Goal: Task Accomplishment & Management: Manage account settings

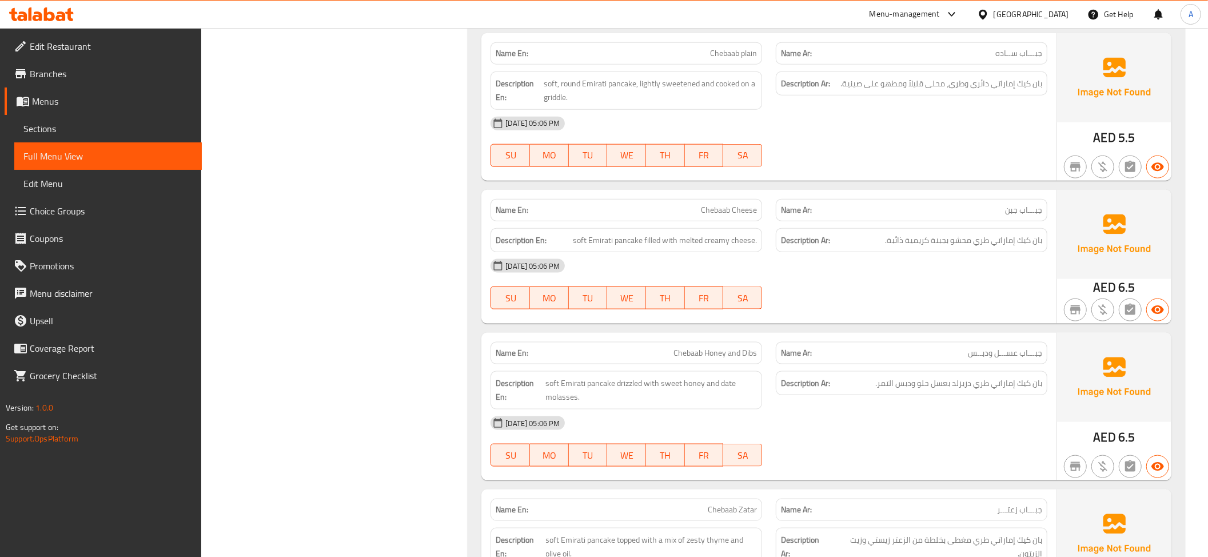
scroll to position [1105, 0]
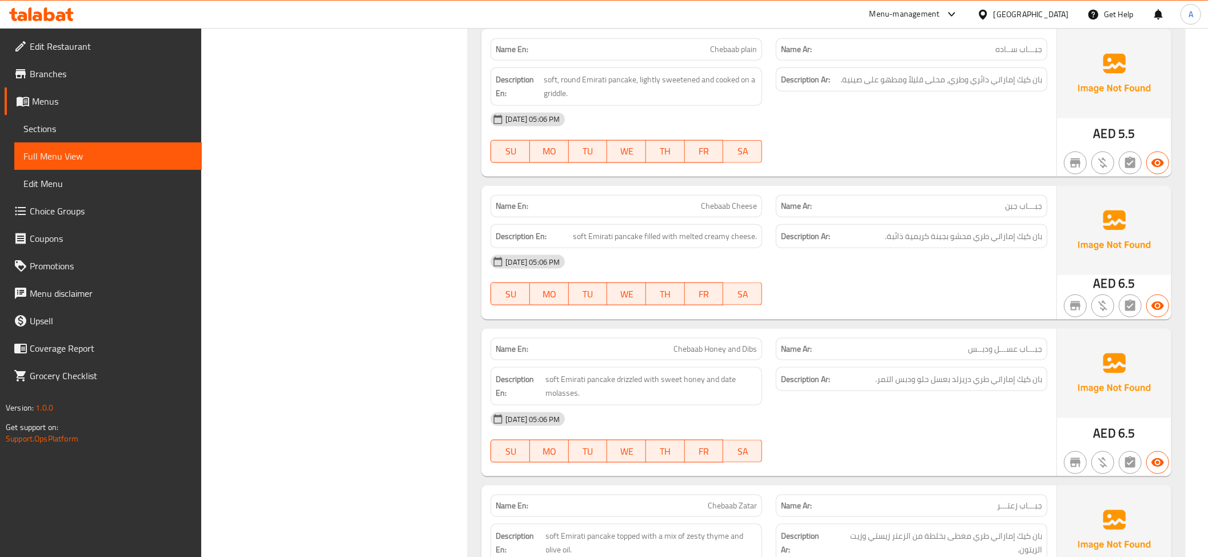
click at [1032, 71] on div "Description Ar: بان كيك إماراتي دائري وطري، محلى قليلاً ومطهو على صينية." at bounding box center [911, 79] width 271 height 25
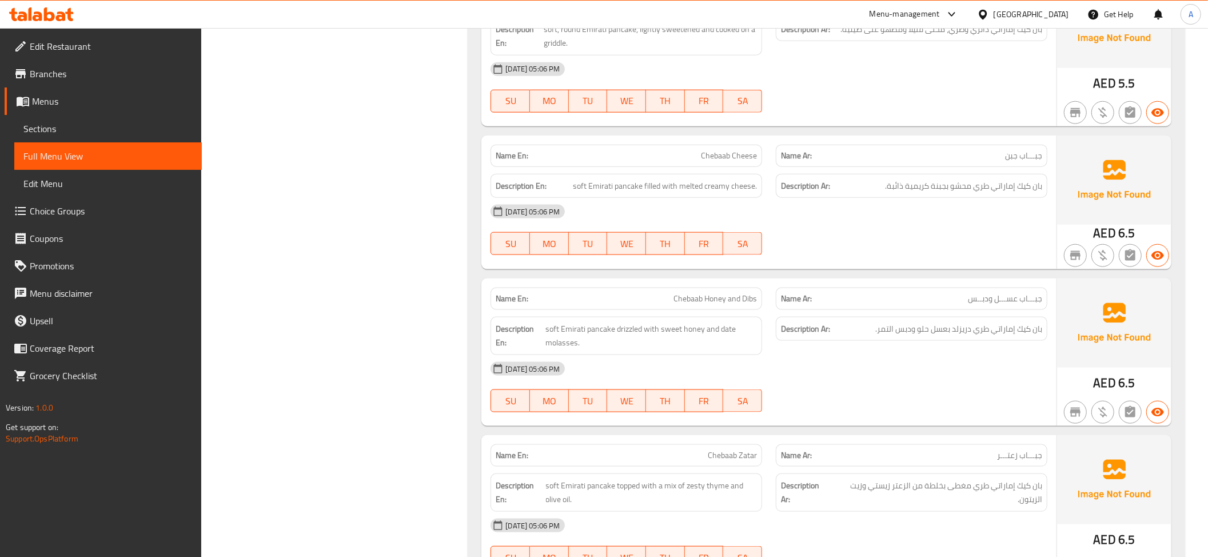
scroll to position [1166, 0]
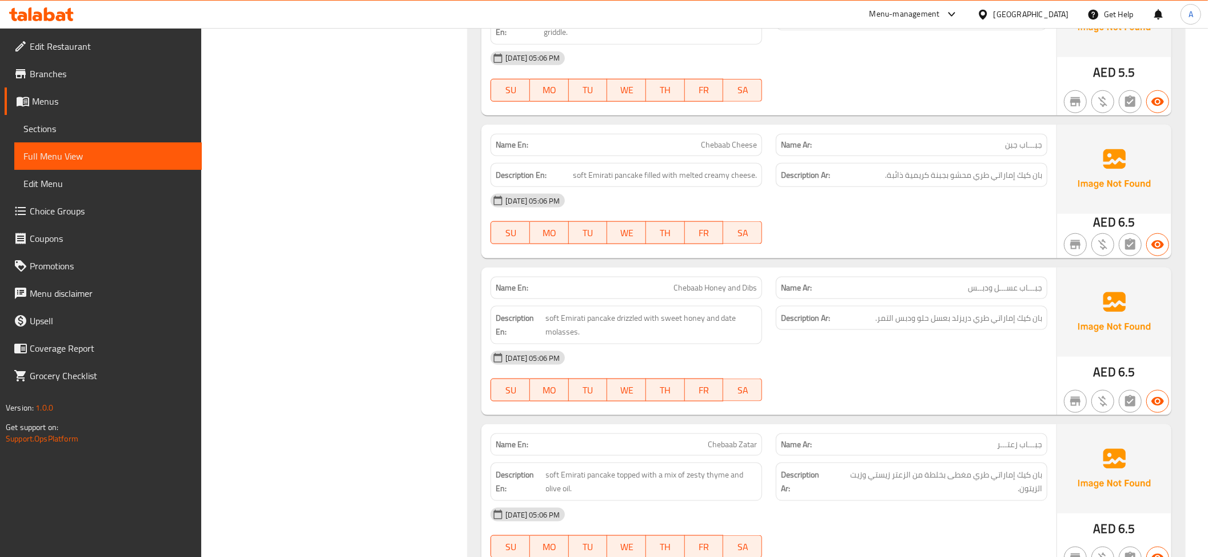
click at [915, 138] on div "Name Ar: جبـــاب جبن" at bounding box center [911, 145] width 271 height 22
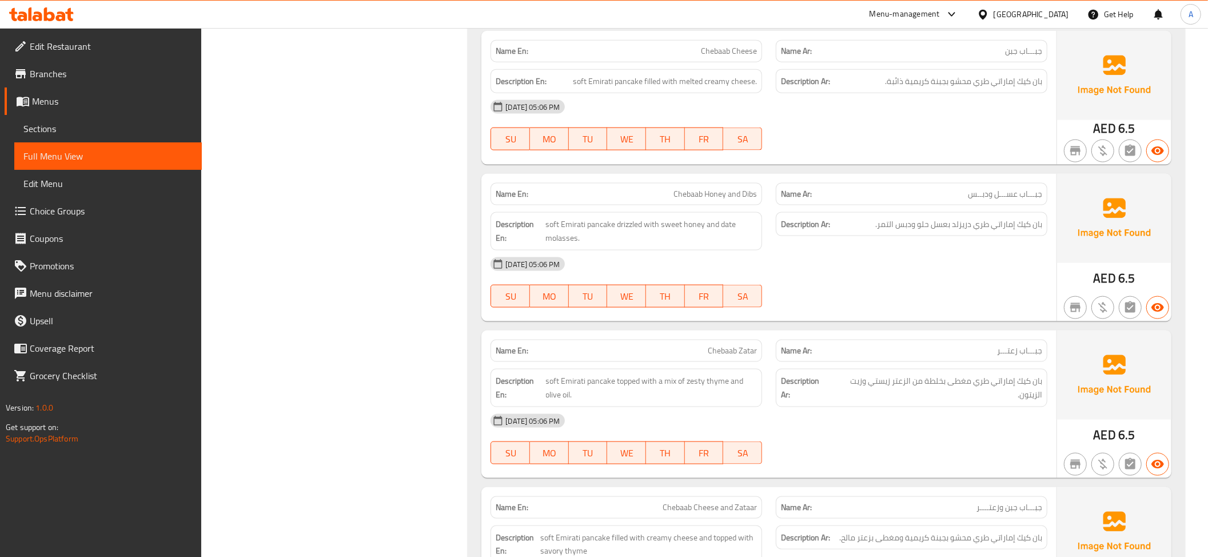
scroll to position [1350, 0]
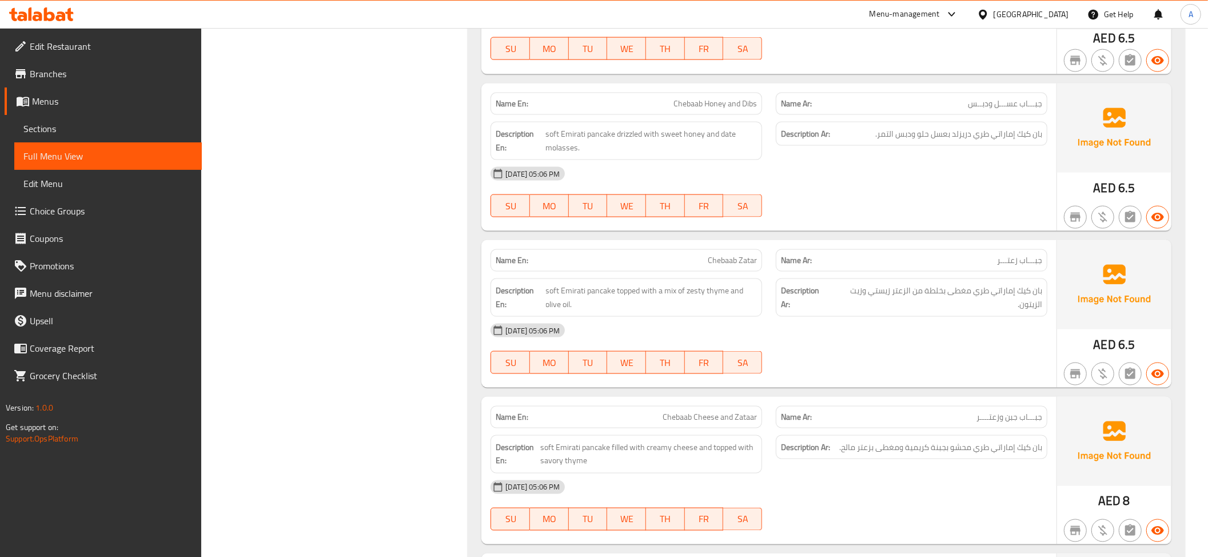
click at [1004, 156] on div "Description Ar: بان كيك إماراتي طري دريزلد بعسل حلو ودبس التمر." at bounding box center [911, 141] width 285 height 52
click at [1025, 311] on span "بان كيك إماراتي طري مغطى بخلطة من الزعتر زيستي وزيت الزيتون." at bounding box center [935, 297] width 211 height 28
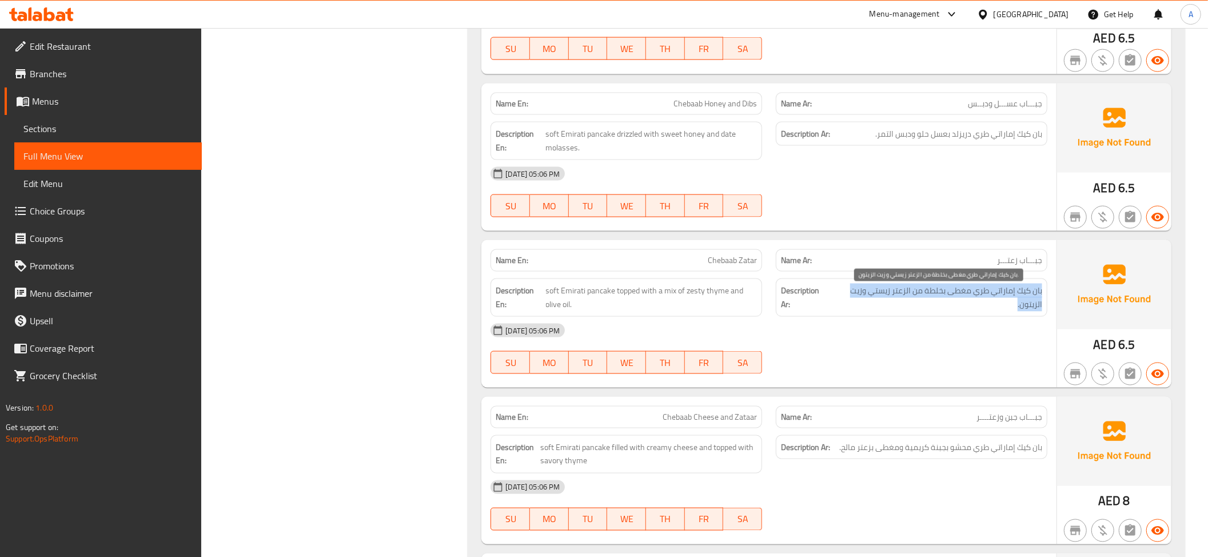
click at [1025, 311] on span "بان كيك إماراتي طري مغطى بخلطة من الزعتر زيستي وزيت الزيتون." at bounding box center [935, 297] width 211 height 28
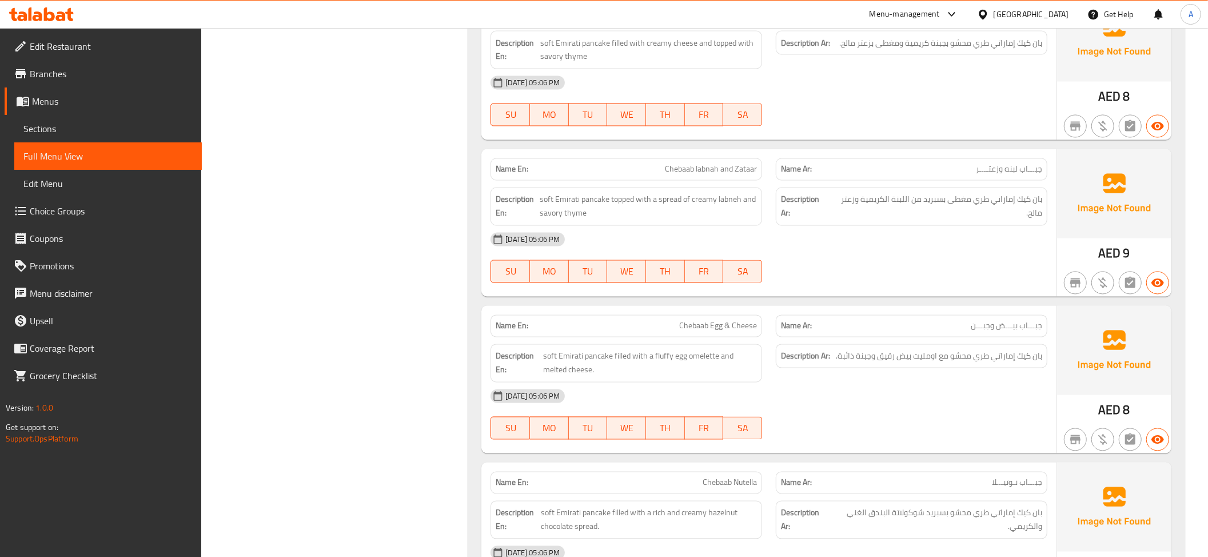
scroll to position [1733, 0]
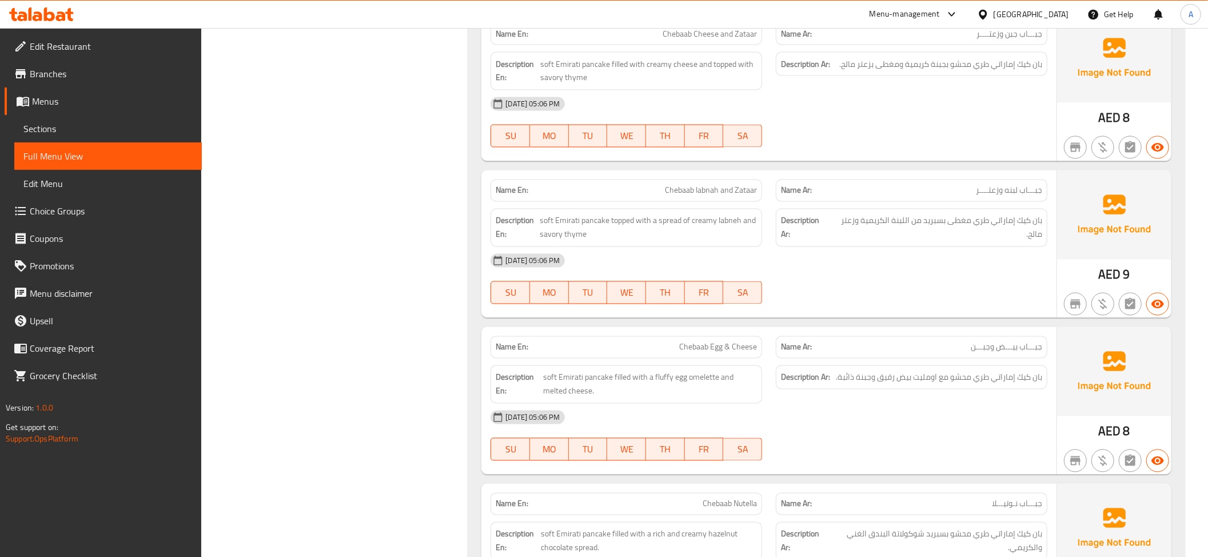
click at [917, 62] on div "Description Ar: بان كيك إماراتي طري محشو بجبنة كريمية ومغطى بزعتر مالح." at bounding box center [911, 64] width 271 height 25
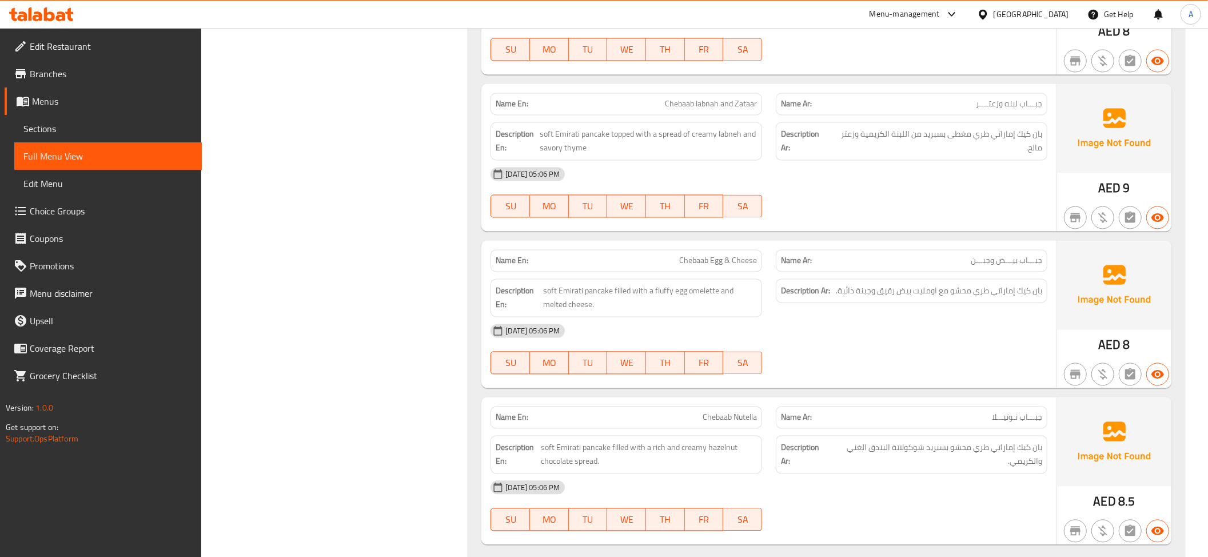
scroll to position [1830, 0]
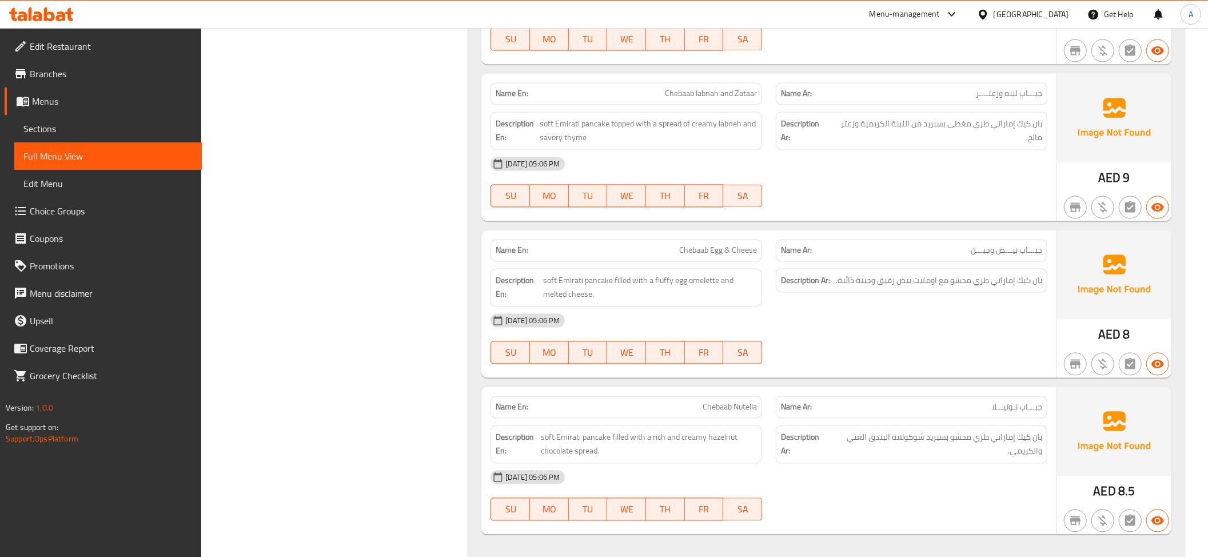
click at [1033, 95] on span "جبـــاب لبنه وزعتــــر" at bounding box center [1009, 93] width 66 height 12
click at [706, 89] on div "Name En: Chebaab labnah and Zataar" at bounding box center [625, 93] width 271 height 22
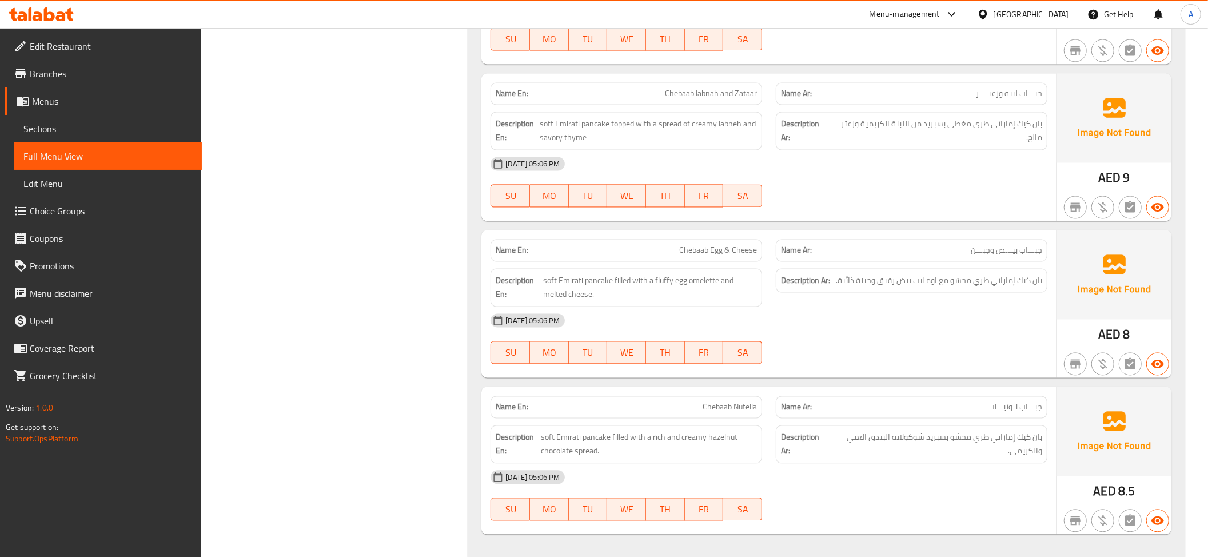
click at [706, 89] on div "Name En: Chebaab labnah and Zataar" at bounding box center [625, 93] width 271 height 22
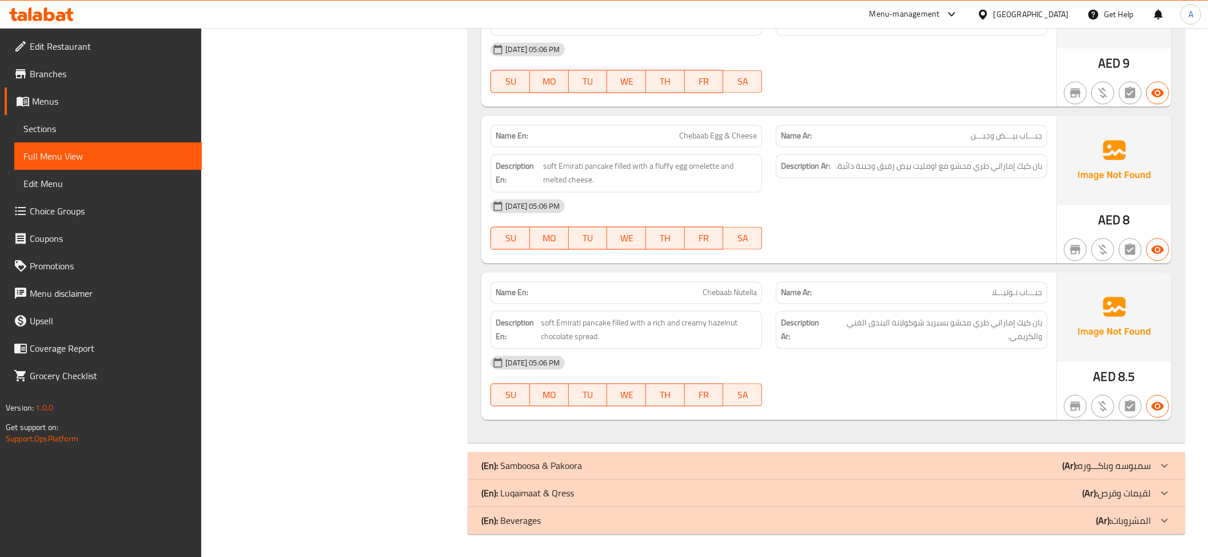
click at [924, 274] on div "Name Ar: جبـــاب نـوتيـــلا" at bounding box center [911, 292] width 285 height 36
click at [919, 299] on div "Name Ar: جبـــاب نـوتيـــلا" at bounding box center [911, 292] width 271 height 22
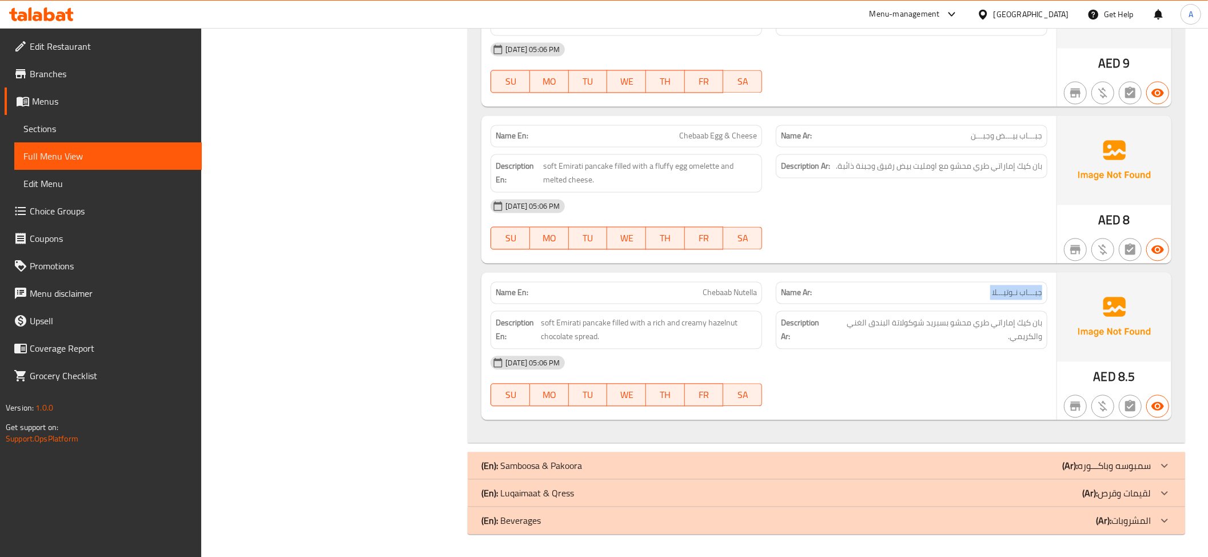
click at [919, 299] on div "Name Ar: جبـــاب نـوتيـــلا" at bounding box center [911, 292] width 271 height 22
click at [908, 326] on span "بان كيك إماراتي طري محشو بسبريد شوكولاتة البندق الغني والكريمي." at bounding box center [934, 329] width 213 height 28
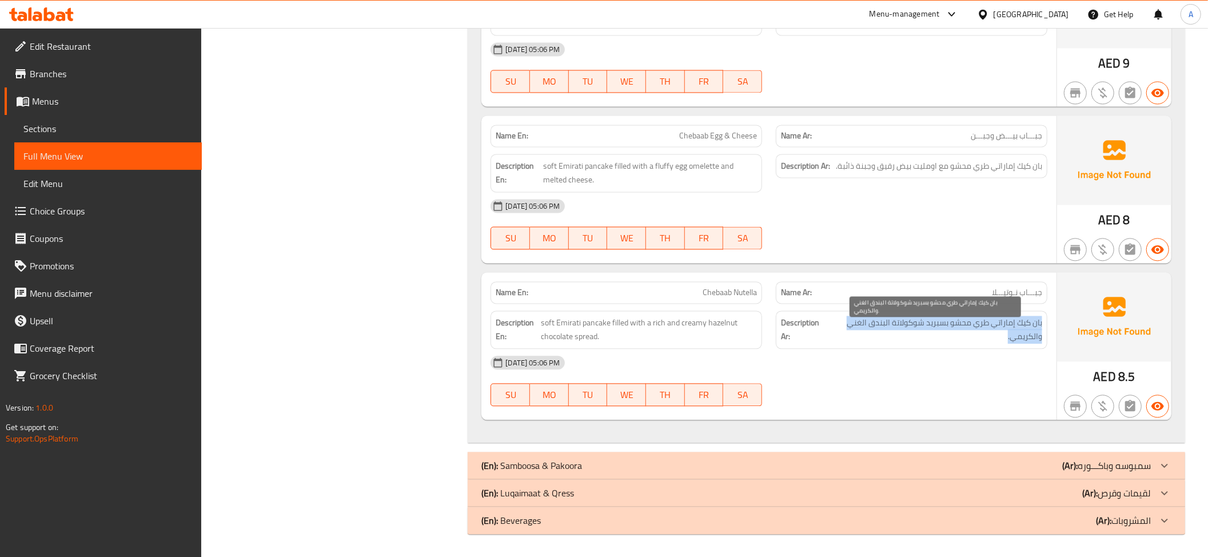
click at [908, 326] on span "بان كيك إماراتي طري محشو بسبريد شوكولاتة البندق الغني والكريمي." at bounding box center [934, 329] width 213 height 28
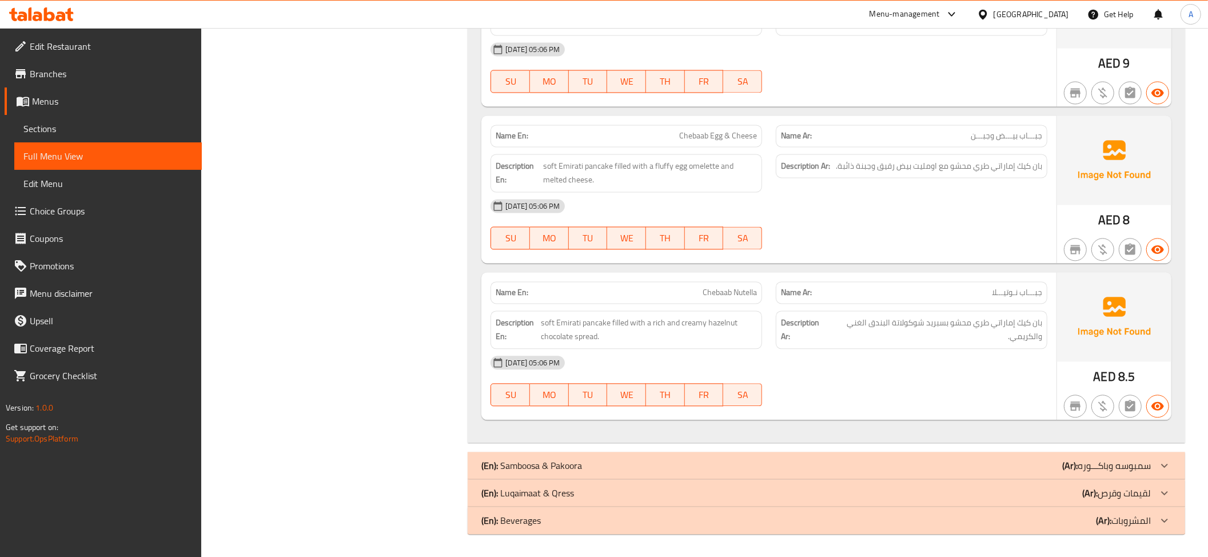
click at [573, 468] on p "(En): Samboosa & Pakoora" at bounding box center [531, 465] width 101 height 14
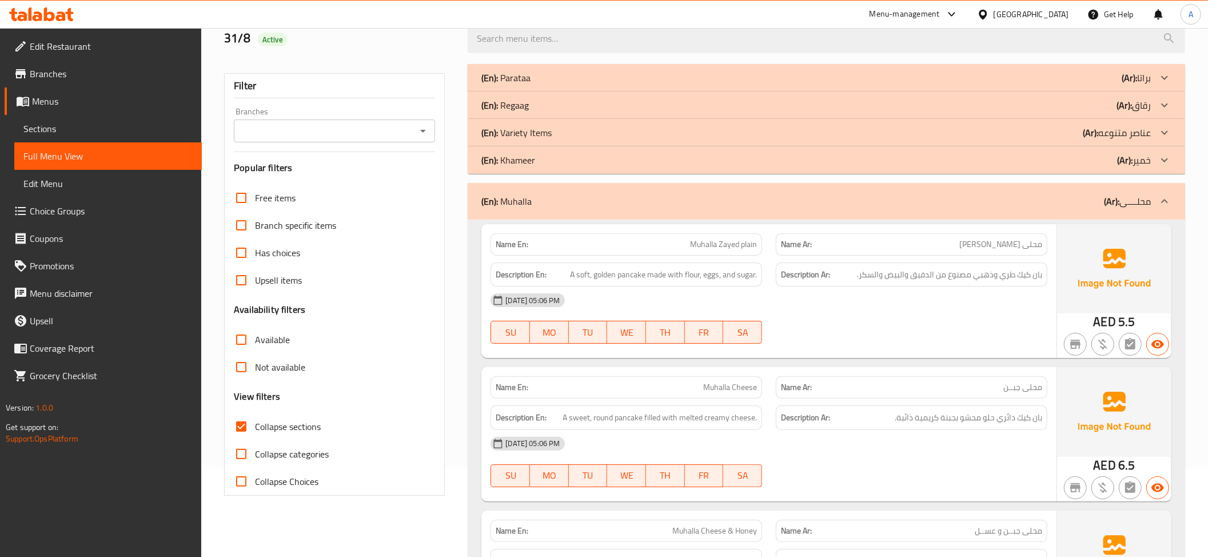
scroll to position [0, 0]
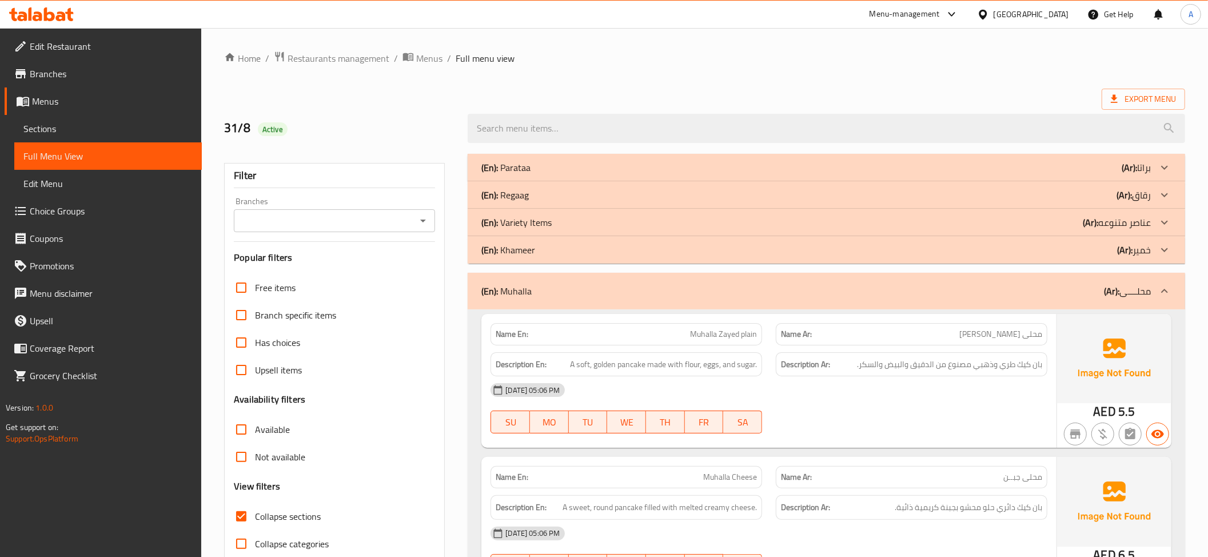
click at [1121, 291] on p "(Ar): محلــــى" at bounding box center [1127, 291] width 47 height 14
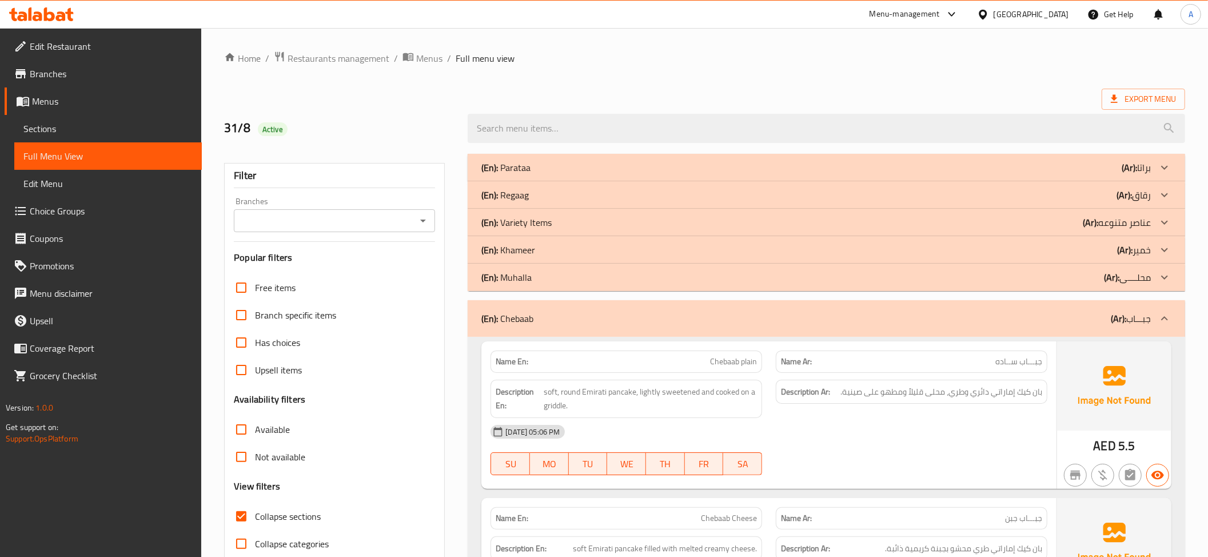
click at [639, 314] on div "(En): Chebaab (Ar): جبـــاب" at bounding box center [815, 318] width 669 height 14
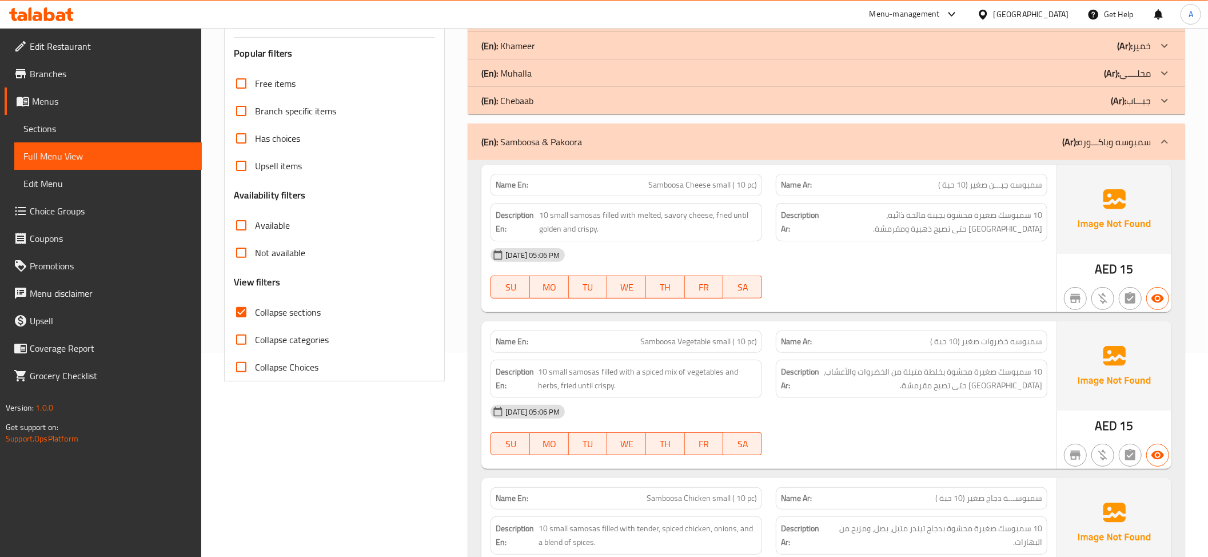
scroll to position [321, 0]
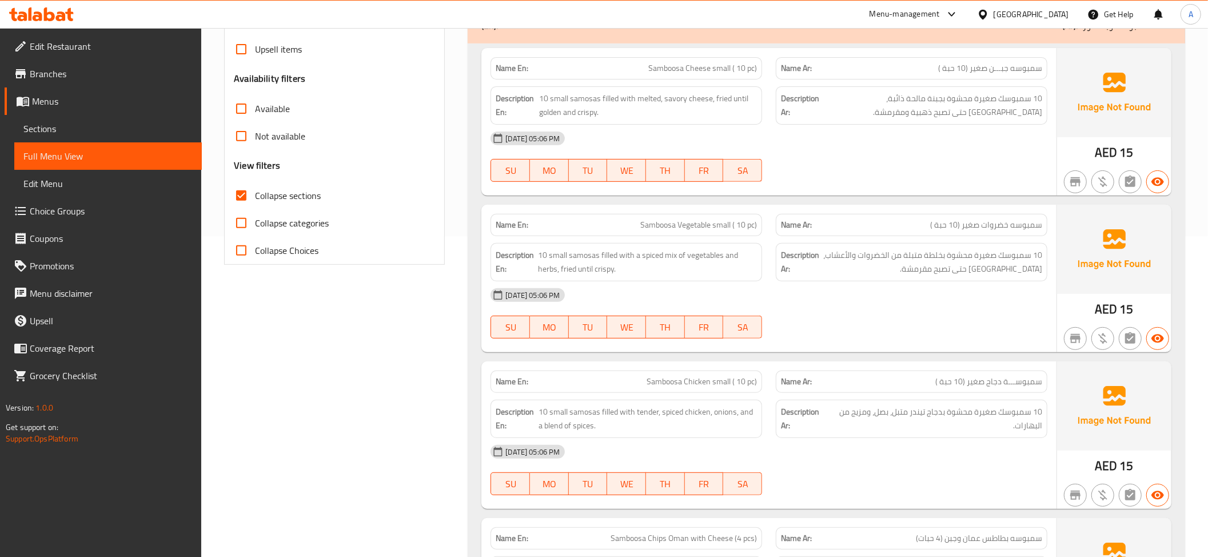
click at [739, 58] on div "Name En: Samboosa Cheese small ( 10 pc)" at bounding box center [625, 68] width 271 height 22
click at [734, 64] on span "Samboosa Cheese small ( 10 pc)" at bounding box center [702, 68] width 109 height 12
click at [983, 78] on div "Name Ar: سمبوسه جبـــن صغير (10 حبة )" at bounding box center [911, 68] width 271 height 22
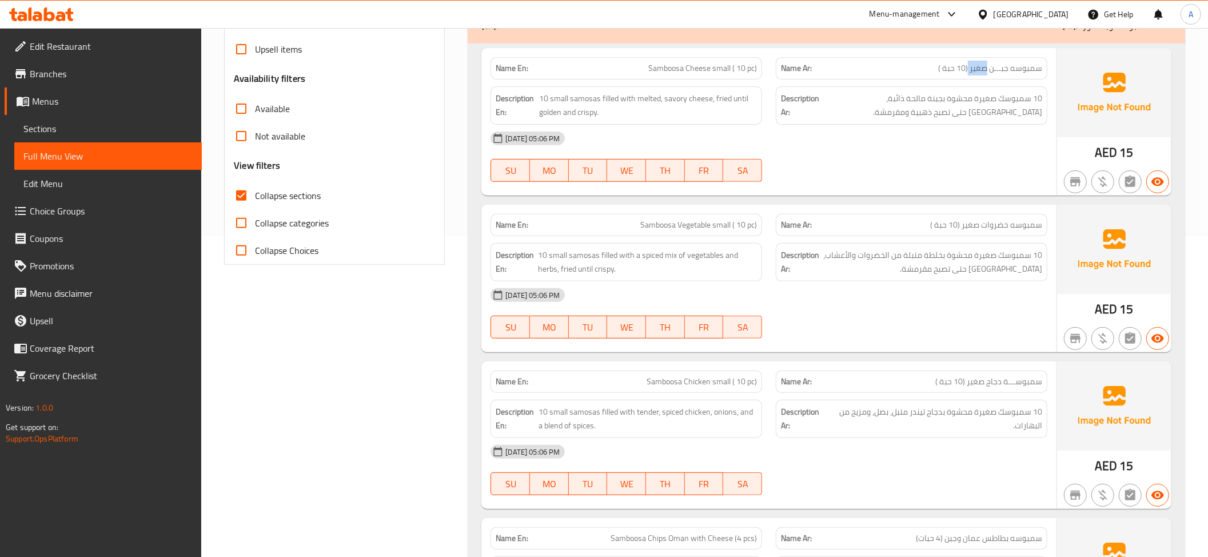
click at [983, 78] on div "Name Ar: سمبوسه جبـــن صغير (10 حبة )" at bounding box center [911, 68] width 271 height 22
click at [893, 113] on span "10 سمبوسك صغيرة محشوة بجبنة مالحة ذائبة، [GEOGRAPHIC_DATA] حتى تصبح ذهبية ومقرم…" at bounding box center [931, 105] width 221 height 28
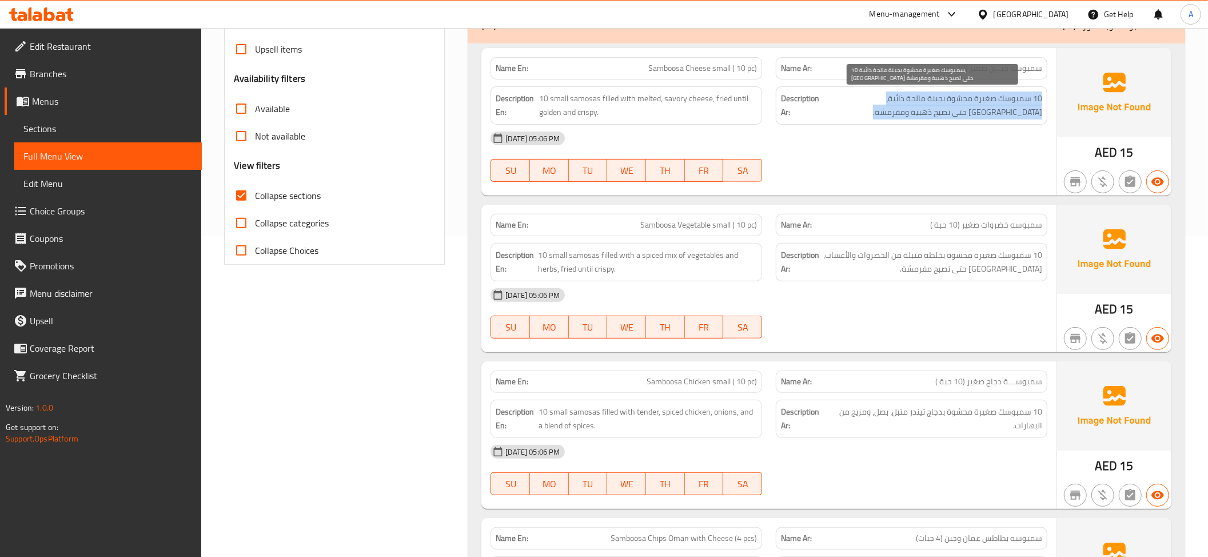
click at [893, 113] on span "10 سمبوسك صغيرة محشوة بجبنة مالحة ذائبة، [GEOGRAPHIC_DATA] حتى تصبح ذهبية ومقرم…" at bounding box center [931, 105] width 221 height 28
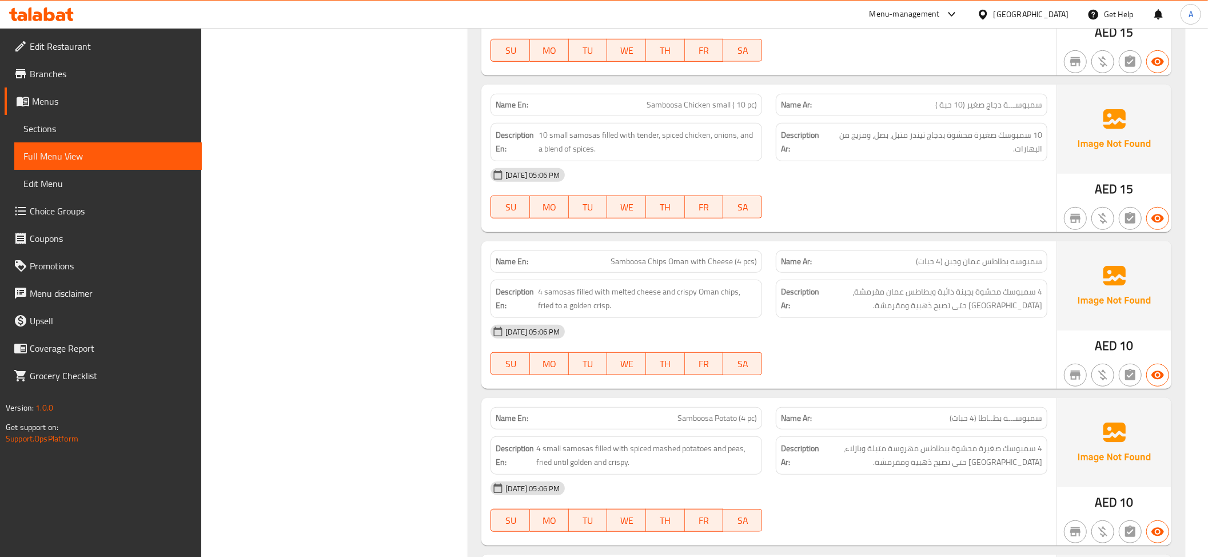
scroll to position [602, 0]
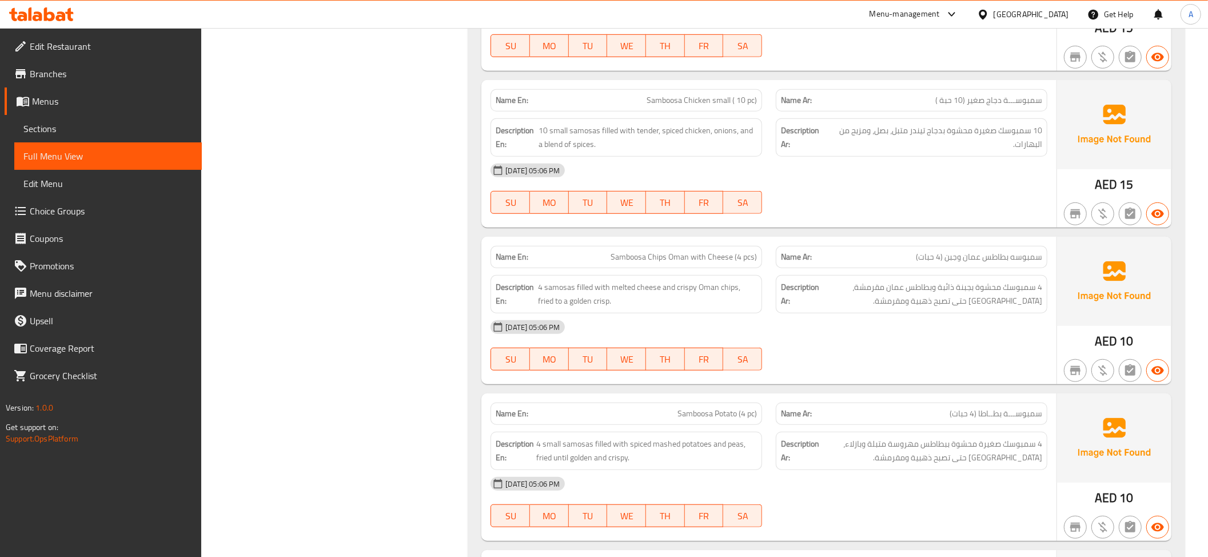
click at [957, 143] on span "10 سمبوسك صغيرة محشوة بدجاج تيندر متبل، بصل، ومزيج من البهارات." at bounding box center [935, 137] width 214 height 28
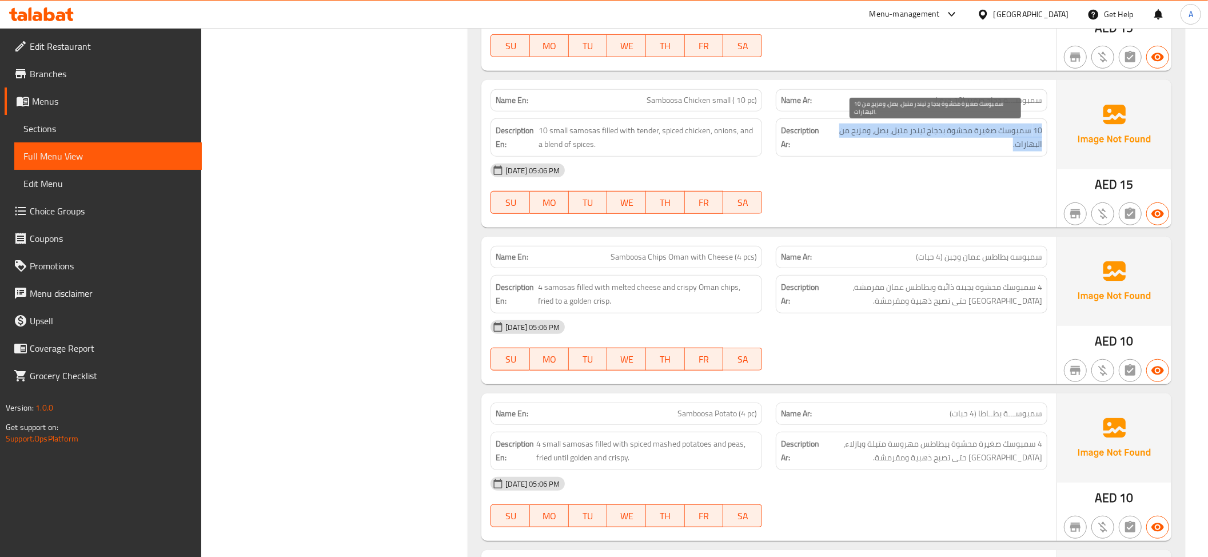
click at [957, 143] on span "10 سمبوسك صغيرة محشوة بدجاج تيندر متبل، بصل، ومزيج من البهارات." at bounding box center [935, 137] width 214 height 28
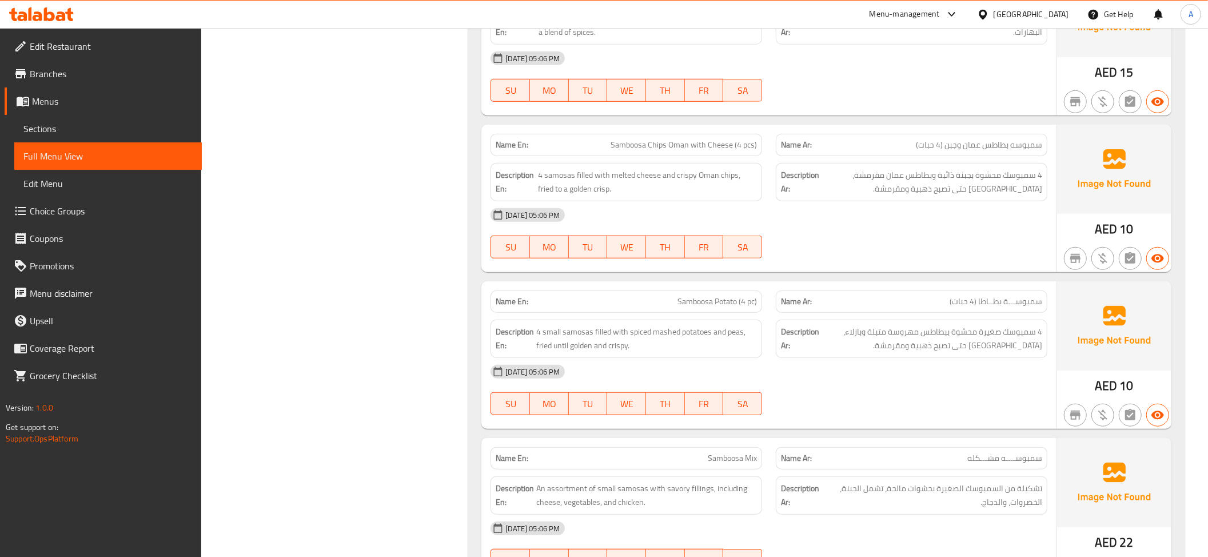
scroll to position [761, 0]
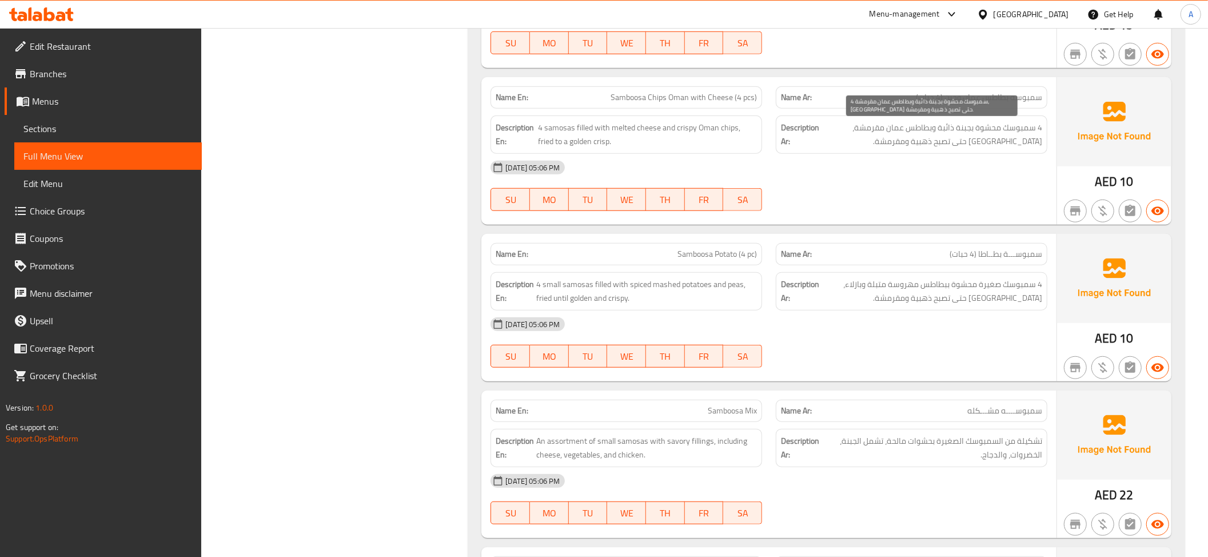
click at [997, 138] on span "4 سمبوسك محشوة بجبنة ذائبة وبطاطس عمان مقرمشة، [GEOGRAPHIC_DATA] حتى تصبح ذهبية…" at bounding box center [931, 135] width 221 height 28
click at [997, 131] on span "4 سمبوسك محشوة بجبنة ذائبة وبطاطس عمان مقرمشة، [GEOGRAPHIC_DATA] حتى تصبح ذهبية…" at bounding box center [931, 135] width 221 height 28
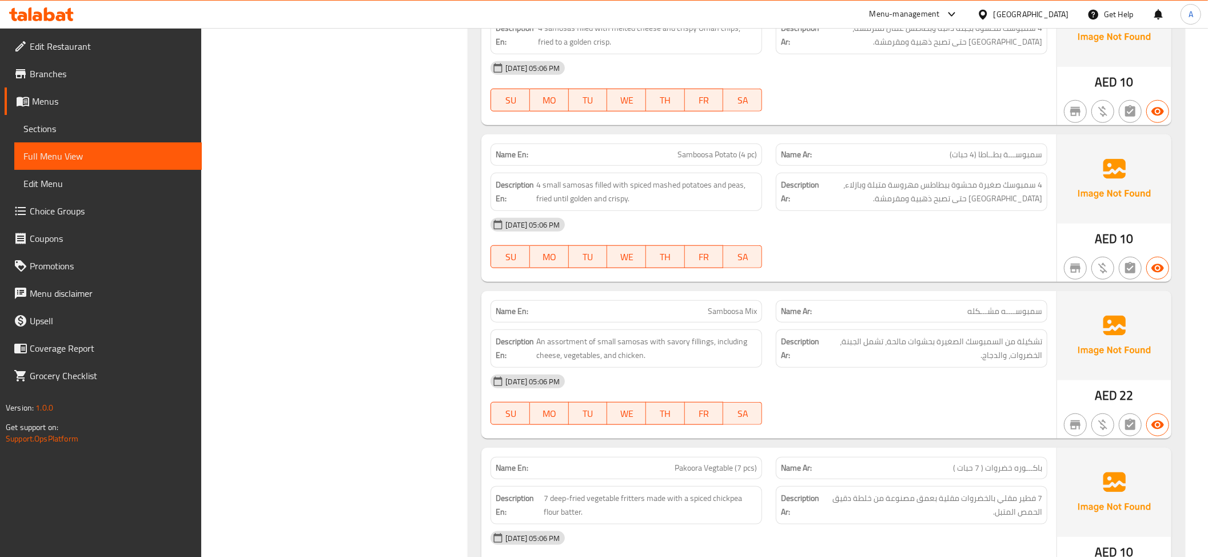
scroll to position [878, 0]
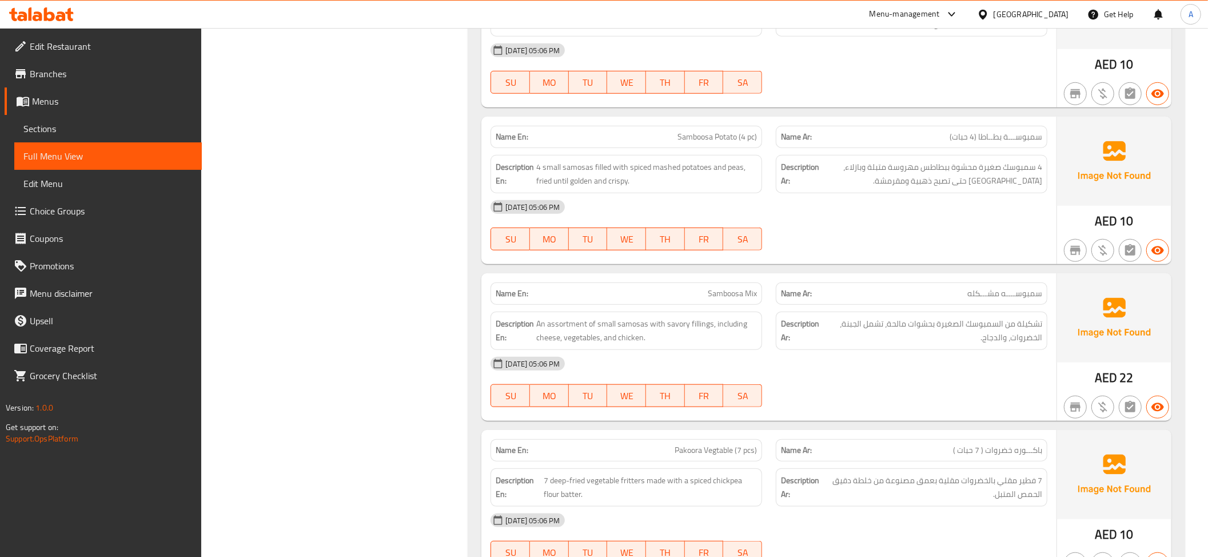
click at [1010, 148] on div "Name Ar: سمبوســـة بطــاطا (4 حبات)" at bounding box center [911, 137] width 271 height 22
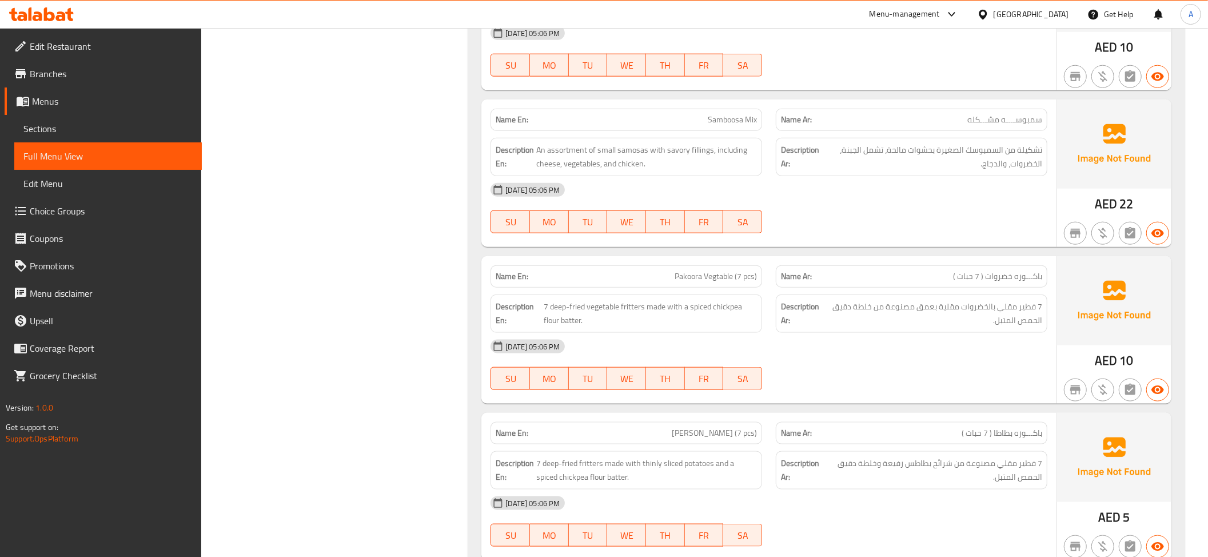
scroll to position [1065, 0]
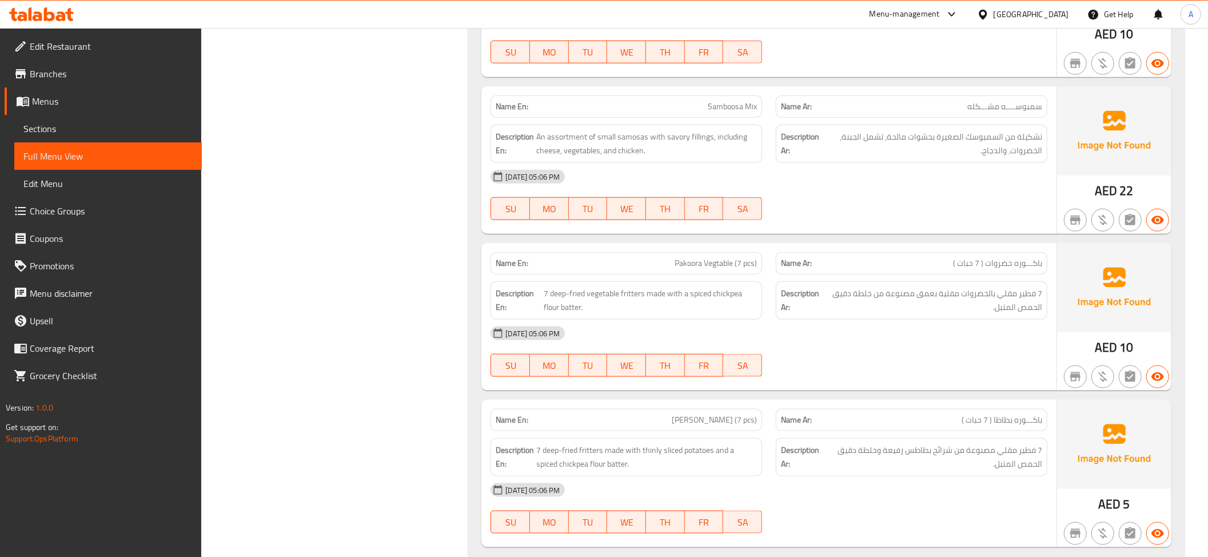
click at [990, 135] on span "تشكيلة من السمبوسك الصغيرة بحشوات مالحة، تشمل الجبنة، الخضروات، والدجاج." at bounding box center [933, 144] width 218 height 28
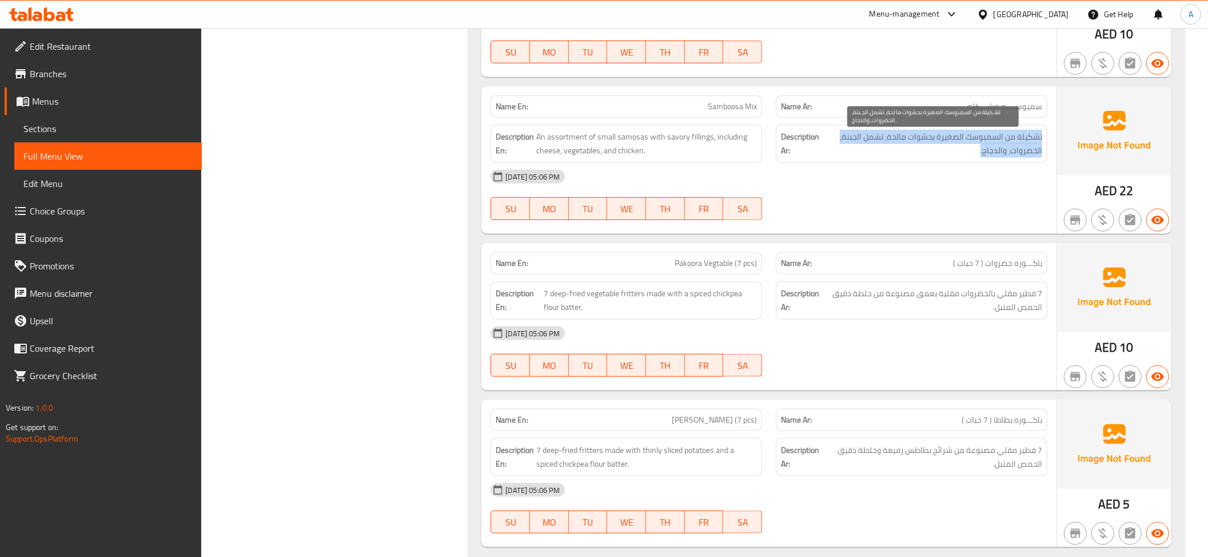
click at [990, 135] on span "تشكيلة من السمبوسك الصغيرة بحشوات مالحة، تشمل الجبنة، الخضروات، والدجاج." at bounding box center [933, 144] width 218 height 28
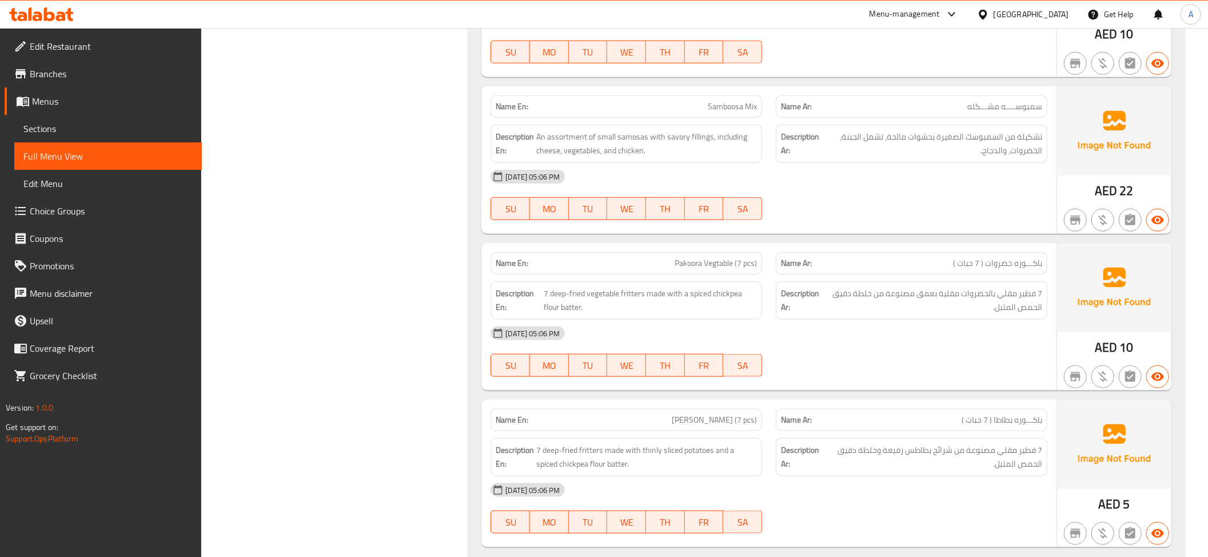
scroll to position [1172, 0]
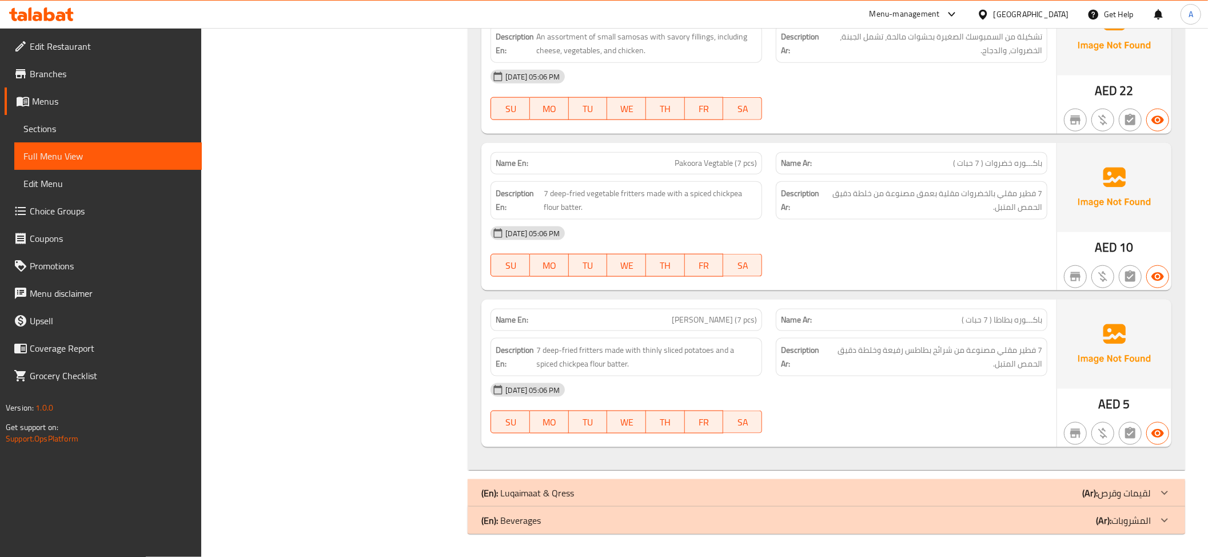
click at [952, 175] on div "Description Ar: 7 فطير مقلي بالخضروات مقلية بعمق مصنوعة من خلطة دقيق الحمص المت…" at bounding box center [911, 200] width 285 height 52
click at [894, 167] on p "Name Ar: باكـــوره خضروات ( 7 حبات )" at bounding box center [911, 163] width 261 height 12
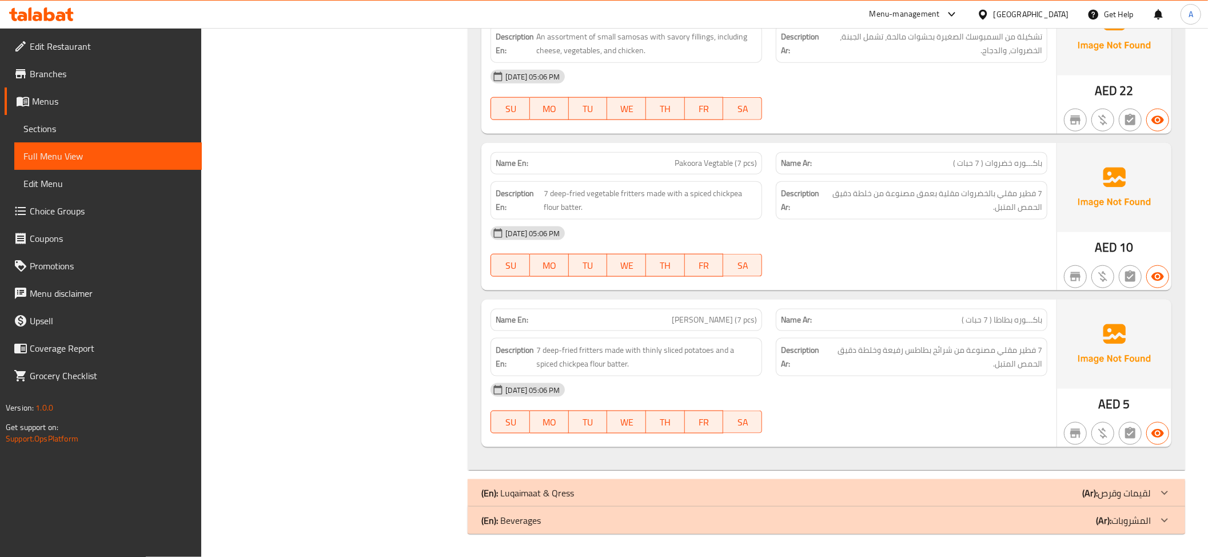
click at [655, 159] on p "Name En: Pakoora Vegtable (7 pcs)" at bounding box center [626, 163] width 261 height 12
click at [947, 174] on div "Description Ar: 7 فطير مقلي بالخضروات مقلية بعمق مصنوعة من خلطة دقيق الحمص المت…" at bounding box center [911, 200] width 285 height 52
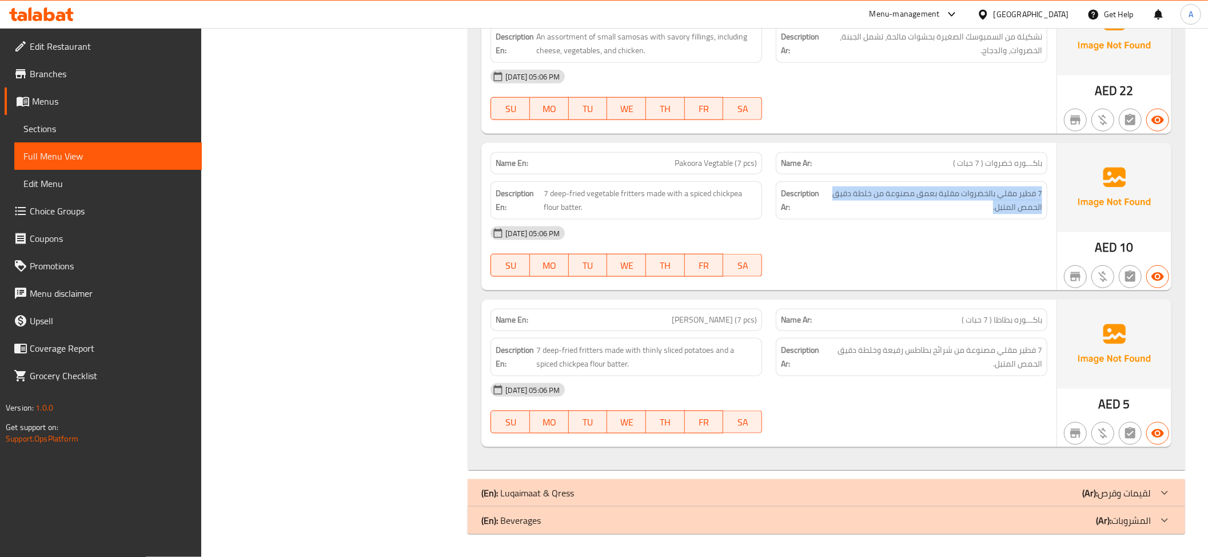
click at [947, 174] on div "Description Ar: 7 فطير مقلي بالخضروات مقلية بعمق مصنوعة من خلطة دقيق الحمص المت…" at bounding box center [911, 200] width 285 height 52
click at [968, 158] on span "باكـــوره خضروات ( 7 حبات )" at bounding box center [997, 163] width 89 height 12
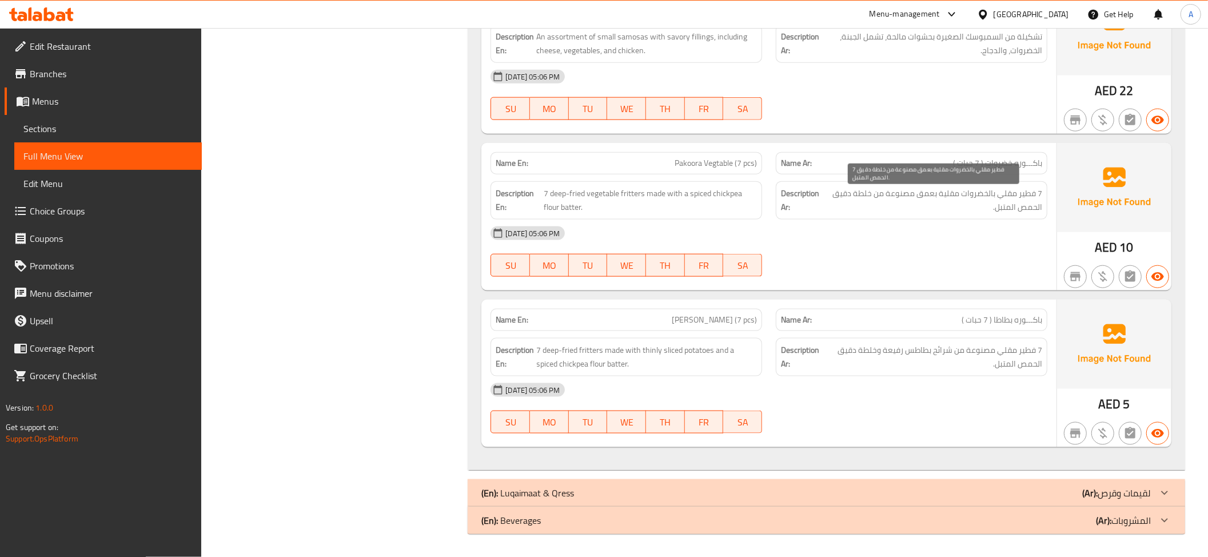
click at [998, 202] on span "7 فطير مقلي بالخضروات مقلية بعمق مصنوعة من خلطة دقيق الحمص المتبل." at bounding box center [933, 200] width 218 height 28
click at [997, 195] on span "7 فطير مقلي بالخضروات مقلية بعمق مصنوعة من خلطة دقيق الحمص المتبل." at bounding box center [933, 200] width 218 height 28
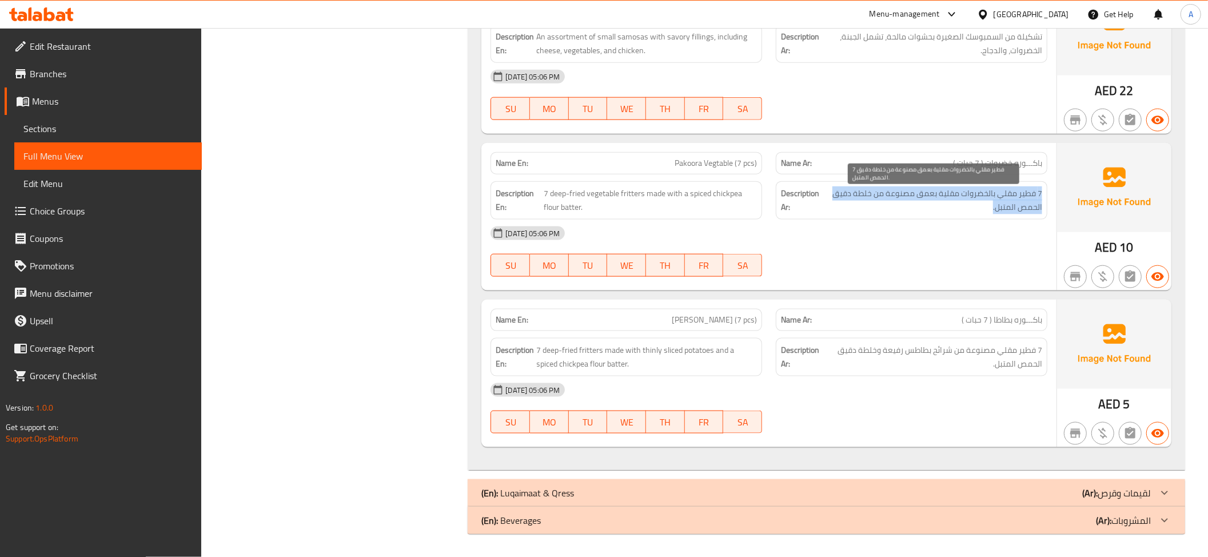
click at [997, 195] on span "7 فطير مقلي بالخضروات مقلية بعمق مصنوعة من خلطة دقيق الحمص المتبل." at bounding box center [933, 200] width 218 height 28
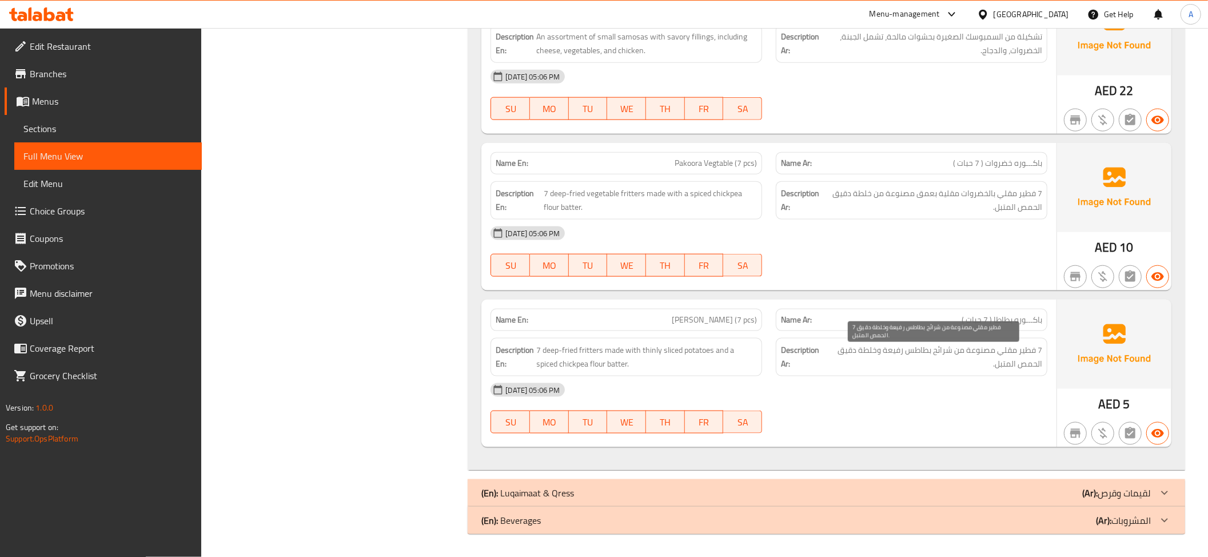
click at [958, 358] on span "7 فطير مقلي مصنوعة من شرائح بطاطس رفيعة وخلطة دقيق الحمص المتبل." at bounding box center [933, 357] width 217 height 28
click at [1127, 488] on p "(Ar): لقيمات وقرص" at bounding box center [1116, 493] width 69 height 14
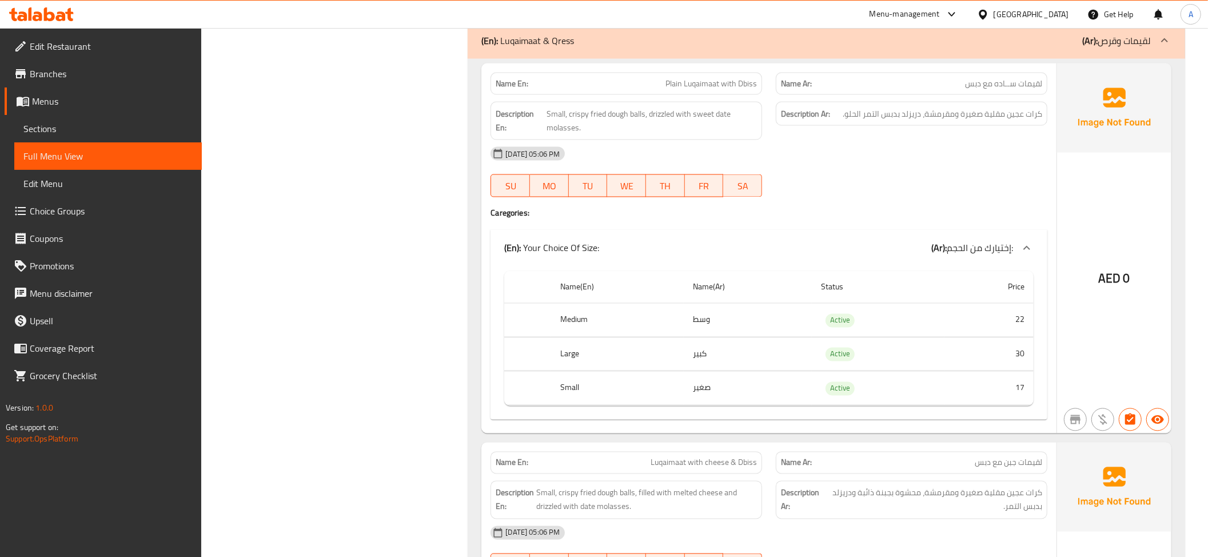
scroll to position [1532, 0]
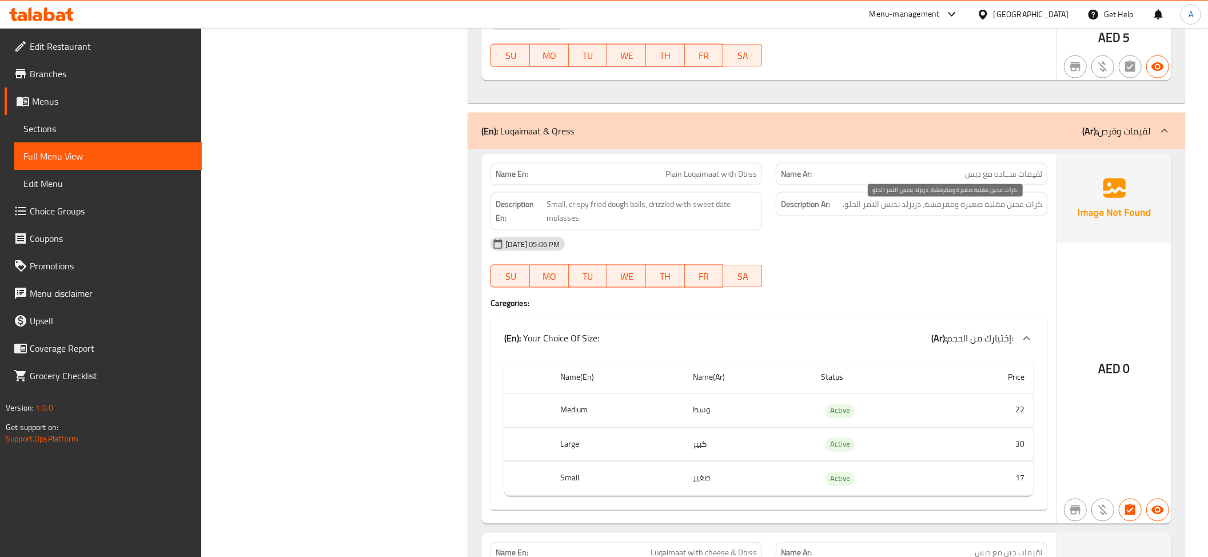
click at [940, 211] on span "كرات عجين مقلية صغيرة ومقرمشة، دريزلد بدبس التمر الحلو." at bounding box center [941, 204] width 199 height 14
click at [743, 421] on td "وسط" at bounding box center [748, 411] width 128 height 34
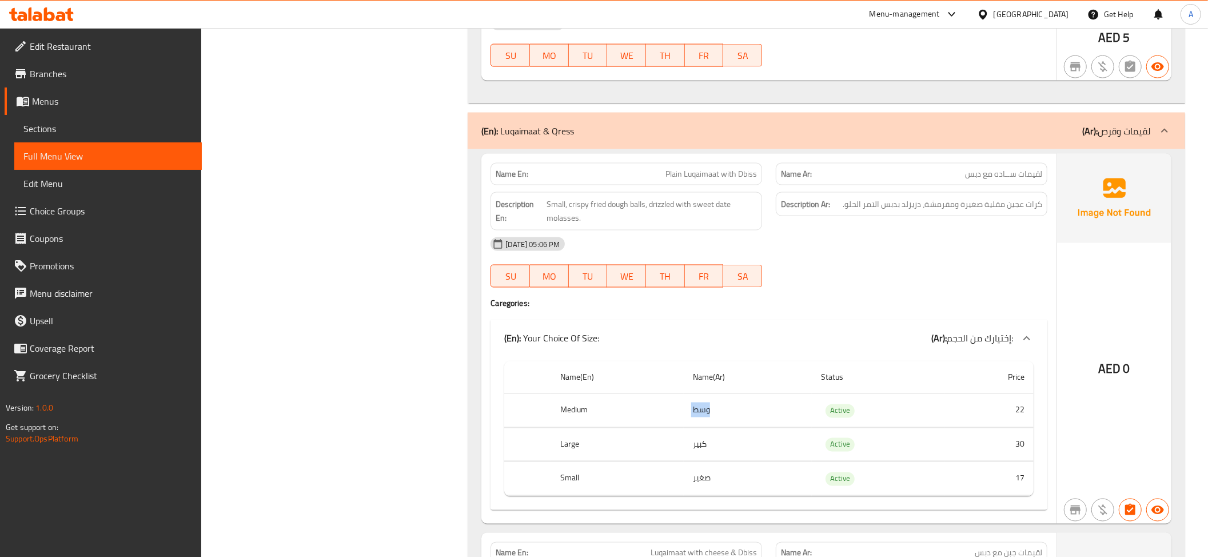
click at [743, 421] on td "وسط" at bounding box center [748, 411] width 128 height 34
click at [721, 480] on td "صغير" at bounding box center [748, 479] width 128 height 34
click at [725, 451] on td "كبير" at bounding box center [748, 444] width 128 height 34
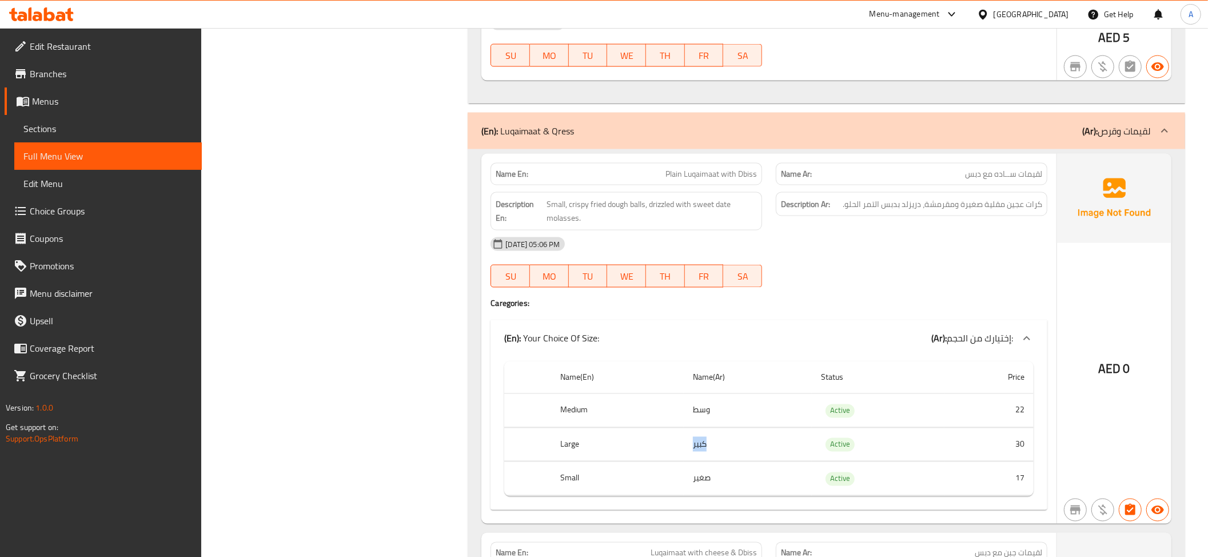
click at [725, 451] on td "كبير" at bounding box center [748, 444] width 128 height 34
click at [704, 415] on td "وسط" at bounding box center [748, 411] width 128 height 34
click at [841, 444] on td "Active" at bounding box center [878, 444] width 133 height 34
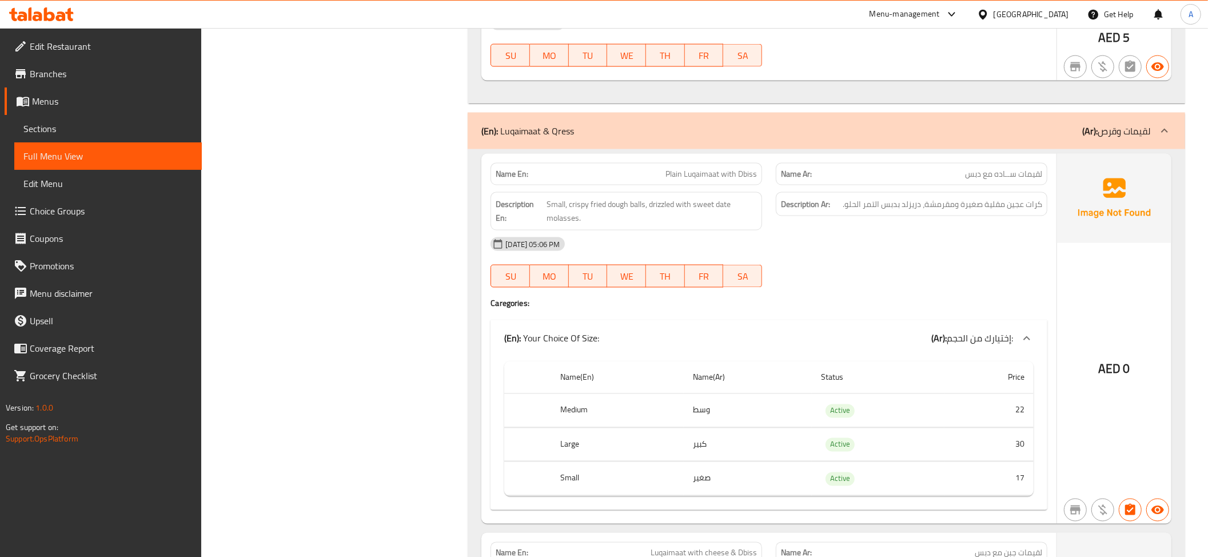
click at [773, 448] on td "كبير" at bounding box center [748, 444] width 128 height 34
click at [771, 448] on td "كبير" at bounding box center [748, 444] width 128 height 34
click at [777, 486] on td "صغير" at bounding box center [748, 479] width 128 height 34
click at [776, 486] on td "صغير" at bounding box center [748, 479] width 128 height 34
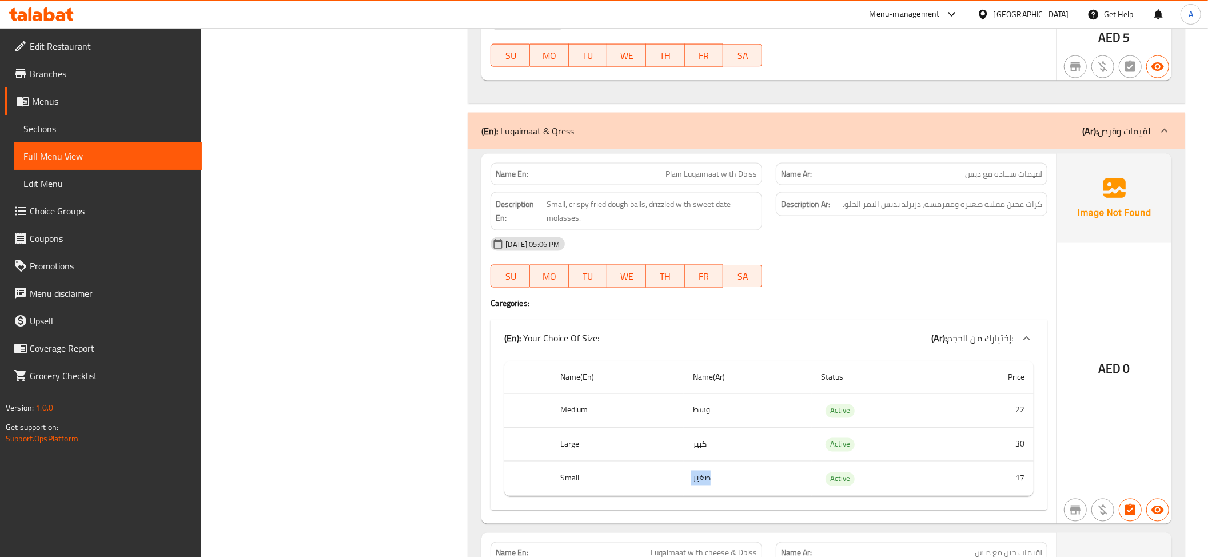
click at [776, 486] on td "صغير" at bounding box center [748, 479] width 128 height 34
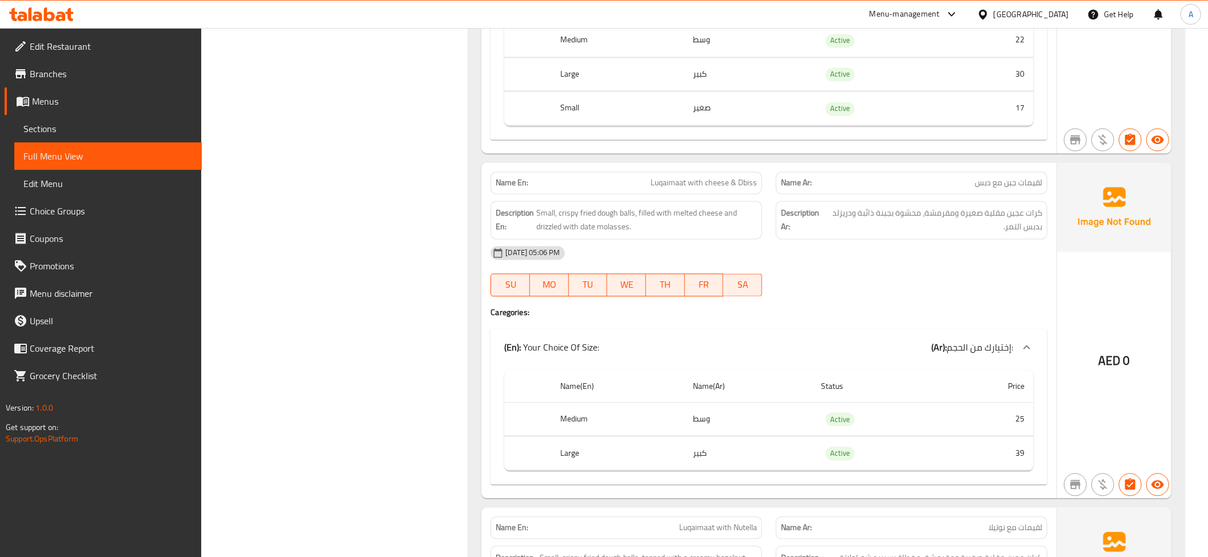
scroll to position [1992, 0]
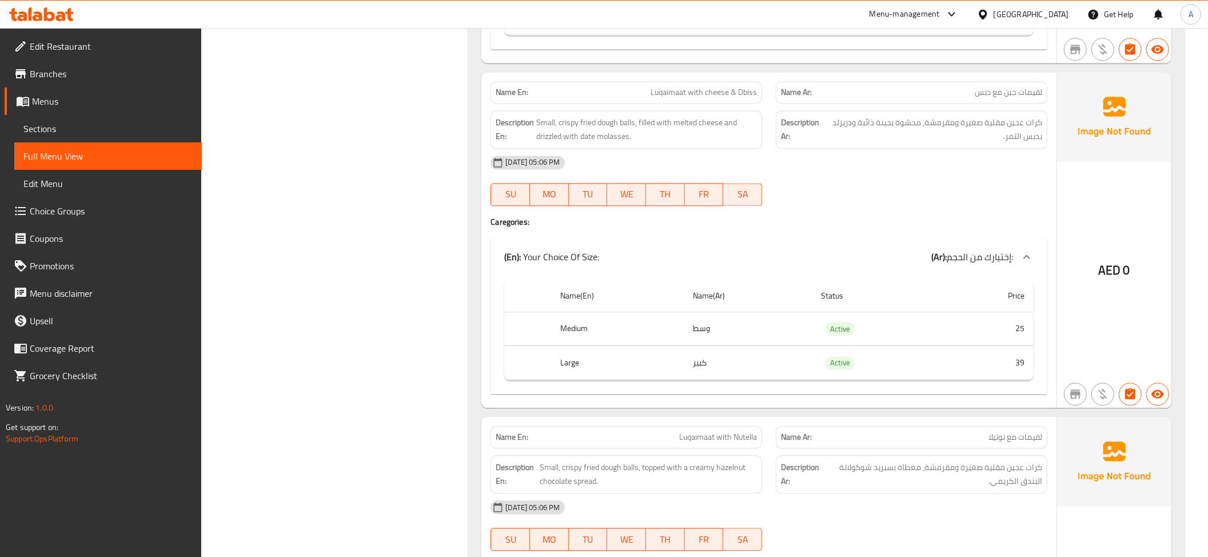
click at [712, 98] on span "Luqaimaat with cheese & Dbiss" at bounding box center [703, 92] width 106 height 12
copy span "Luqaimaat with cheese & Dbiss"
click at [673, 98] on span "Luqaimaat with cheese & Dbiss" at bounding box center [703, 92] width 106 height 12
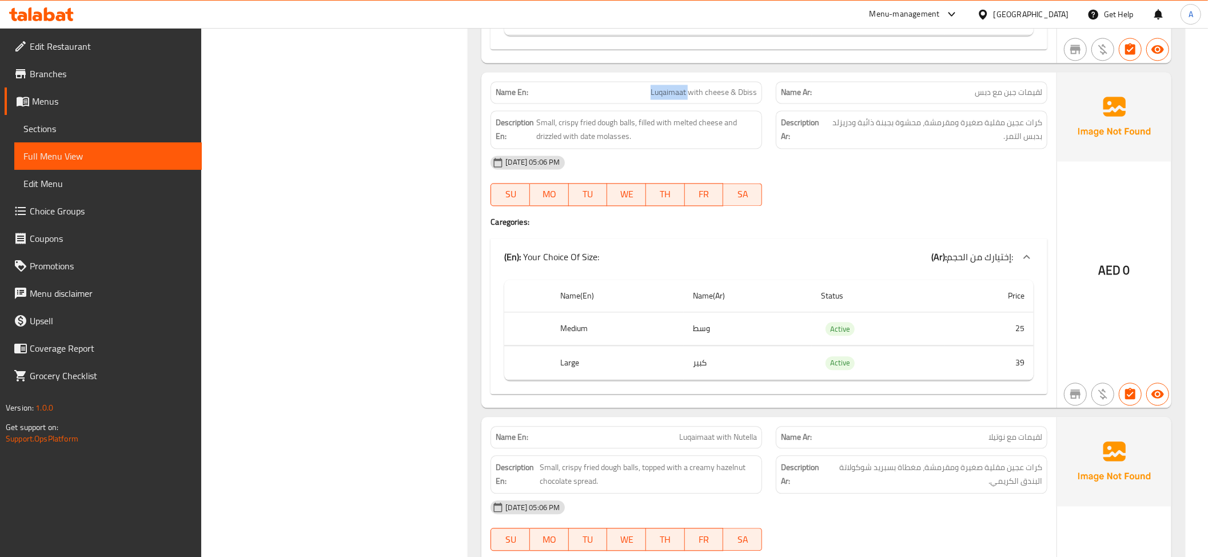
click at [673, 98] on span "Luqaimaat with cheese & Dbiss" at bounding box center [703, 92] width 106 height 12
click at [919, 142] on span "كرات عجين مقلية صغيرة ومقرمشة، محشوة بجبنة ذائبة ودريزلد بدبس التمر." at bounding box center [933, 129] width 216 height 28
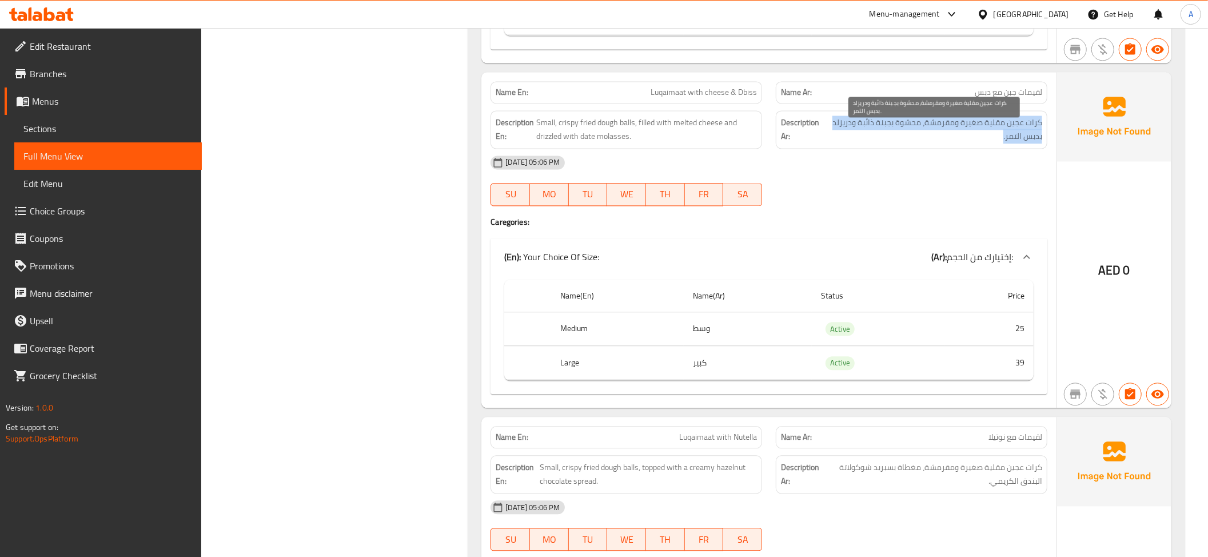
click at [919, 142] on span "كرات عجين مقلية صغيرة ومقرمشة، محشوة بجبنة ذائبة ودريزلد بدبس التمر." at bounding box center [933, 129] width 216 height 28
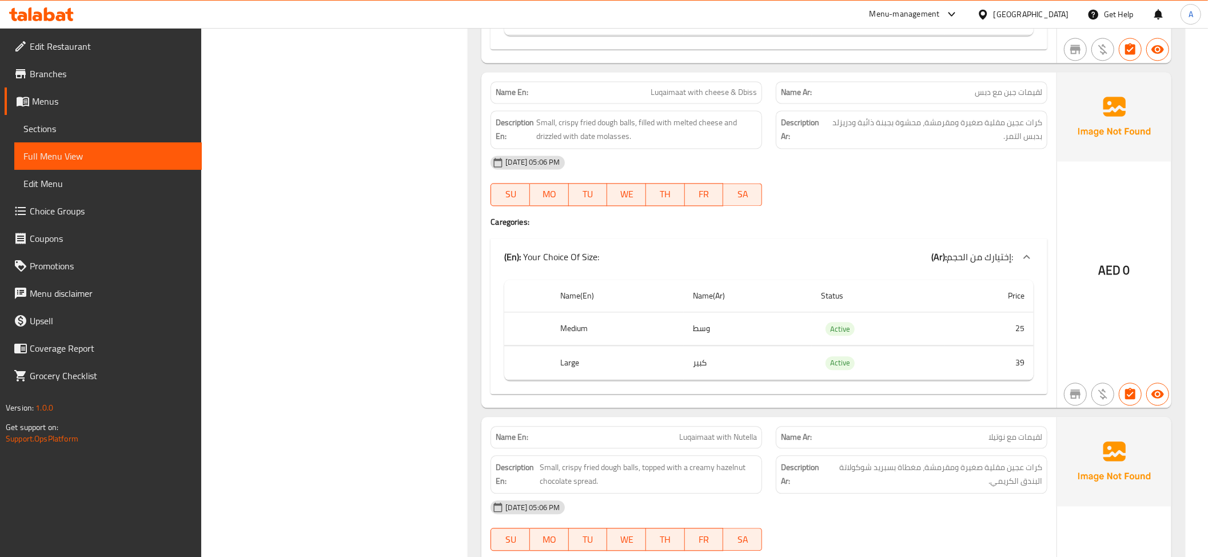
click at [681, 345] on th "Medium" at bounding box center [617, 328] width 133 height 34
click at [743, 343] on td "وسط" at bounding box center [748, 328] width 128 height 34
click at [743, 345] on td "وسط" at bounding box center [748, 328] width 128 height 34
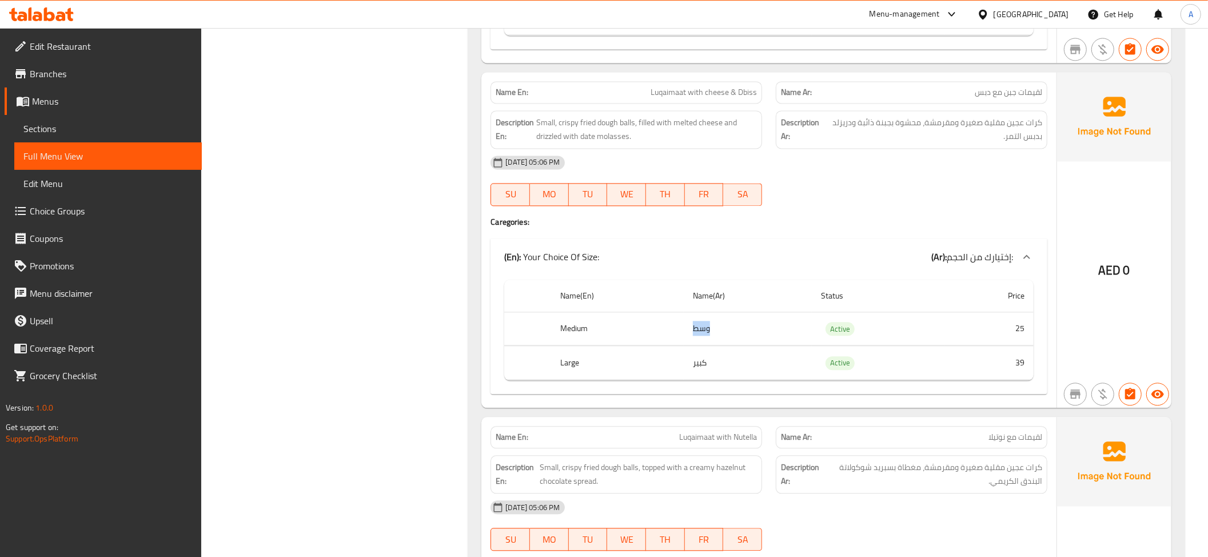
click at [743, 345] on td "وسط" at bounding box center [748, 328] width 128 height 34
click at [727, 375] on td "كبير" at bounding box center [748, 363] width 128 height 34
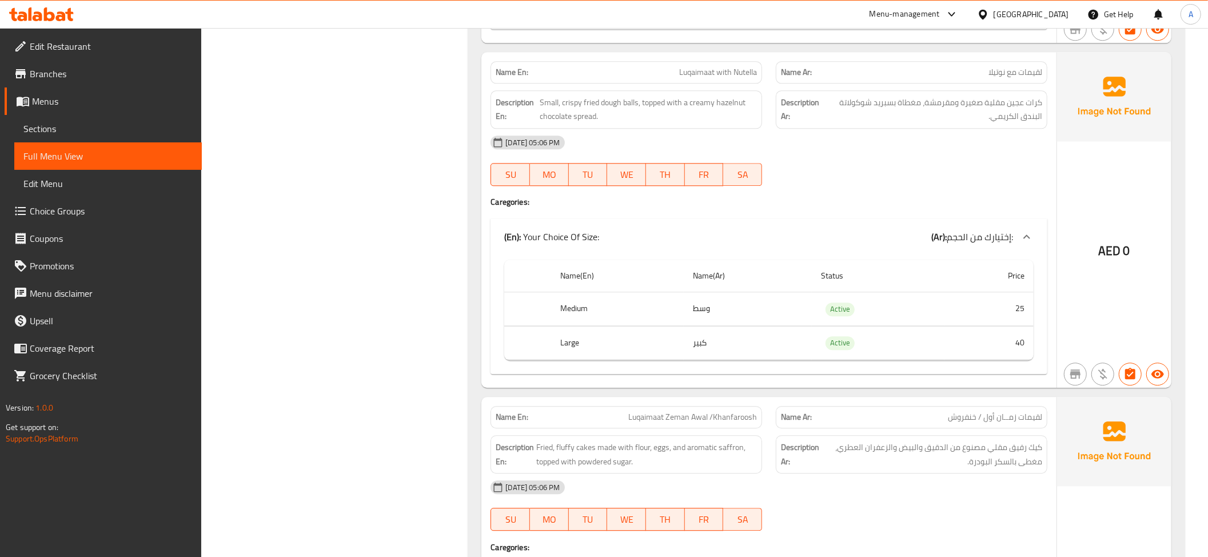
scroll to position [2350, 0]
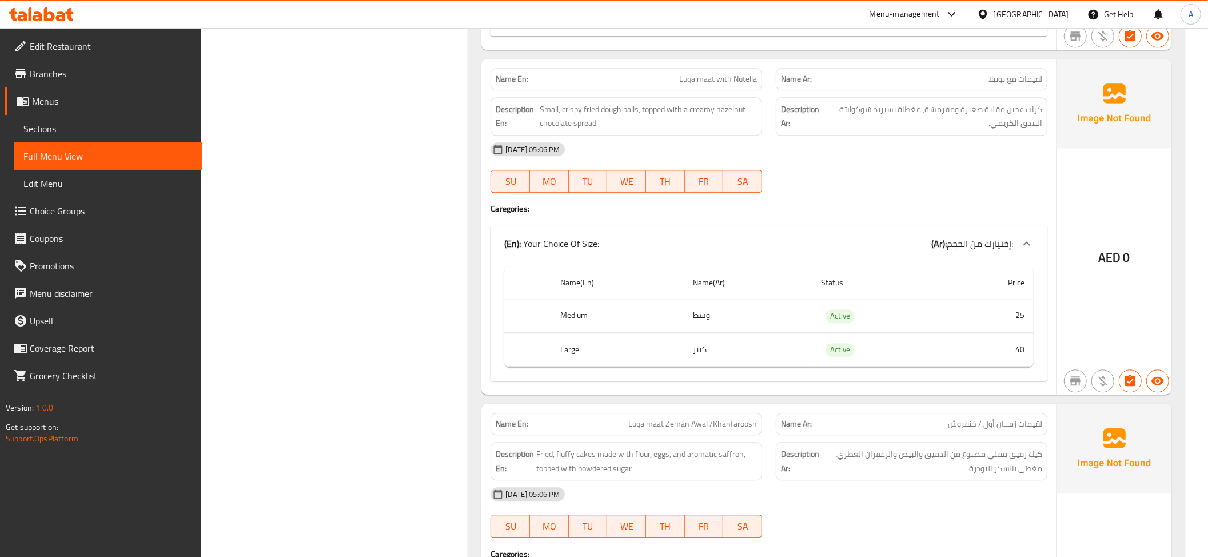
click at [724, 85] on span "Luqaimaat with Nutella" at bounding box center [718, 79] width 78 height 12
click at [981, 130] on span "كرات عجين مقلية صغيرة ومقرمشة، مغطاة بسبريد شوكولاتة البندق الكريمي." at bounding box center [933, 116] width 217 height 28
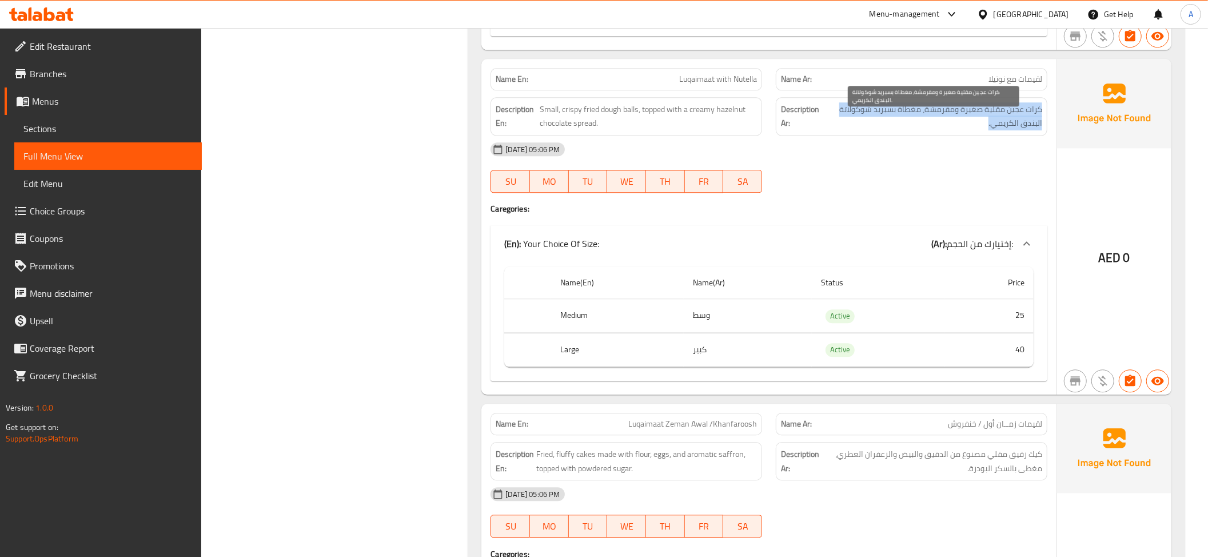
drag, startPoint x: 981, startPoint y: 135, endPoint x: 920, endPoint y: 176, distance: 73.7
click at [974, 135] on div "Description Ar: كرات عجين مقلية صغيرة ومقرمشة، مغطاة بسبريد شوكولاتة البندق الك…" at bounding box center [911, 116] width 271 height 38
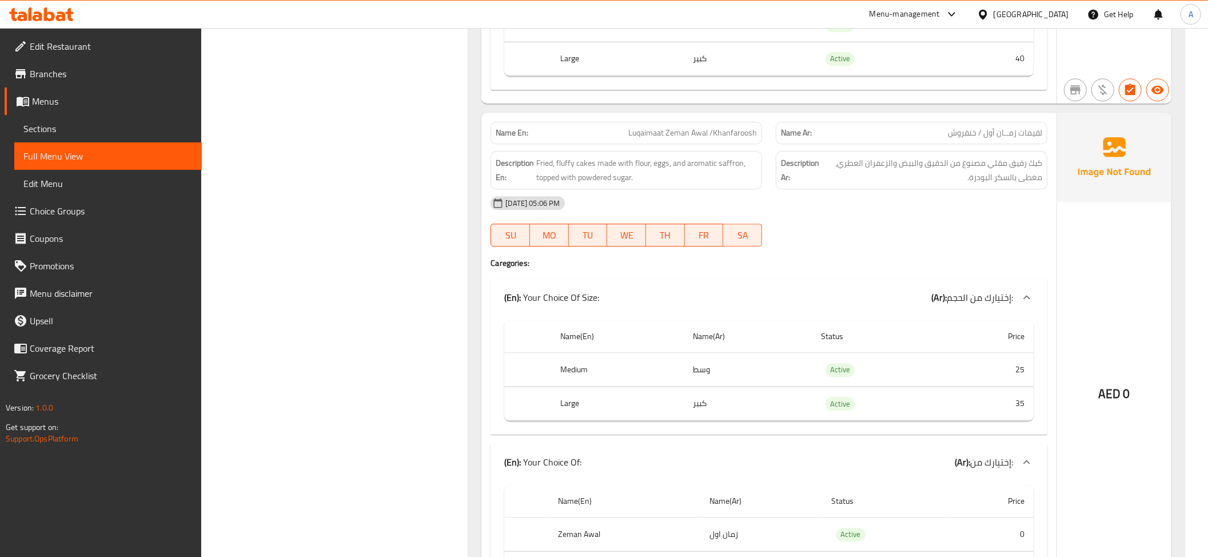
scroll to position [2648, 0]
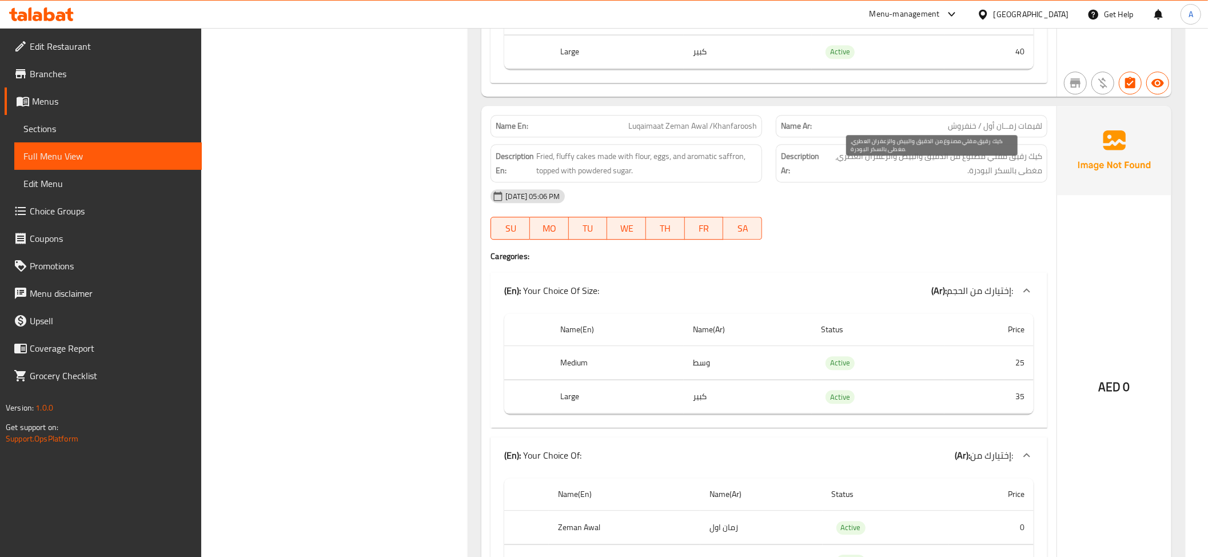
click at [920, 177] on span "كيك رقيق مقلي مصنوع من الدقيق والبيض والزعفران العطري، مغطى بالسكر البودرة." at bounding box center [931, 163] width 221 height 28
click at [746, 368] on td "وسط" at bounding box center [748, 363] width 128 height 34
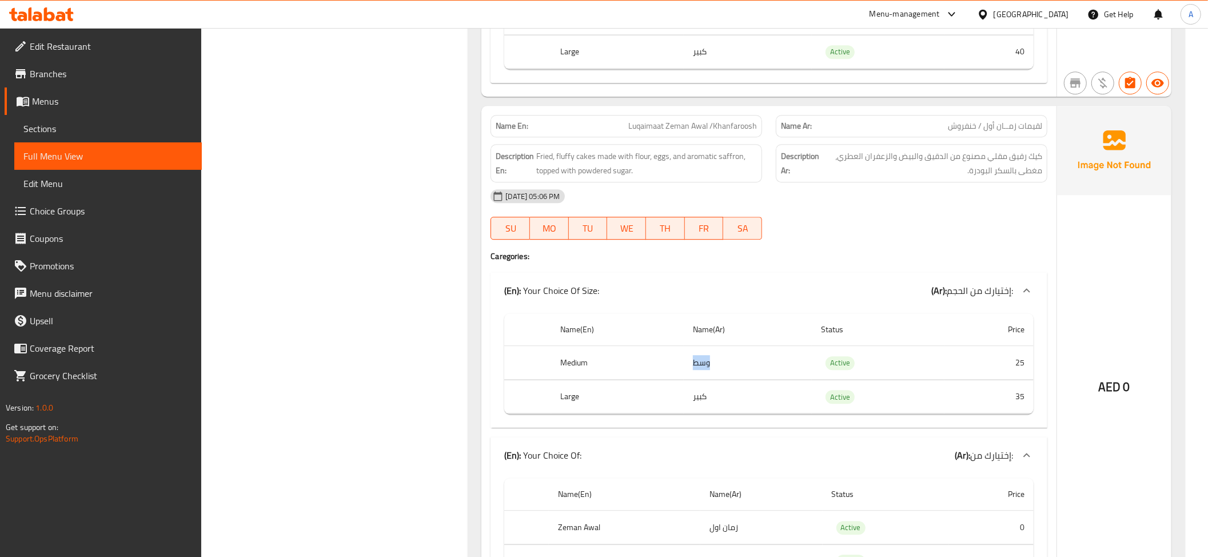
click at [746, 368] on td "وسط" at bounding box center [748, 363] width 128 height 34
click at [761, 427] on div "Name(En) Name(Ar) Status Price Medium وسط Active 25 Large كبير Active 35" at bounding box center [768, 368] width 557 height 119
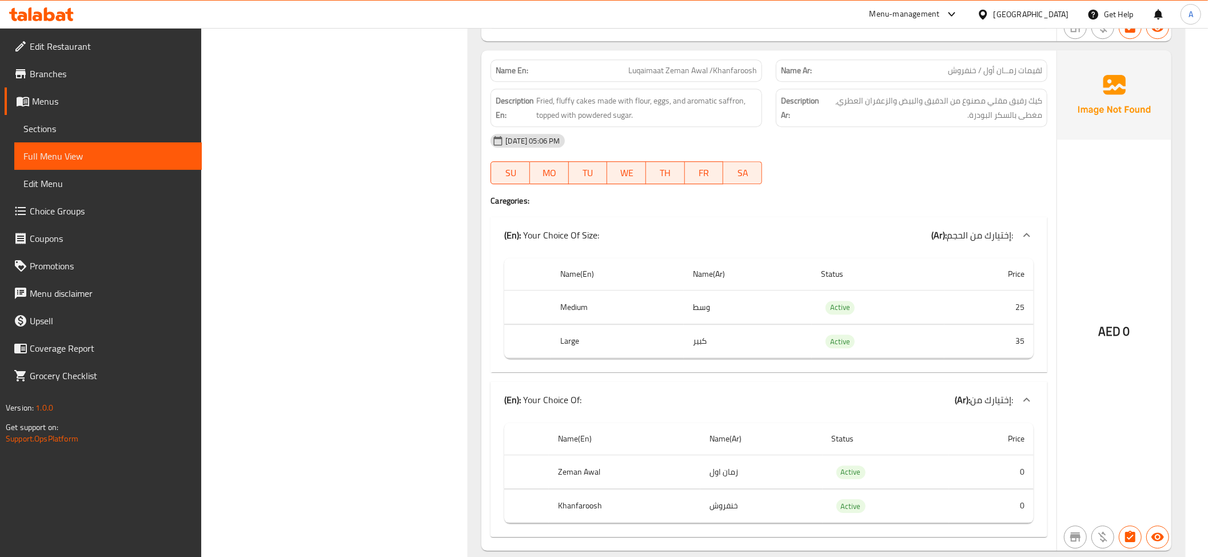
scroll to position [2718, 0]
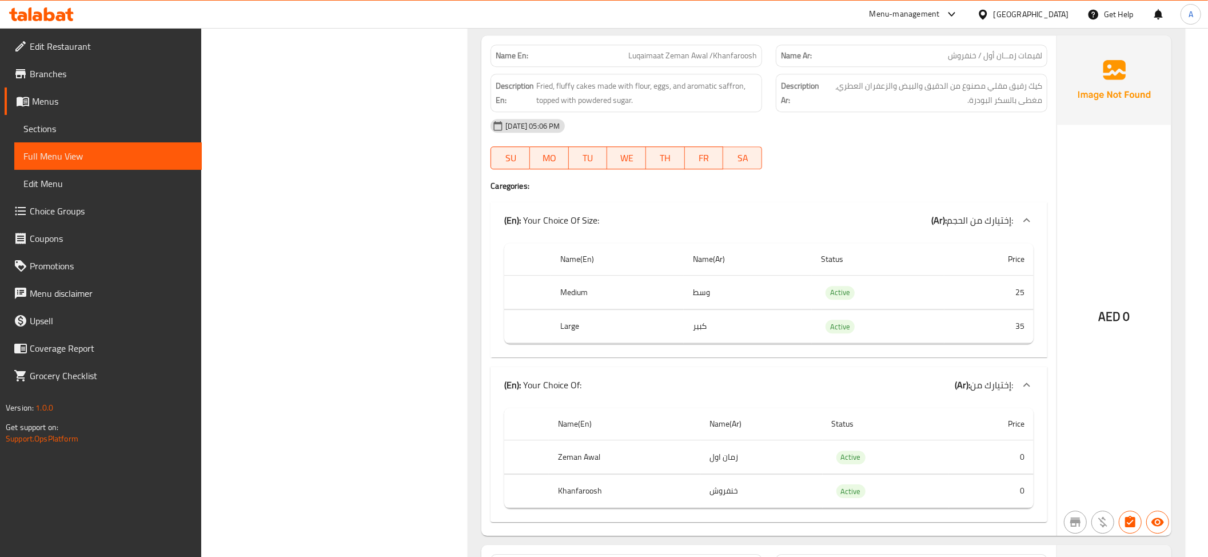
click at [740, 474] on td "choices table" at bounding box center [768, 473] width 529 height 1
click at [728, 508] on td "خنفروش" at bounding box center [761, 491] width 122 height 34
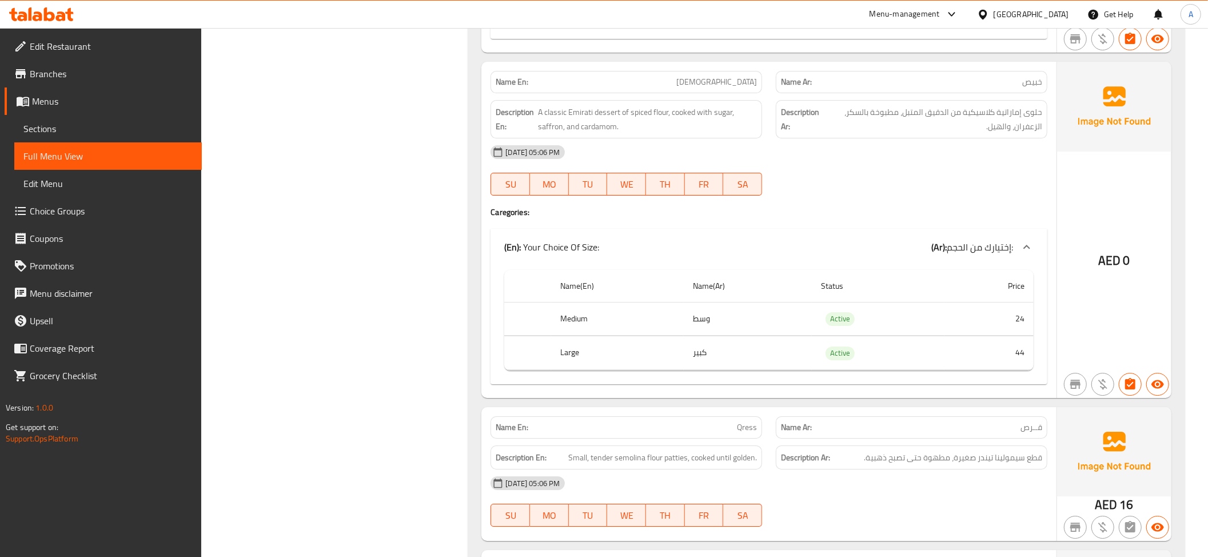
scroll to position [3187, 0]
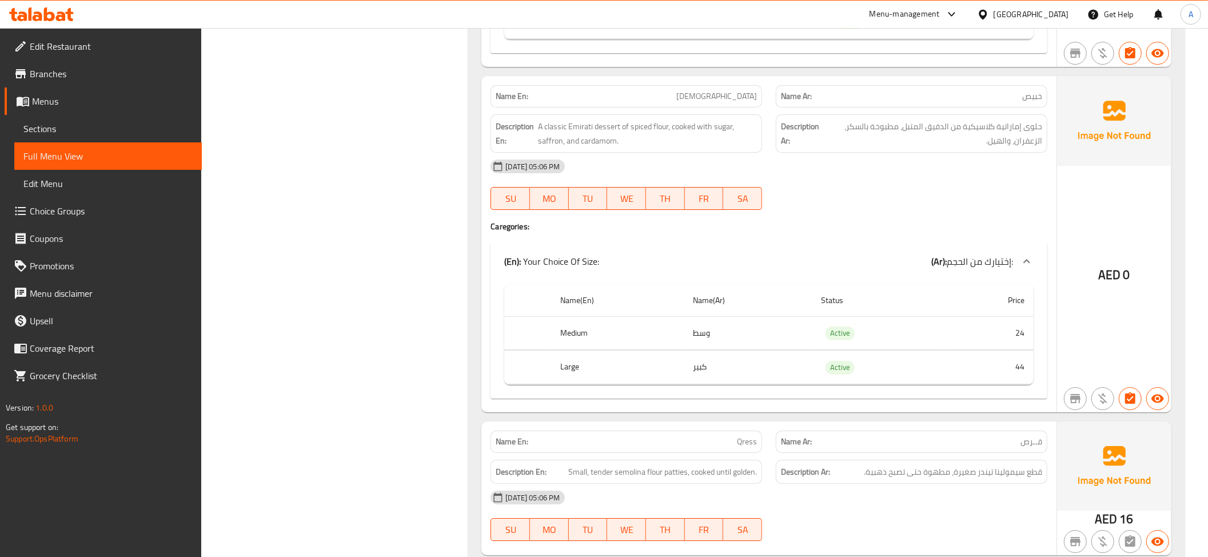
drag, startPoint x: 977, startPoint y: 482, endPoint x: 952, endPoint y: 483, distance: 24.6
drag, startPoint x: 952, startPoint y: 483, endPoint x: 776, endPoint y: 399, distance: 195.6
click at [776, 384] on td "كبير" at bounding box center [748, 367] width 128 height 34
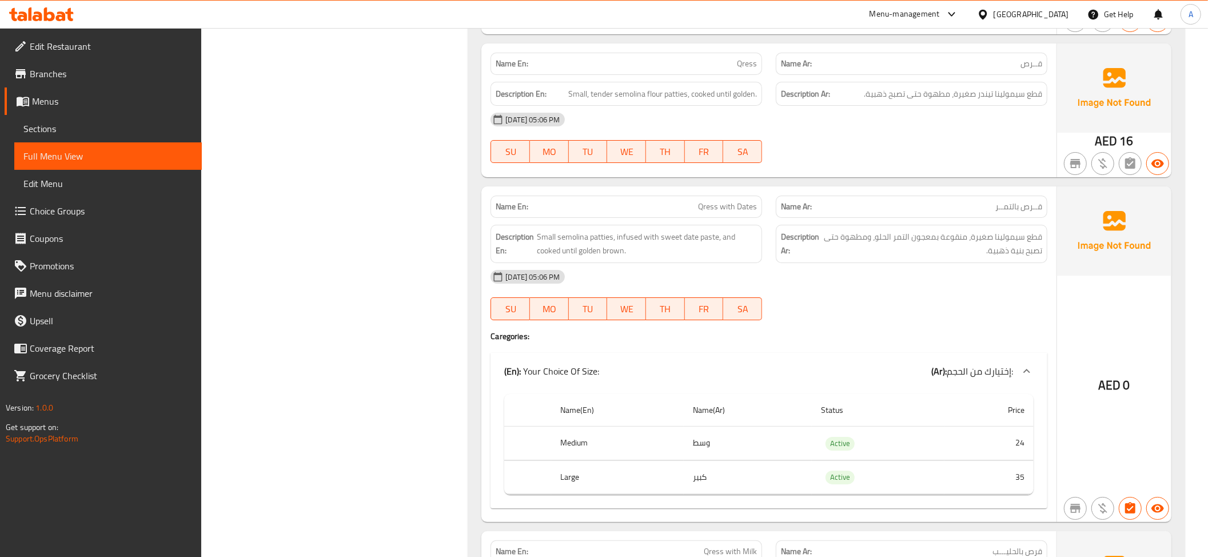
scroll to position [3530, 0]
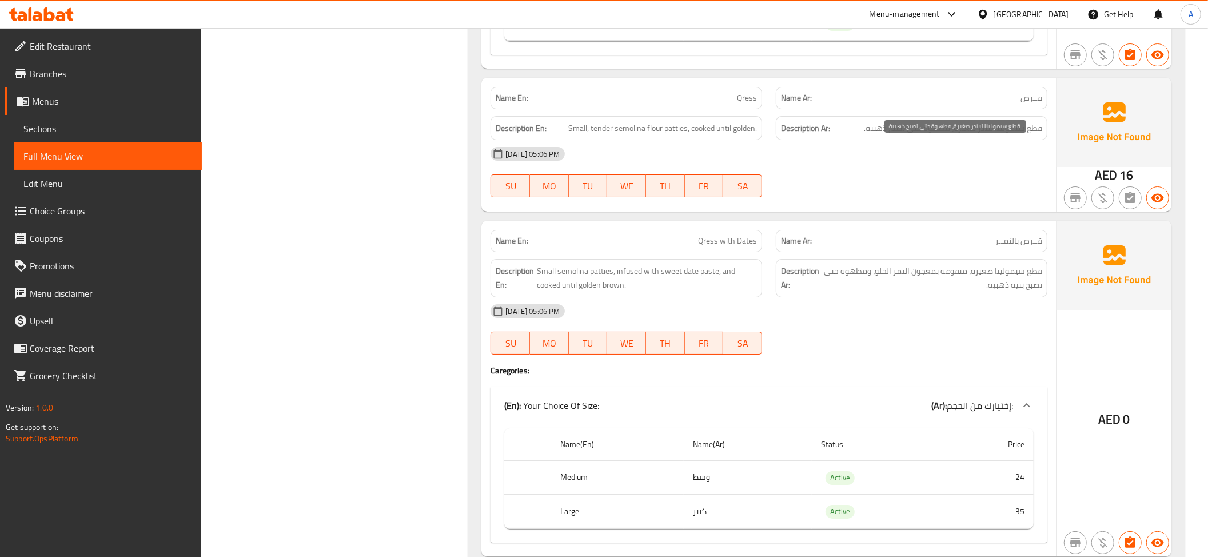
click at [1001, 135] on span "قطع سيمولينا تيندر صغيرة، مطهوة حتى تصبح ذهبية." at bounding box center [953, 128] width 178 height 14
click at [638, 109] on div "Name En: Qress" at bounding box center [625, 98] width 271 height 22
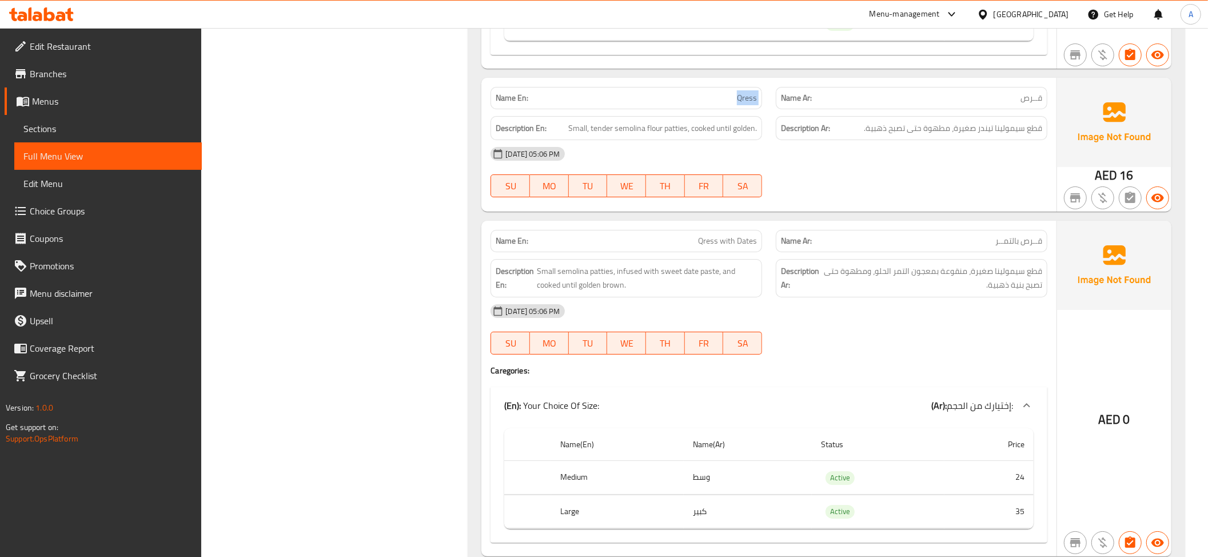
click at [638, 109] on div "Name En: Qress" at bounding box center [625, 98] width 271 height 22
copy span "Qress"
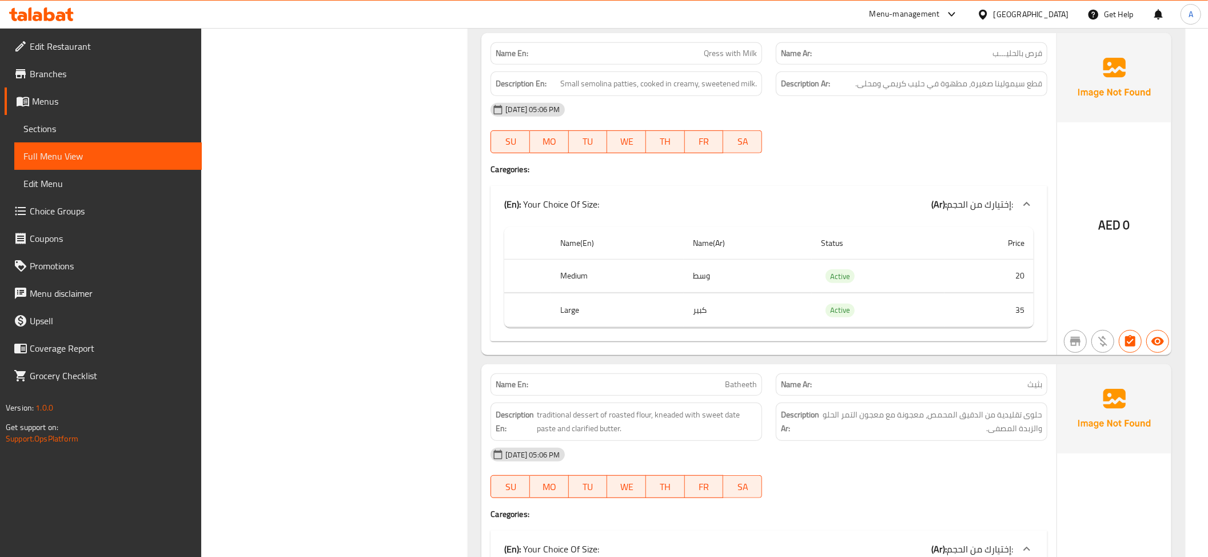
scroll to position [4225, 0]
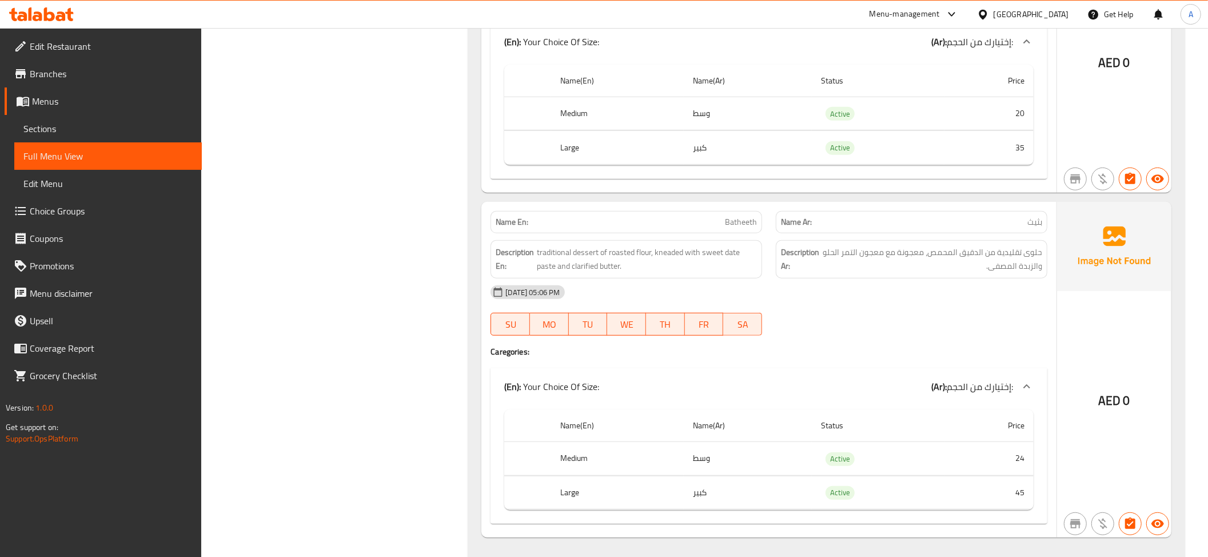
click at [1014, 306] on div "[DATE] 05:06 PM" at bounding box center [769, 291] width 570 height 27
click at [996, 273] on span "حلوى تقليدية من الدقيق المحمص، معجونة مع معجون التمر الحلو والزبدة المصفى." at bounding box center [932, 259] width 220 height 28
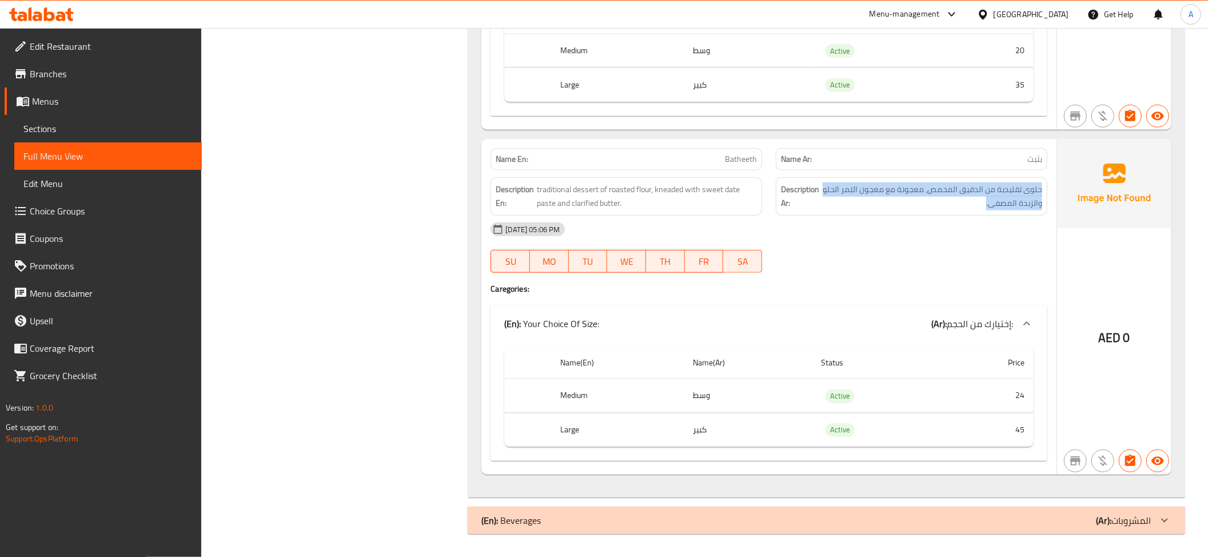
click at [1154, 526] on div at bounding box center [1163, 519] width 27 height 27
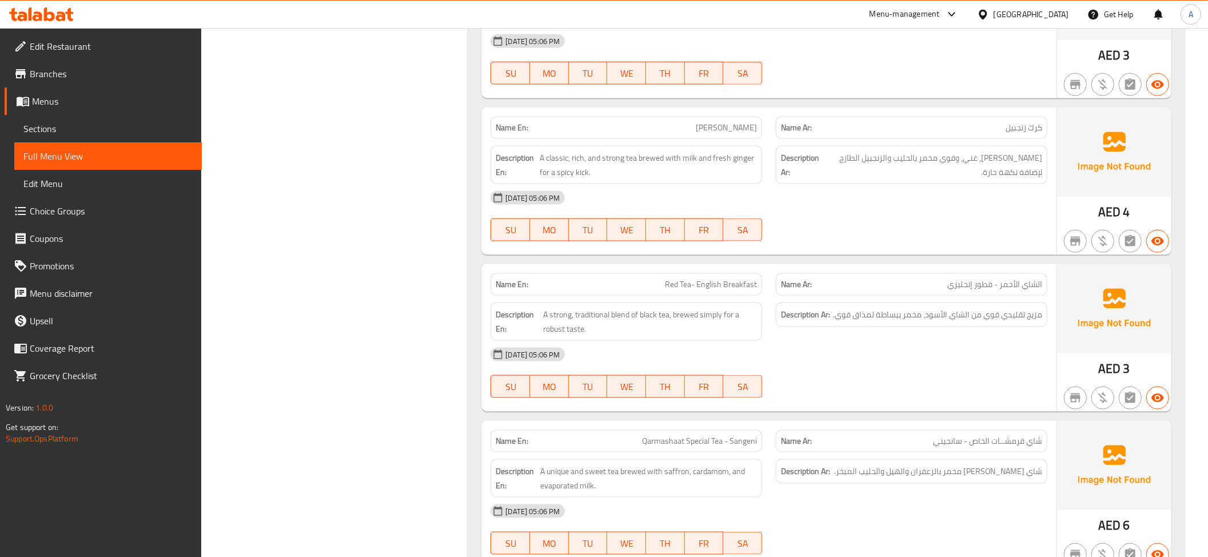
scroll to position [4768, 0]
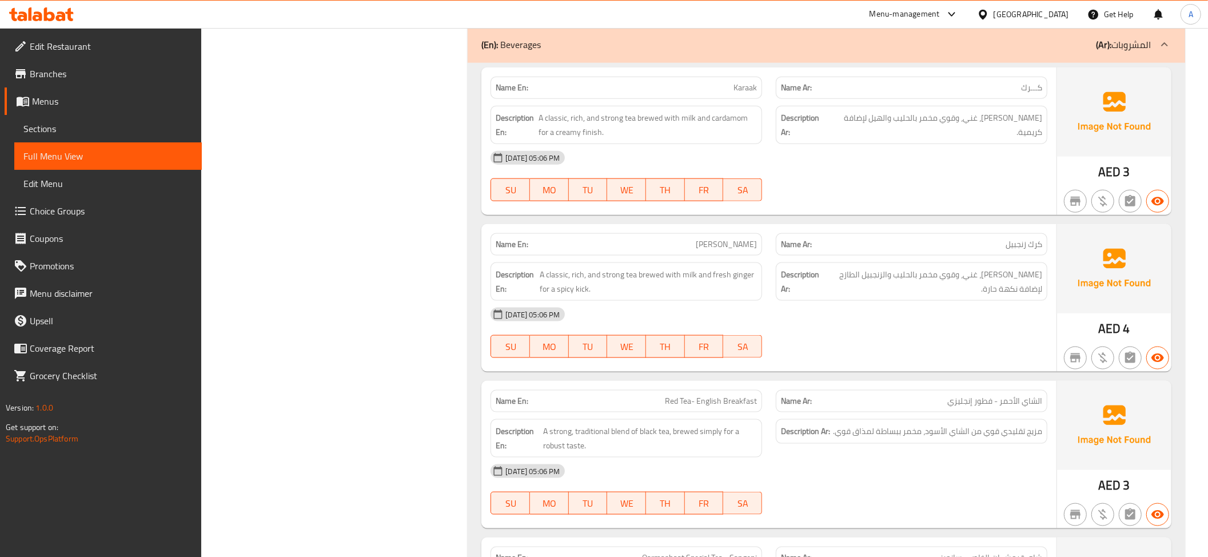
click at [974, 139] on span "[PERSON_NAME]، غني، وقوي مخمر بالحليب والهيل لإضافة كريمية." at bounding box center [935, 125] width 213 height 28
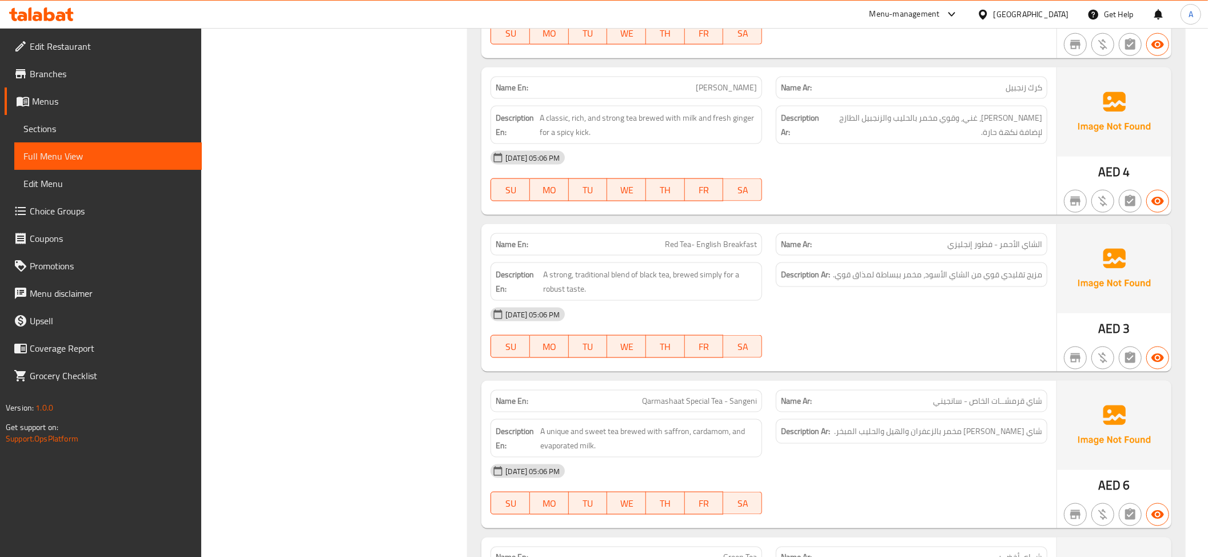
scroll to position [4950, 0]
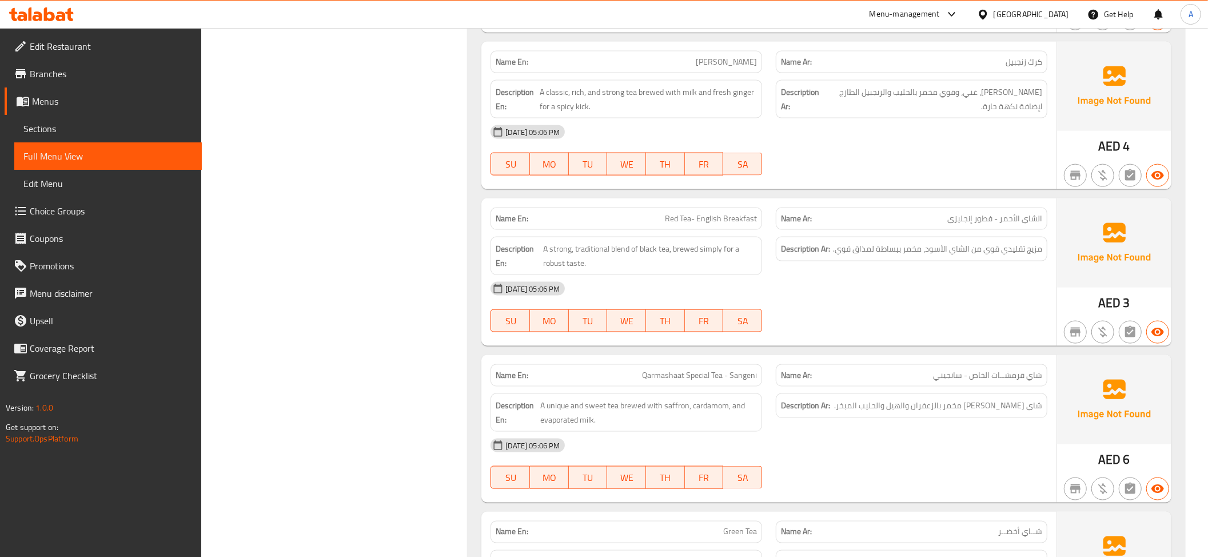
click at [1026, 113] on span "[PERSON_NAME]، غني، وقوي مخمر بالحليب والزنجبيل الطازج لإضافة نكهة حارة." at bounding box center [933, 99] width 218 height 28
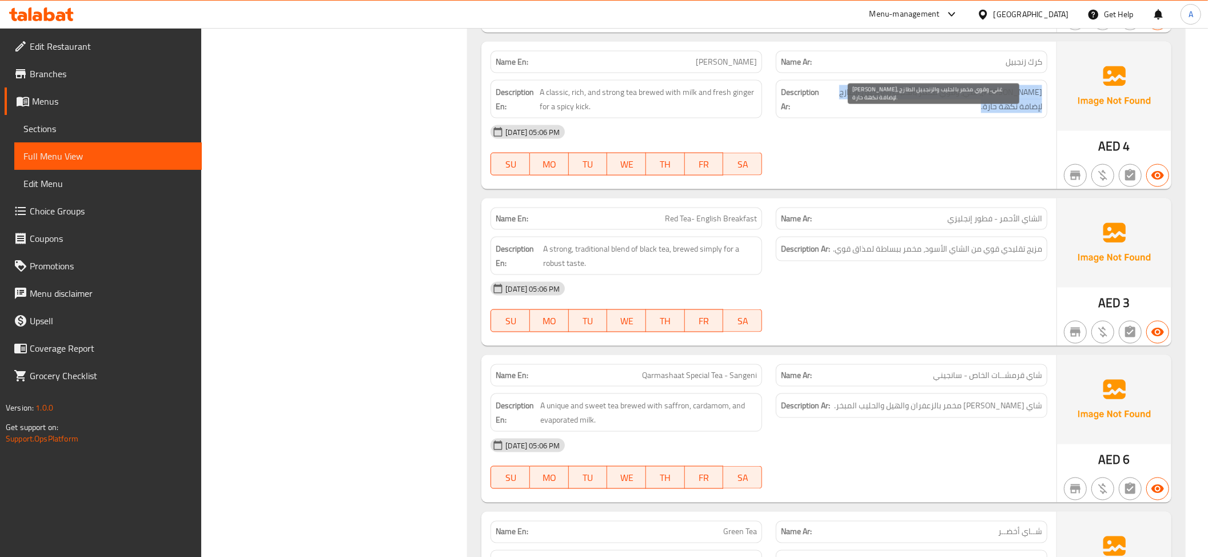
click at [1026, 113] on span "[PERSON_NAME]، غني، وقوي مخمر بالحليب والزنجبيل الطازج لإضافة نكهة حارة." at bounding box center [933, 99] width 218 height 28
click at [986, 225] on span "الشاي الأحمر - فطور إنجليزي" at bounding box center [994, 219] width 95 height 12
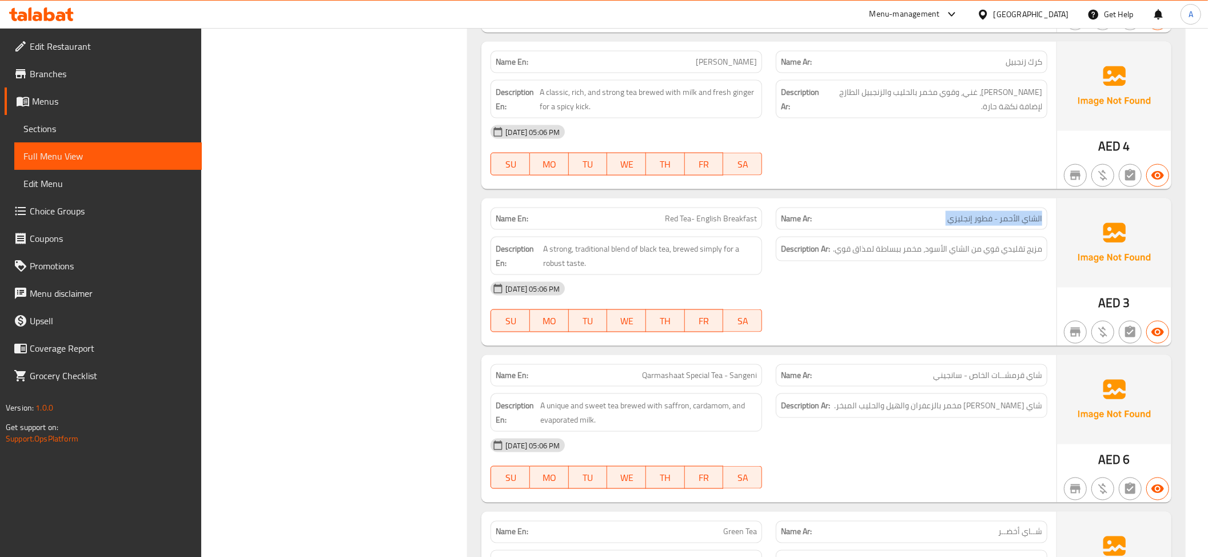
click at [986, 225] on span "الشاي الأحمر - فطور إنجليزي" at bounding box center [994, 219] width 95 height 12
click at [997, 256] on span "مزيج تقليدي قوي من الشاي الأسود، مخمر ببساطة لمذاق قوي." at bounding box center [937, 249] width 209 height 14
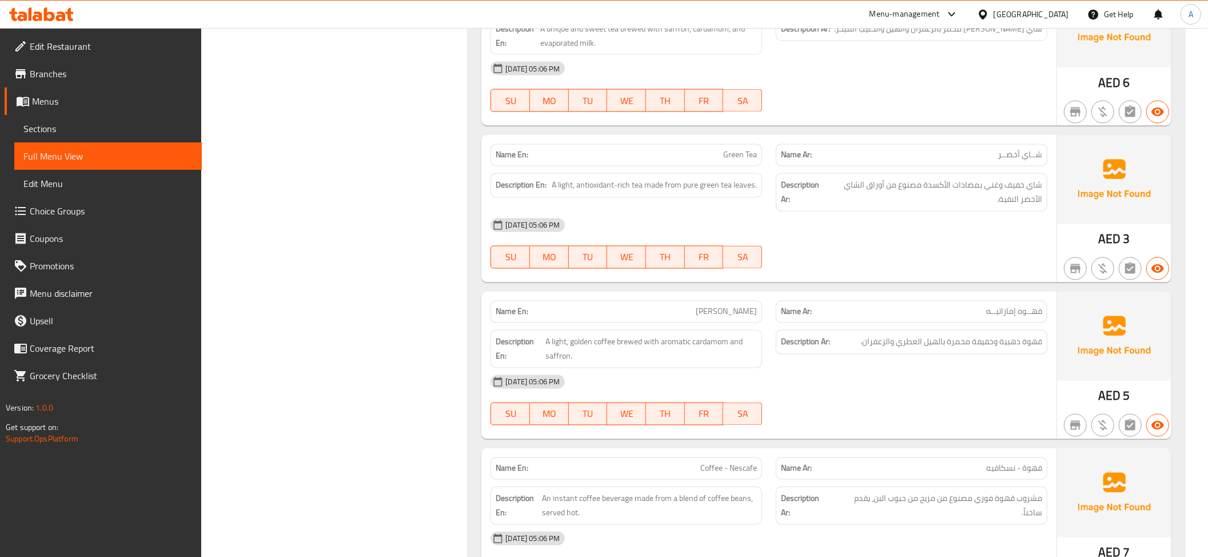
scroll to position [5261, 0]
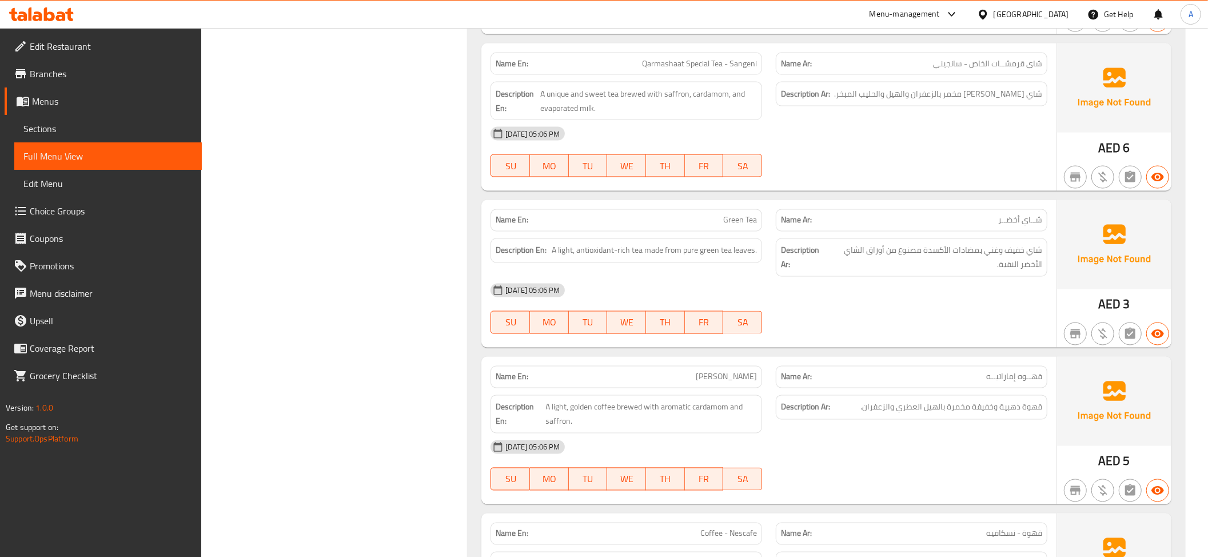
click at [1006, 70] on span "شاي قرمشــات الخاص - سانجيني" at bounding box center [987, 64] width 109 height 12
click at [997, 106] on div "Description Ar: شاي فريد وحلو مخمر بالزعفران والهيل والحليب المبخر." at bounding box center [911, 94] width 271 height 25
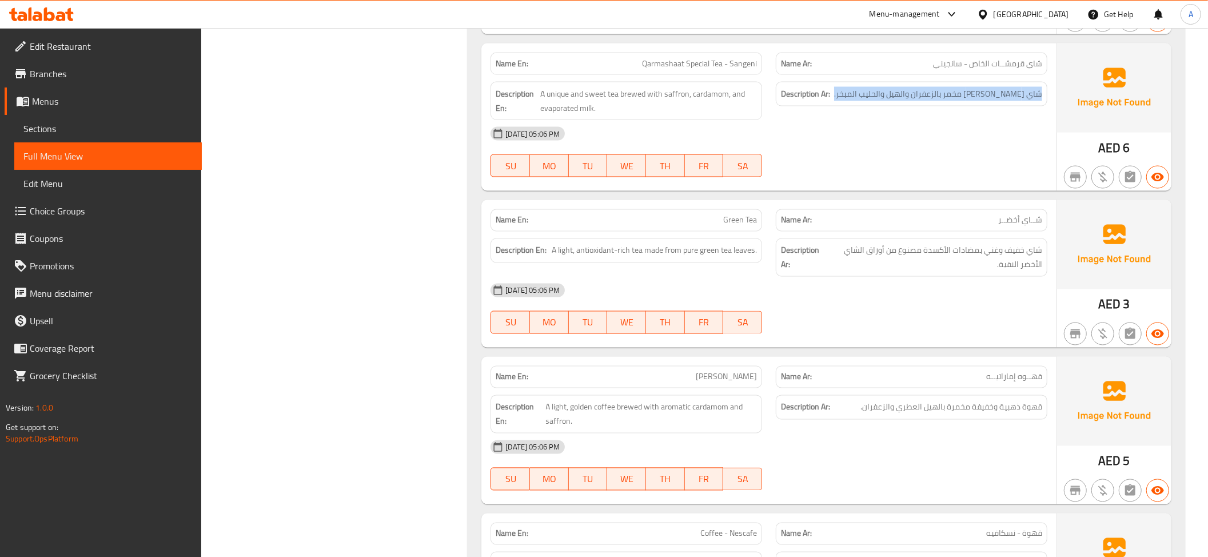
click at [997, 106] on div "Description Ar: شاي فريد وحلو مخمر بالزعفران والهيل والحليب المبخر." at bounding box center [911, 94] width 271 height 25
click at [967, 263] on div "Description Ar: شاي خفيف وغني بمضادات الأكسدة مصنوع من أوراق الشاي الأخضر النقي…" at bounding box center [911, 257] width 285 height 52
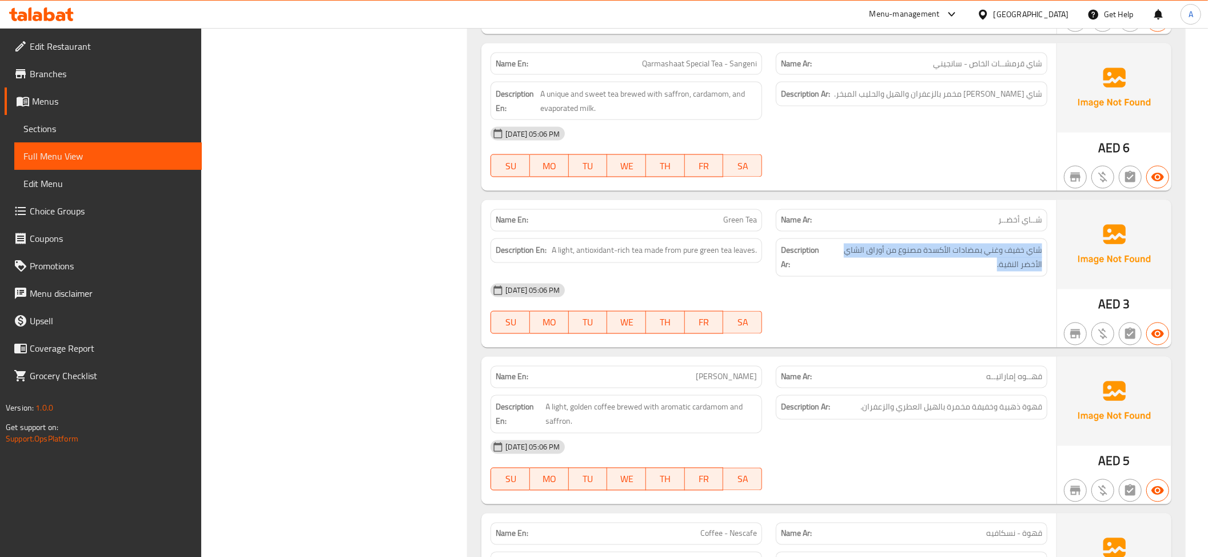
click at [967, 263] on div "Description Ar: شاي خفيف وغني بمضادات الأكسدة مصنوع من أوراق الشاي الأخضر النقي…" at bounding box center [911, 257] width 285 height 52
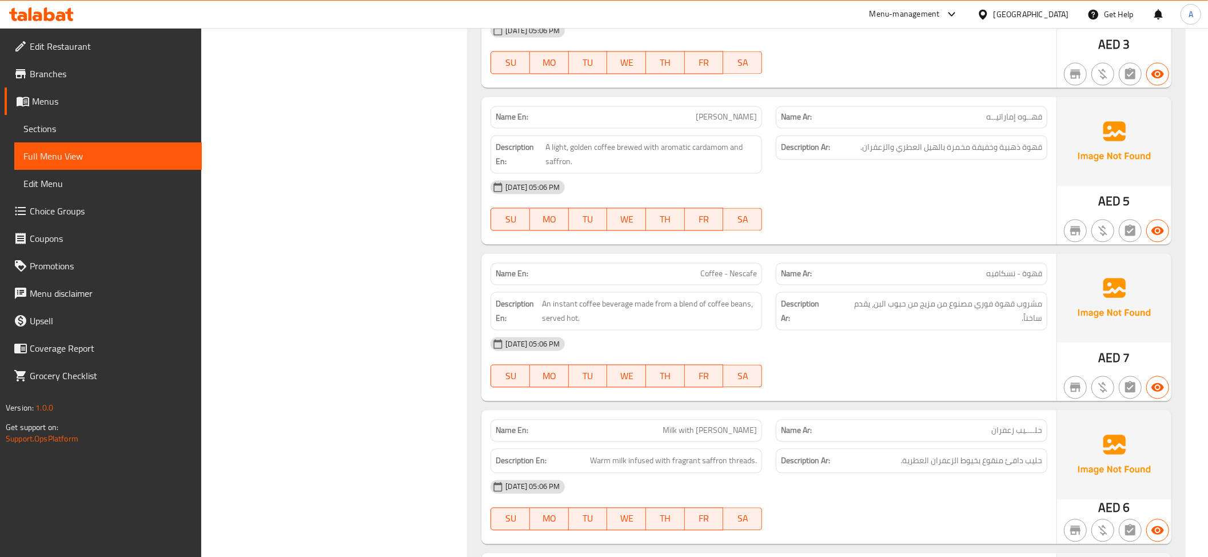
scroll to position [5535, 0]
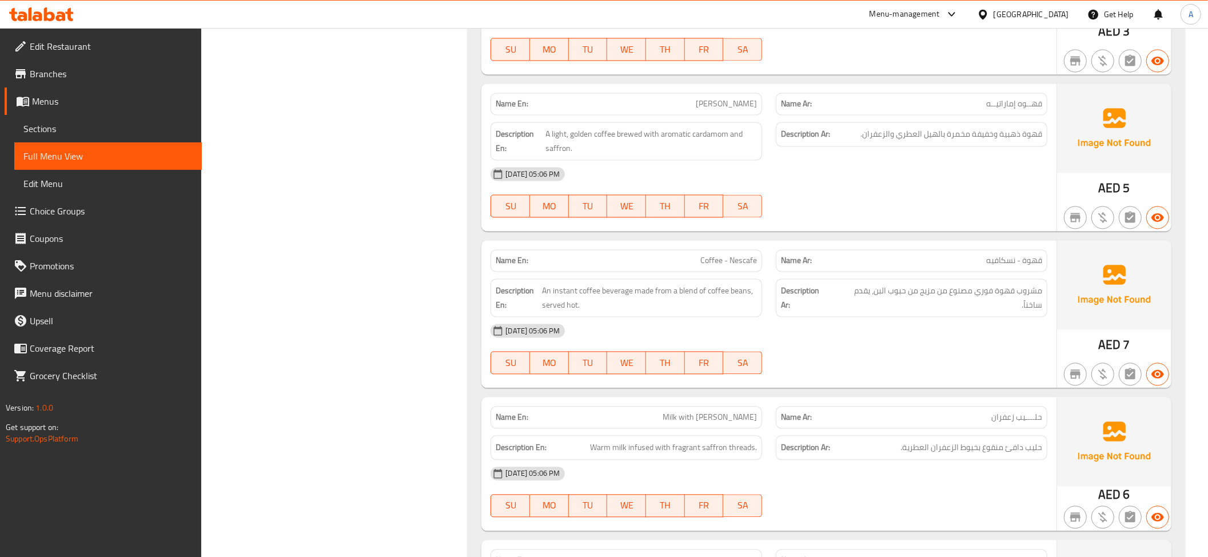
click at [1000, 311] on span "مشروب قهوة فوري مصنوع من مزيج من حبوب البن، يقدم ساخناً." at bounding box center [937, 297] width 210 height 28
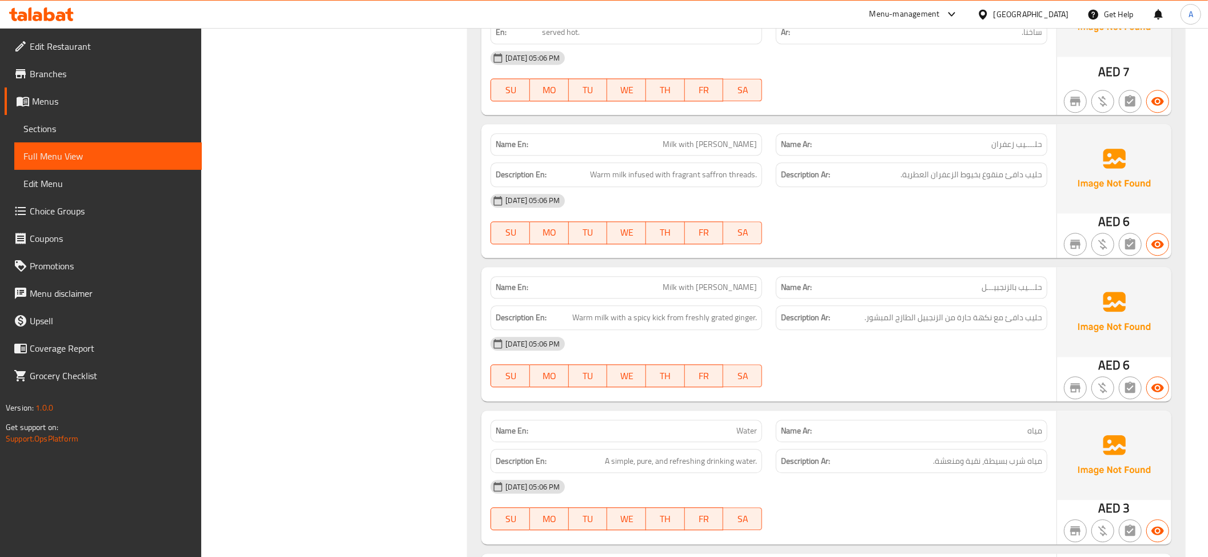
scroll to position [5820, 0]
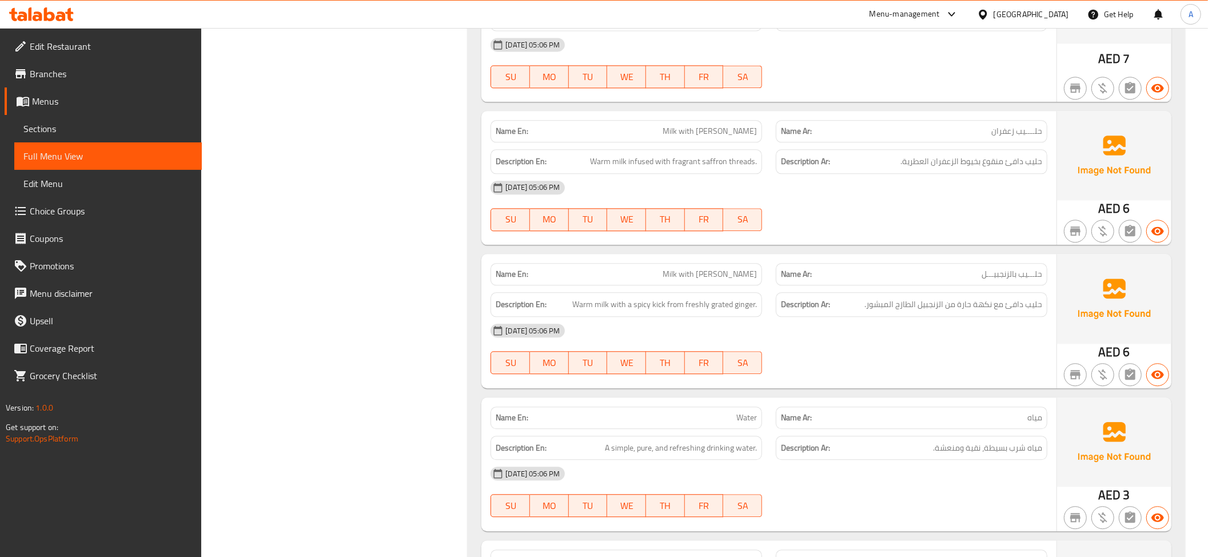
click at [702, 137] on span "Milk with [PERSON_NAME]" at bounding box center [709, 131] width 94 height 12
click at [990, 142] on div "Name Ar: حلــــيب زعفران" at bounding box center [911, 131] width 271 height 22
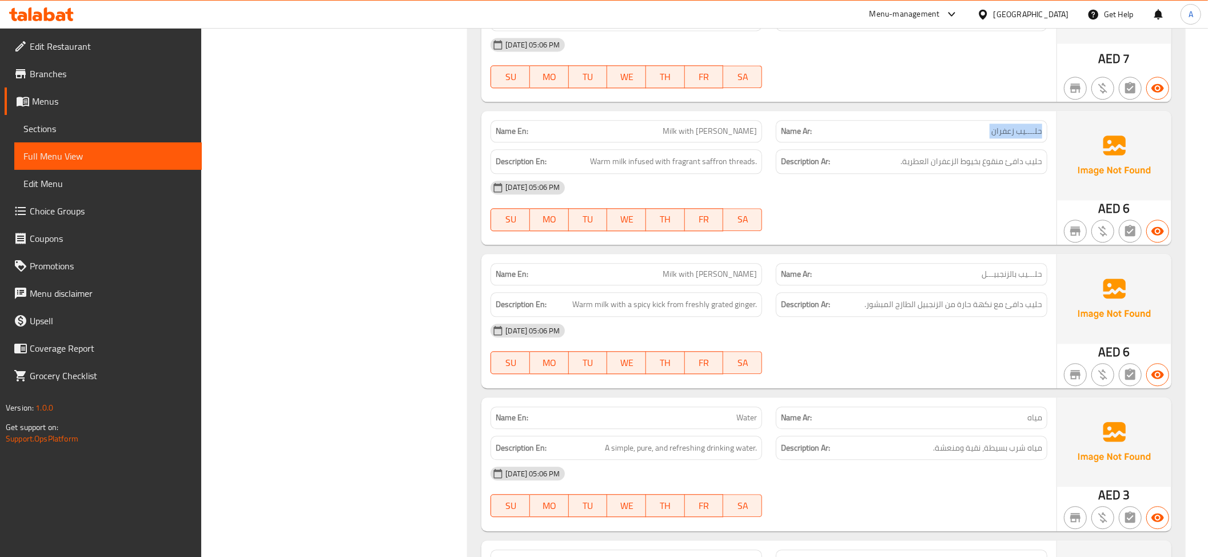
click at [990, 142] on div "Name Ar: حلــــيب زعفران" at bounding box center [911, 131] width 271 height 22
click at [1004, 201] on div "[DATE] 05:06 PM" at bounding box center [769, 187] width 570 height 27
click at [998, 169] on span "حليب دافئ منقوع بخيوط الزعفران العطرية." at bounding box center [971, 161] width 142 height 14
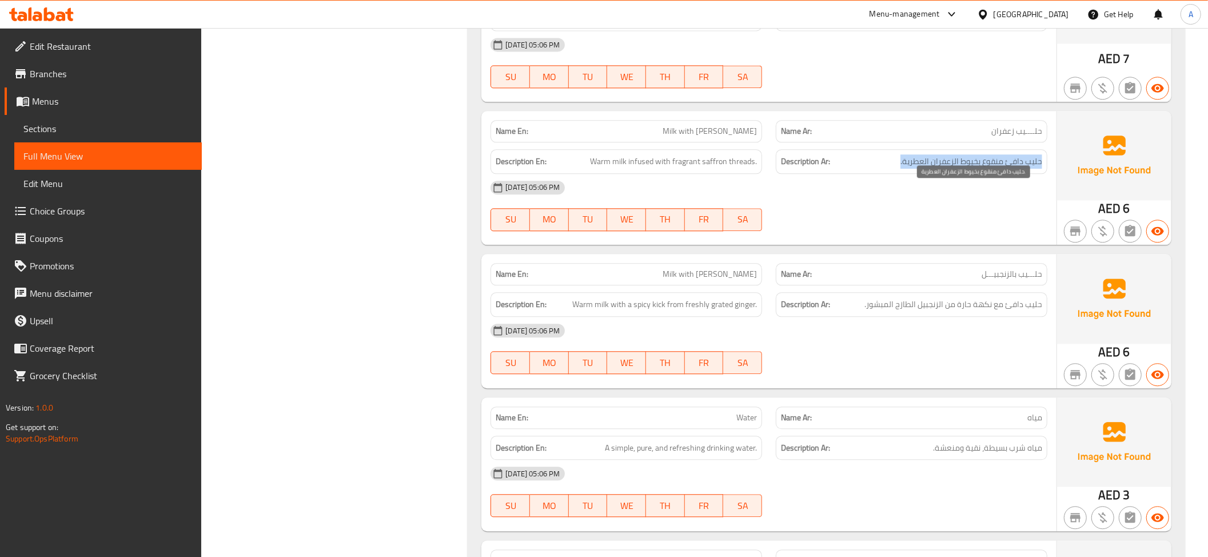
click at [998, 169] on span "حليب دافئ منقوع بخيوط الزعفران العطرية." at bounding box center [971, 161] width 142 height 14
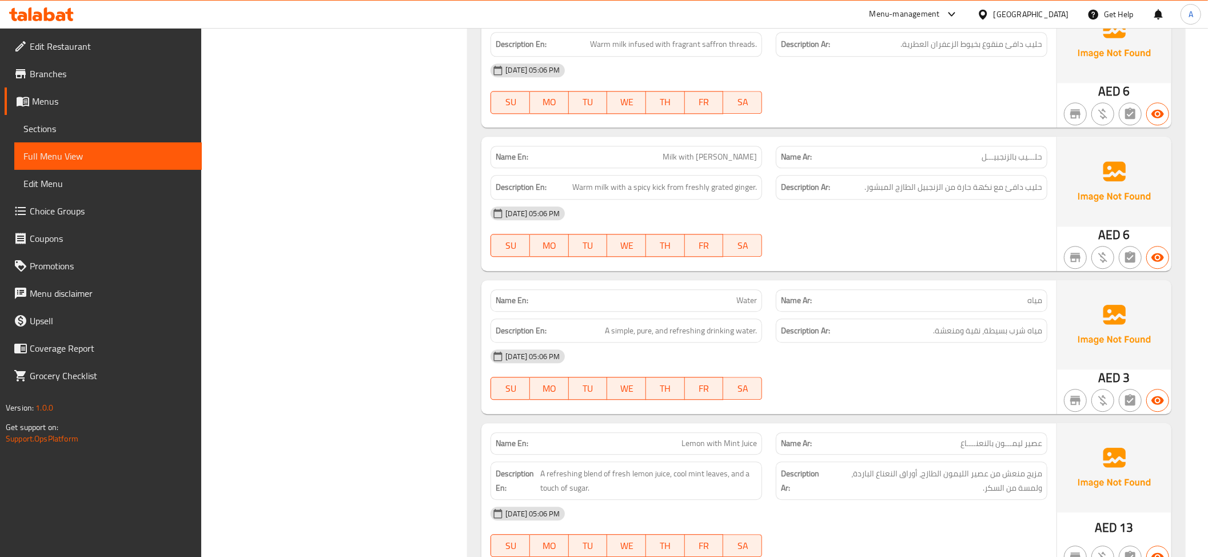
scroll to position [5976, 0]
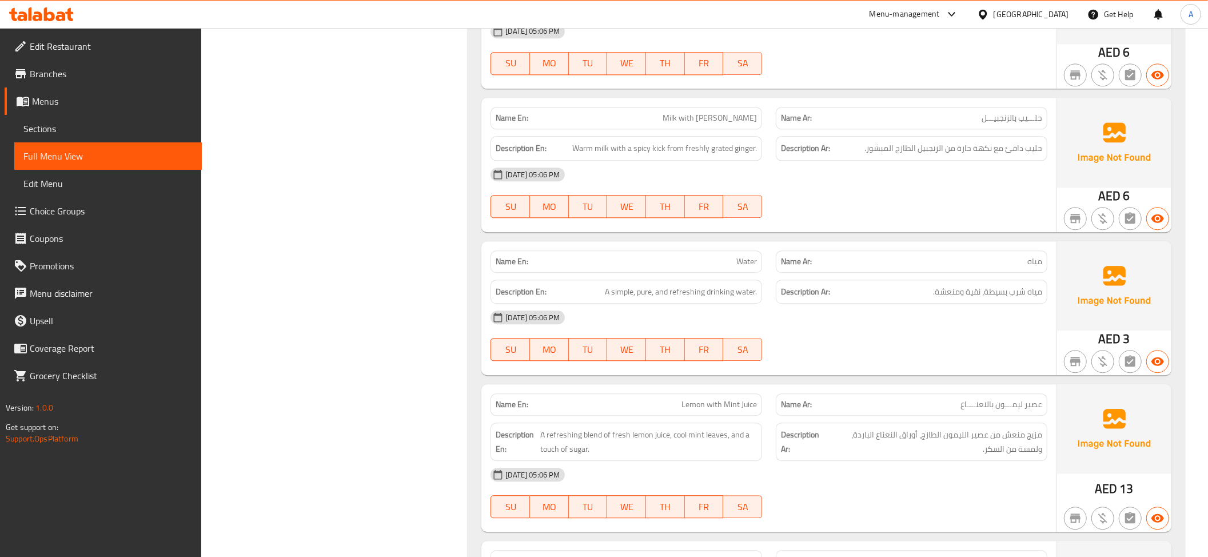
click at [1036, 155] on span "حليب دافئ مع نكهة حارة من الزنجبيل الطازج المبشور." at bounding box center [953, 148] width 178 height 14
click at [935, 309] on div "Description Ar: مياه شرب بسيطة، نقية ومنعشة." at bounding box center [911, 292] width 285 height 38
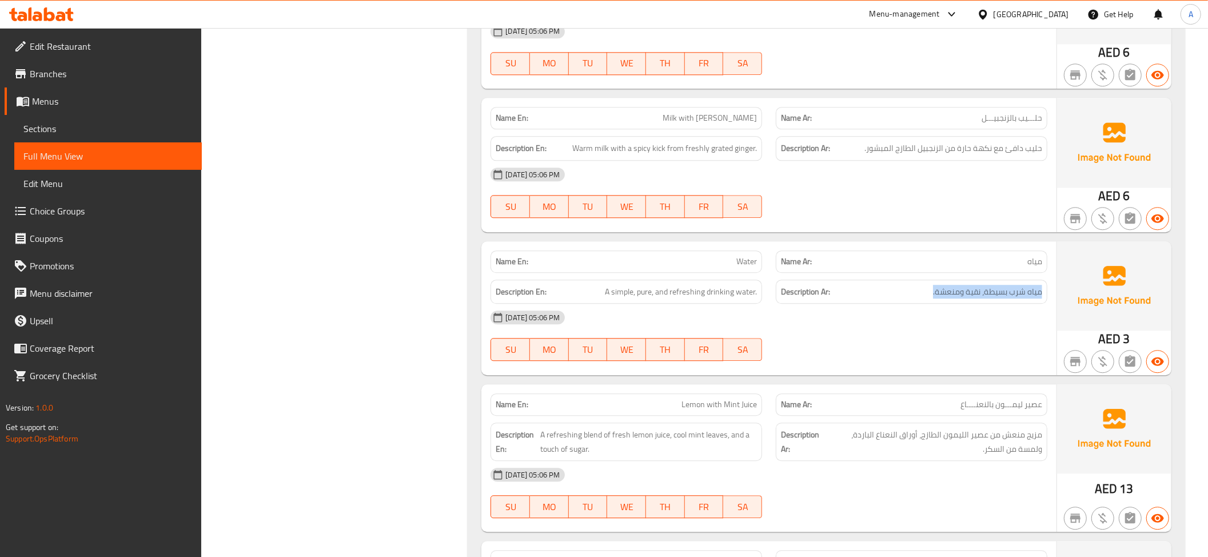
click at [935, 309] on div "Description Ar: مياه شرب بسيطة، نقية ومنعشة." at bounding box center [911, 292] width 285 height 38
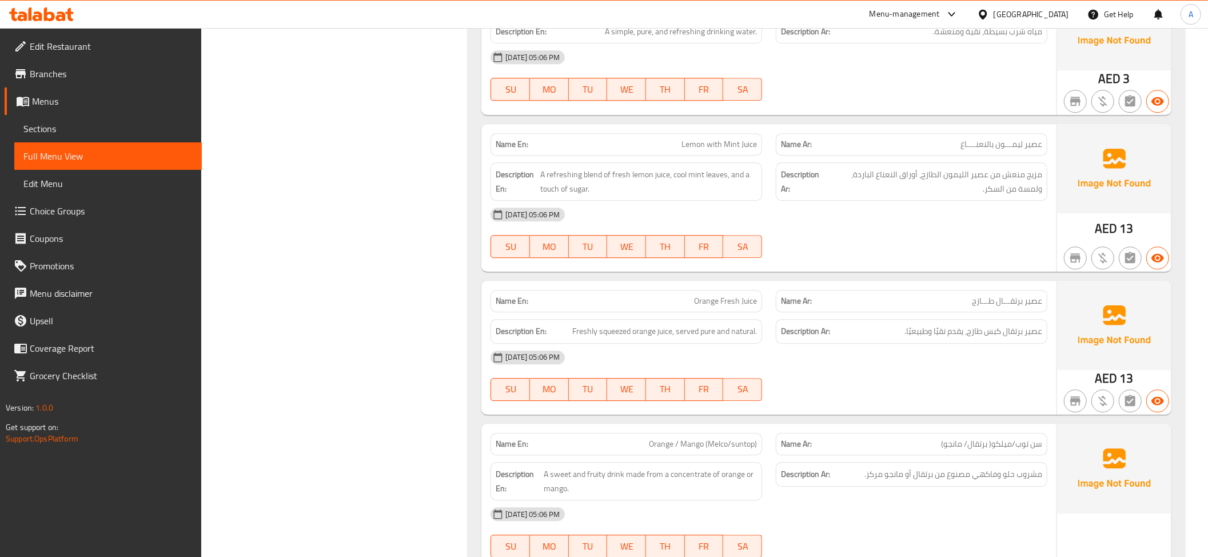
scroll to position [6301, 0]
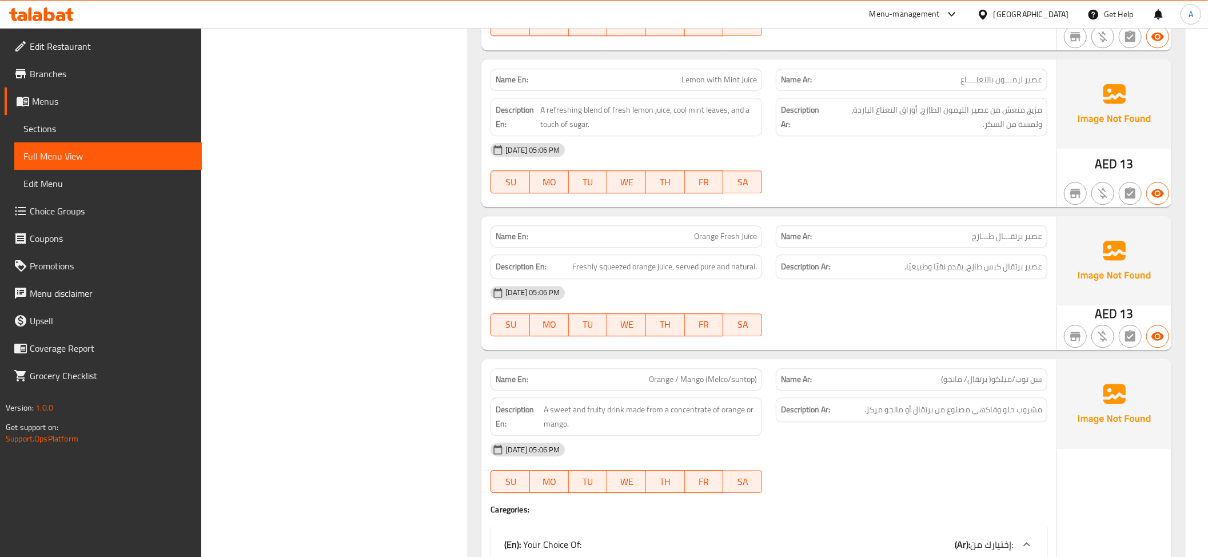
click at [996, 131] on span "مزيج منعش من عصير الليمون الطازج، أوراق النعناع الباردة، ولمسة من السكر." at bounding box center [933, 117] width 217 height 28
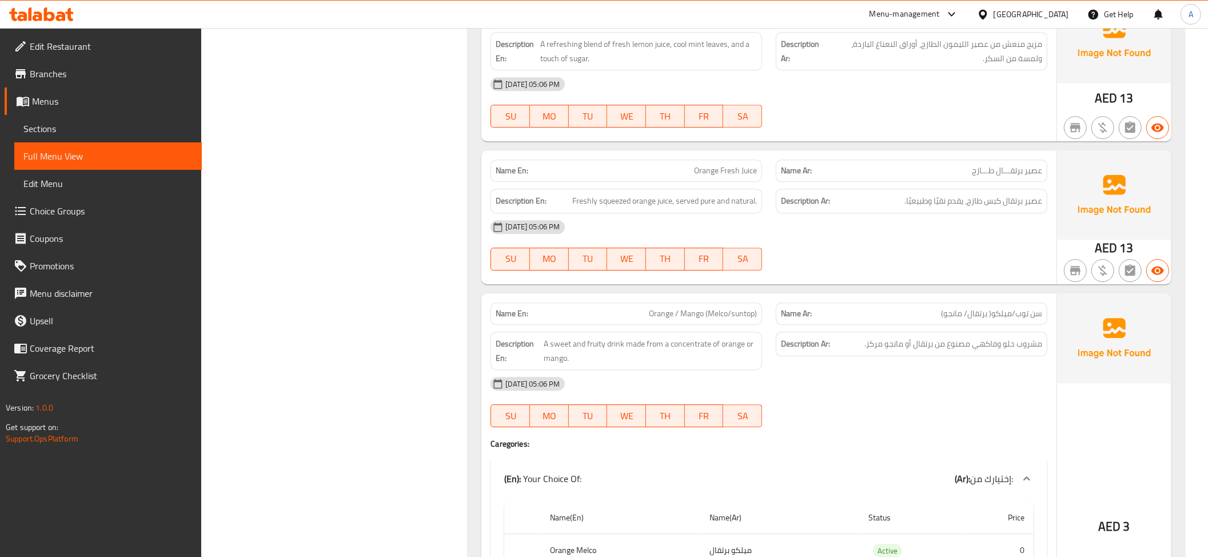
scroll to position [6418, 0]
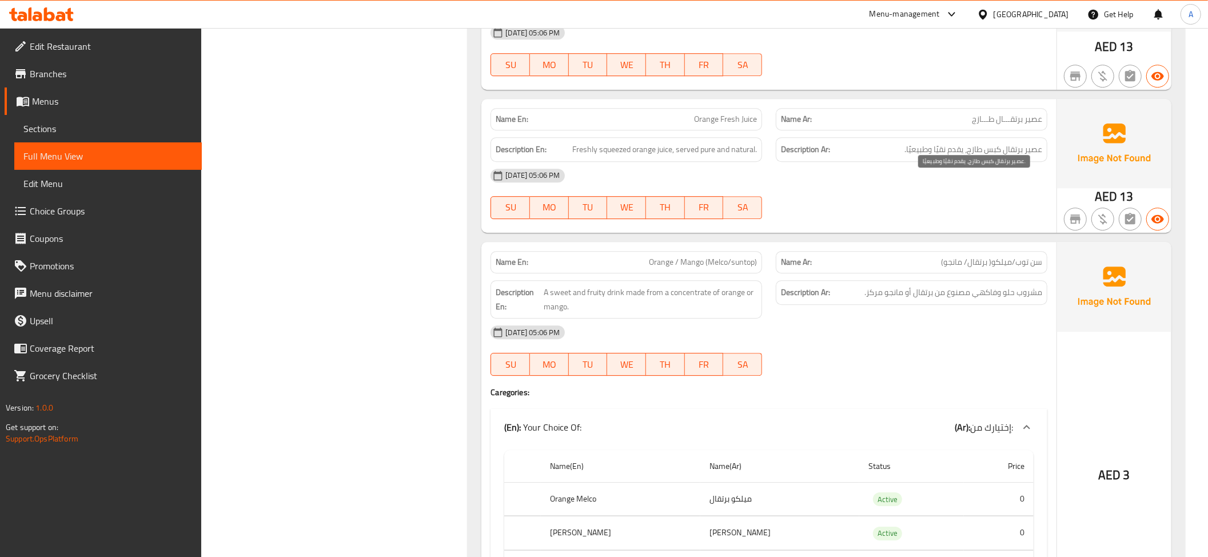
click at [988, 157] on span "عصير برتقال كبس طازج، يقدم نقيًا وطبيعيًا." at bounding box center [973, 149] width 138 height 14
click at [700, 167] on div "Description En: Freshly squeezed orange juice, served pure and natural." at bounding box center [626, 149] width 285 height 38
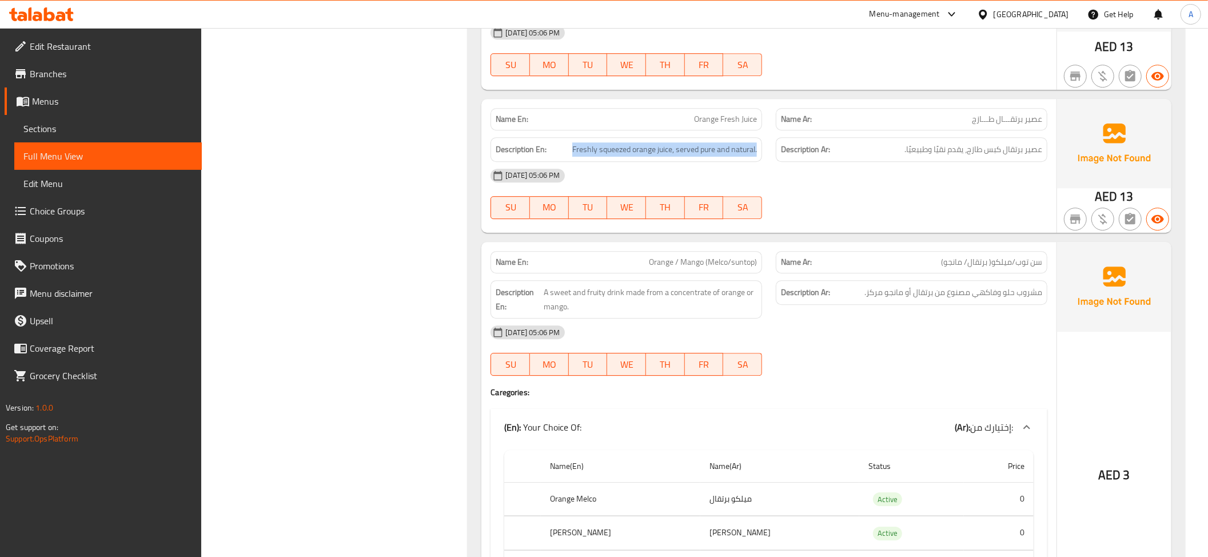
click at [700, 167] on div "Description En: Freshly squeezed orange juice, served pure and natural." at bounding box center [626, 149] width 285 height 38
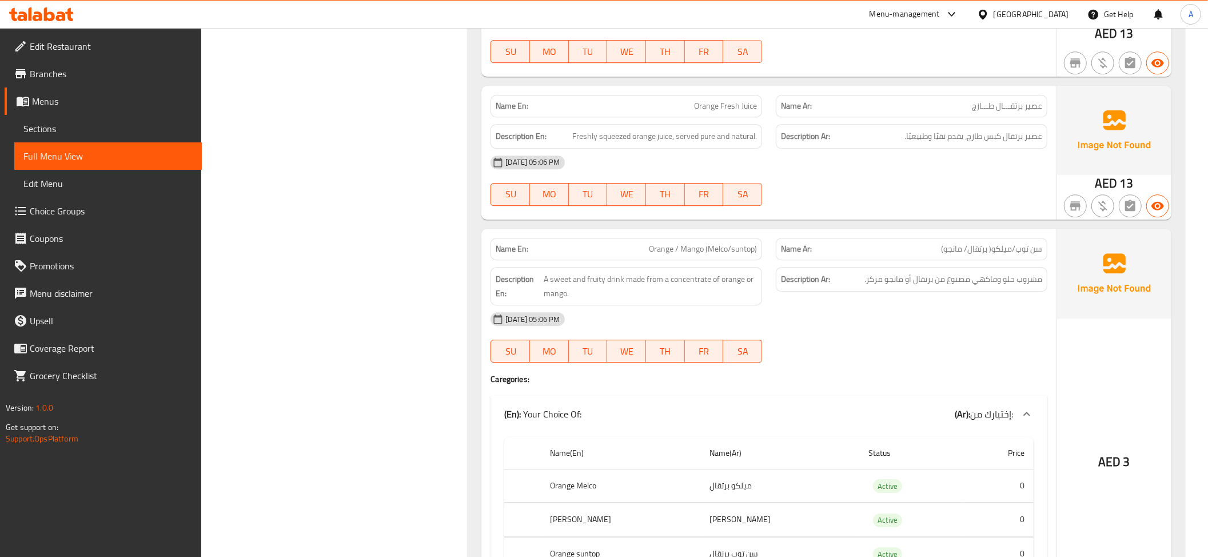
scroll to position [6548, 0]
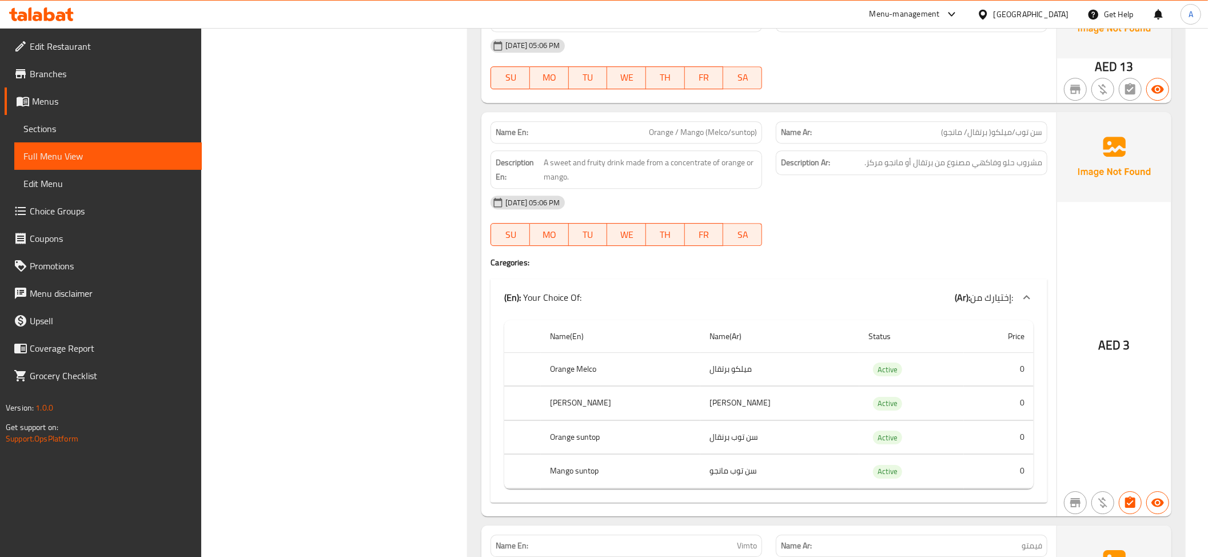
click at [680, 138] on span "Orange / Mango (Melco/suntop)" at bounding box center [703, 132] width 108 height 12
click at [965, 175] on div "Description Ar: مشروب حلو وفاكهي مصنوع من برتقال أو مانجو مركز." at bounding box center [911, 162] width 271 height 25
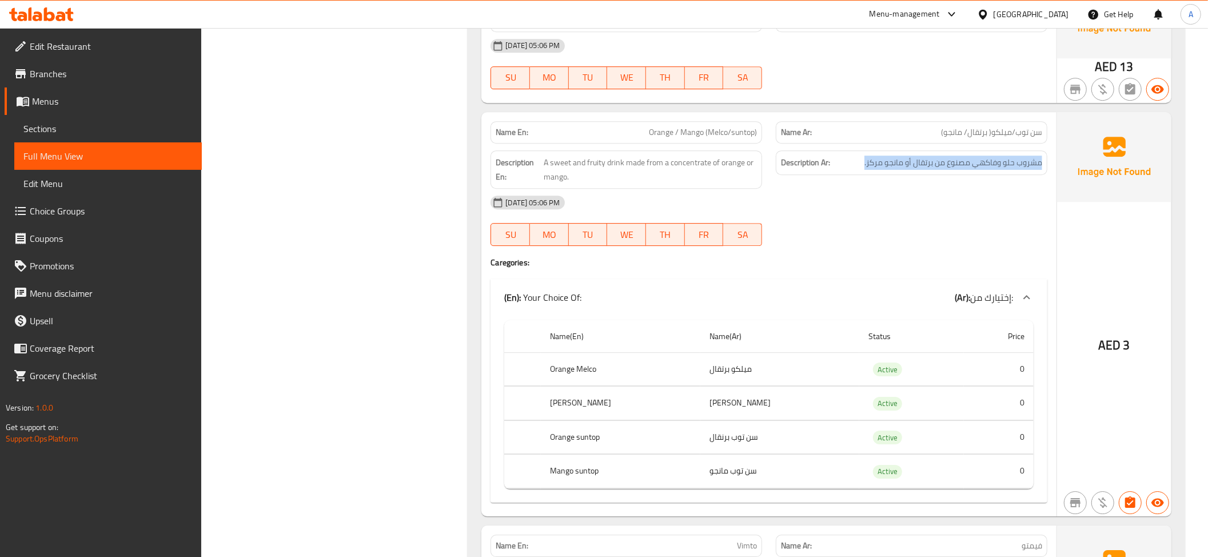
click at [965, 175] on div "Description Ar: مشروب حلو وفاكهي مصنوع من برتقال أو مانجو مركز." at bounding box center [911, 162] width 271 height 25
click at [657, 386] on th "Orange Melco" at bounding box center [620, 369] width 159 height 34
click at [633, 420] on th "[PERSON_NAME]" at bounding box center [620, 403] width 159 height 34
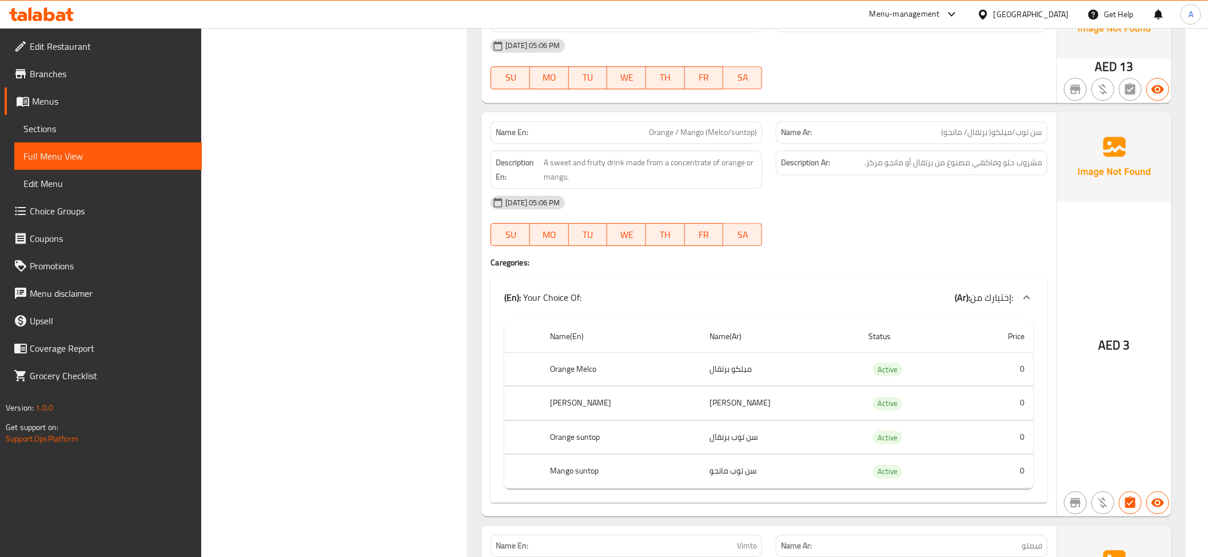
click at [633, 420] on th "[PERSON_NAME]" at bounding box center [620, 403] width 159 height 34
click at [689, 420] on th "[PERSON_NAME]" at bounding box center [620, 403] width 159 height 34
click at [691, 420] on th "[PERSON_NAME]" at bounding box center [620, 403] width 159 height 34
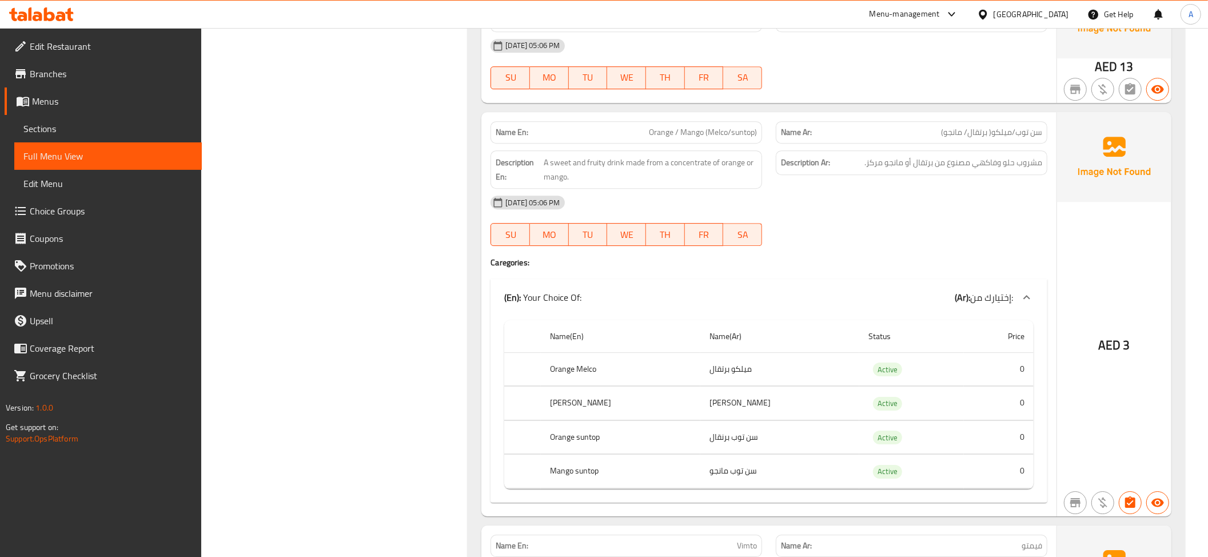
click at [724, 386] on td "ميلكو برتقال" at bounding box center [779, 369] width 159 height 34
click at [732, 420] on td "[PERSON_NAME]" at bounding box center [779, 403] width 159 height 34
click at [625, 454] on th "Orange suntop" at bounding box center [620, 437] width 159 height 34
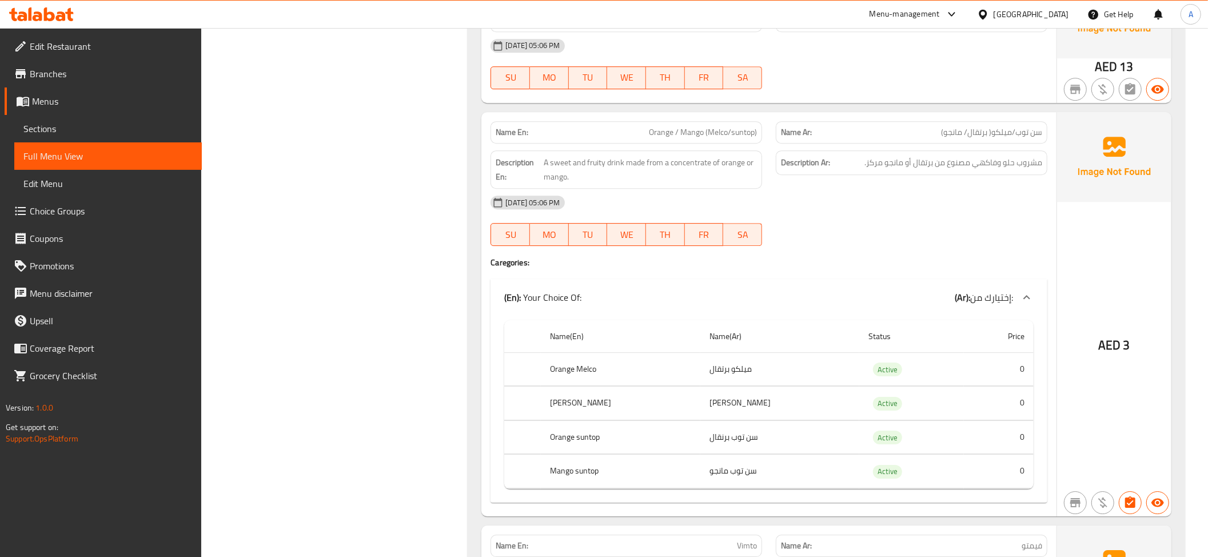
click at [625, 454] on th "Orange suntop" at bounding box center [620, 437] width 159 height 34
click at [610, 488] on th "Mango suntop" at bounding box center [620, 471] width 159 height 34
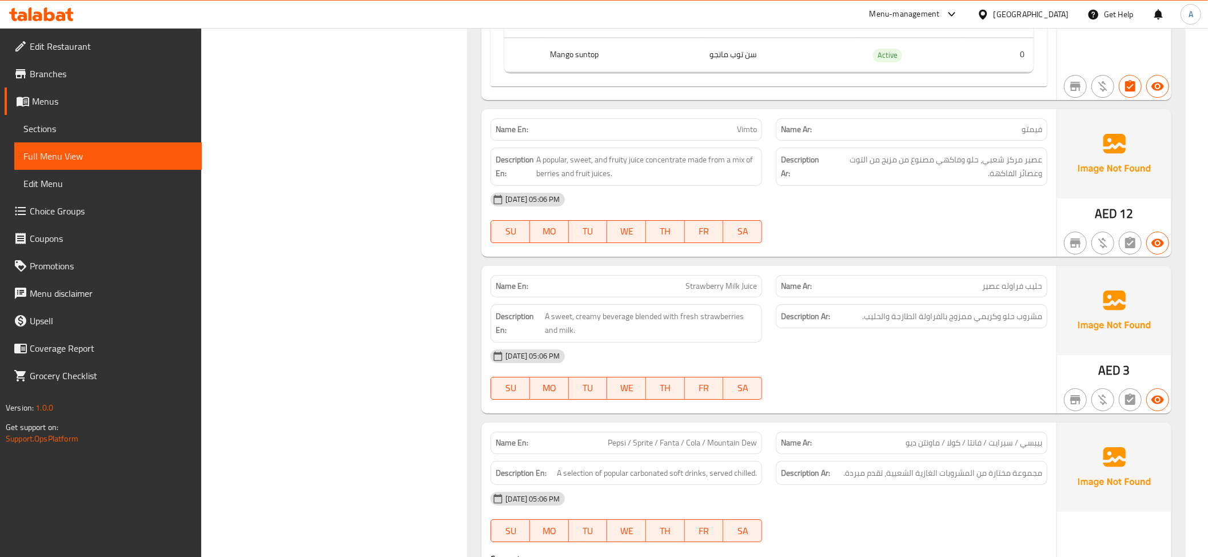
scroll to position [6990, 0]
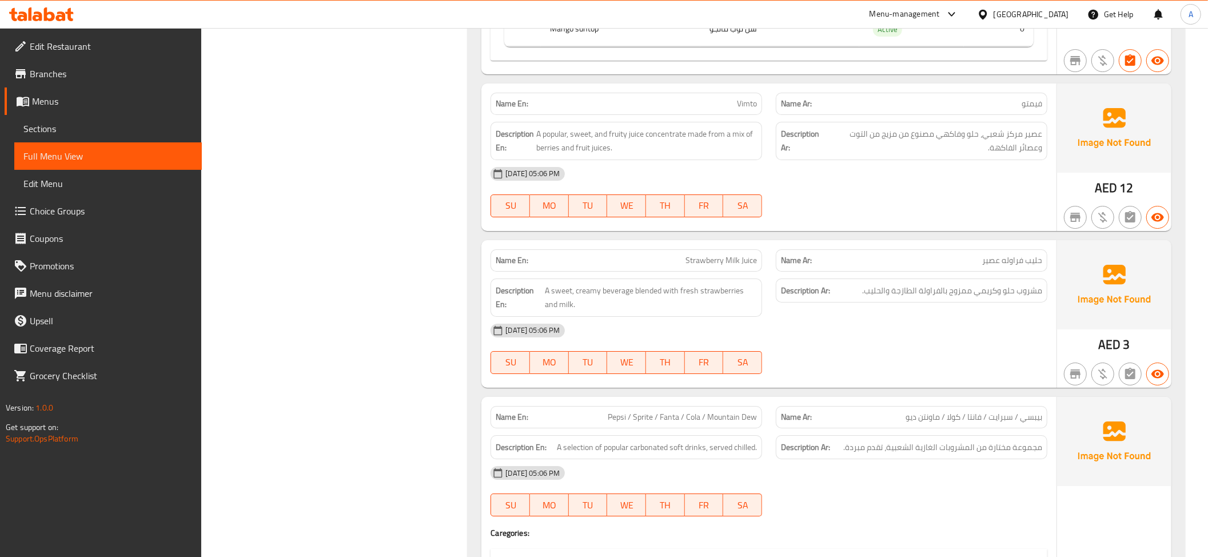
click at [924, 155] on span "عصير مركز شعبي، حلو وفاكهي مصنوع من مزيج من التوت وعصائر الفاكهة." at bounding box center [934, 141] width 216 height 28
click at [727, 155] on span "A popular, sweet, and fruity juice concentrate made from a mix of berries and f…" at bounding box center [646, 141] width 221 height 28
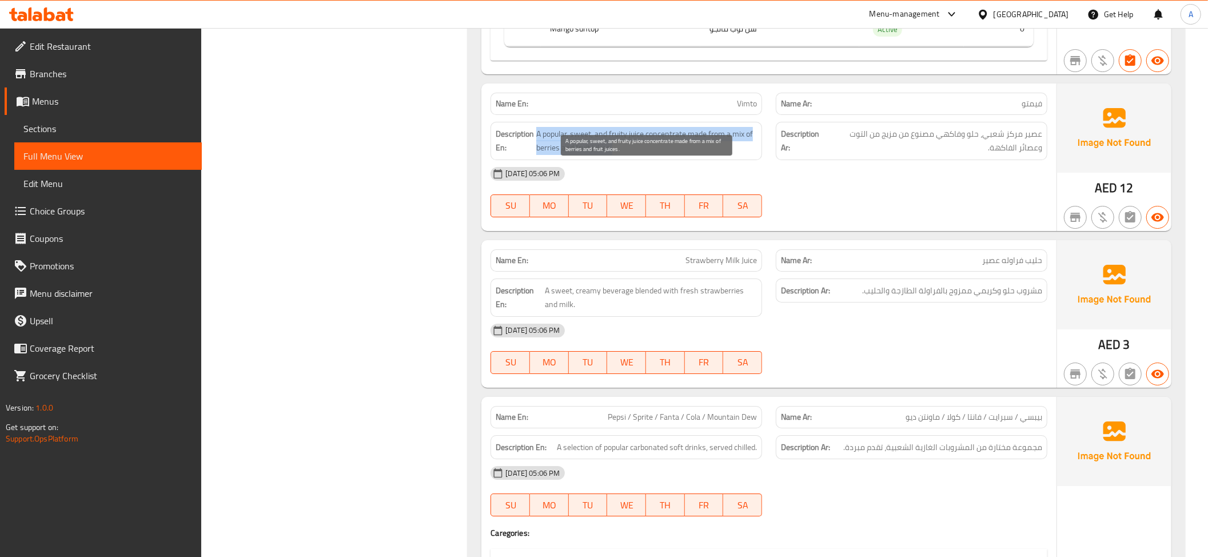
click at [727, 155] on span "A popular, sweet, and fruity juice concentrate made from a mix of berries and f…" at bounding box center [646, 141] width 221 height 28
copy span "A popular, sweet, and fruity juice concentrate made from a mix of berries and f…"
click at [665, 155] on span "A popular, sweet, and fruity juice concentrate made from a mix of berries and f…" at bounding box center [646, 141] width 221 height 28
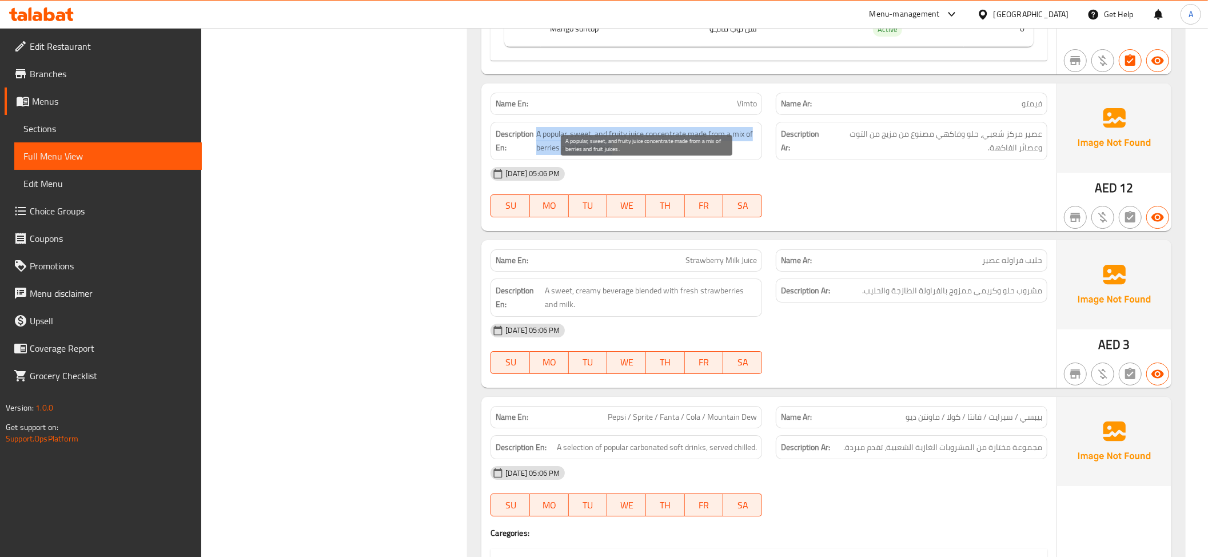
click at [664, 155] on span "A popular, sweet, and fruity juice concentrate made from a mix of berries and f…" at bounding box center [646, 141] width 221 height 28
click at [618, 155] on span "A popular, sweet, and fruity juice concentrate made from a mix of berries and f…" at bounding box center [646, 141] width 221 height 28
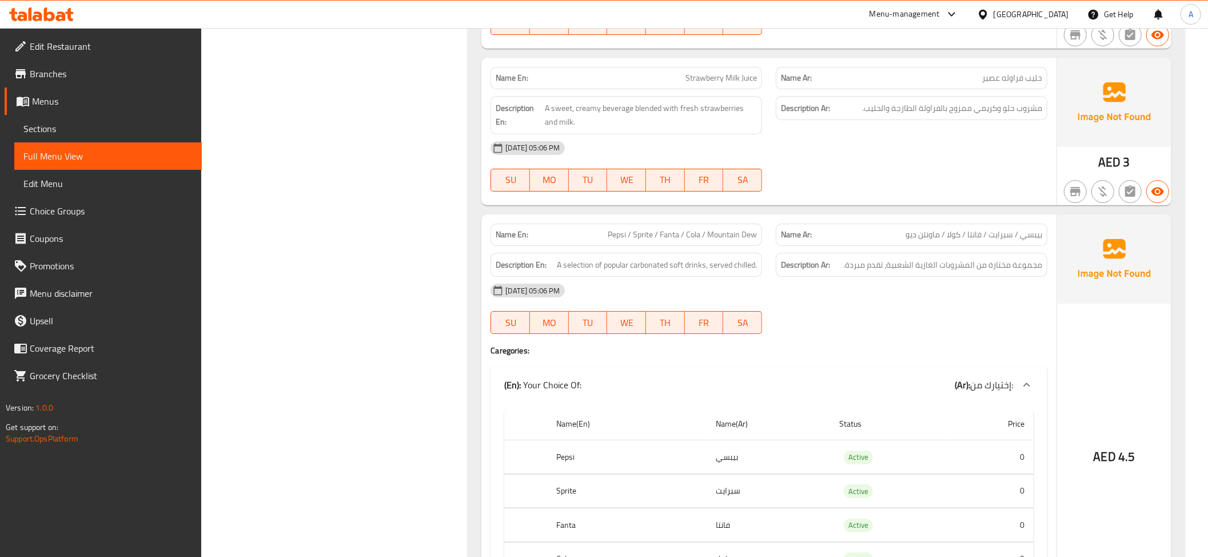
scroll to position [7289, 0]
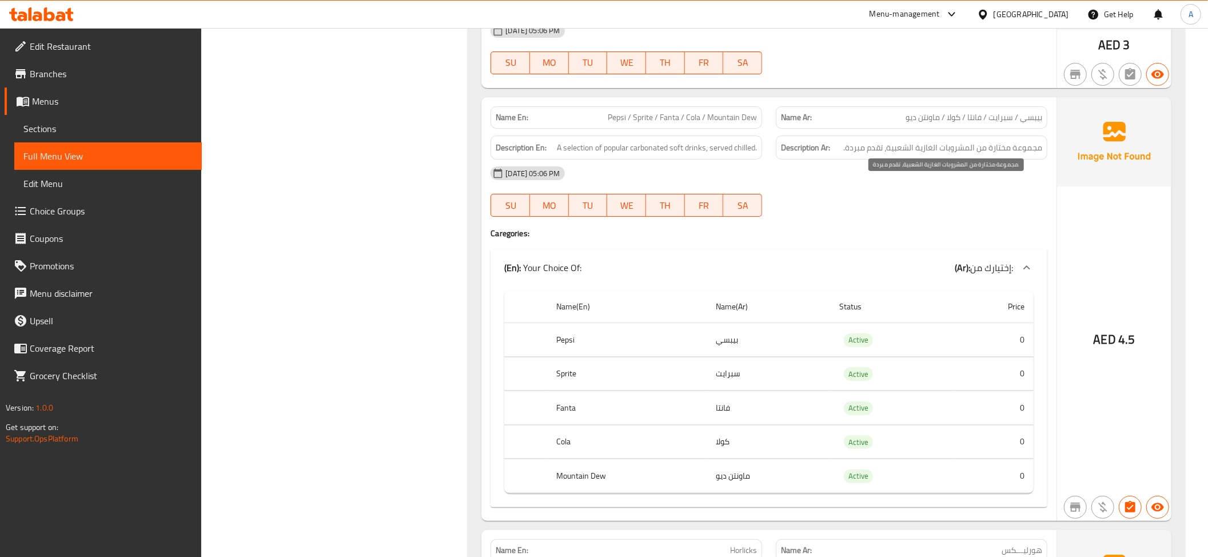
click at [936, 155] on span "مجموعة مختارة من المشروبات الغازية الشعبية، تقدم مبردة." at bounding box center [942, 148] width 199 height 14
click at [672, 155] on span "A selection of popular carbonated soft drinks, served chilled." at bounding box center [657, 148] width 200 height 14
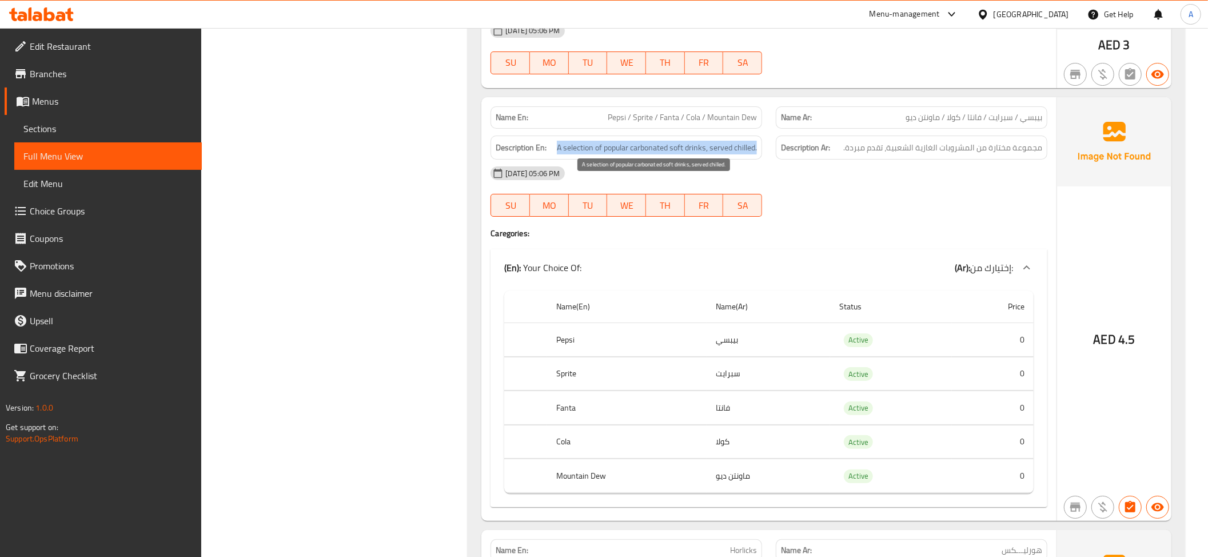
click at [672, 155] on span "A selection of popular carbonated soft drinks, served chilled." at bounding box center [657, 148] width 200 height 14
copy span "A selection of popular carbonated soft drinks, served chilled."
click at [627, 155] on span "A selection of popular carbonated soft drinks, served chilled." at bounding box center [657, 148] width 200 height 14
click at [613, 155] on span "A selection of popular carbonated soft drinks, served chilled." at bounding box center [657, 148] width 200 height 14
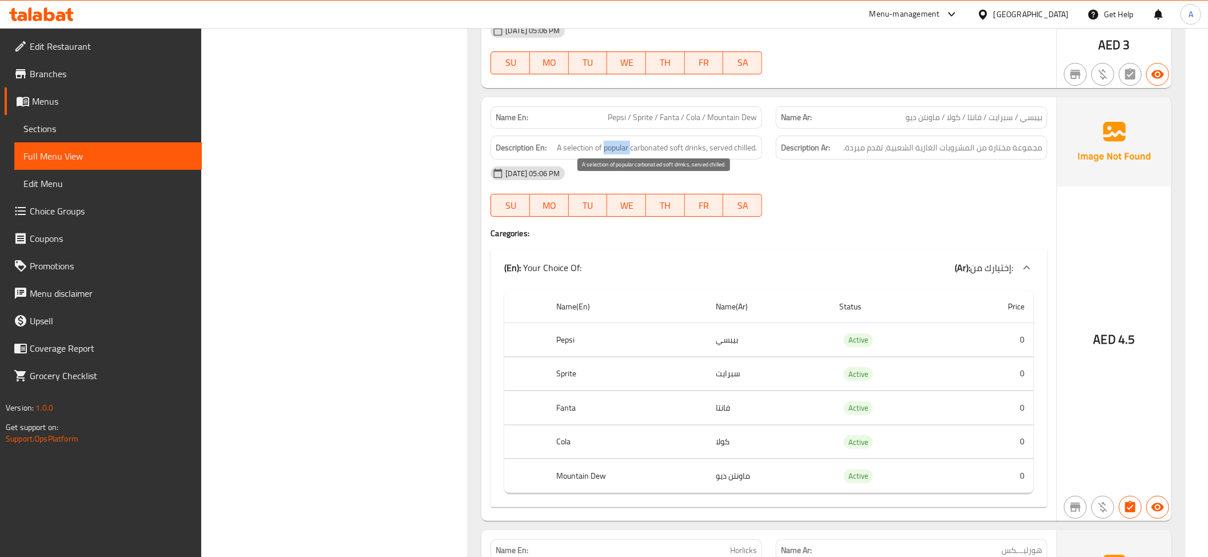
click at [613, 155] on span "A selection of popular carbonated soft drinks, served chilled." at bounding box center [657, 148] width 200 height 14
copy span "popular"
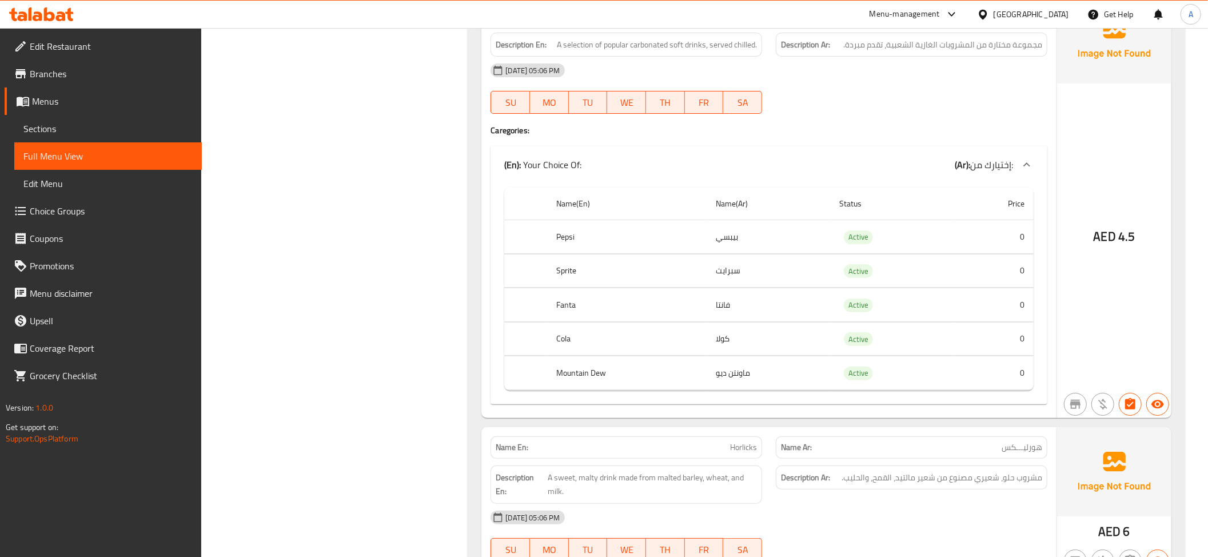
scroll to position [7353, 0]
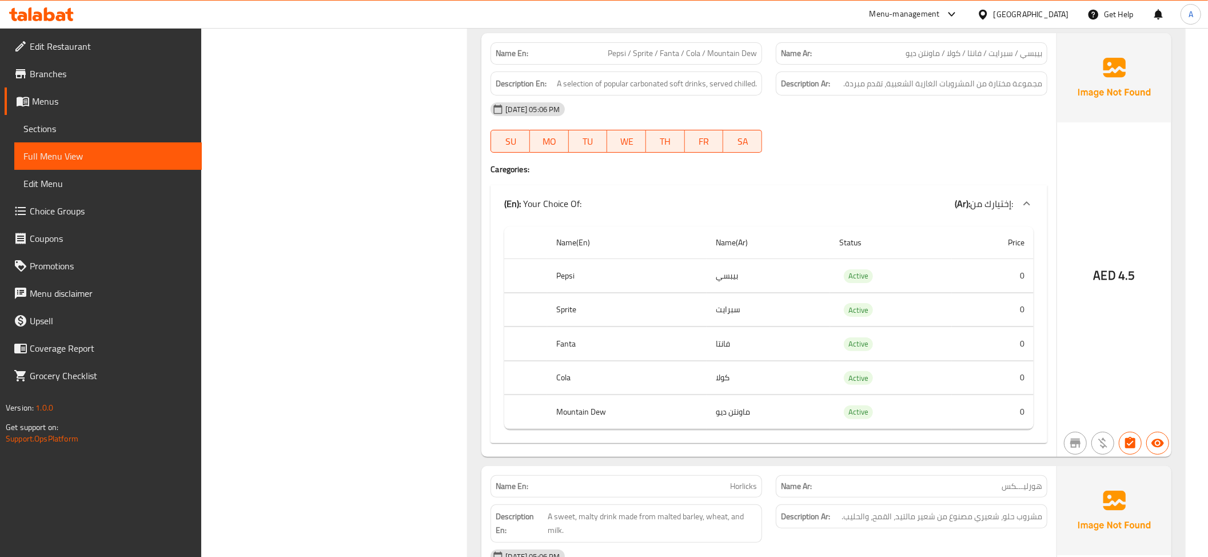
click at [746, 361] on td "فانتا" at bounding box center [767, 344] width 123 height 34
click at [741, 394] on td "كولا" at bounding box center [767, 378] width 123 height 34
click at [736, 394] on td "كولا" at bounding box center [767, 378] width 123 height 34
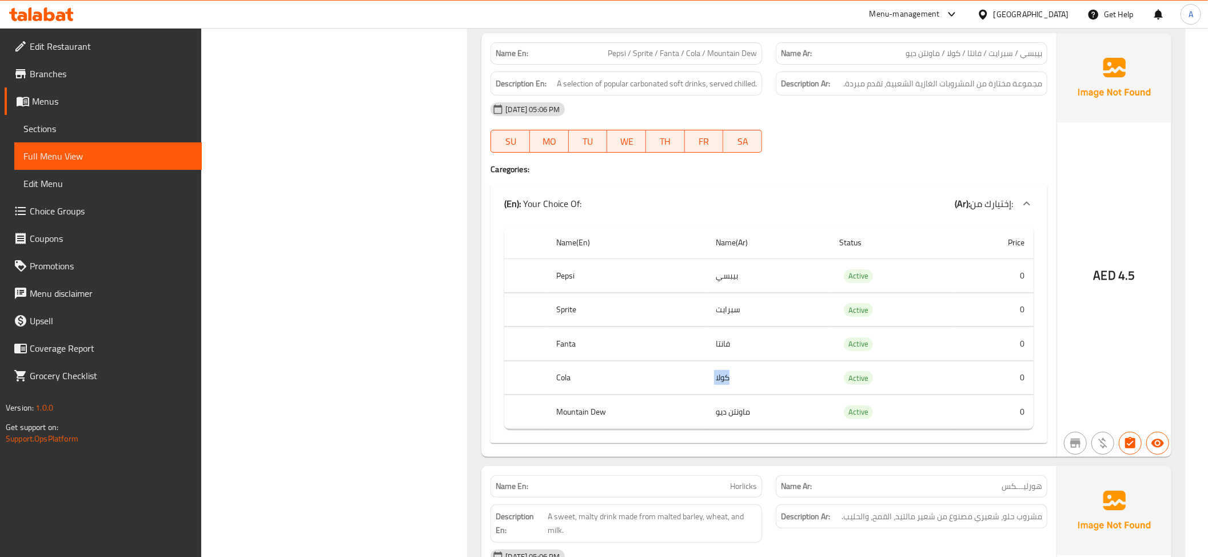
click at [736, 394] on td "كولا" at bounding box center [767, 378] width 123 height 34
click at [733, 429] on td "ماونتن ديو" at bounding box center [767, 412] width 123 height 34
click at [670, 429] on td "choices table" at bounding box center [768, 428] width 529 height 1
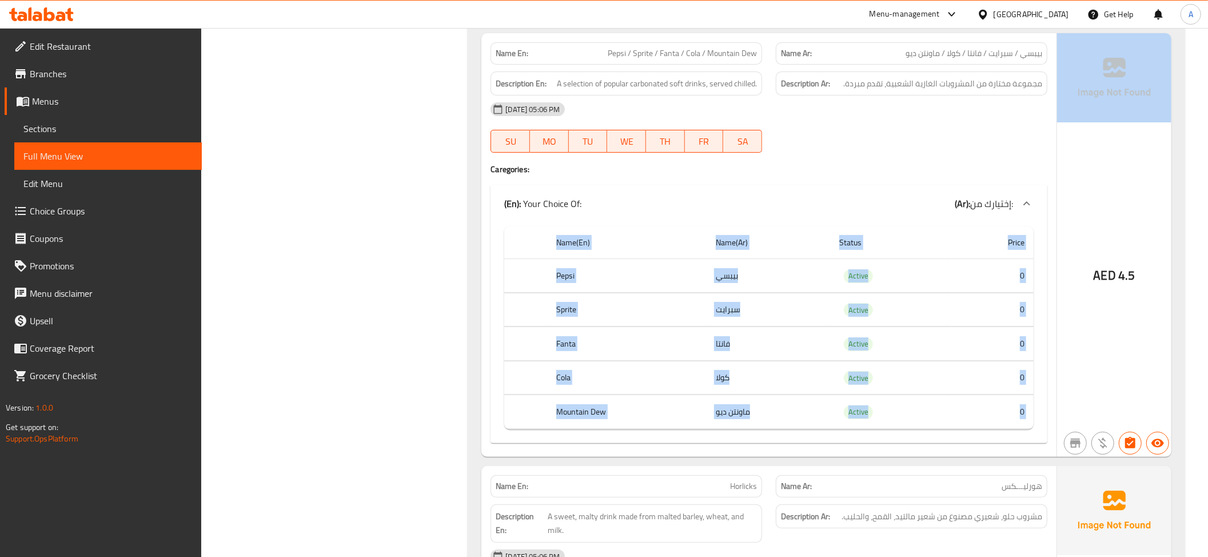
click at [670, 429] on td "choices table" at bounding box center [768, 428] width 529 height 1
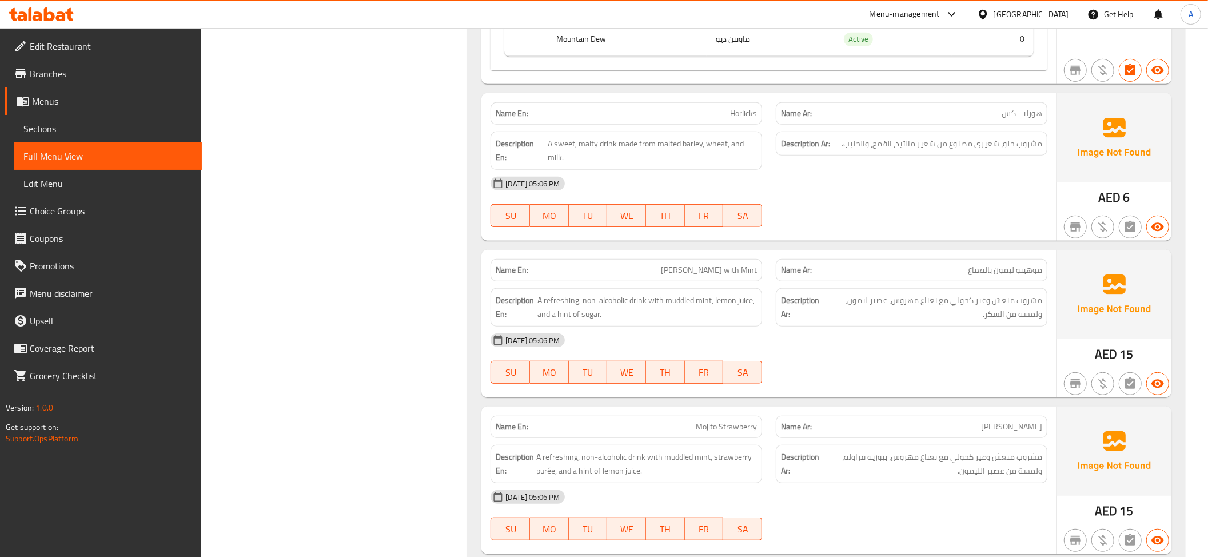
scroll to position [7752, 0]
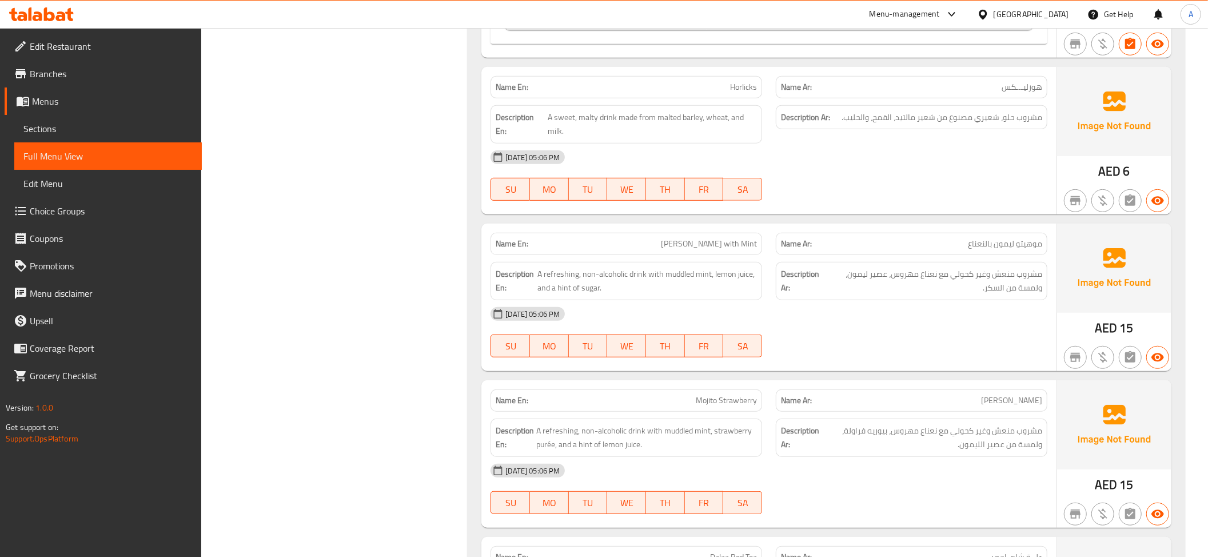
click at [1048, 150] on div "Description Ar: مشروب حلو، شعيري مصنوع من شعير مالتيد، القمح، والحليب." at bounding box center [911, 124] width 285 height 52
click at [1038, 130] on div "Description Ar: مشروب حلو، شعيري مصنوع من شعير مالتيد، القمح، والحليب." at bounding box center [911, 117] width 271 height 25
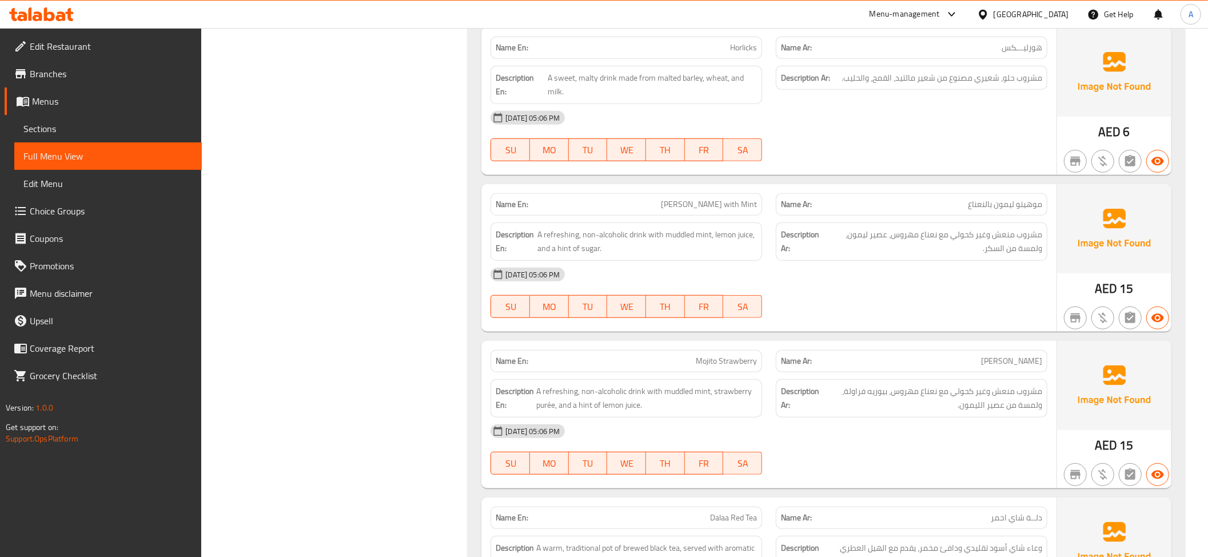
click at [1020, 261] on div "Description Ar: مشروب منعش وغير كحولي مع نعناع مهروس، عصير ليمون، ولمسة من السك…" at bounding box center [911, 241] width 271 height 38
click at [737, 255] on span "A refreshing, non-alcoholic drink with muddled mint, lemon juice, and a hint of…" at bounding box center [646, 241] width 219 height 28
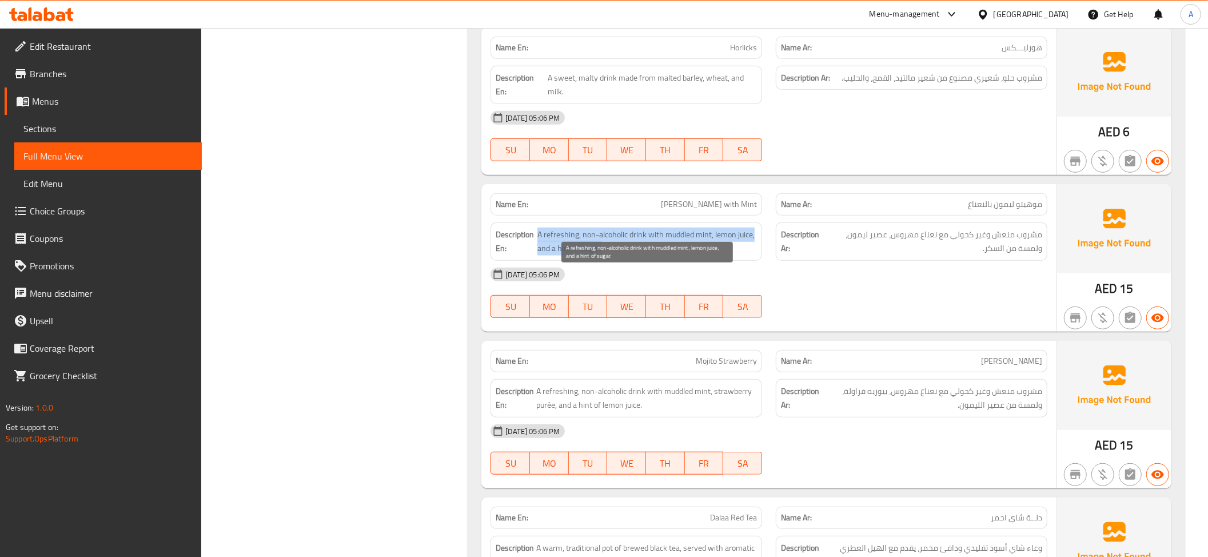
click at [737, 255] on span "A refreshing, non-alcoholic drink with muddled mint, lemon juice, and a hint of…" at bounding box center [646, 241] width 219 height 28
copy span "A refreshing, non-alcoholic drink with muddled mint, lemon juice, and a hint of…"
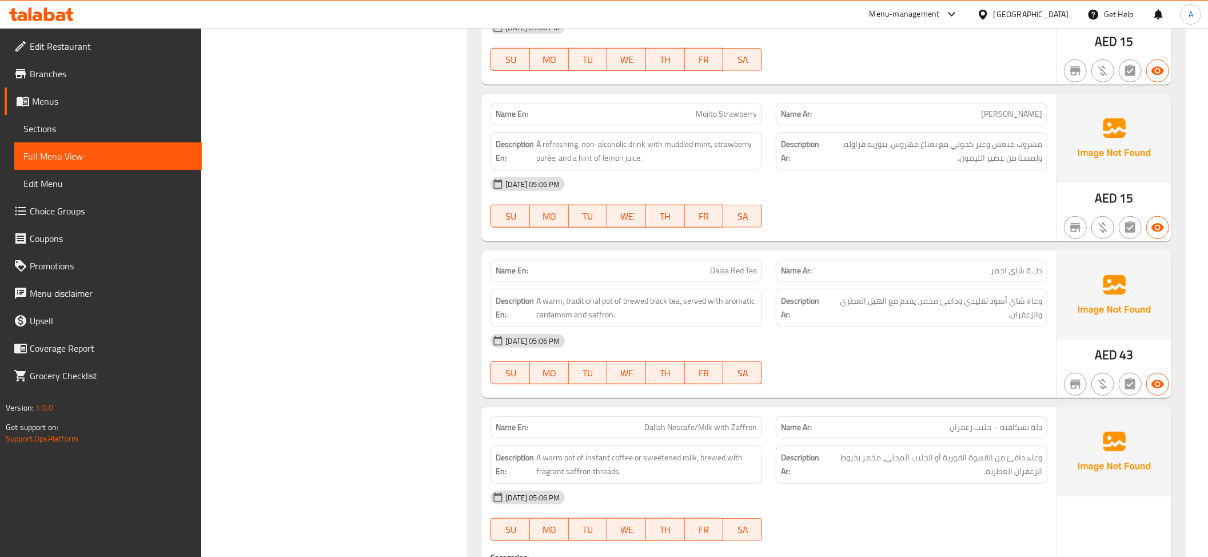
scroll to position [8052, 0]
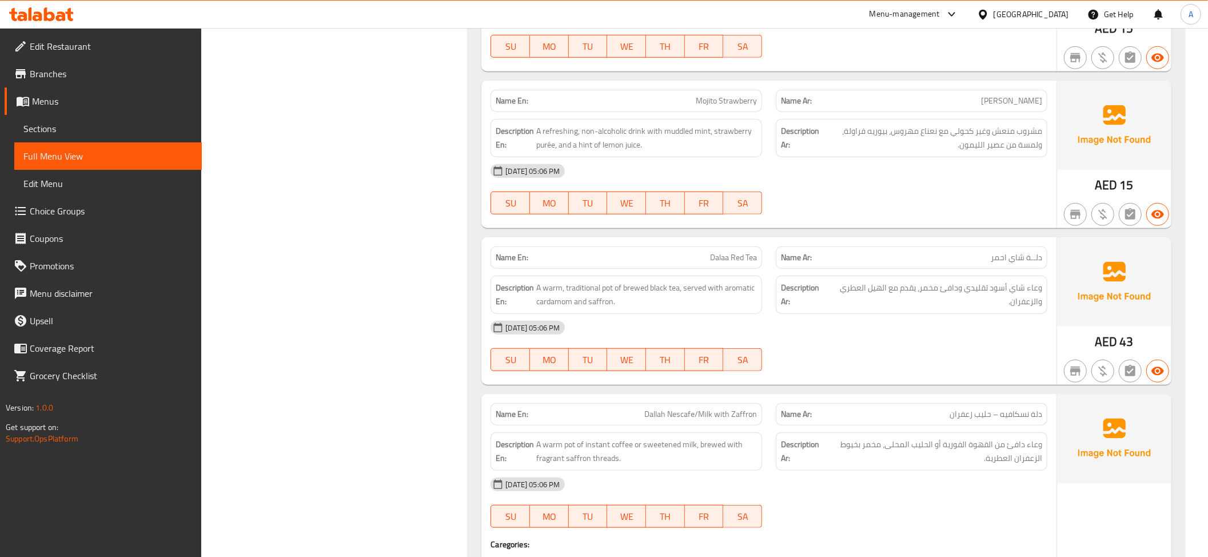
click at [946, 152] on span "مشروب منعش وغير كحولي مع نعناع مهروس، بيوريه فراولة، ولمسة من عصير الليمون." at bounding box center [931, 138] width 221 height 28
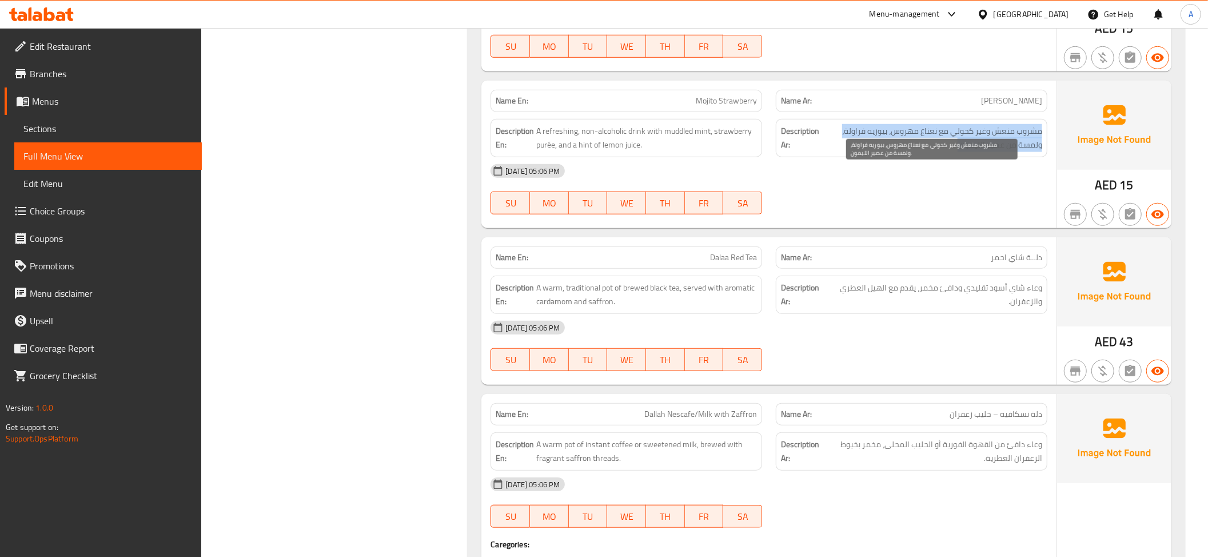
click at [946, 152] on span "مشروب منعش وغير كحولي مع نعناع مهروس، بيوريه فراولة، ولمسة من عصير الليمون." at bounding box center [931, 138] width 221 height 28
click at [778, 157] on div "Description Ar: مشروب منعش وغير كحولي مع نعناع مهروس، بيوريه فراولة، ولمسة من ع…" at bounding box center [911, 138] width 271 height 38
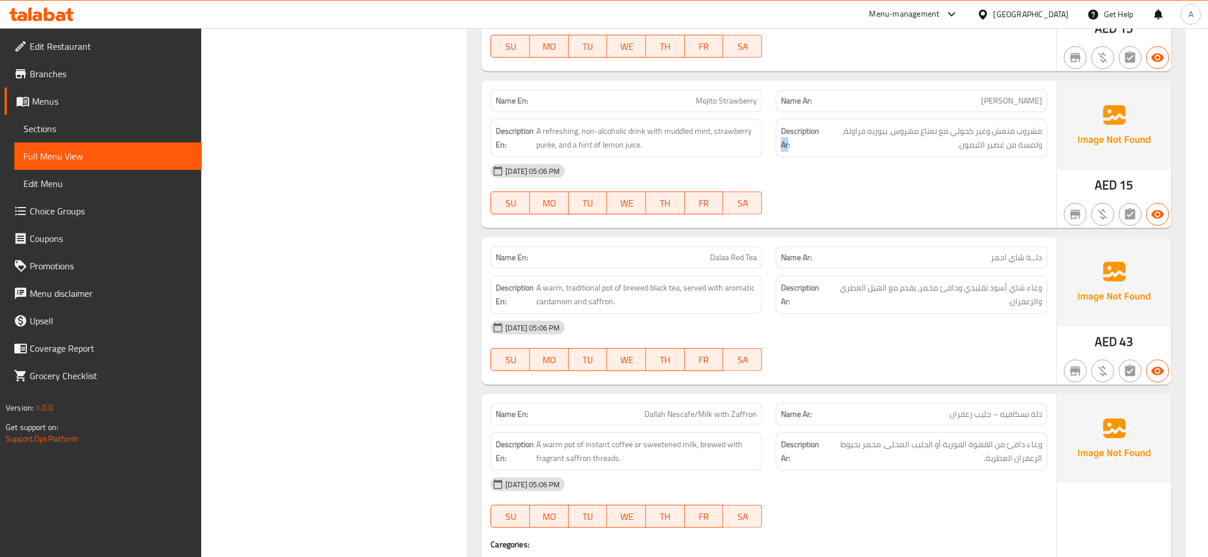
click at [777, 157] on div "Description Ar: مشروب منعش وغير كحولي مع نعناع مهروس، بيوريه فراولة، ولمسة من ع…" at bounding box center [911, 138] width 271 height 38
click at [723, 152] on span "A refreshing, non-alcoholic drink with muddled mint, strawberry purée, and a hi…" at bounding box center [646, 138] width 221 height 28
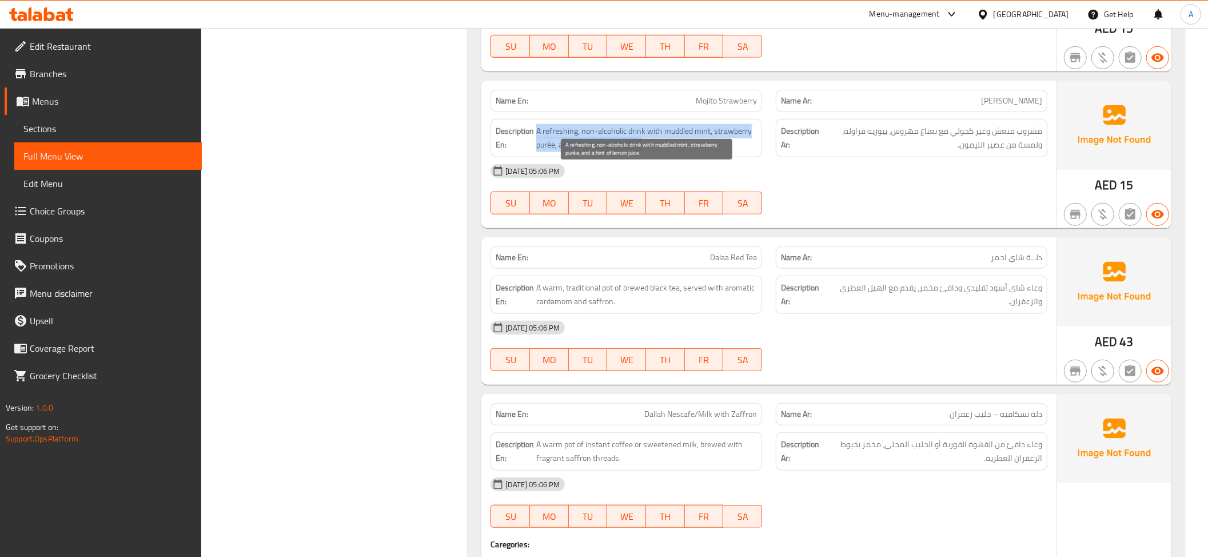
click at [723, 152] on span "A refreshing, non-alcoholic drink with muddled mint, strawberry purée, and a hi…" at bounding box center [646, 138] width 221 height 28
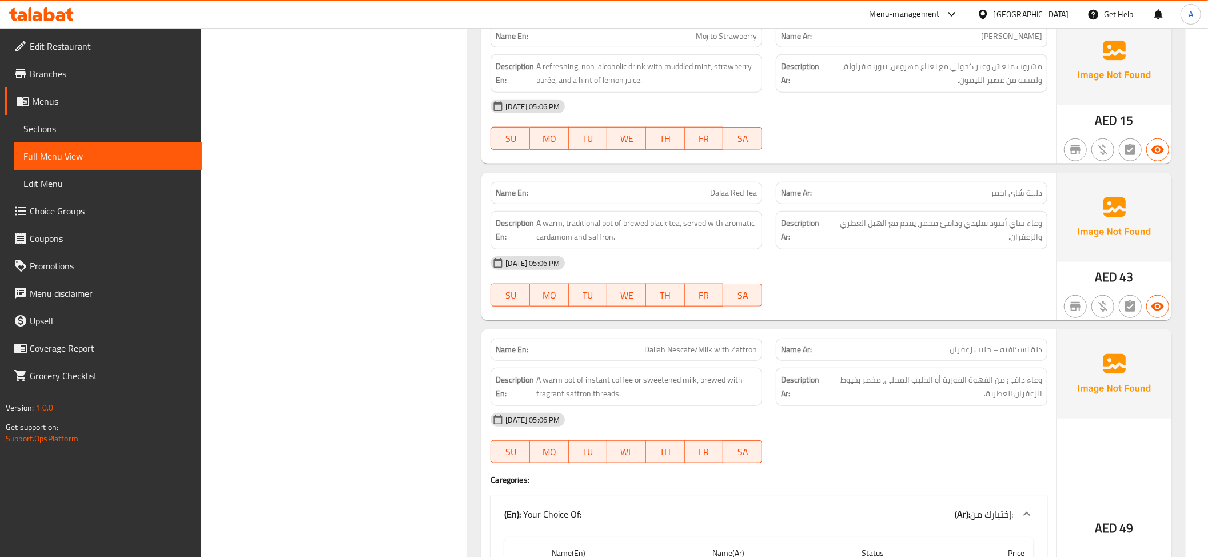
scroll to position [8181, 0]
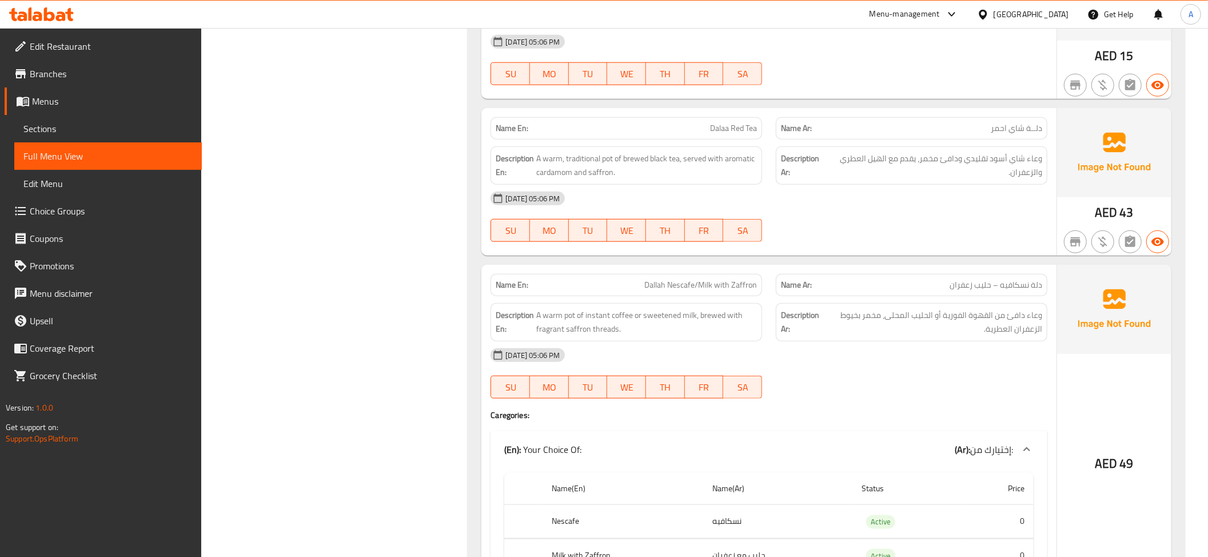
click at [700, 139] on div "Name En: Dalaa Red Tea" at bounding box center [625, 128] width 271 height 22
copy span "Dalaa Red Tea"
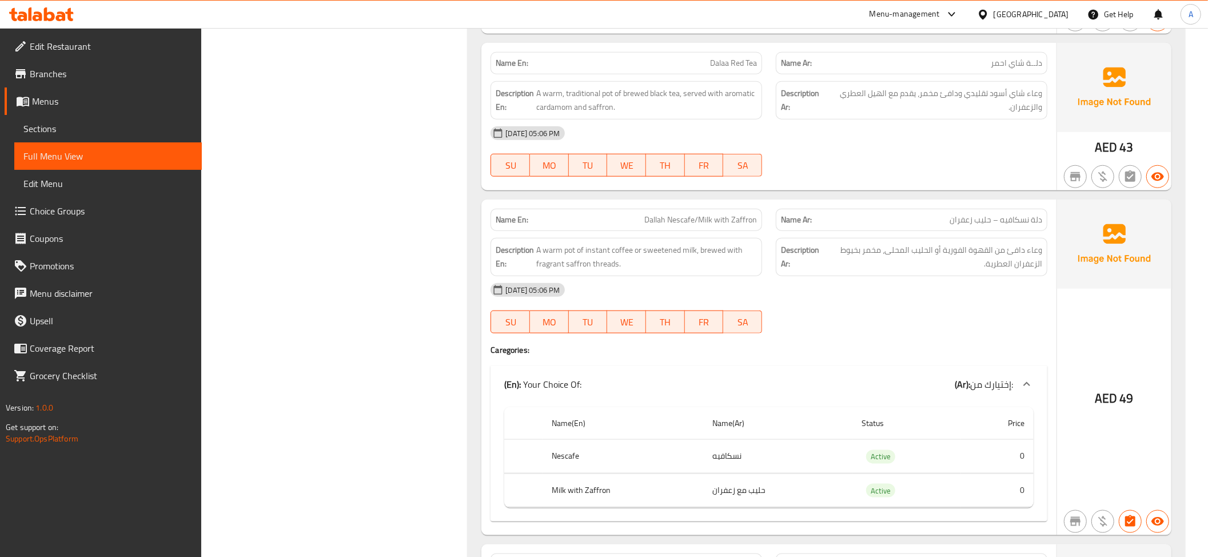
scroll to position [8298, 0]
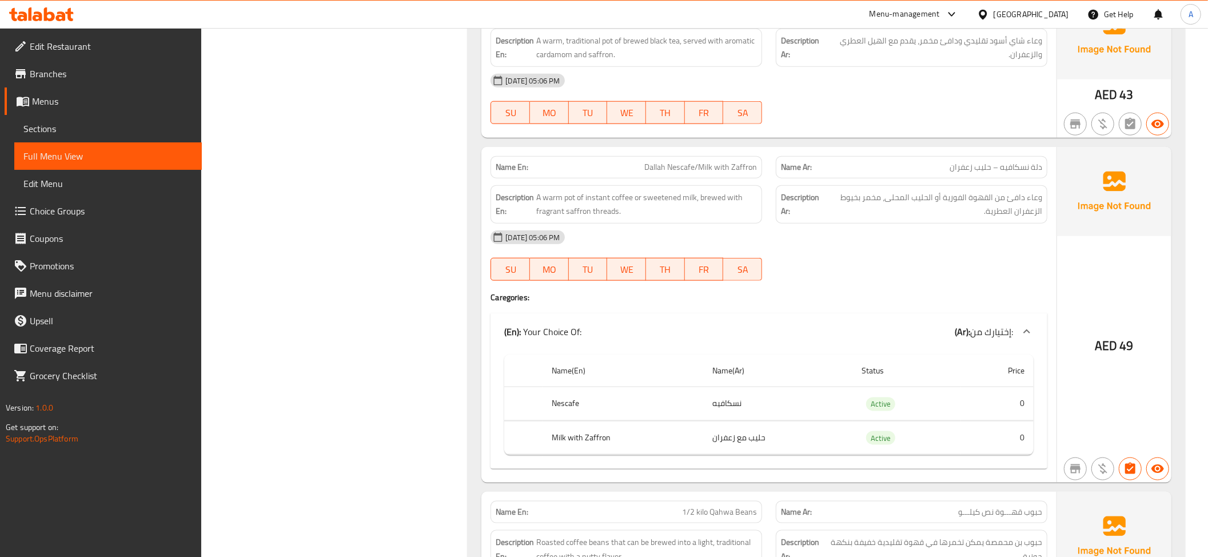
click at [974, 173] on span "دلة نسكافيه – حليب زعفران" at bounding box center [995, 167] width 93 height 12
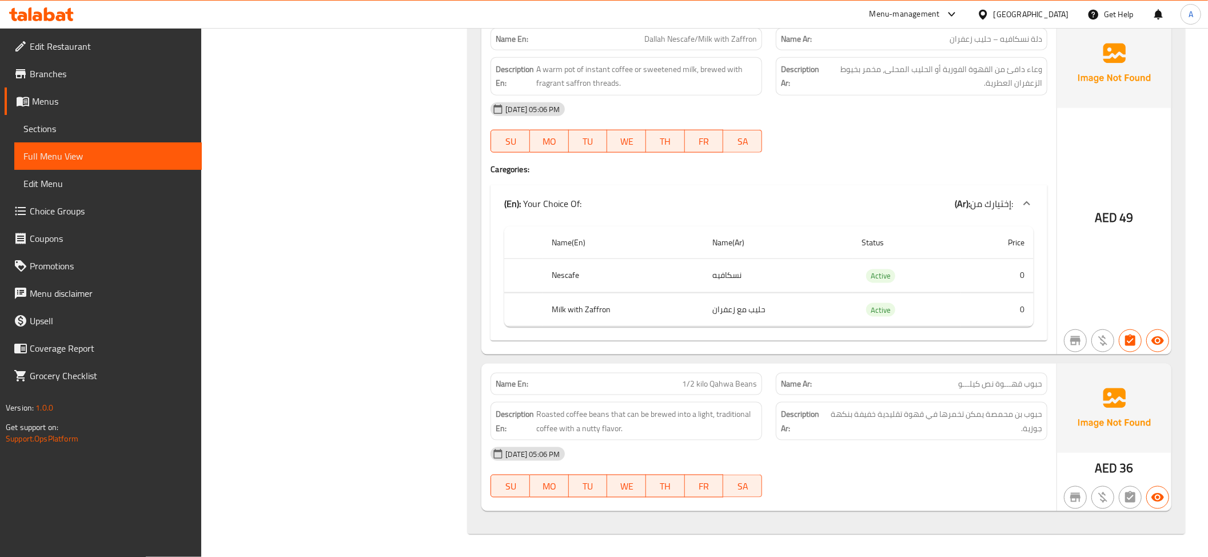
click at [973, 89] on span "وعاء دافئ من القهوة الفورية أو الحليب المحلى، مخمر بخيوط الزعفران العطرية." at bounding box center [933, 76] width 218 height 28
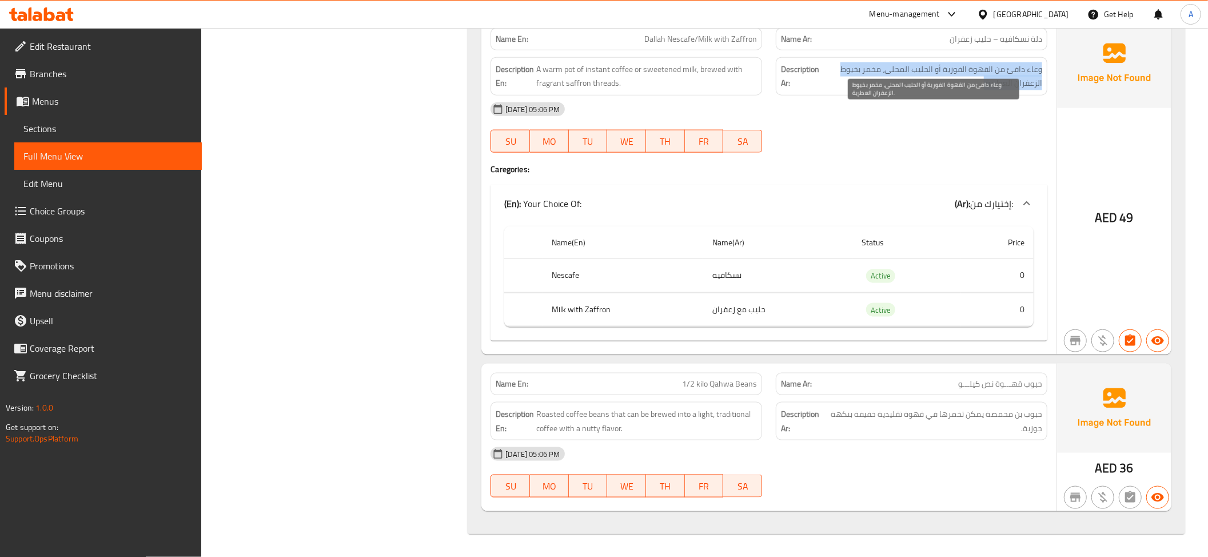
click at [973, 89] on span "وعاء دافئ من القهوة الفورية أو الحليب المحلى، مخمر بخيوط الزعفران العطرية." at bounding box center [933, 76] width 218 height 28
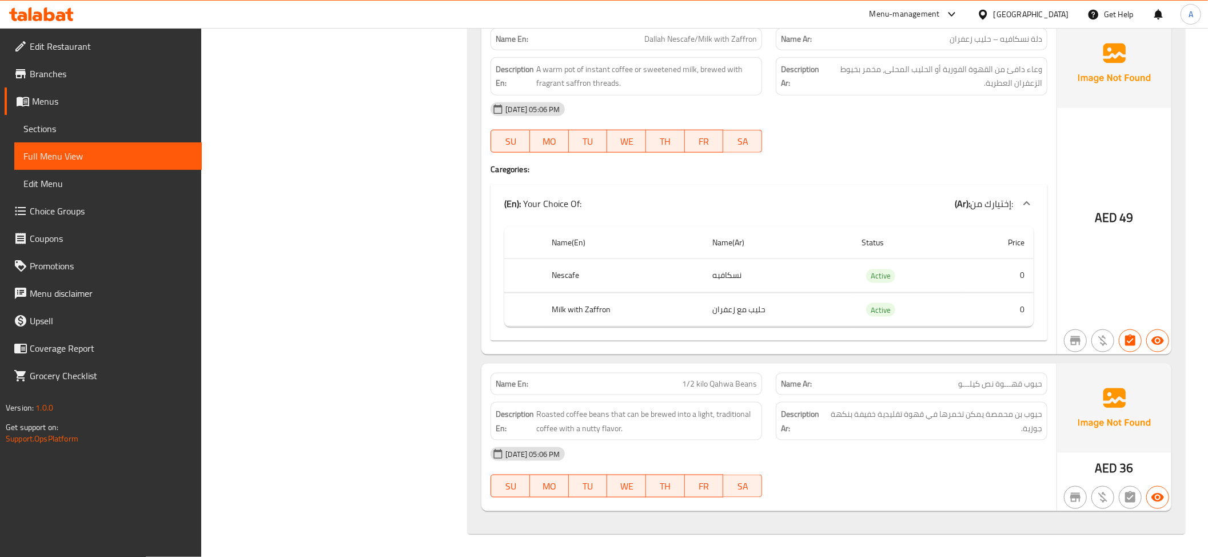
click at [708, 31] on div "Name En: Dallah Nescafe/Milk with Zaffron" at bounding box center [626, 39] width 285 height 36
drag, startPoint x: 708, startPoint y: 31, endPoint x: 719, endPoint y: 16, distance: 18.7
click at [708, 32] on div "Name En: Dallah Nescafe/Milk with Zaffron" at bounding box center [626, 39] width 285 height 36
copy span "Dallah Nescafe/Milk with Zaffron"
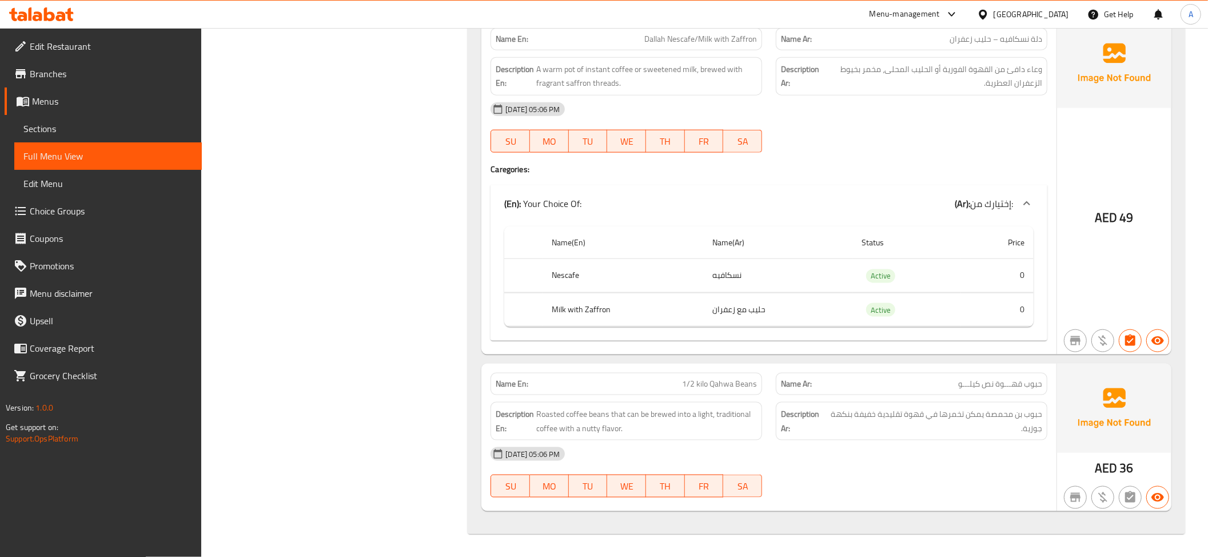
click at [773, 298] on td "حليب مع زعفران" at bounding box center [777, 310] width 149 height 34
click at [754, 287] on td "نسكافيه" at bounding box center [777, 276] width 149 height 34
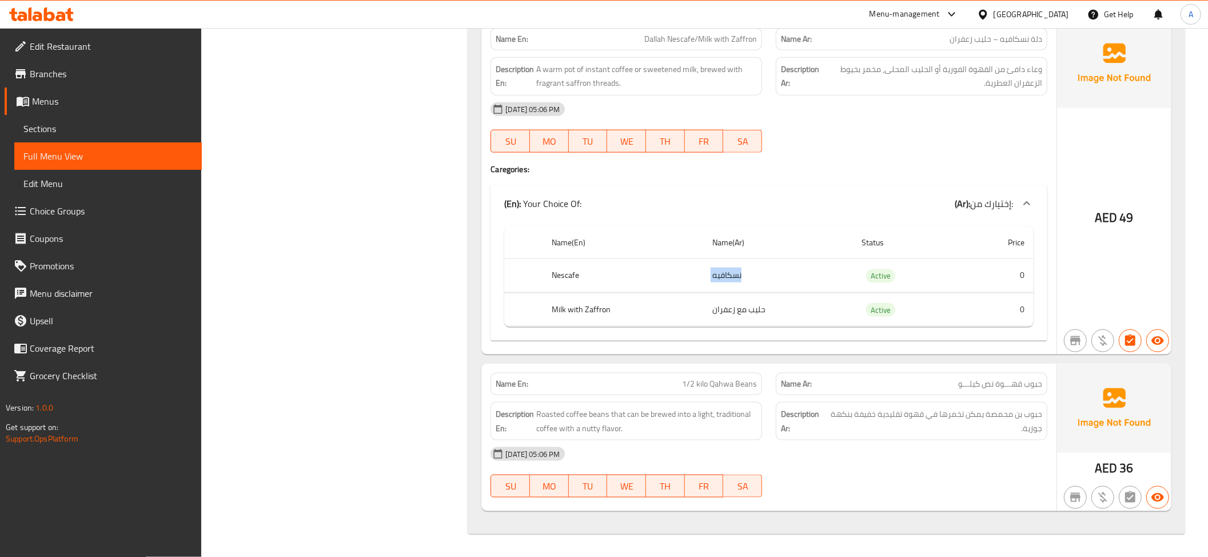
click at [754, 287] on td "نسكافيه" at bounding box center [777, 276] width 149 height 34
click at [550, 293] on td "choices table" at bounding box center [768, 292] width 529 height 1
click at [784, 283] on td "نسكافيه" at bounding box center [777, 276] width 149 height 34
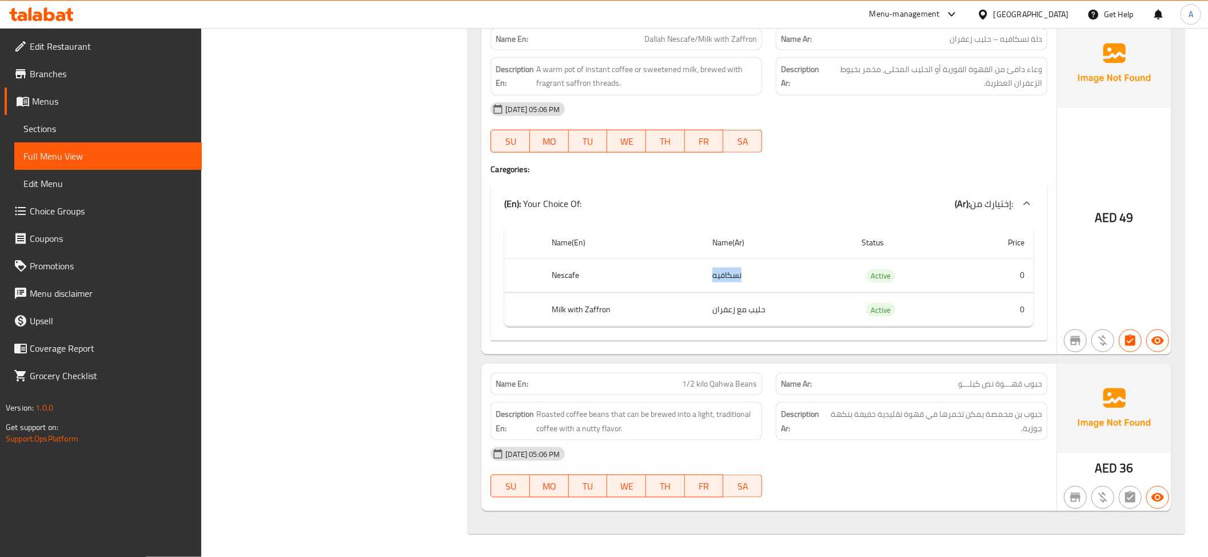
click at [784, 283] on td "نسكافيه" at bounding box center [777, 276] width 149 height 34
click at [666, 287] on th "Nescafe" at bounding box center [622, 276] width 161 height 34
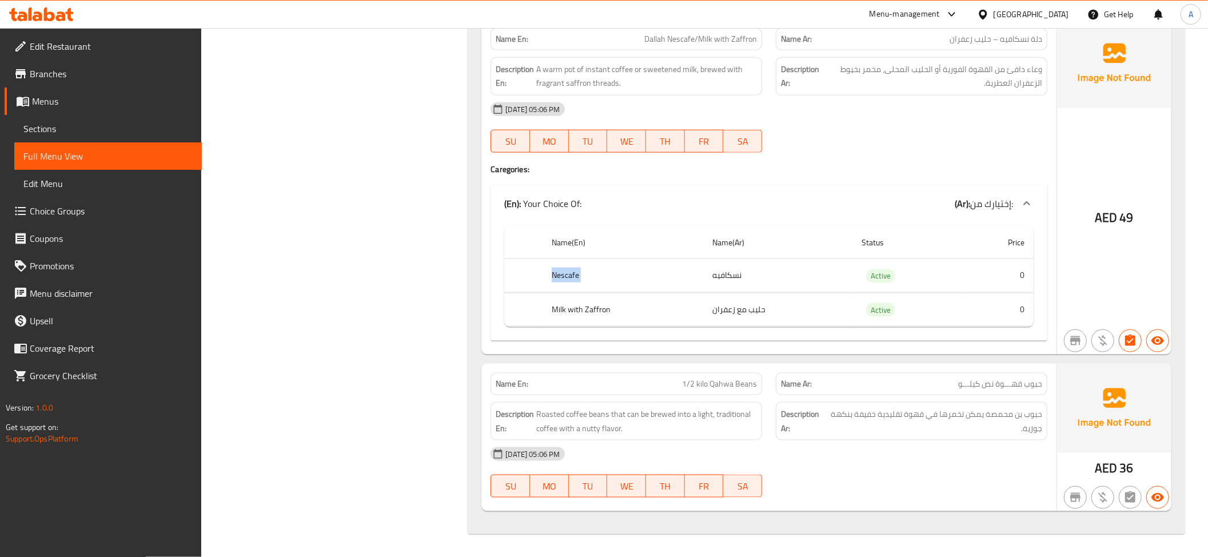
click at [616, 326] on th "Milk with Zaffron" at bounding box center [622, 310] width 161 height 34
click at [617, 323] on th "Milk with Zaffron" at bounding box center [622, 310] width 161 height 34
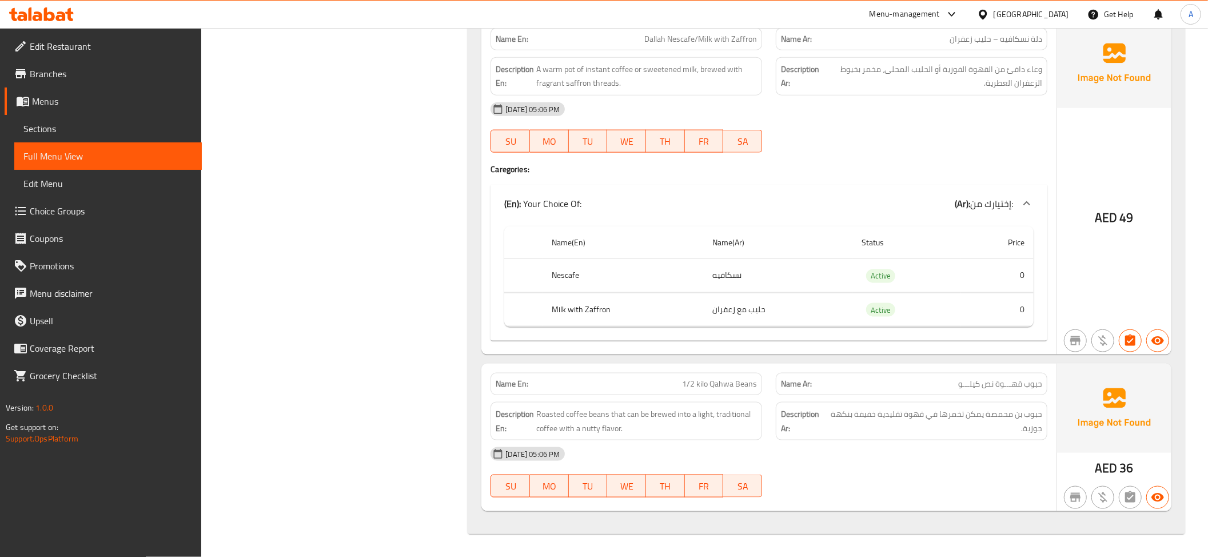
click at [617, 323] on th "Milk with Zaffron" at bounding box center [622, 310] width 161 height 34
click at [618, 323] on th "Milk with Zaffron" at bounding box center [622, 310] width 161 height 34
click at [712, 311] on td "حليب مع زعفران" at bounding box center [777, 310] width 149 height 34
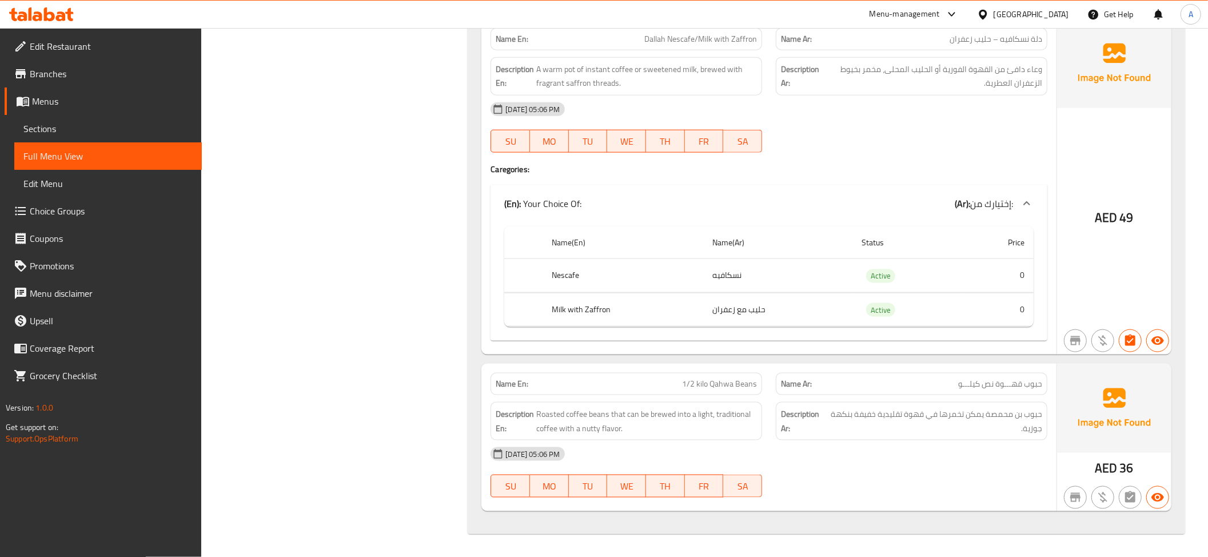
click at [637, 286] on th "Nescafe" at bounding box center [622, 276] width 161 height 34
click at [704, 385] on span "1/2 kilo Qahwa Beans" at bounding box center [719, 384] width 75 height 12
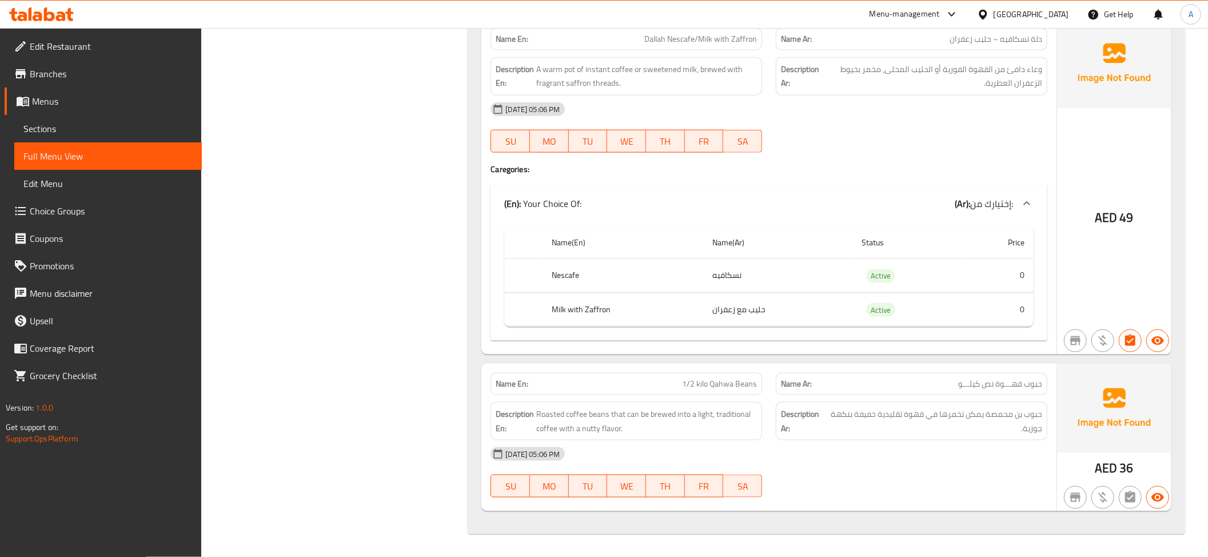
click at [1002, 432] on span "حبوب بن محمصة يمكن تخمرها في قهوة تقليدية خفيفة بنكهة جوزية." at bounding box center [935, 421] width 214 height 28
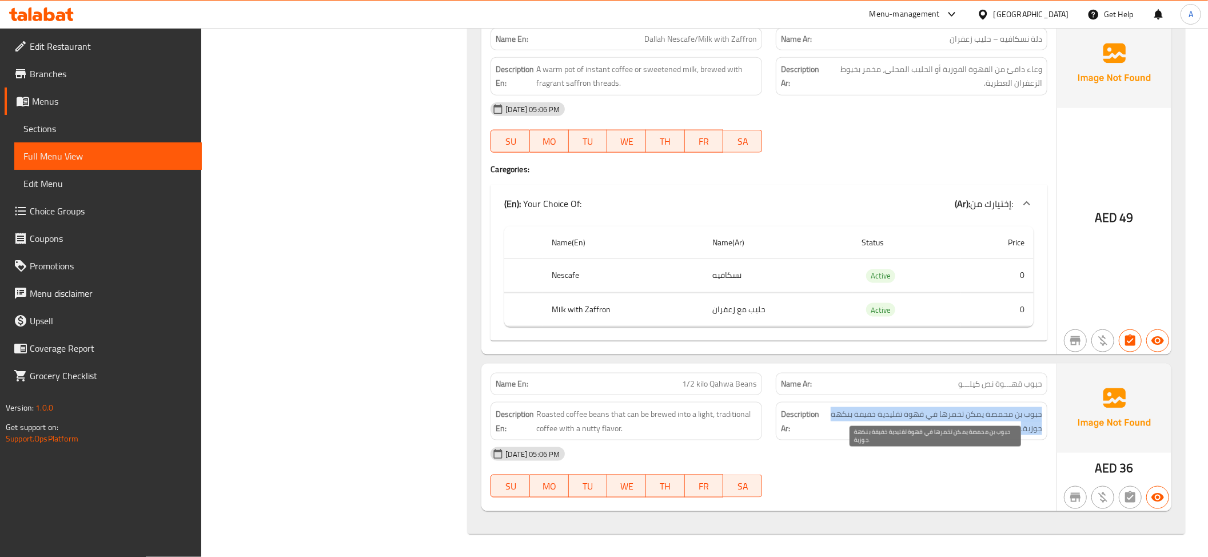
click at [1002, 432] on span "حبوب بن محمصة يمكن تخمرها في قهوة تقليدية خفيفة بنكهة جوزية." at bounding box center [935, 421] width 214 height 28
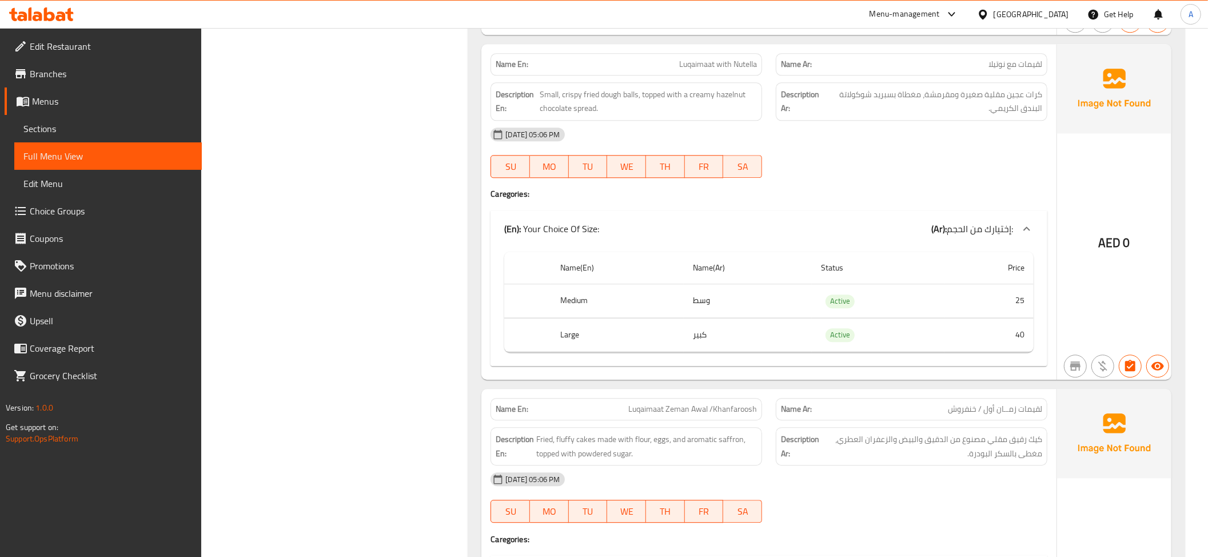
scroll to position [0, 0]
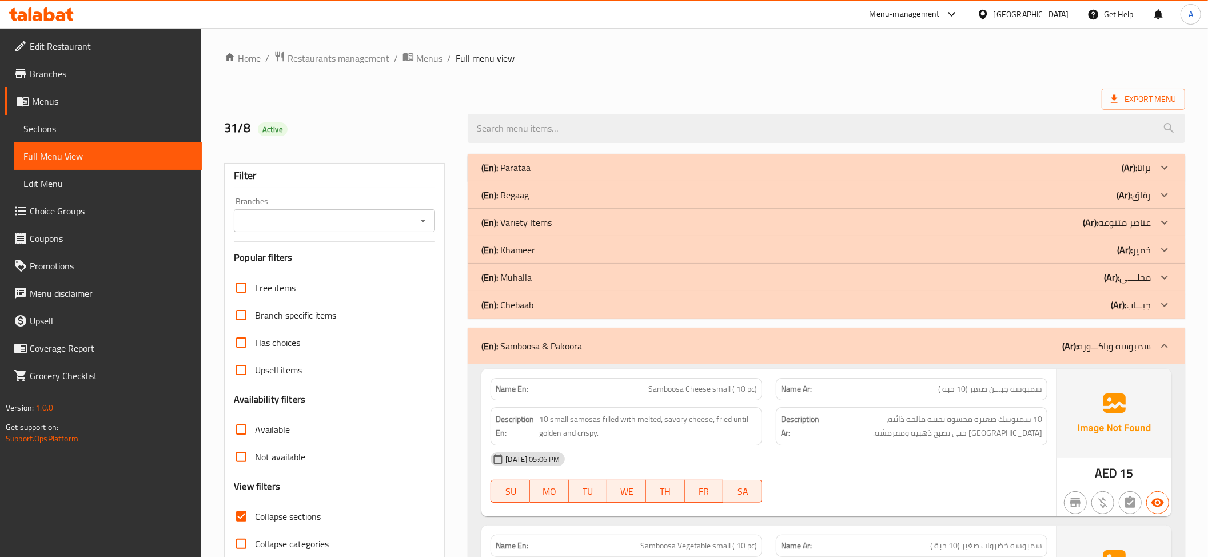
click at [553, 314] on div "(En): Chebaab (Ar): جبـــاب" at bounding box center [826, 304] width 717 height 27
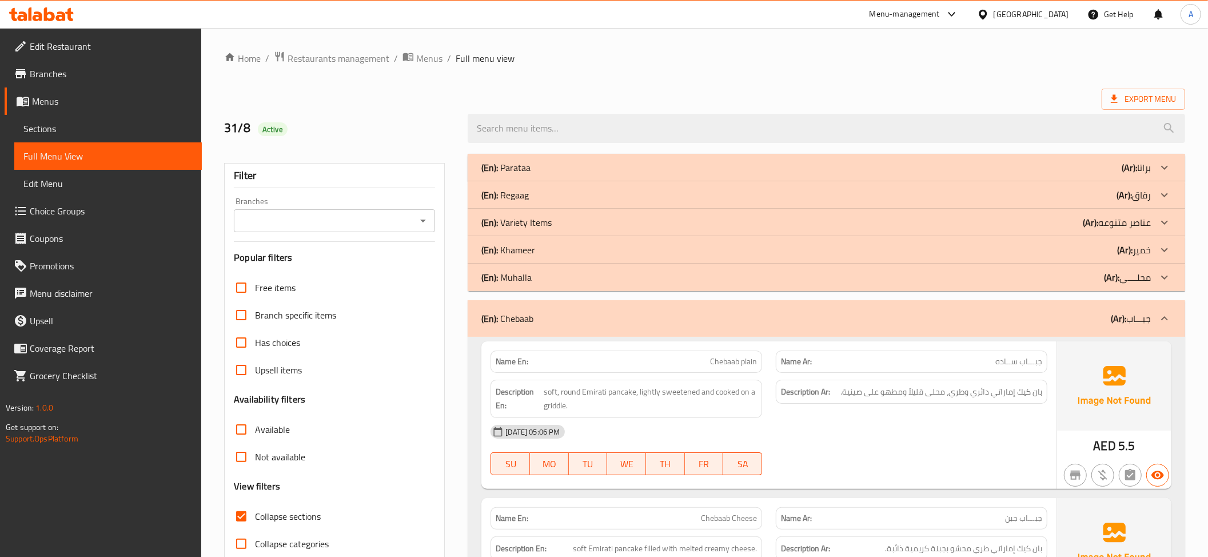
click at [535, 280] on div "(En): Muhalla (Ar): محلــــى" at bounding box center [815, 277] width 669 height 14
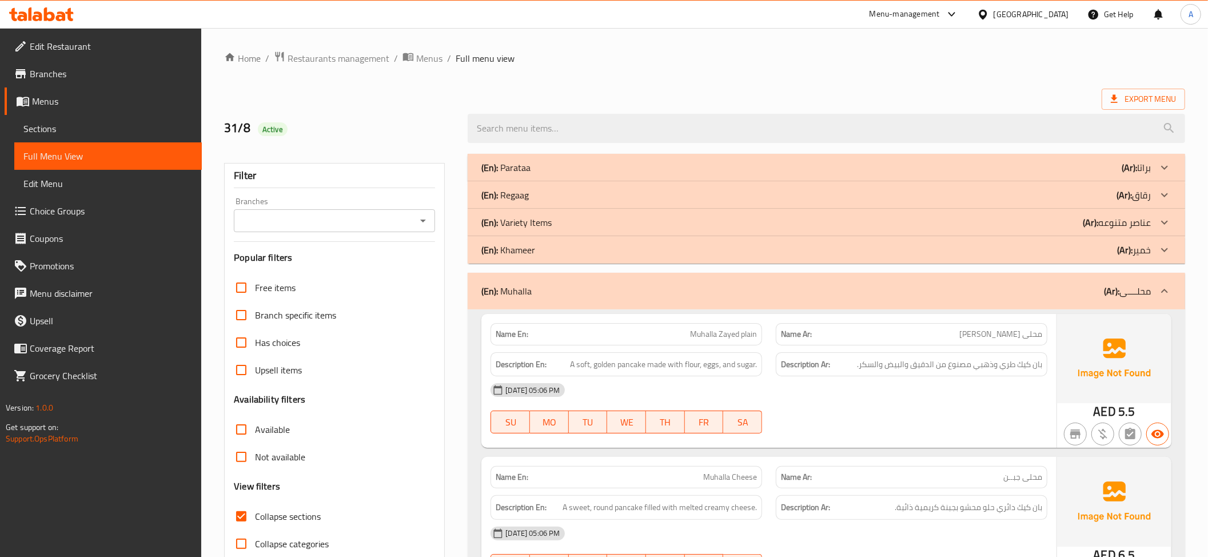
click at [536, 252] on div "(En): Khameer (Ar): خمير" at bounding box center [815, 250] width 669 height 14
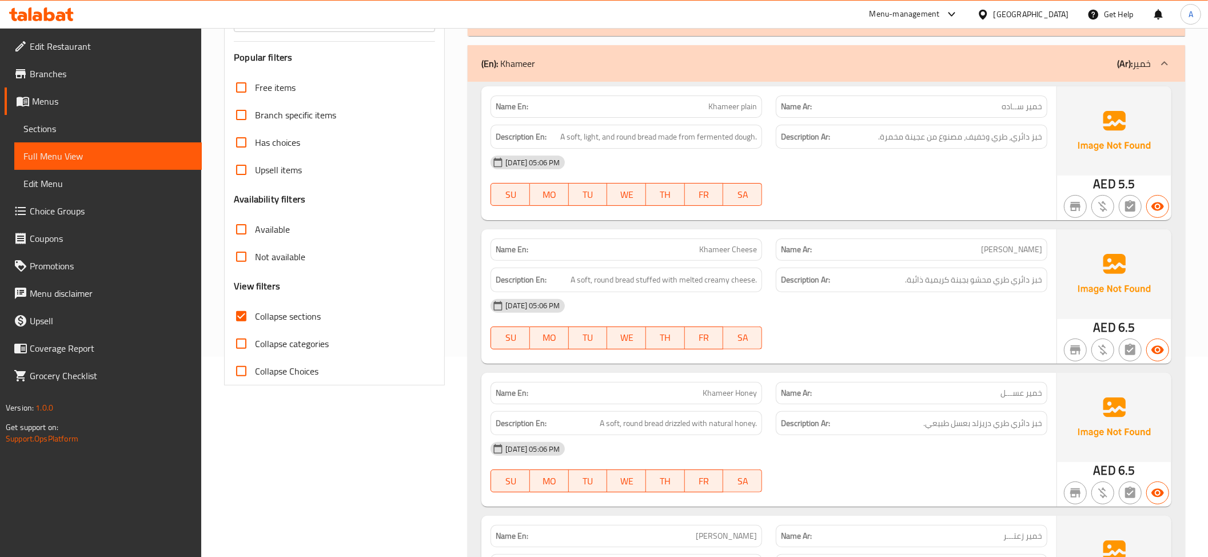
scroll to position [273, 0]
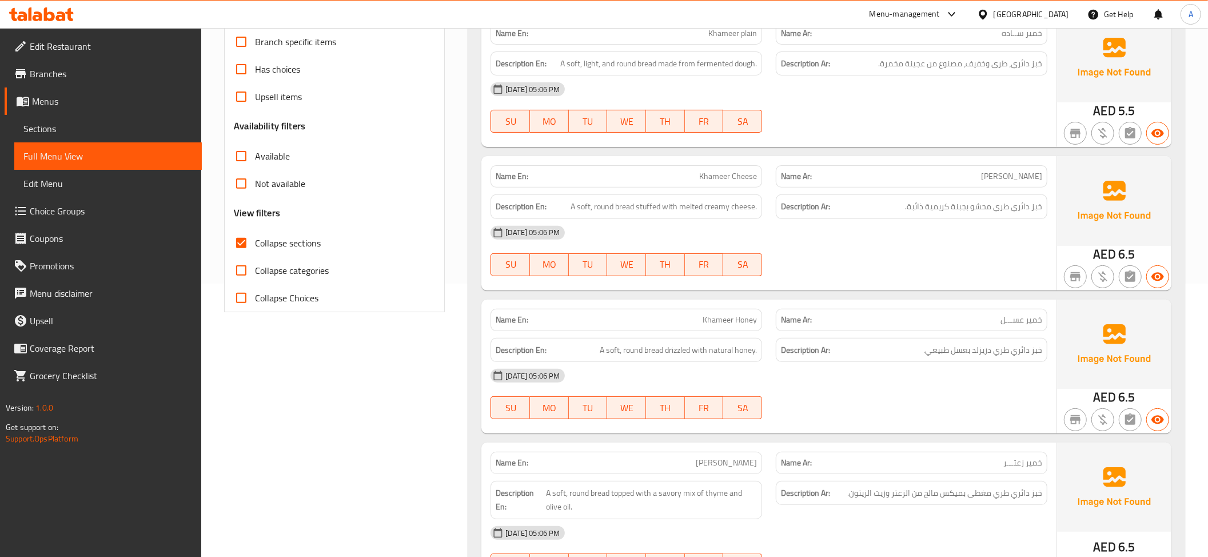
click at [281, 273] on span "Collapse categories" at bounding box center [292, 270] width 74 height 14
click at [255, 273] on input "Collapse categories" at bounding box center [240, 270] width 27 height 27
click at [281, 273] on span "Collapse categories" at bounding box center [292, 270] width 74 height 14
click at [255, 273] on input "Collapse categories" at bounding box center [240, 270] width 27 height 27
checkbox input "false"
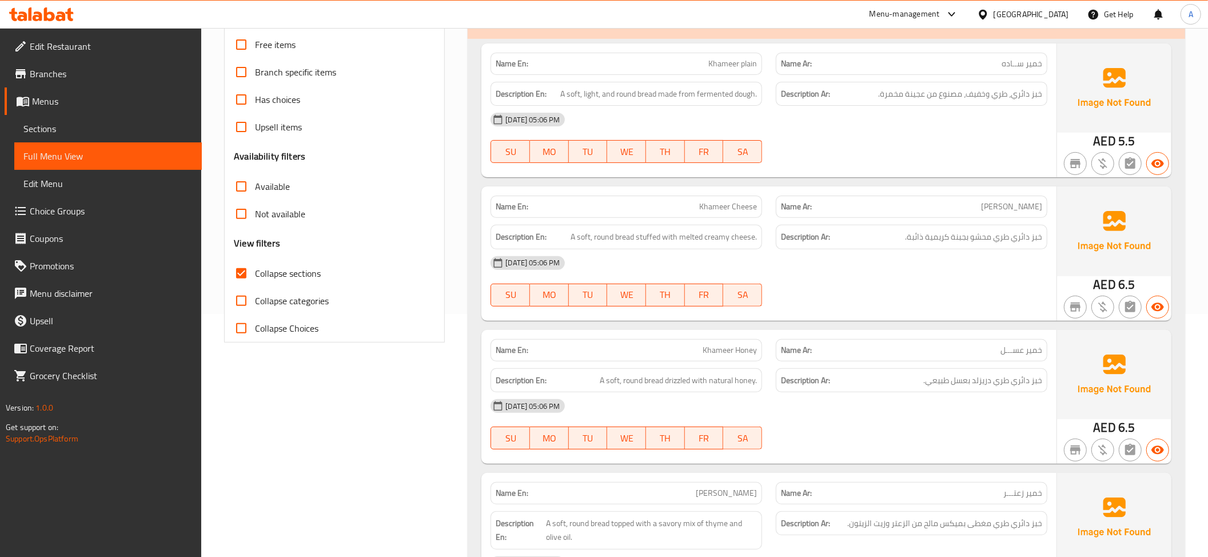
scroll to position [0, 0]
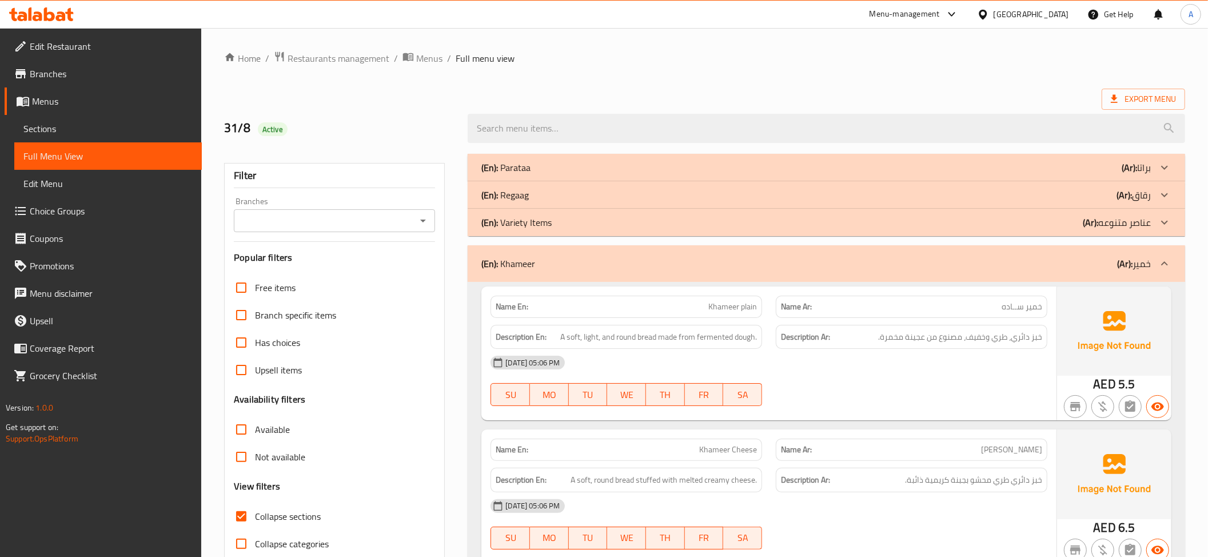
click at [347, 127] on h2 "31/8 Active" at bounding box center [339, 127] width 230 height 17
copy div "Active"
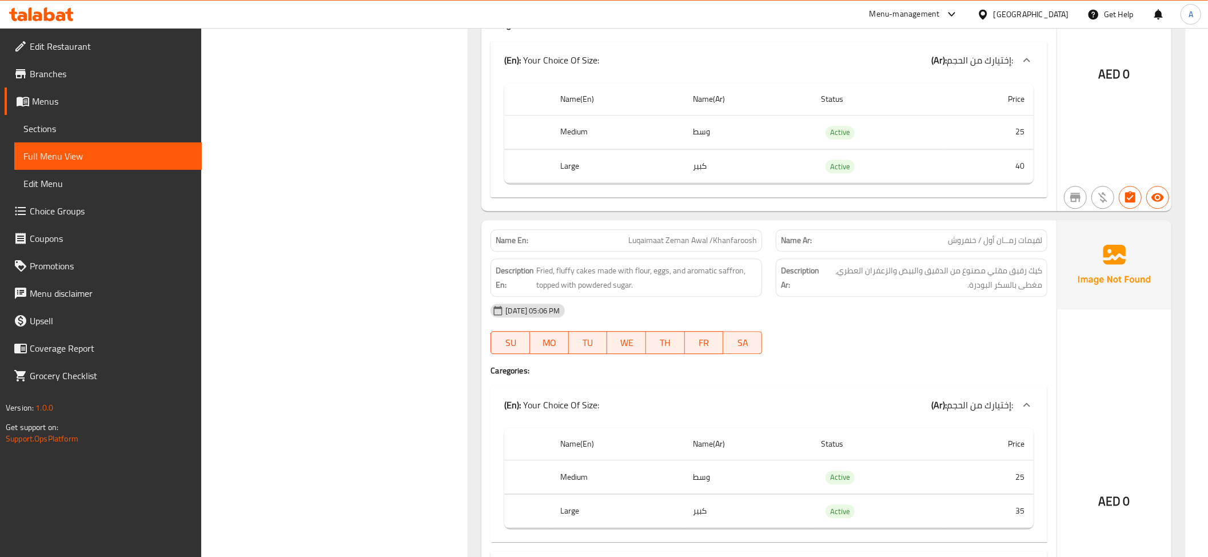
scroll to position [6158, 0]
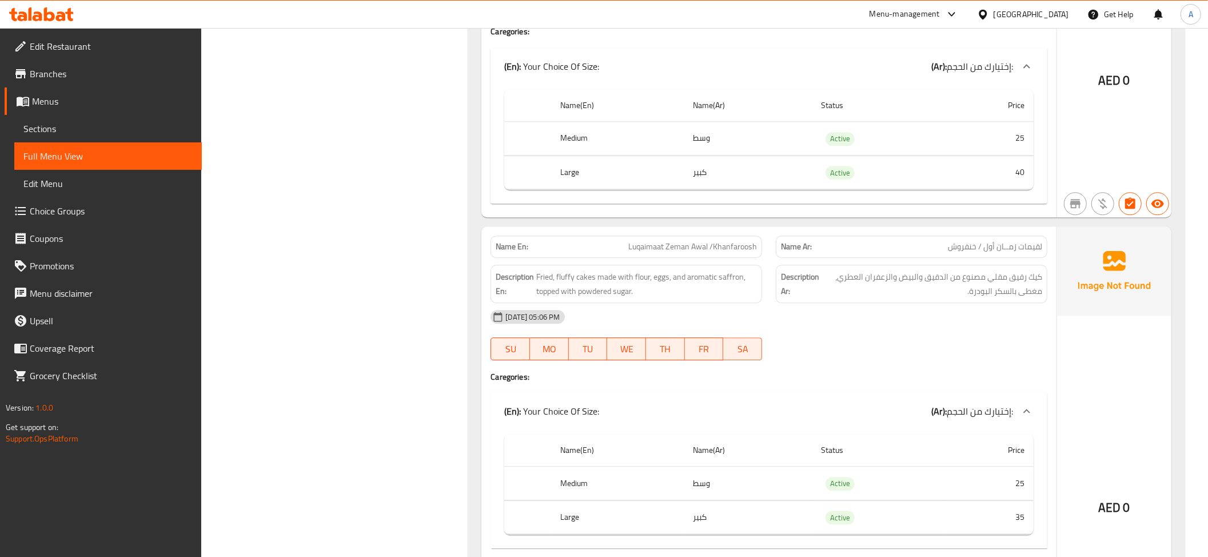
click at [82, 131] on span "Sections" at bounding box center [107, 129] width 169 height 14
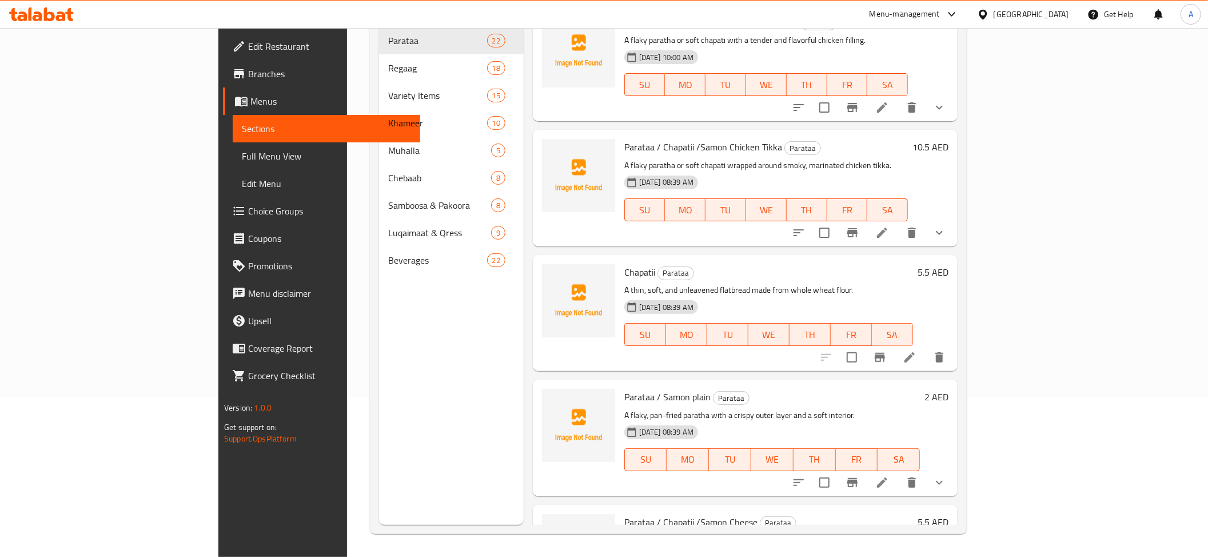
scroll to position [161, 0]
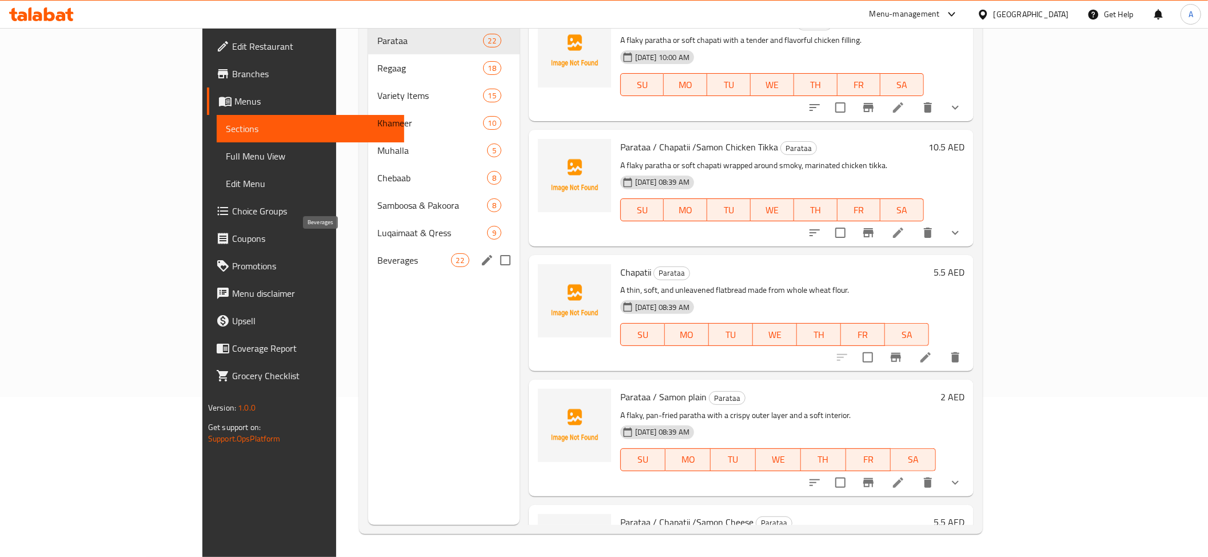
click at [377, 253] on span "Beverages" at bounding box center [413, 260] width 73 height 14
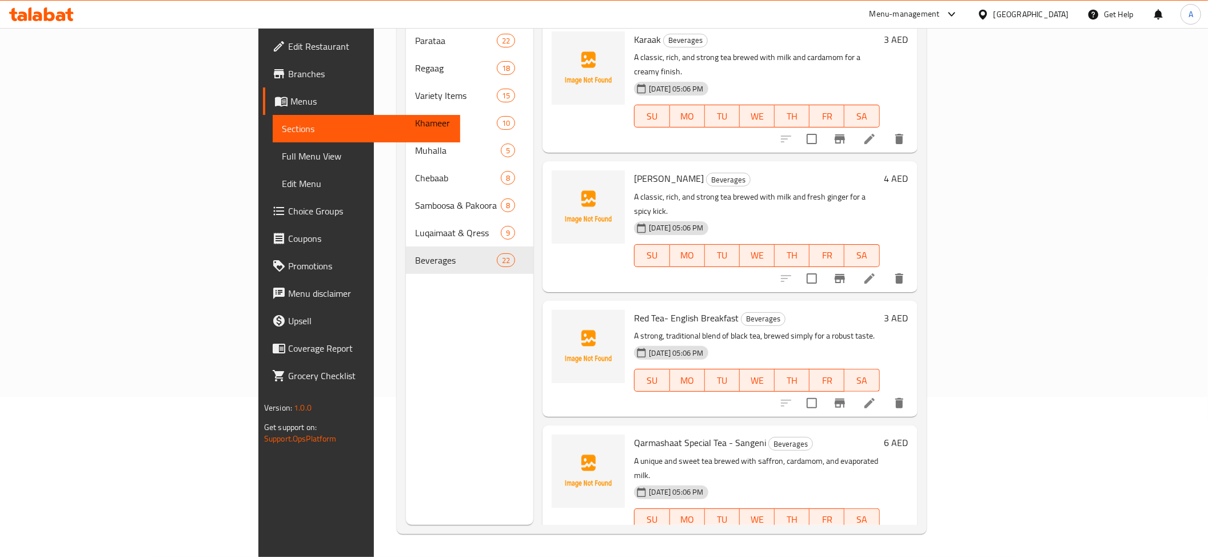
scroll to position [2218, 0]
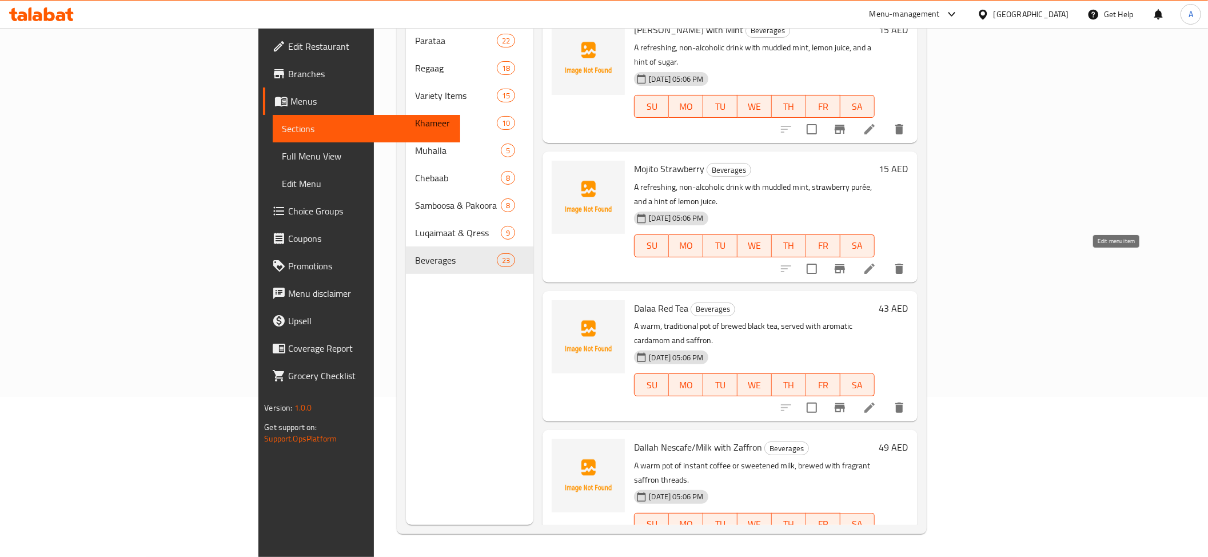
click at [876, 401] on icon at bounding box center [869, 408] width 14 height 14
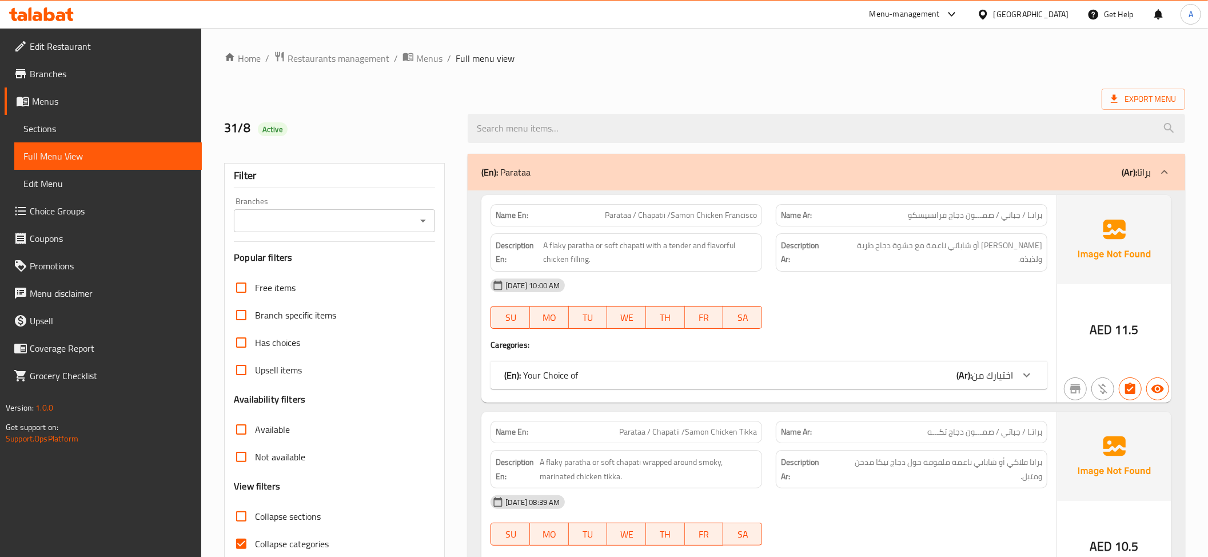
click at [97, 129] on span "Sections" at bounding box center [107, 129] width 169 height 14
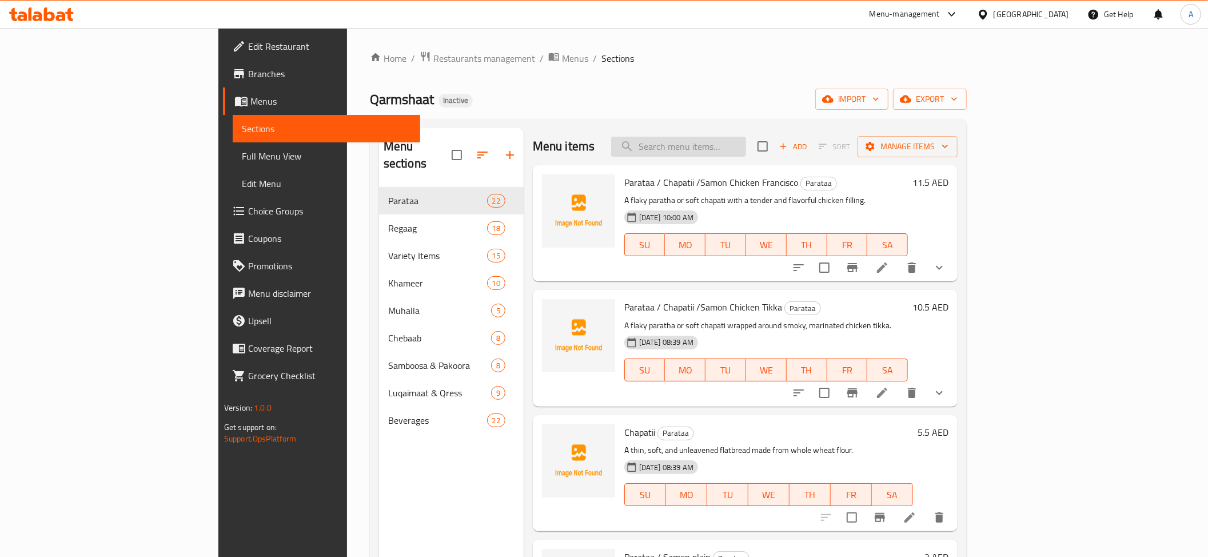
click at [746, 146] on input "search" at bounding box center [678, 147] width 135 height 20
paste input "Luqaimaat with cheese & Dbiss"
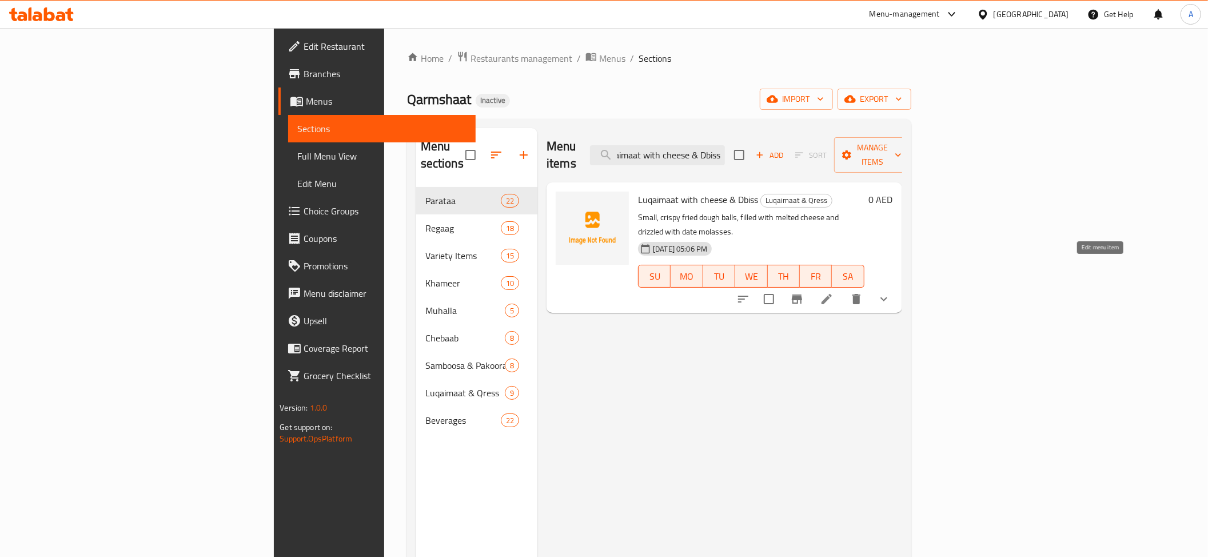
type input "Luqaimaat with cheese & Dbiss"
click at [832, 294] on icon at bounding box center [826, 299] width 10 height 10
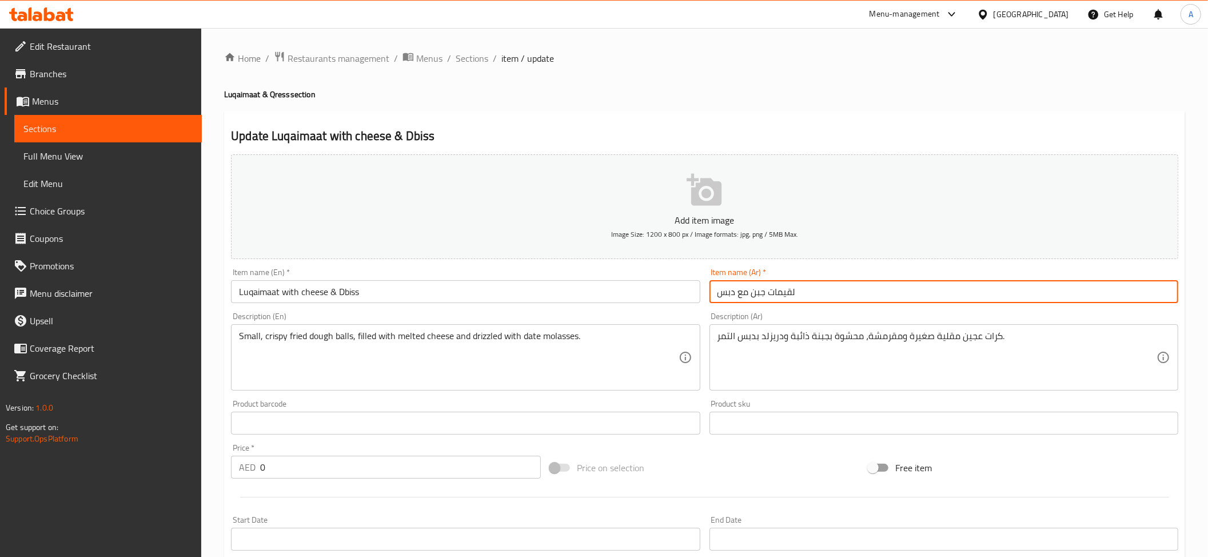
click at [788, 291] on input "لقيمات جبن مع دبس" at bounding box center [943, 291] width 469 height 23
drag, startPoint x: 485, startPoint y: 72, endPoint x: 474, endPoint y: 65, distance: 13.2
click at [483, 72] on div "Home / Restaurants management / Menus / Sections / item / update Luqaimaat & Qr…" at bounding box center [704, 431] width 961 height 760
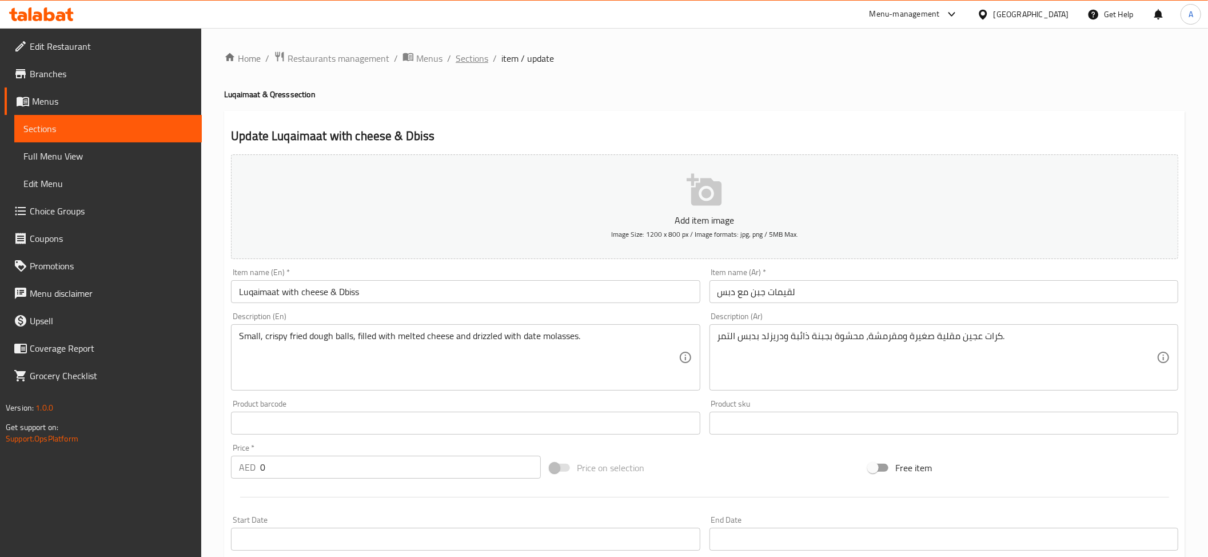
click at [474, 65] on span "Sections" at bounding box center [472, 58] width 33 height 14
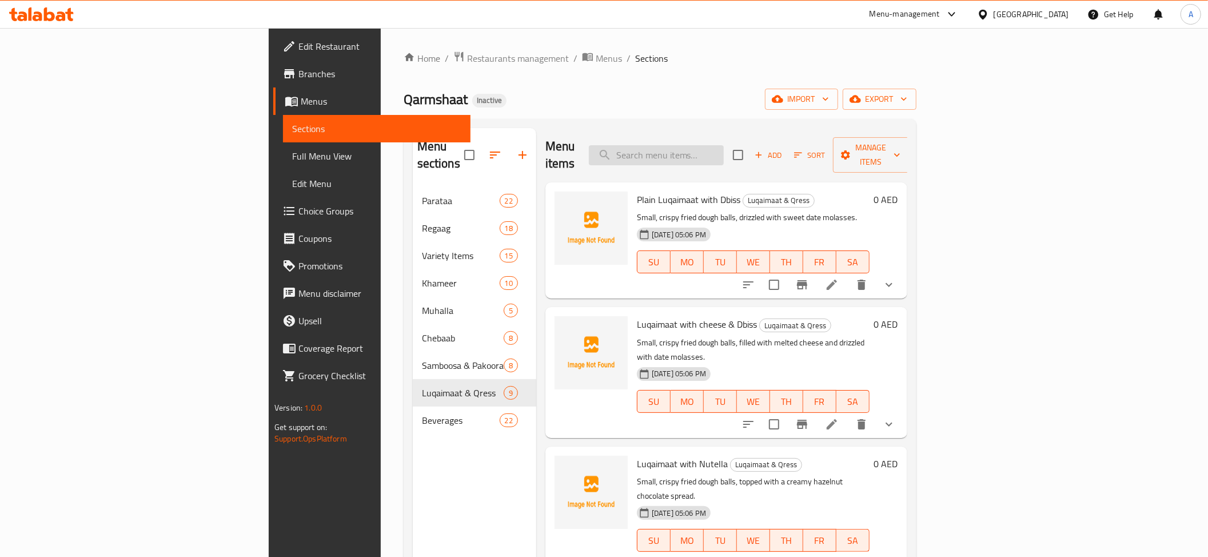
click at [724, 146] on input "search" at bounding box center [656, 155] width 135 height 20
paste input "Qress"
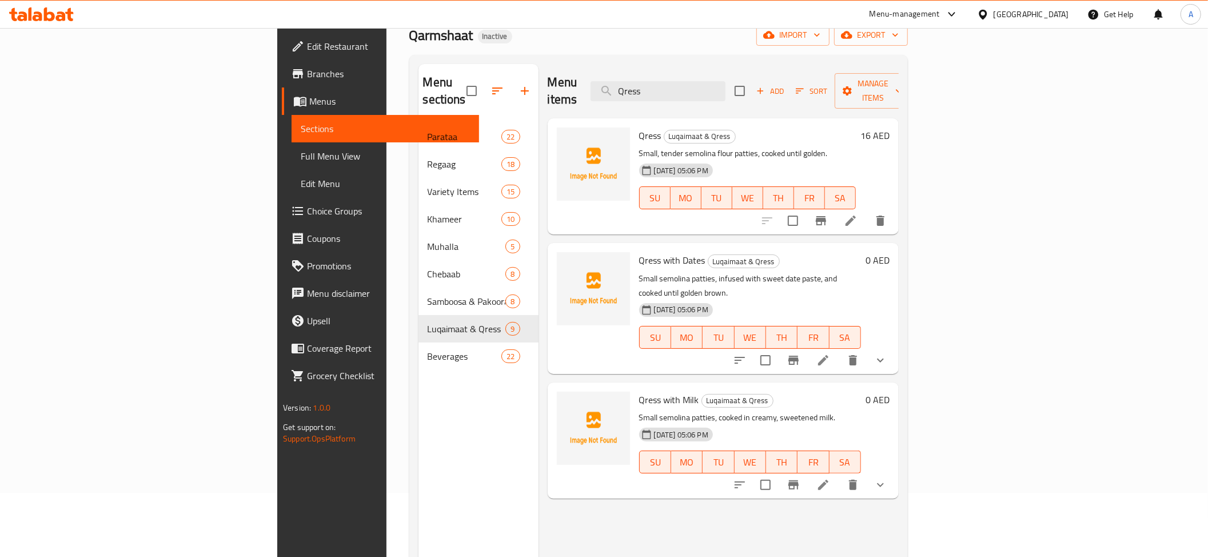
scroll to position [70, 0]
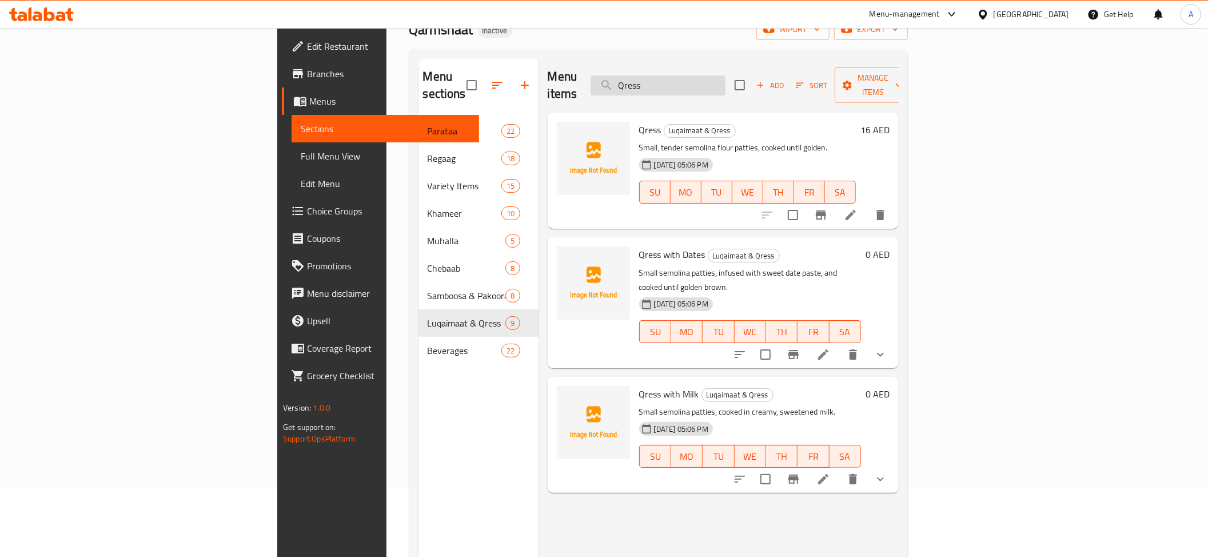
click at [725, 86] on input "Qress" at bounding box center [657, 85] width 135 height 20
paste input "popular"
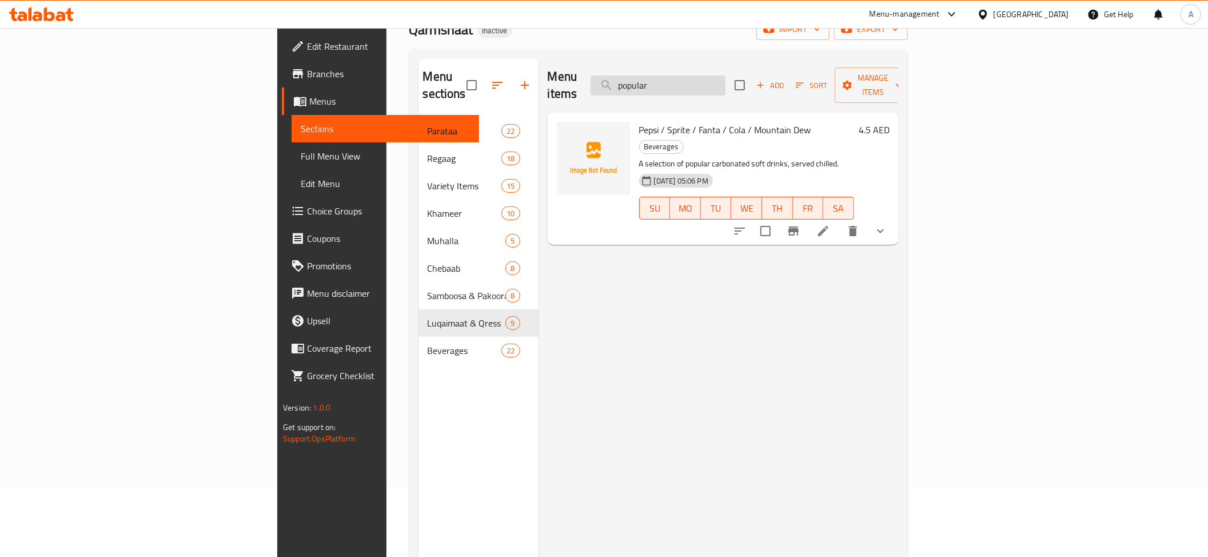
drag, startPoint x: 759, startPoint y: 77, endPoint x: 745, endPoint y: 71, distance: 14.6
click at [725, 75] on input "popular" at bounding box center [657, 85] width 135 height 20
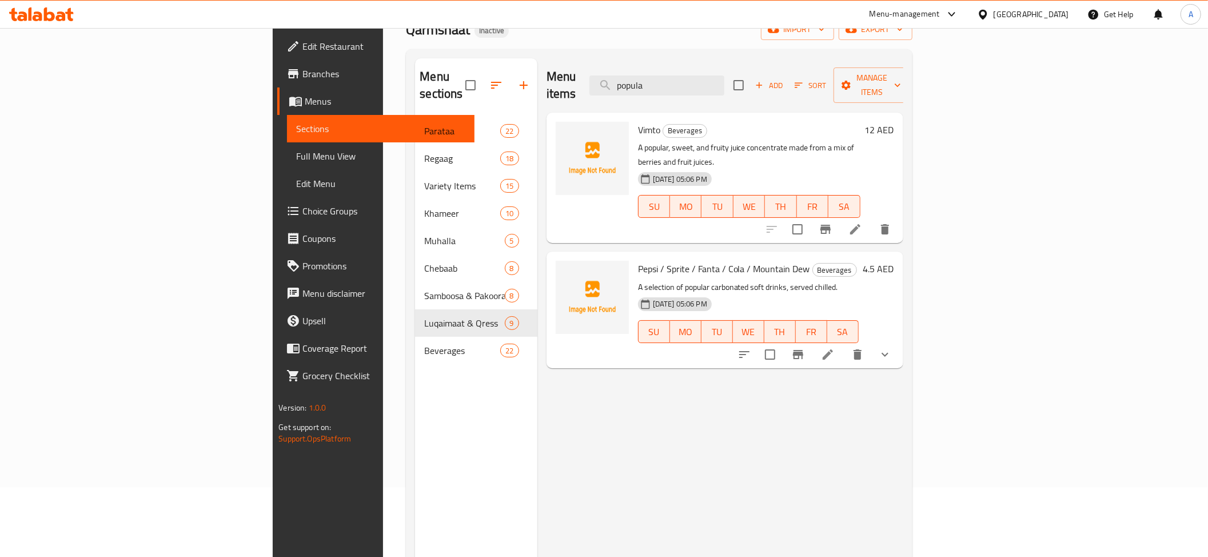
click at [760, 50] on div "Menu sections Parataa 22 Regaag 18 Variety Items 15 Khameer 10 Muhalla 5 Chebaa…" at bounding box center [659, 336] width 506 height 575
click at [724, 77] on input "popula" at bounding box center [656, 85] width 135 height 20
paste input "Dalaa Red Te"
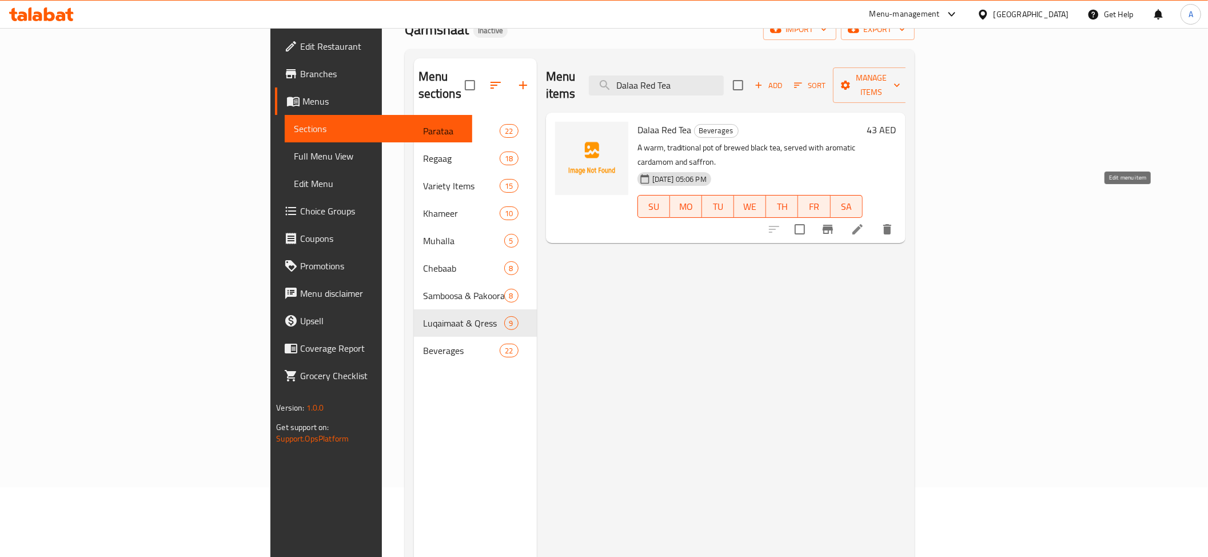
type input "Dalaa Red Tea"
click at [862, 224] on icon at bounding box center [857, 229] width 10 height 10
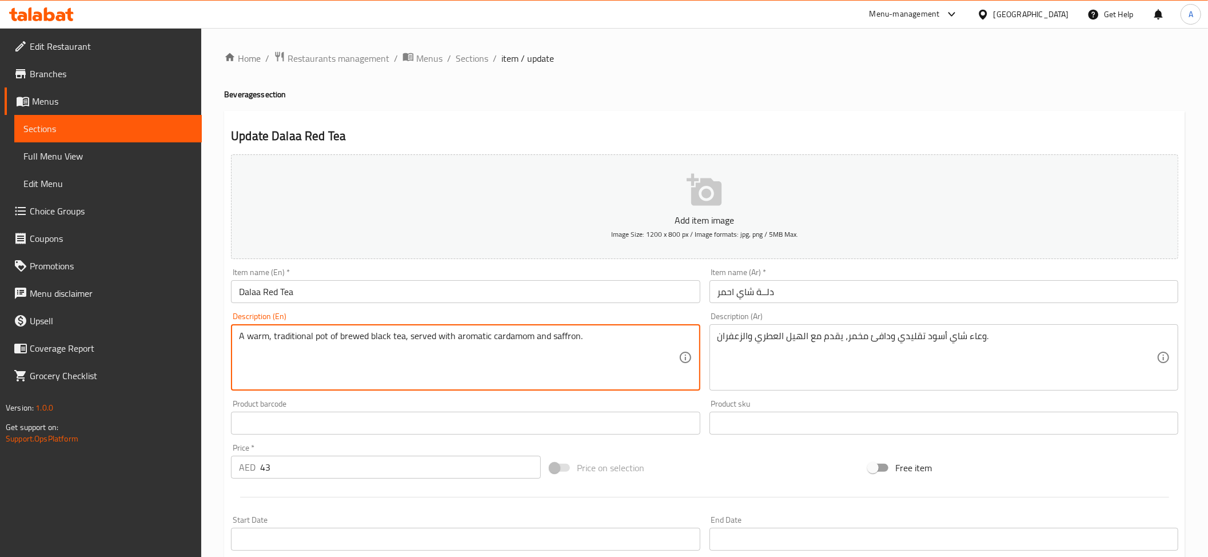
click at [463, 365] on textarea "A warm, traditional pot of brewed black tea, served with aromatic cardamom and …" at bounding box center [458, 357] width 439 height 54
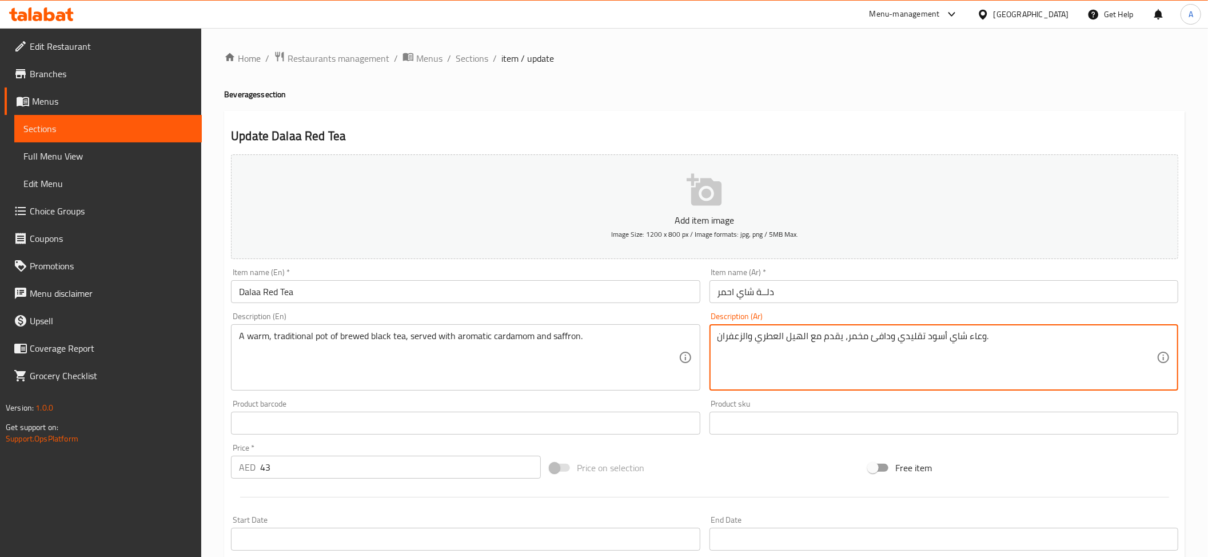
click at [982, 343] on textarea "وعاء شاي أسود تقليدي ودافئ مخمر، يقدم مع الهيل العطري والزعفران." at bounding box center [936, 357] width 439 height 54
click at [980, 337] on textarea "وعاء شاي أسود تقليدي ودافئ مخمر، يقدم مع الهيل العطري والزعفران." at bounding box center [936, 357] width 439 height 54
paste textarea "إبريق"
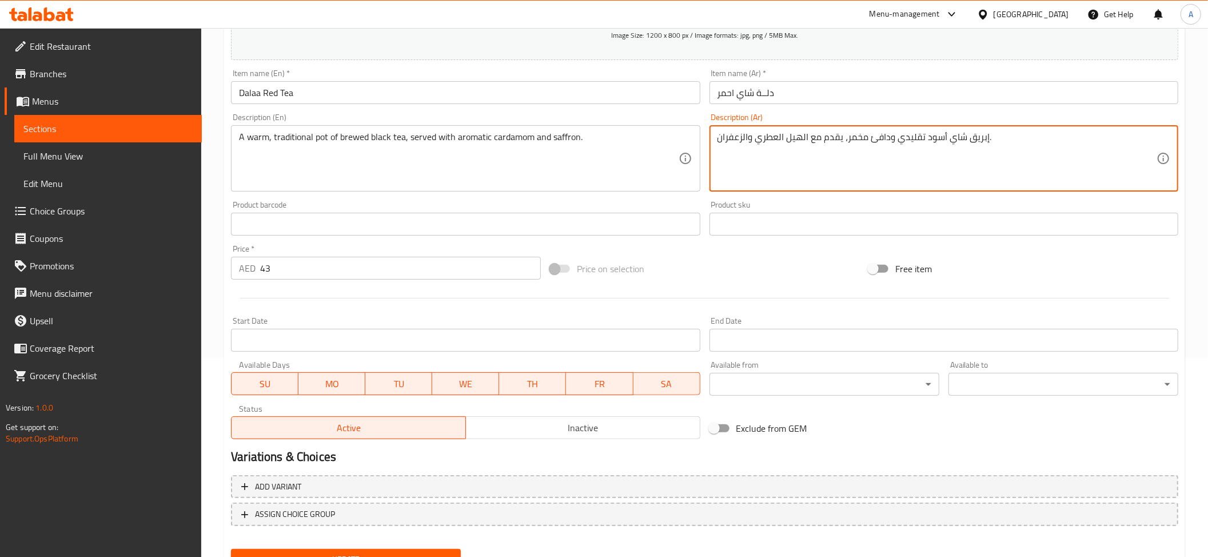
scroll to position [250, 0]
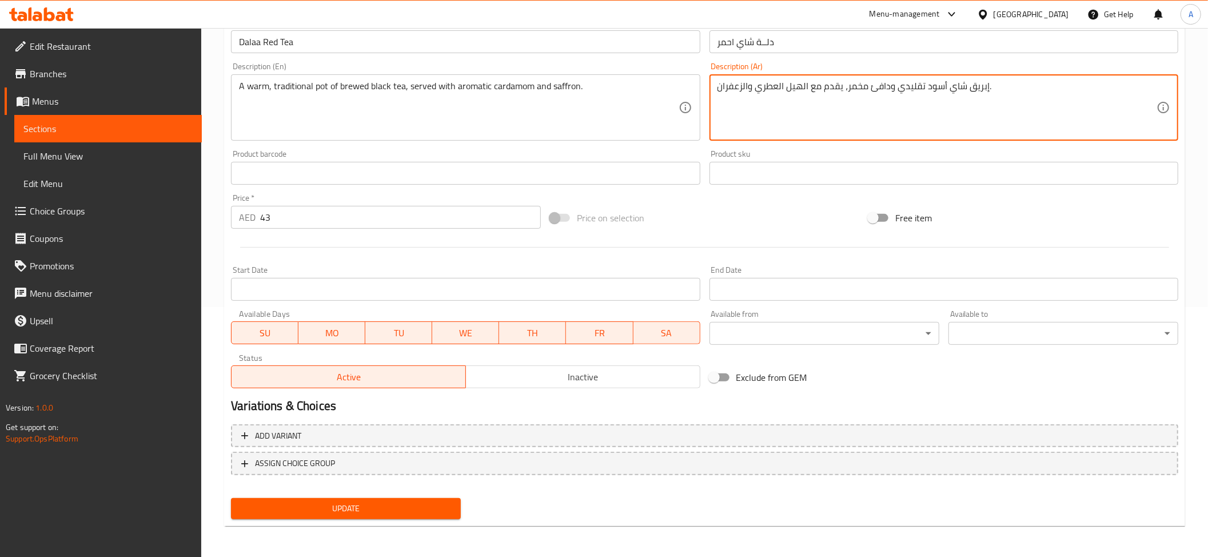
type textarea "إبريق شاي أسود تقليدي ودافئ مخمر، يقدم مع الهيل العطري والزعفران."
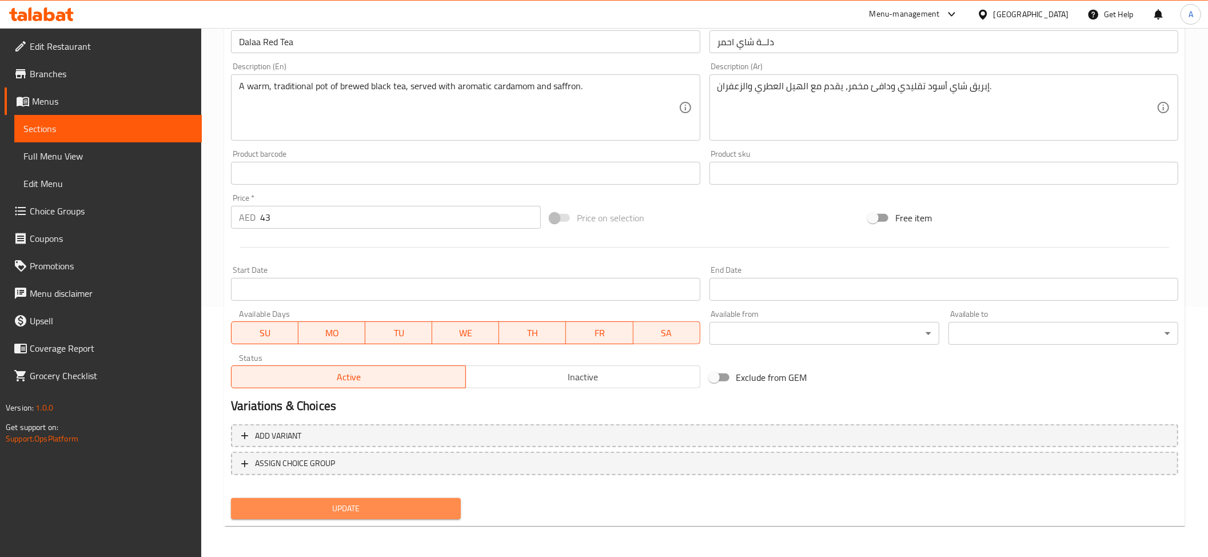
drag, startPoint x: 398, startPoint y: 508, endPoint x: 434, endPoint y: 464, distance: 57.2
click at [398, 509] on span "Update" at bounding box center [345, 508] width 211 height 14
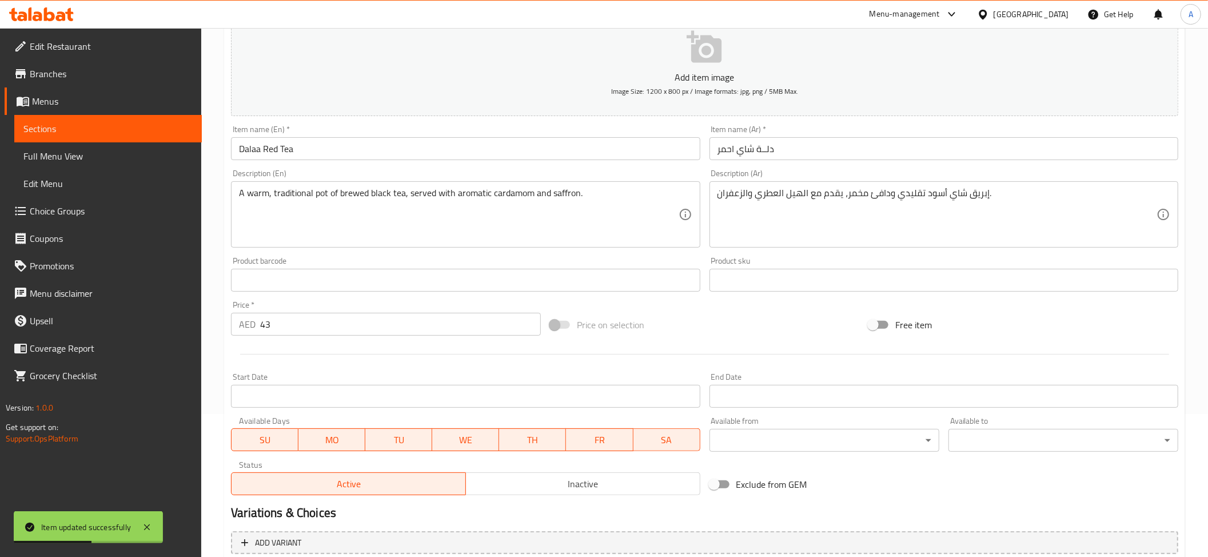
scroll to position [0, 0]
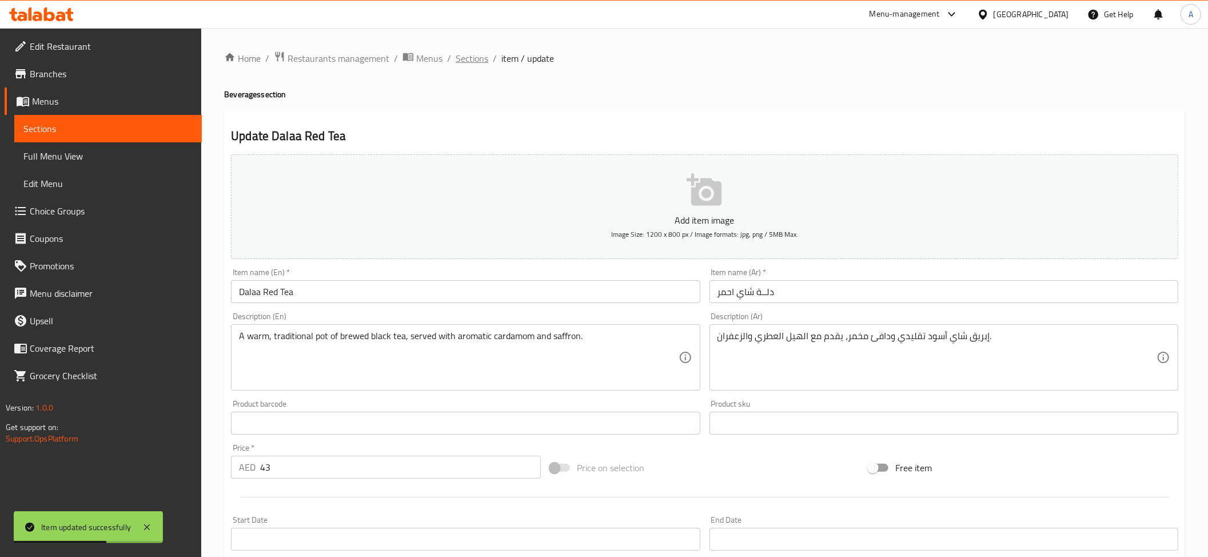
click at [476, 54] on span "Sections" at bounding box center [472, 58] width 33 height 14
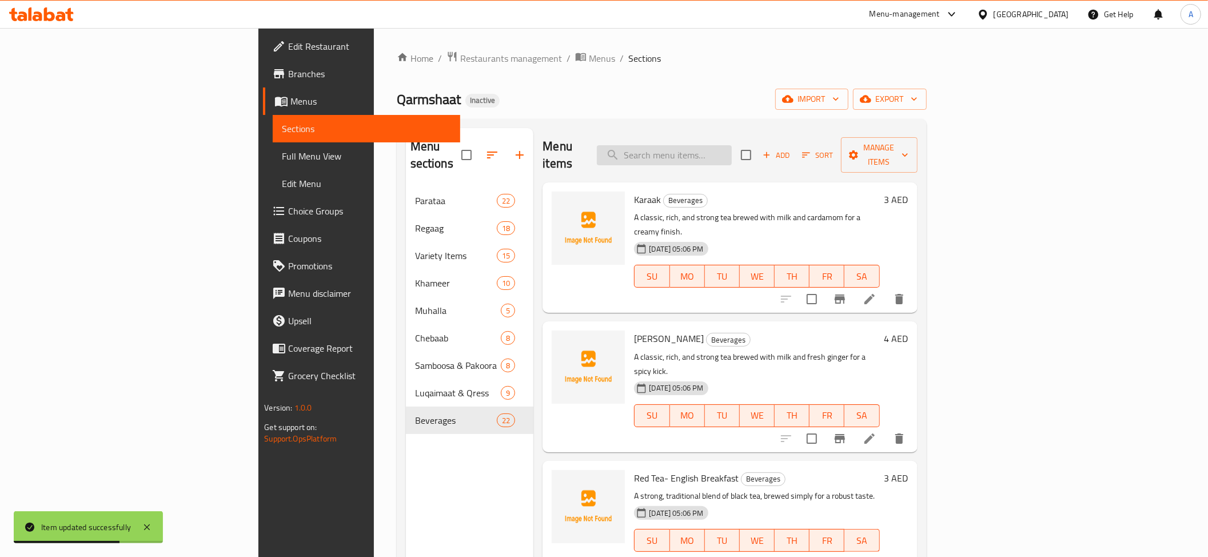
click at [732, 145] on input "search" at bounding box center [664, 155] width 135 height 20
paste input "Dallah Nescafe/Milk with Zaffron"
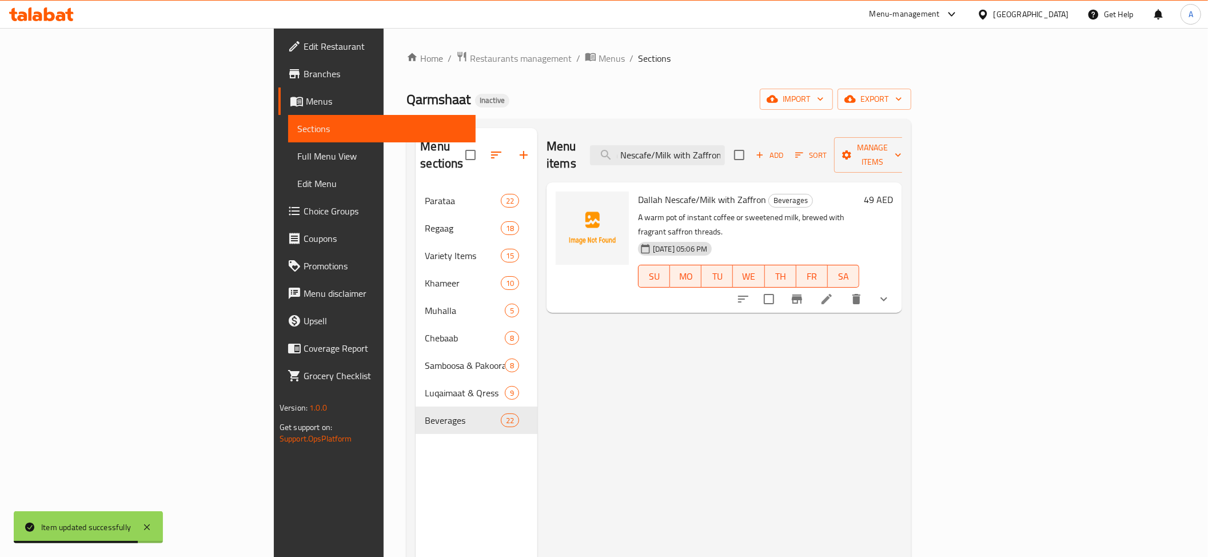
type input "Dallah Nescafe/Milk with Zaffron"
click at [832, 294] on icon at bounding box center [826, 299] width 10 height 10
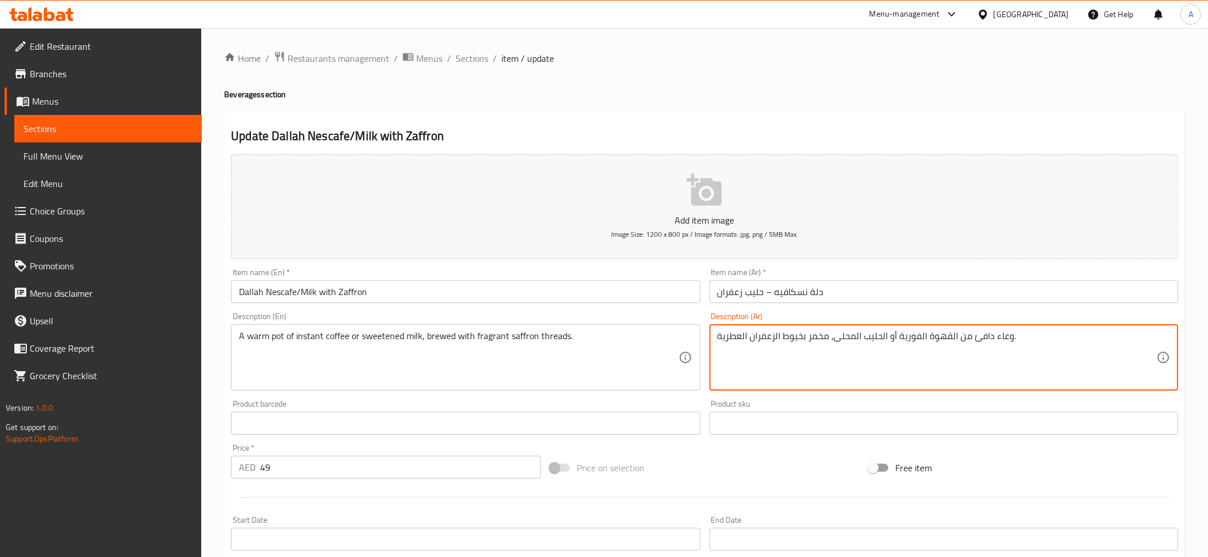
click at [1000, 343] on textarea "وعاء دافئ من القهوة الفورية أو الحليب المحلى، مخمر بخيوط الزعفران العطرية." at bounding box center [936, 357] width 439 height 54
paste textarea "إبريق"
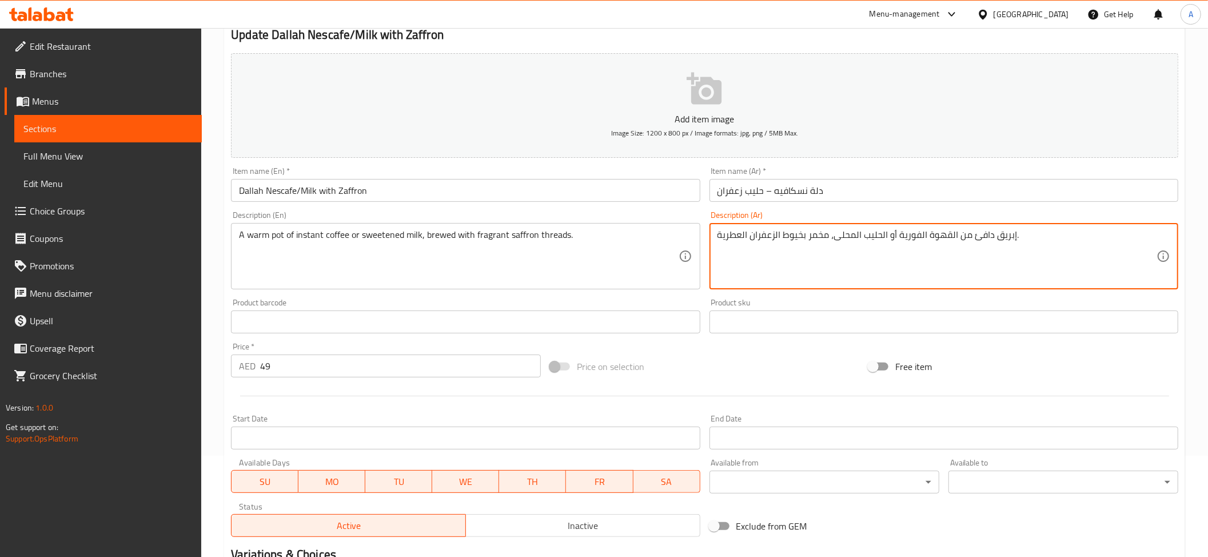
scroll to position [270, 0]
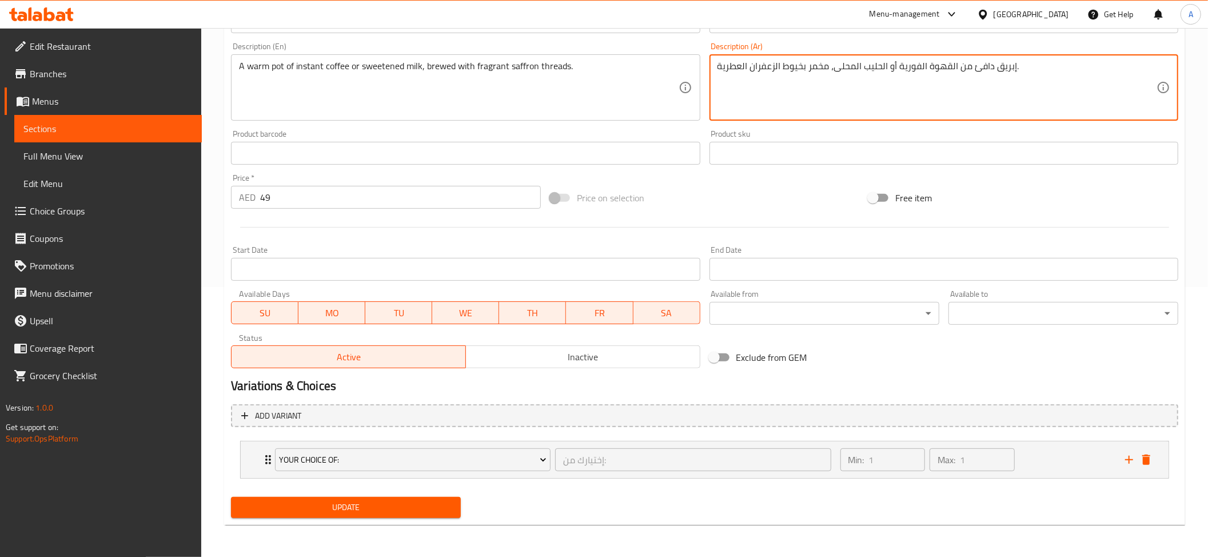
type textarea "إبريق دافئ من القهوة الفورية أو الحليب المحلى، مخمر بخيوط الزعفران العطرية."
click at [376, 509] on span "Update" at bounding box center [345, 507] width 211 height 14
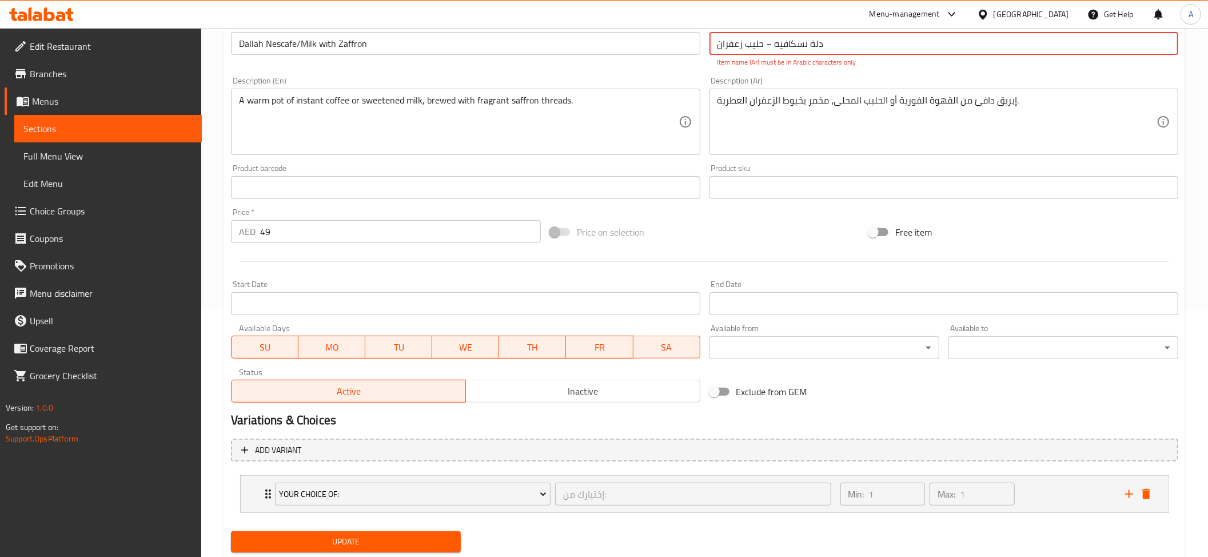
scroll to position [158, 0]
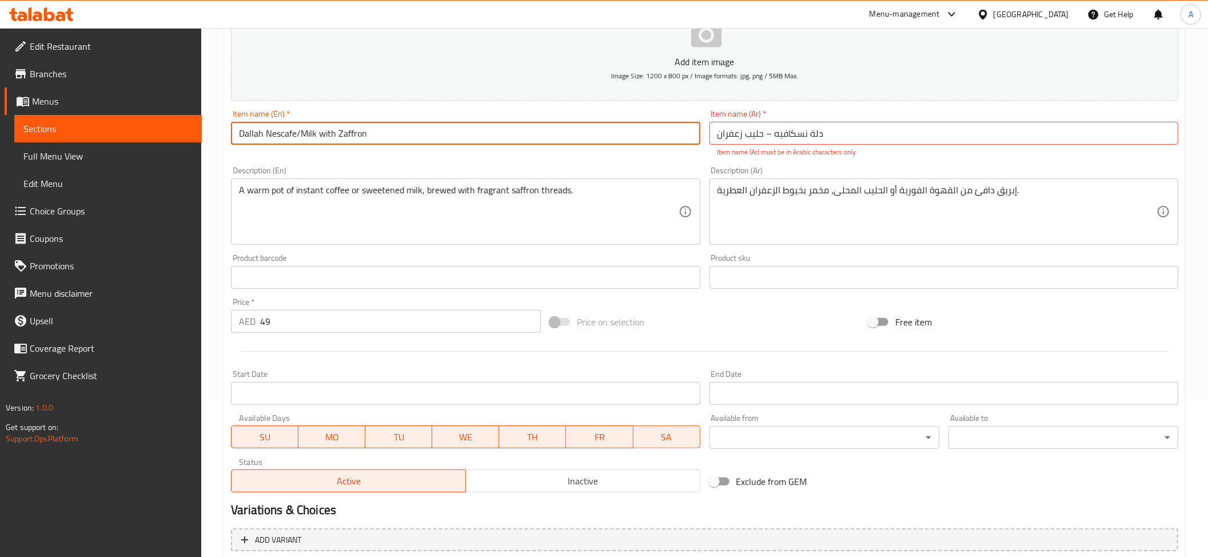
click at [298, 134] on input "Dallah Nescafe/Milk with Zaffron" at bounding box center [465, 133] width 469 height 23
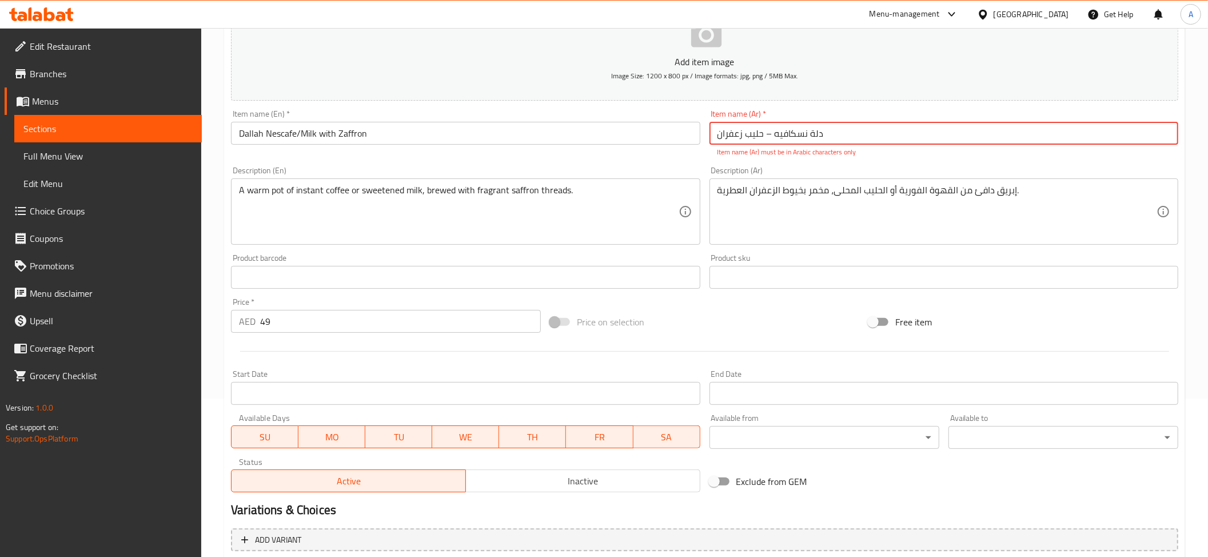
drag, startPoint x: 762, startPoint y: 133, endPoint x: 773, endPoint y: 141, distance: 13.2
click at [773, 141] on input "دلة نسكافيه – حليب زعفران" at bounding box center [943, 133] width 469 height 23
paste input "/"
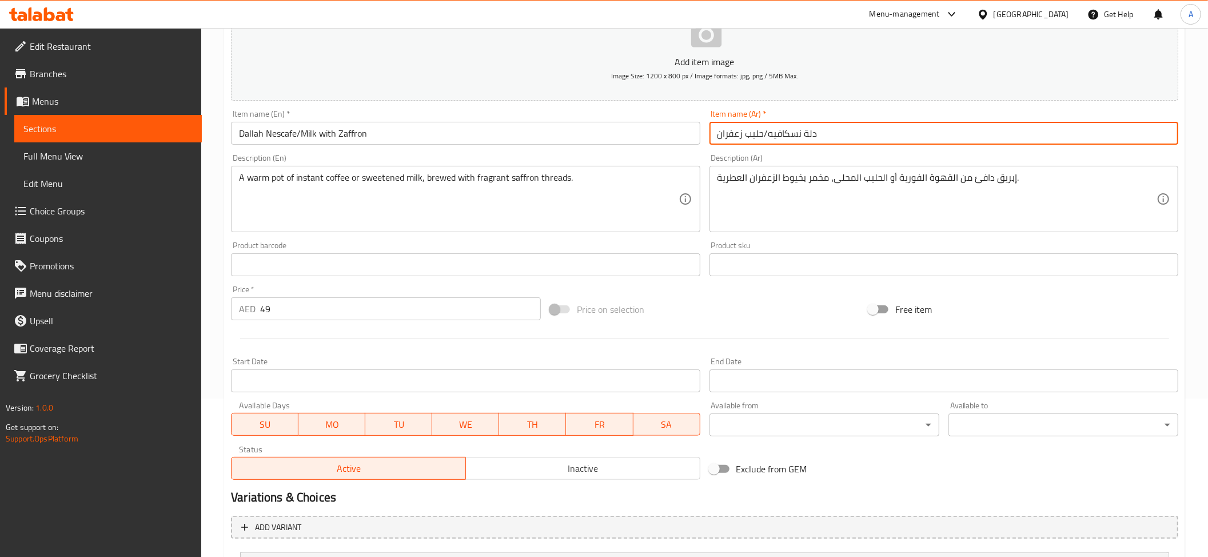
scroll to position [270, 0]
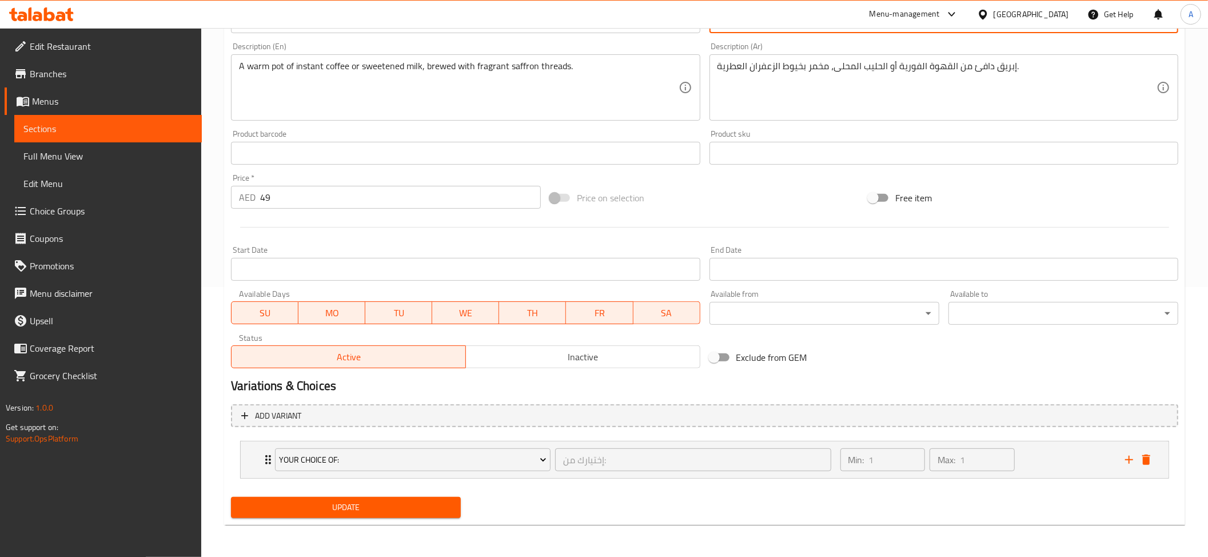
type input "دلة نسكافيه/حليب زعفران"
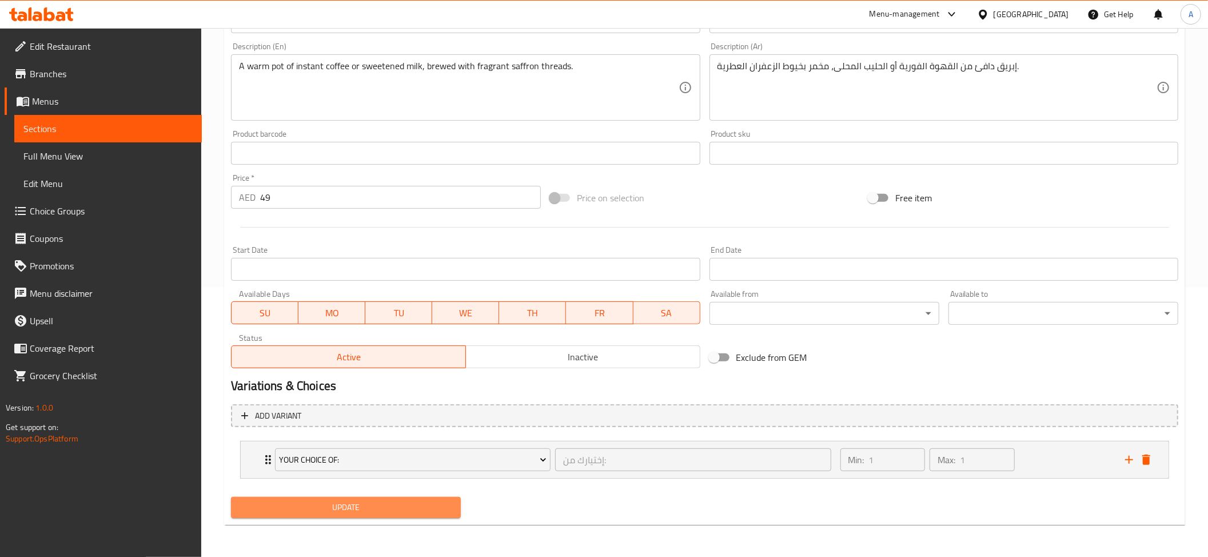
click at [341, 498] on button "Update" at bounding box center [346, 507] width 230 height 21
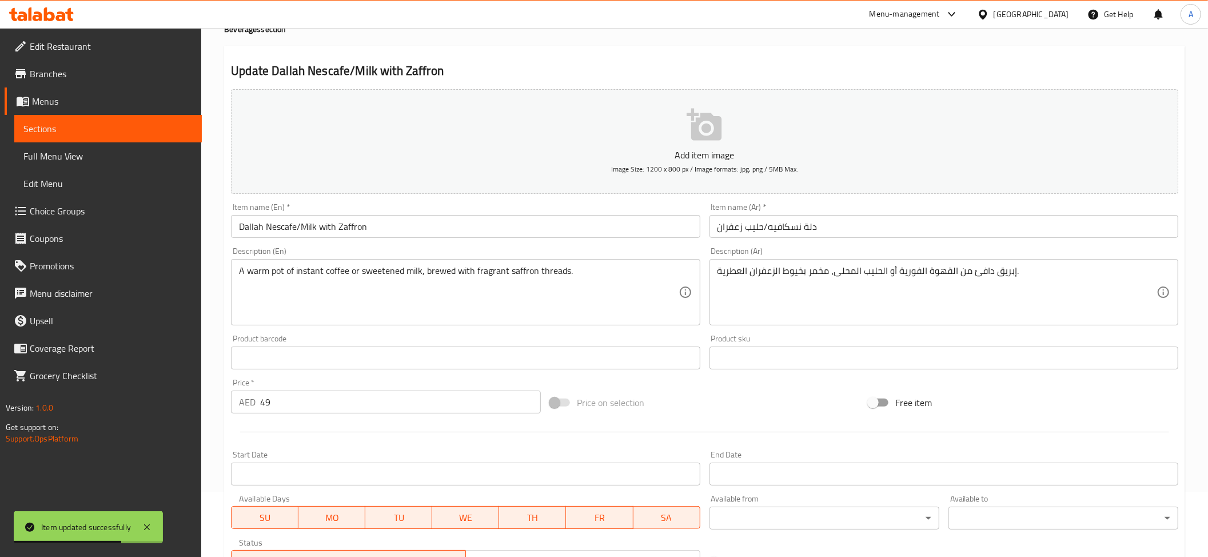
scroll to position [0, 0]
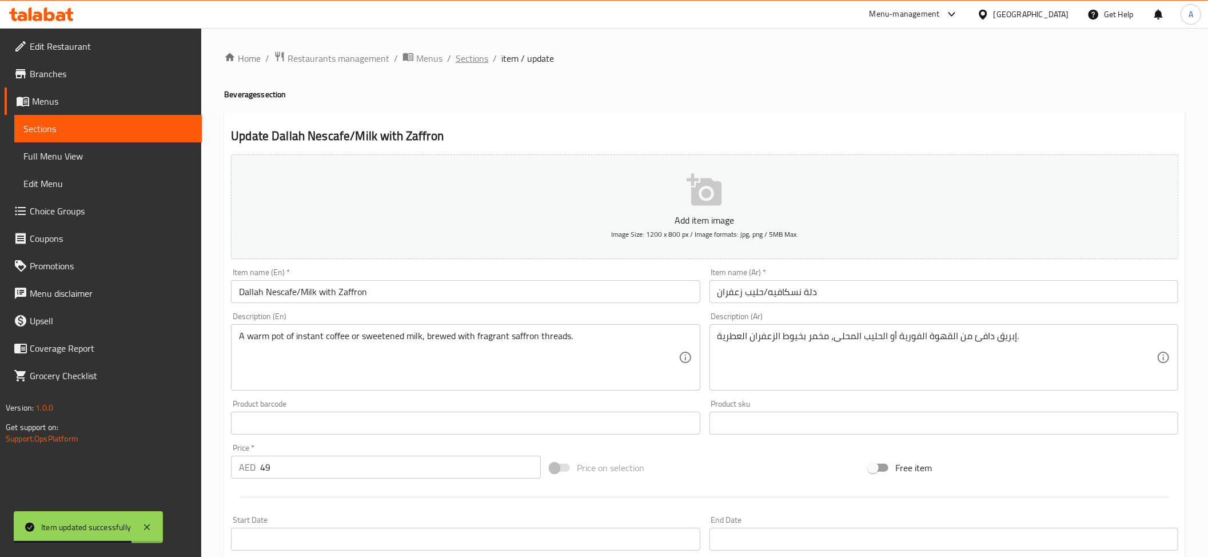
click at [456, 63] on span "Sections" at bounding box center [472, 58] width 33 height 14
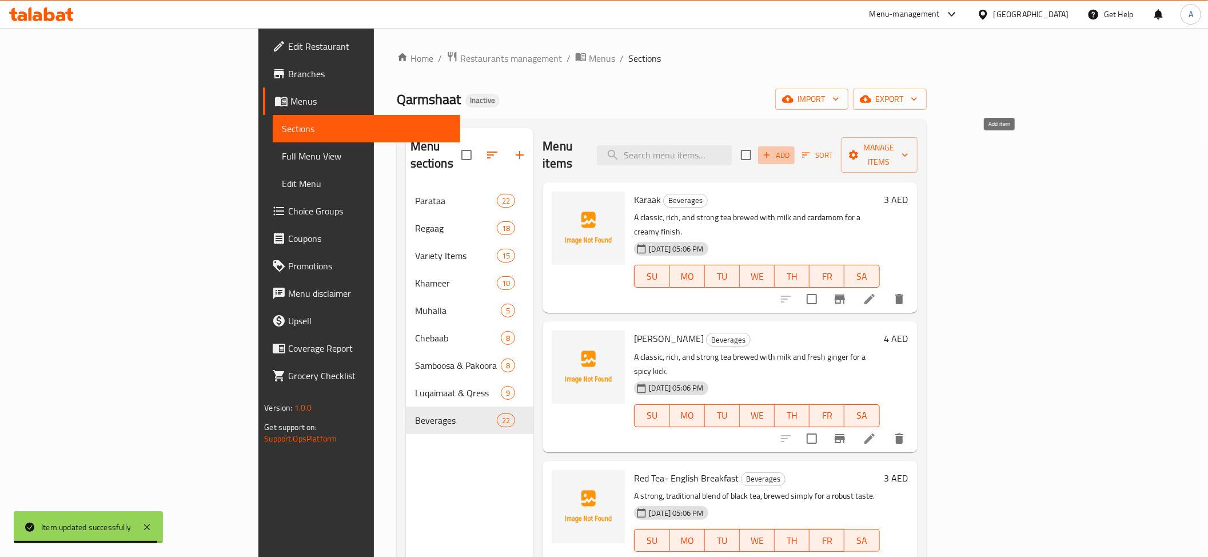
click at [792, 149] on span "Add" at bounding box center [776, 155] width 31 height 13
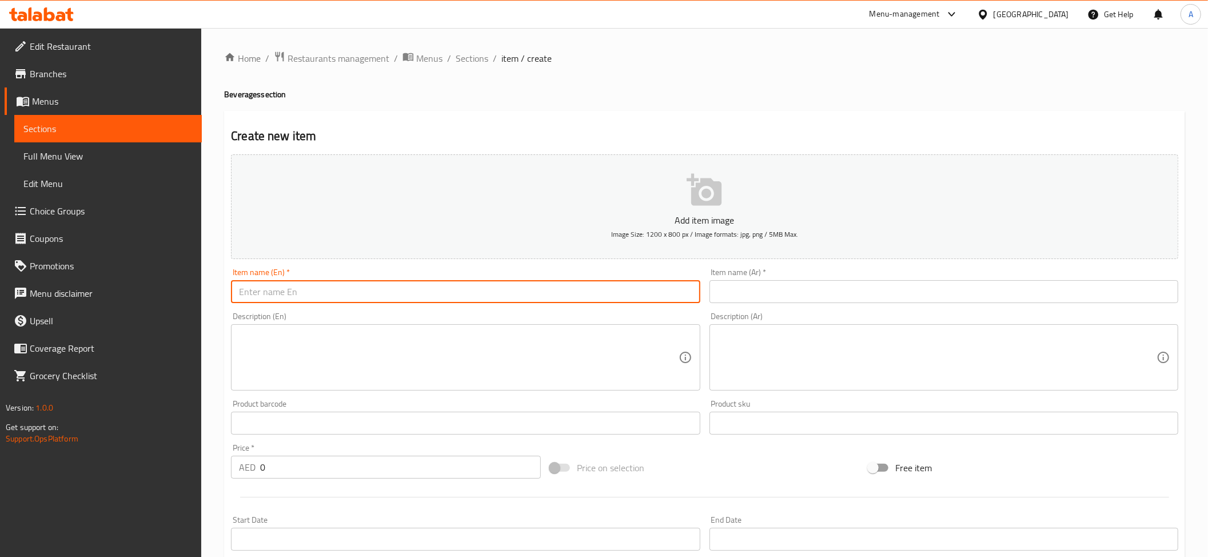
click at [330, 295] on input "text" at bounding box center [465, 291] width 469 height 23
paste input "Laban Up"
type input "Laban Up"
click at [733, 299] on input "text" at bounding box center [943, 291] width 469 height 23
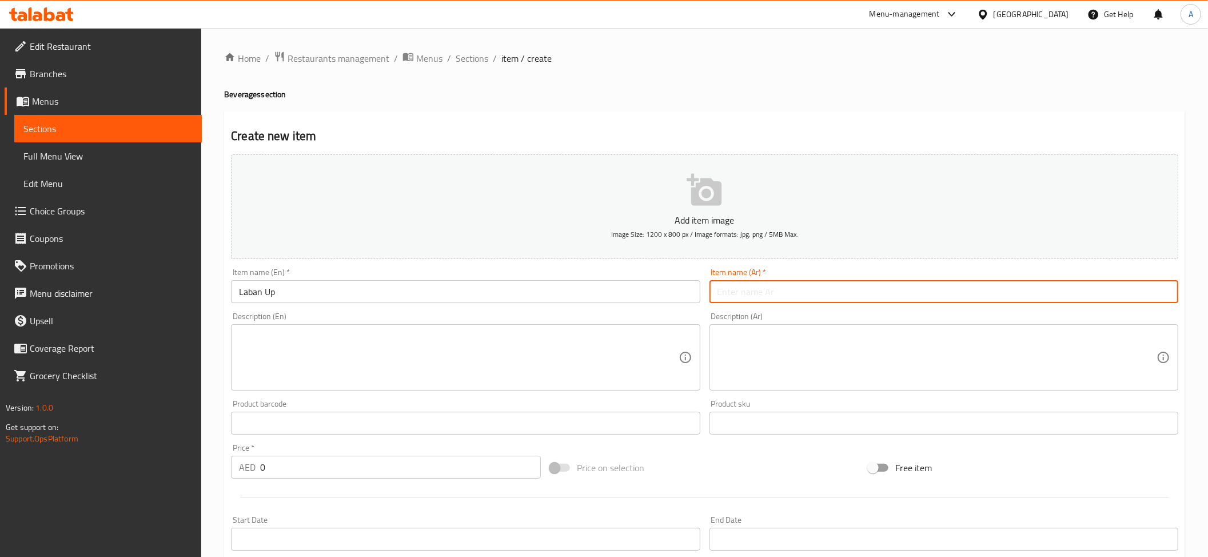
paste input "لبــن أب"
type input "لبــن أب"
click at [289, 472] on input "0" at bounding box center [400, 467] width 281 height 23
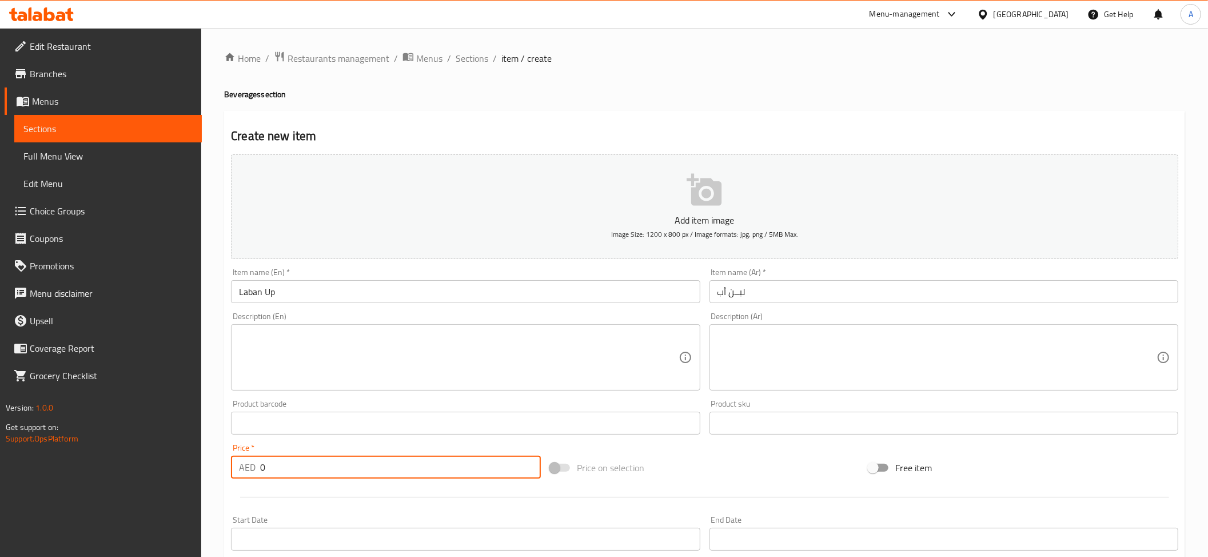
click at [289, 472] on input "0" at bounding box center [400, 467] width 281 height 23
paste input "2.5"
type input "2.5"
click at [279, 351] on textarea at bounding box center [458, 357] width 439 height 54
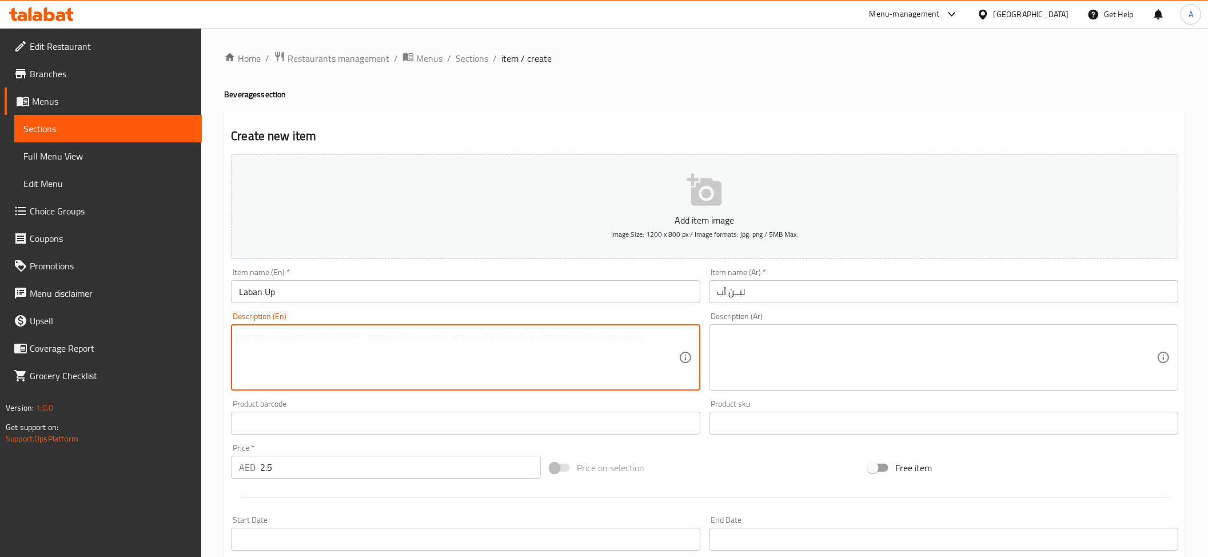
paste textarea "A simple, refreshing, and tangy drink made from fermented milk or yogurt."
type textarea "A simple, refreshing, and tangy drink made from fermented milk or yogurt."
click at [828, 366] on textarea at bounding box center [936, 357] width 439 height 54
paste textarea "مشروب بسيط ومنعش ولذيذ مصنوع من الحليب المخمر أو الزبادي."
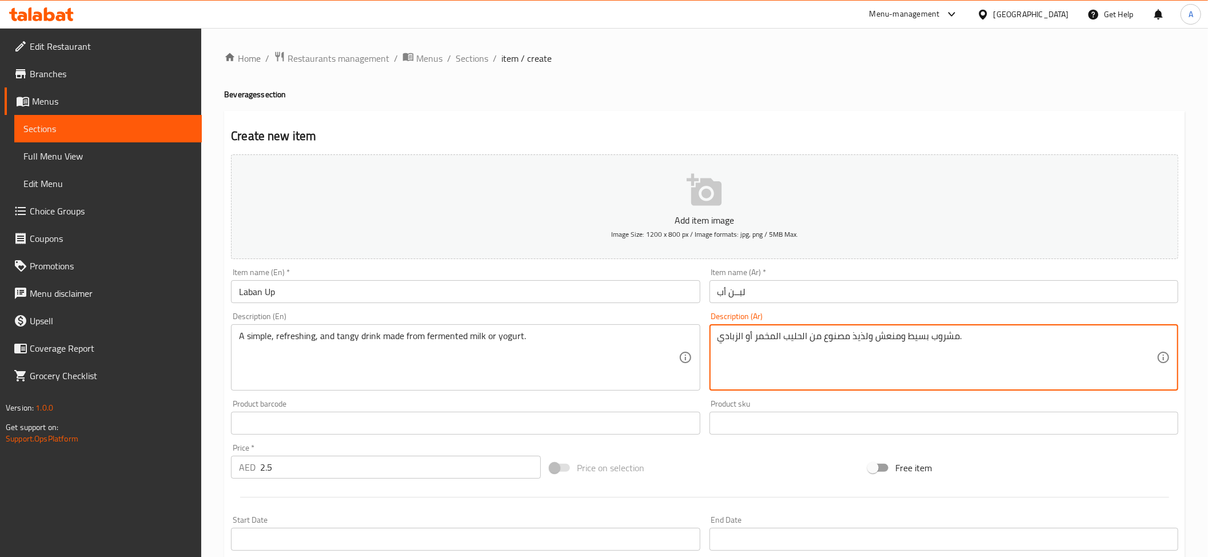
type textarea "مشروب بسيط ومنعش ولذيذ مصنوع من الحليب المخمر أو الزبادي."
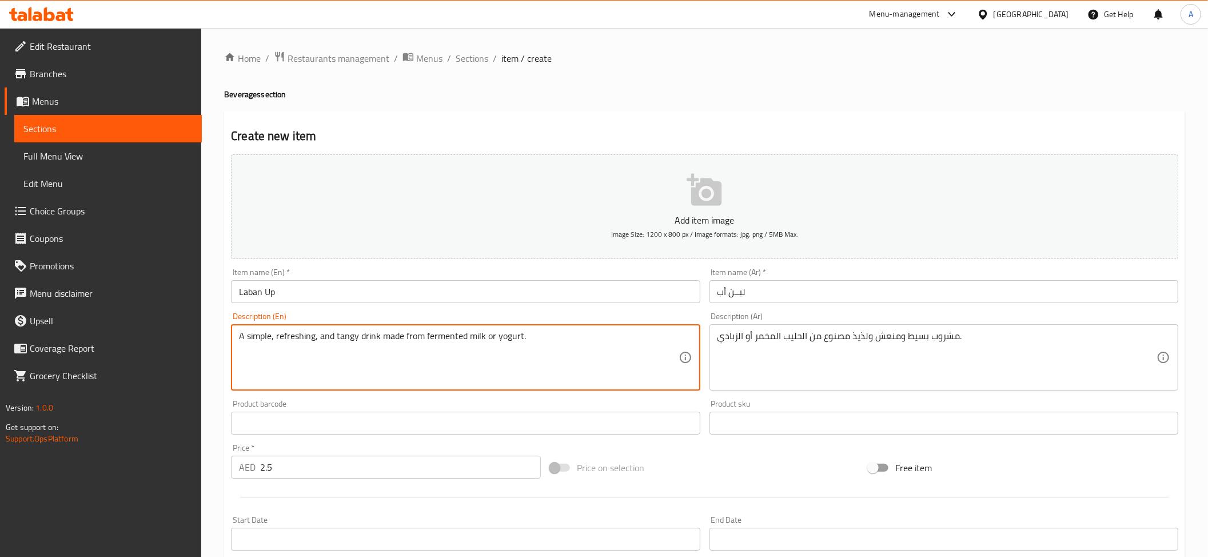
drag, startPoint x: 426, startPoint y: 342, endPoint x: 481, endPoint y: 339, distance: 54.9
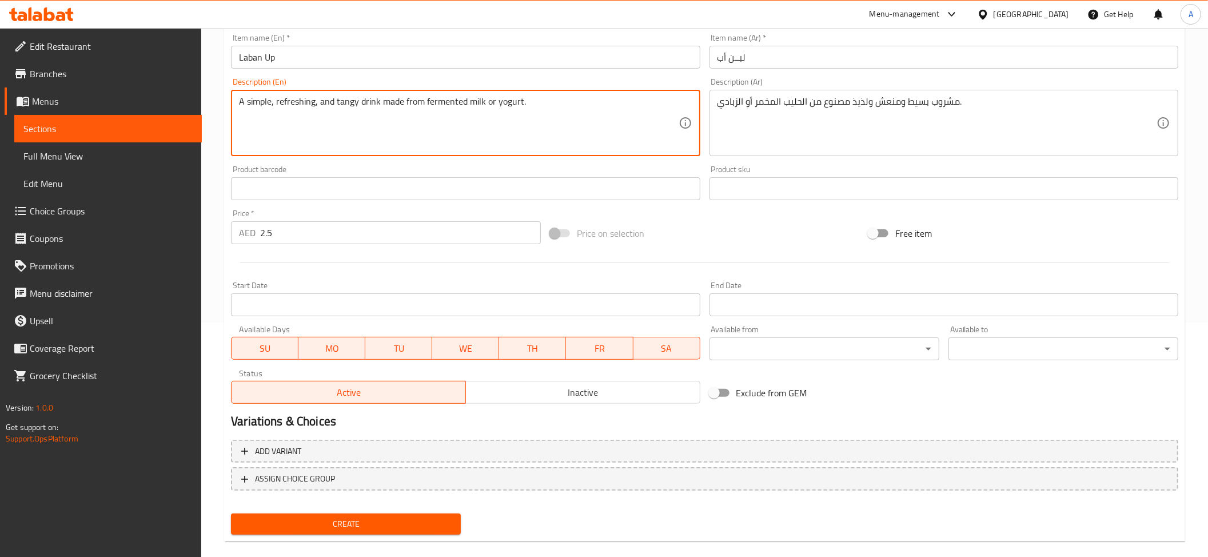
scroll to position [250, 0]
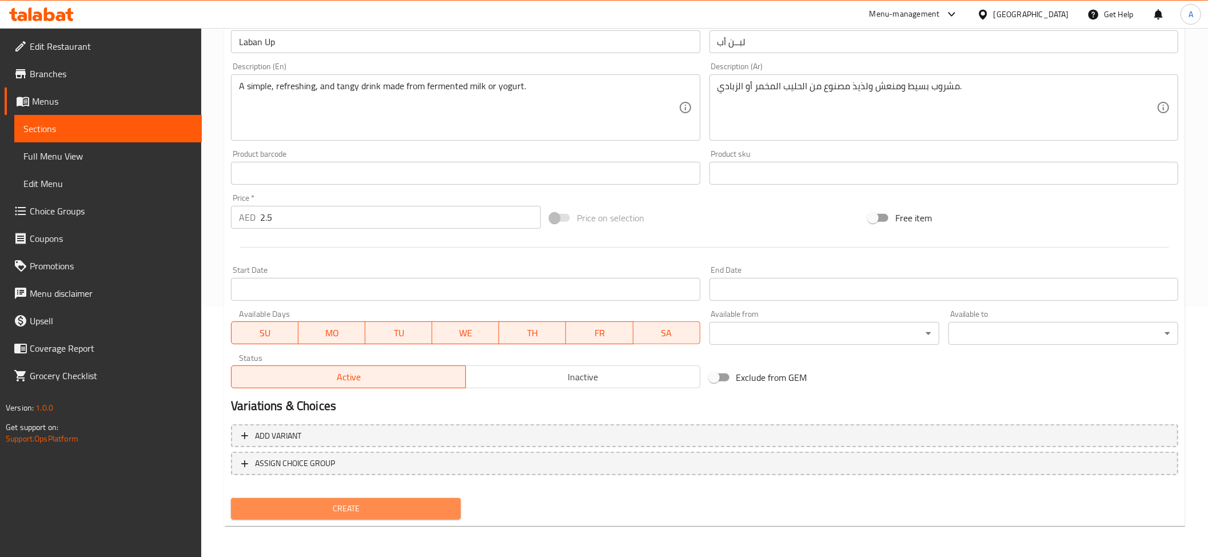
click at [342, 508] on span "Create" at bounding box center [345, 508] width 211 height 14
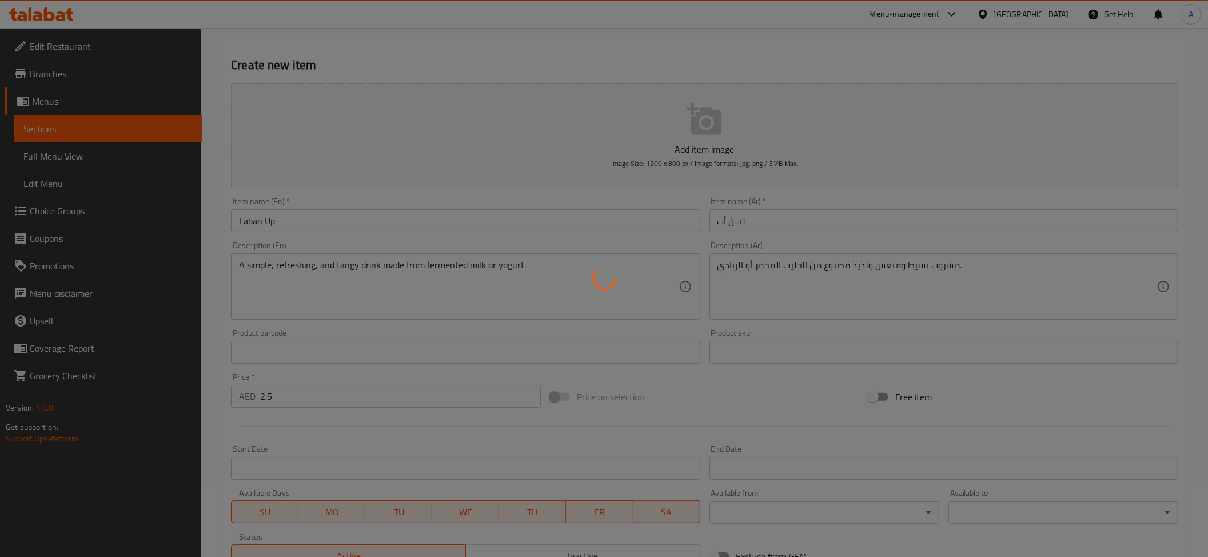
scroll to position [0, 0]
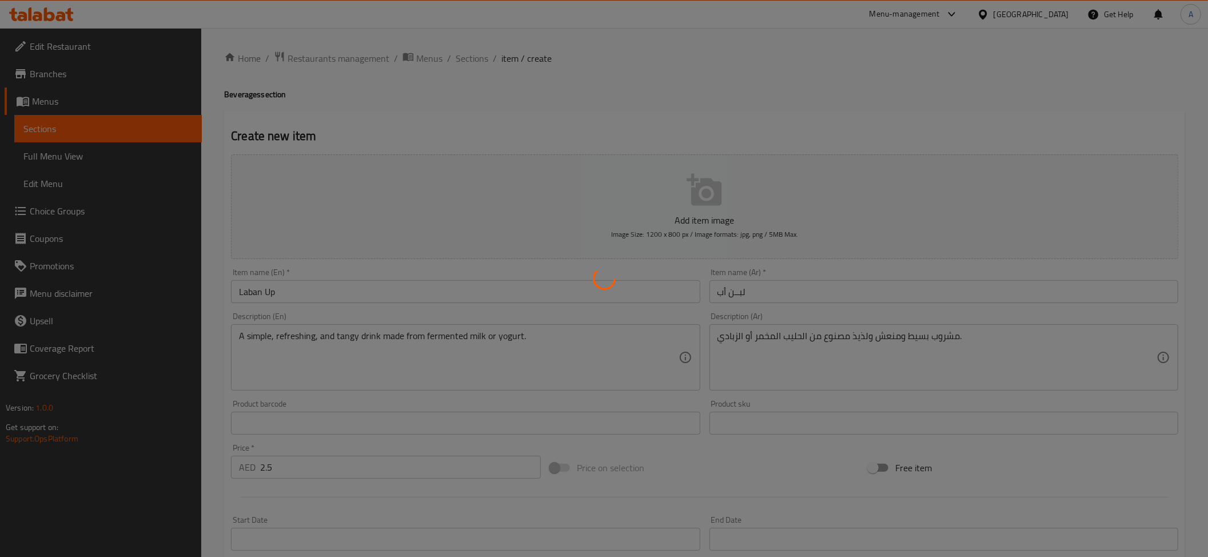
type input "0"
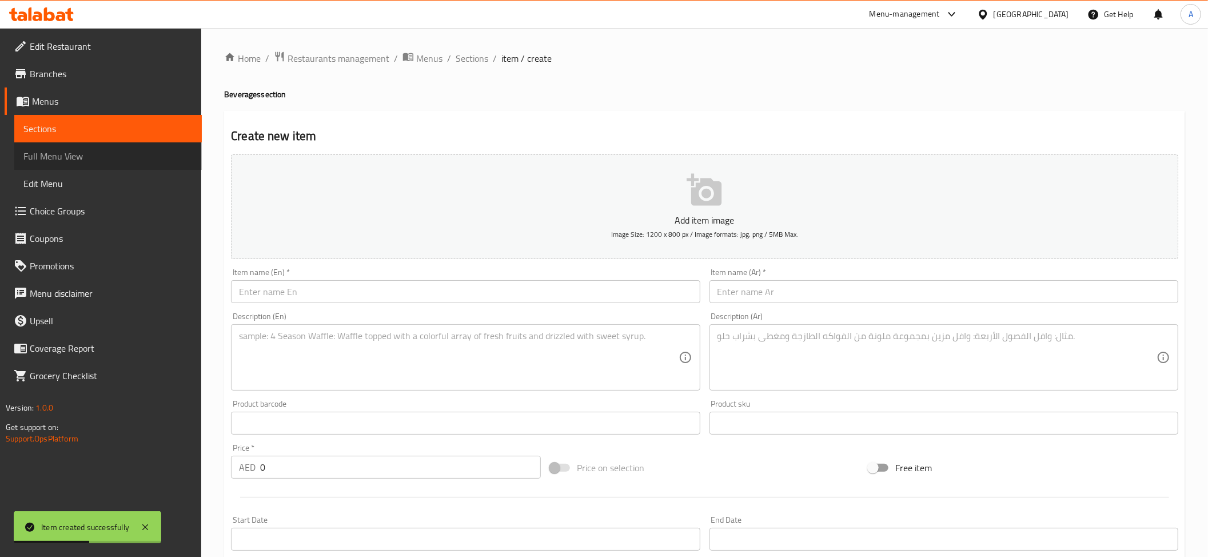
click at [103, 147] on link "Full Menu View" at bounding box center [107, 155] width 187 height 27
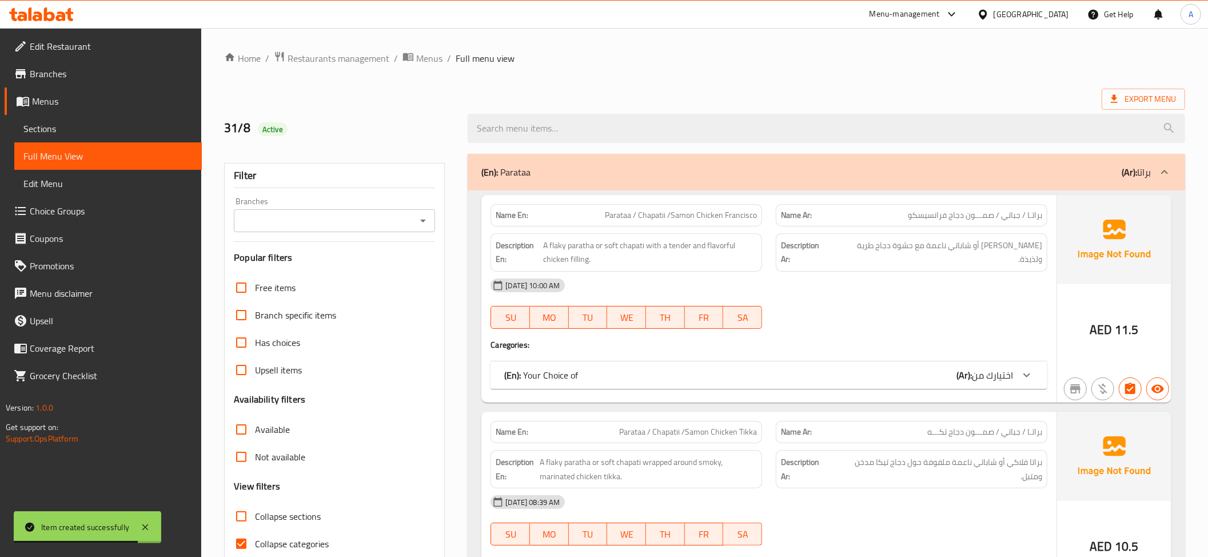
click at [310, 516] on span "Collapse sections" at bounding box center [288, 516] width 66 height 14
click at [255, 516] on input "Collapse sections" at bounding box center [240, 515] width 27 height 27
checkbox input "true"
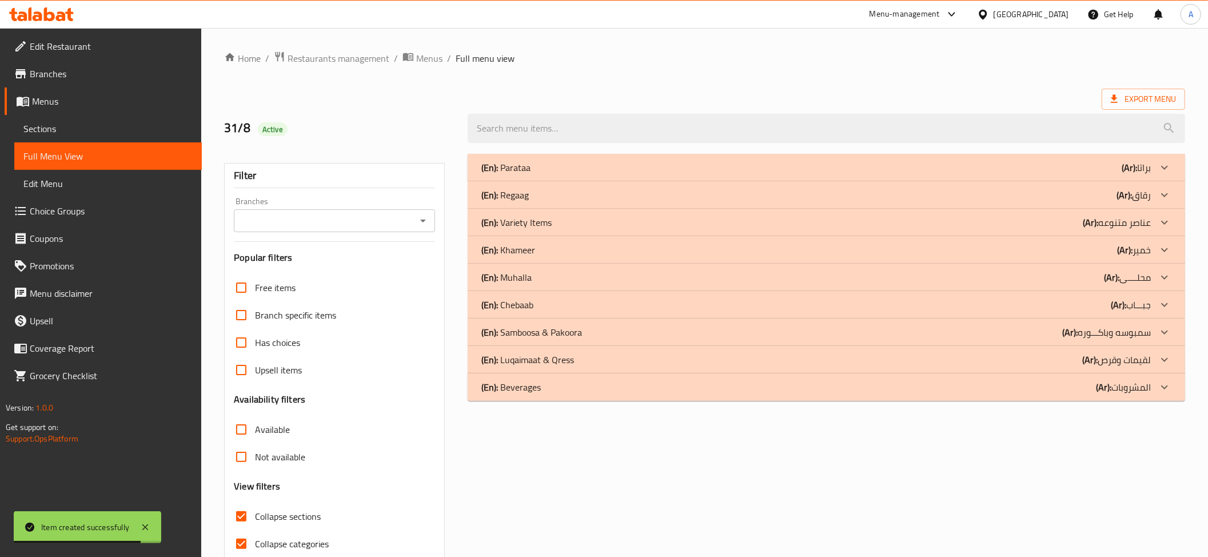
click at [249, 548] on input "Collapse categories" at bounding box center [240, 543] width 27 height 27
checkbox input "false"
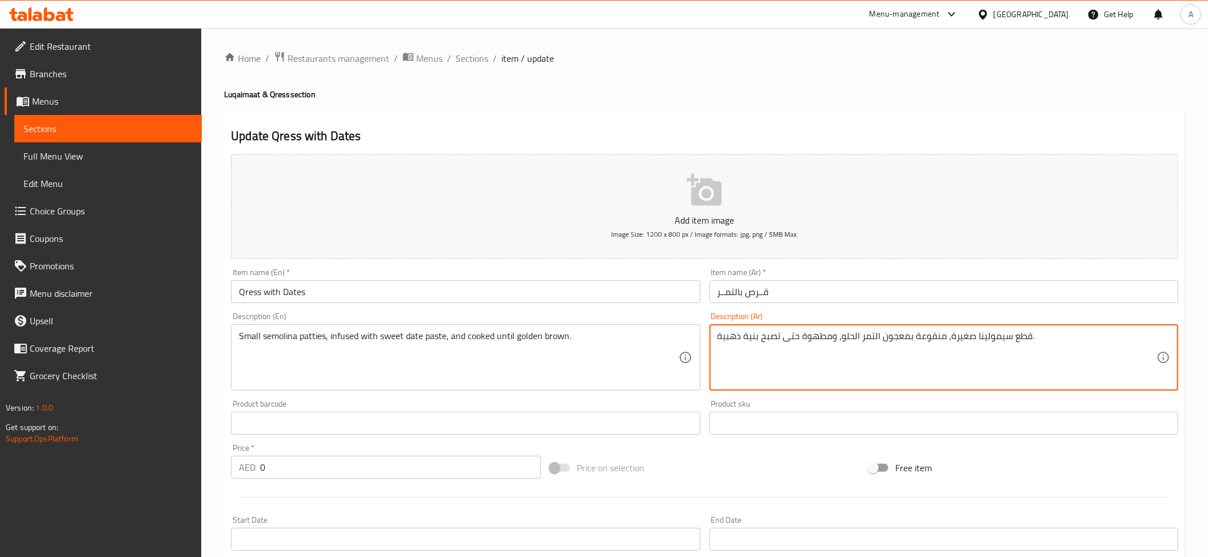
drag, startPoint x: 976, startPoint y: 339, endPoint x: 1029, endPoint y: 334, distance: 52.8
paste textarea "شراثح دقيق [PERSON_NAME]"
click at [1010, 328] on div "شراثح دقيق سميد صغيرة، منقوعة بمعجون التمر الحلو، ومطهوة حتى تصبح بنية ذهبية. D…" at bounding box center [943, 357] width 469 height 66
click at [1012, 341] on textarea "شراثح دقيق سميد صغيرة، منقوعة بمعجون التمر الحلو، ومطهوة حتى تصبح بنية ذهبية." at bounding box center [936, 357] width 439 height 54
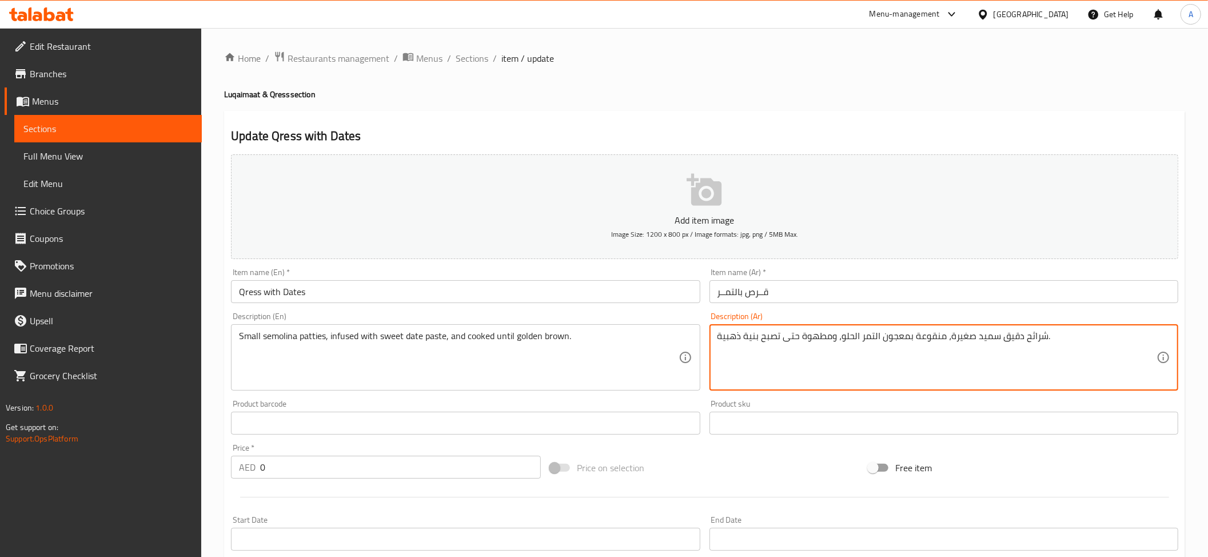
click at [1012, 341] on textarea "شراثح دقيق سميد صغيرة، منقوعة بمعجون التمر الحلو، ومطهوة حتى تصبح بنية ذهبية." at bounding box center [936, 357] width 439 height 54
type textarea "شراثح سميد صغيرة، منقوعة بمعجون التمر الحلو، ومطهوة حتى تصبح بنية ذهبية."
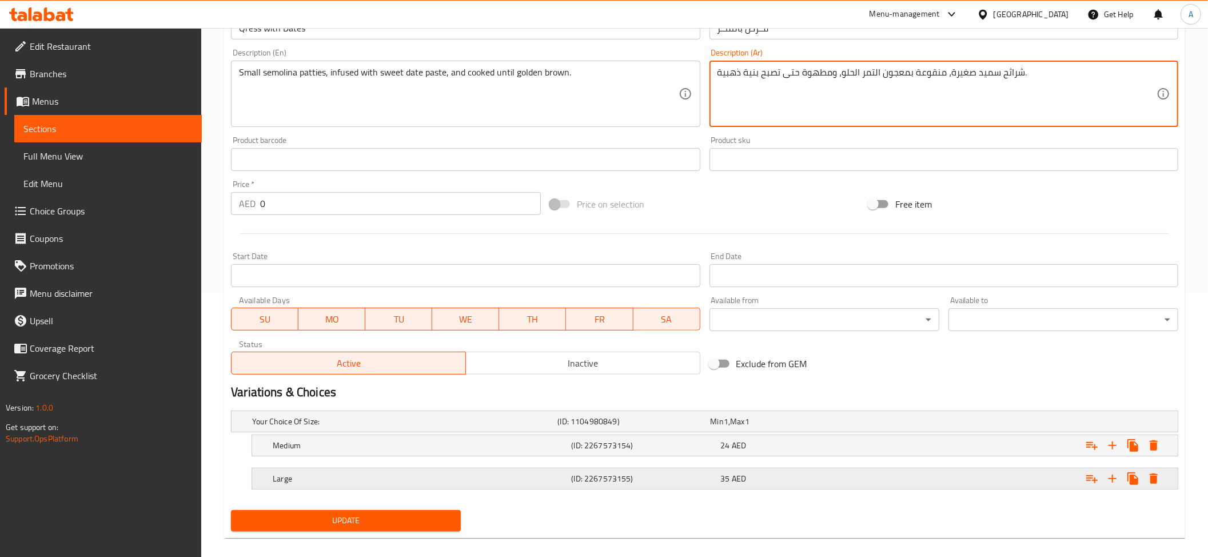
scroll to position [274, 0]
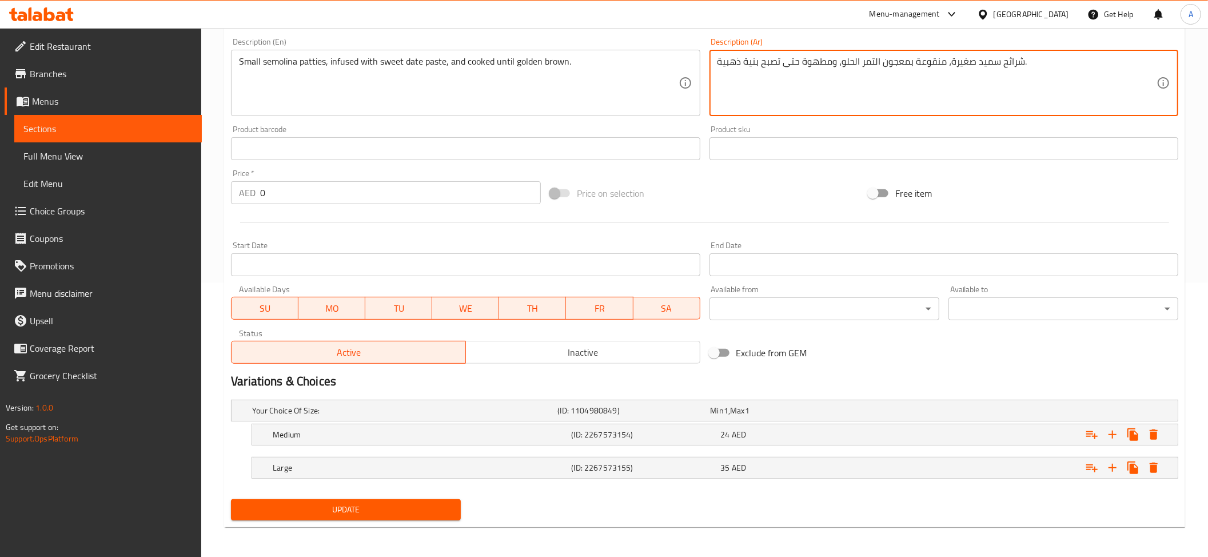
click at [376, 514] on span "Update" at bounding box center [345, 509] width 211 height 14
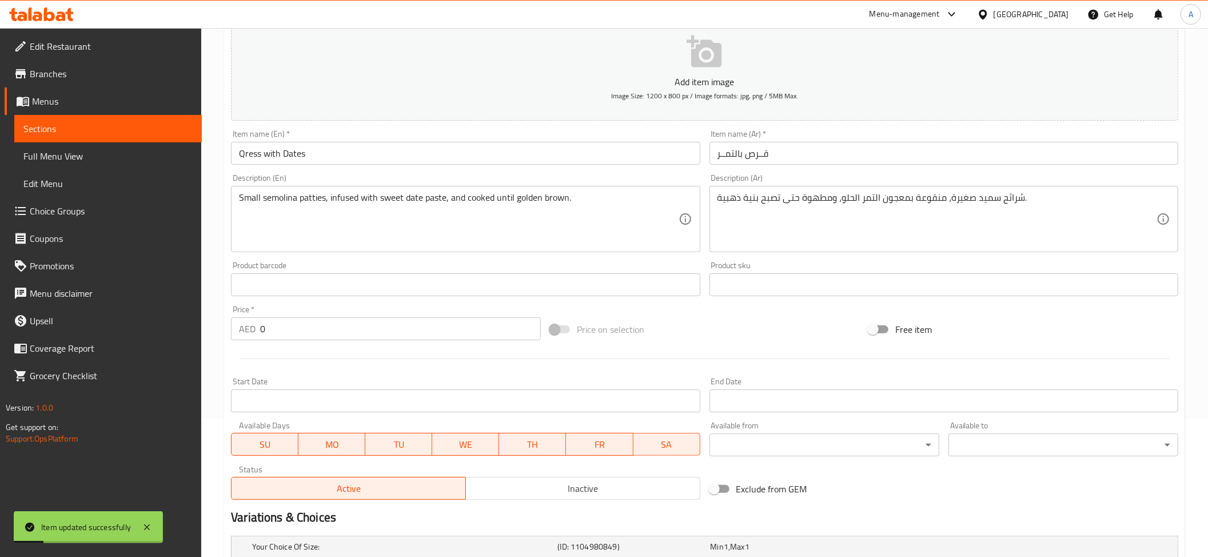
scroll to position [135, 0]
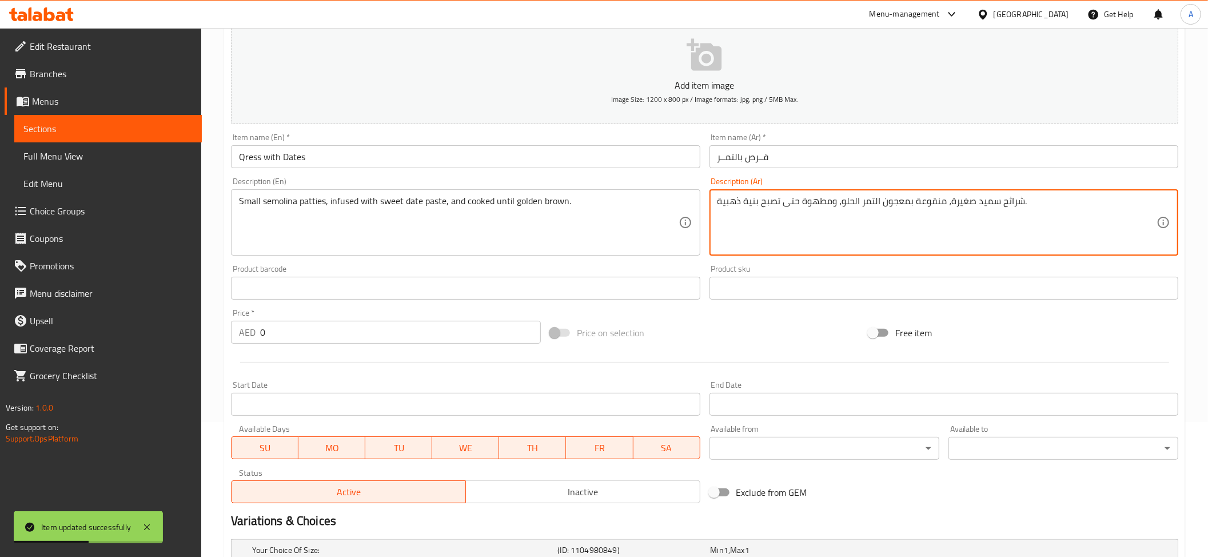
drag, startPoint x: 977, startPoint y: 204, endPoint x: 1020, endPoint y: 197, distance: 44.1
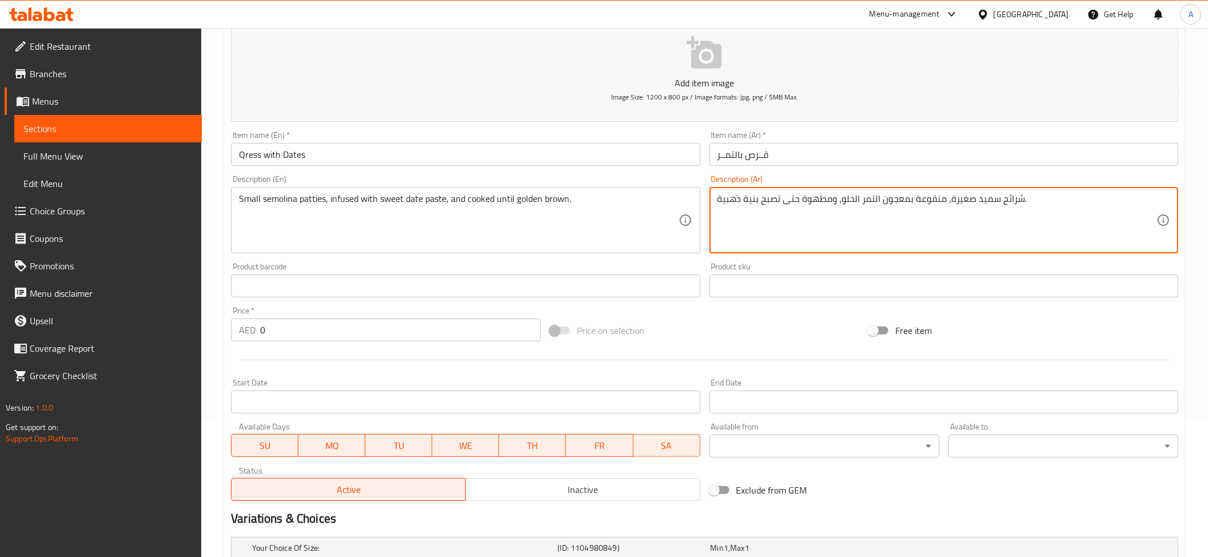
scroll to position [136, 0]
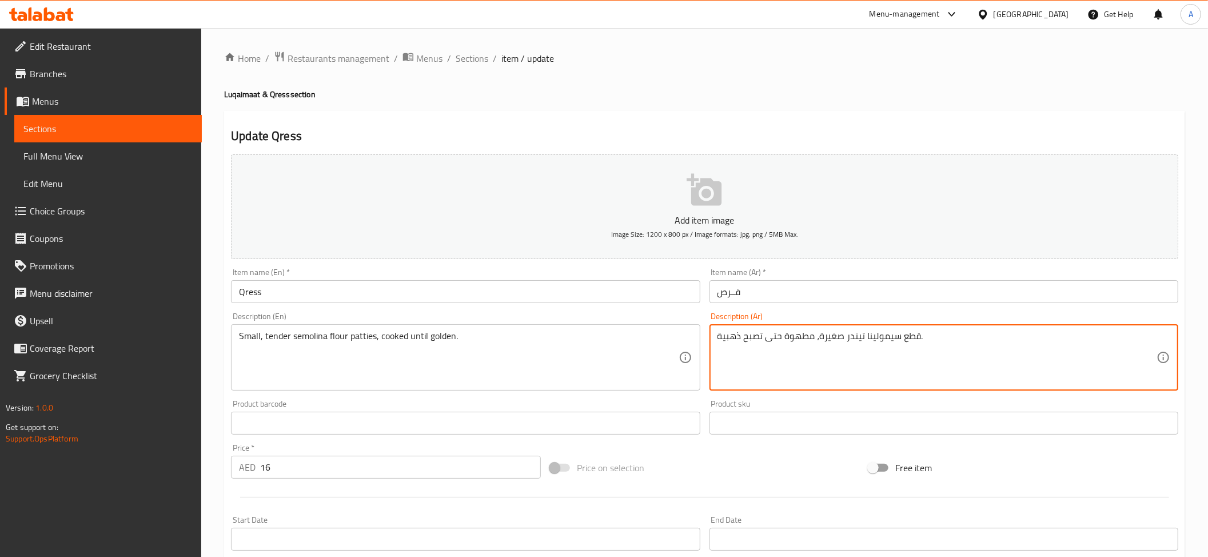
click at [909, 337] on textarea "قطع سيمولينا تيندر صغيرة، مطهوة حتى تصبح ذهبية." at bounding box center [936, 357] width 439 height 54
click at [962, 360] on textarea "شراثح سيمولينا تيندر صغيرة، مطهوة حتى تصبح ذهبية." at bounding box center [936, 357] width 439 height 54
click at [903, 359] on textarea "شراثح سيمولينا تيندر صغيرة، مطهوة حتى تصبح ذهبية." at bounding box center [936, 357] width 439 height 54
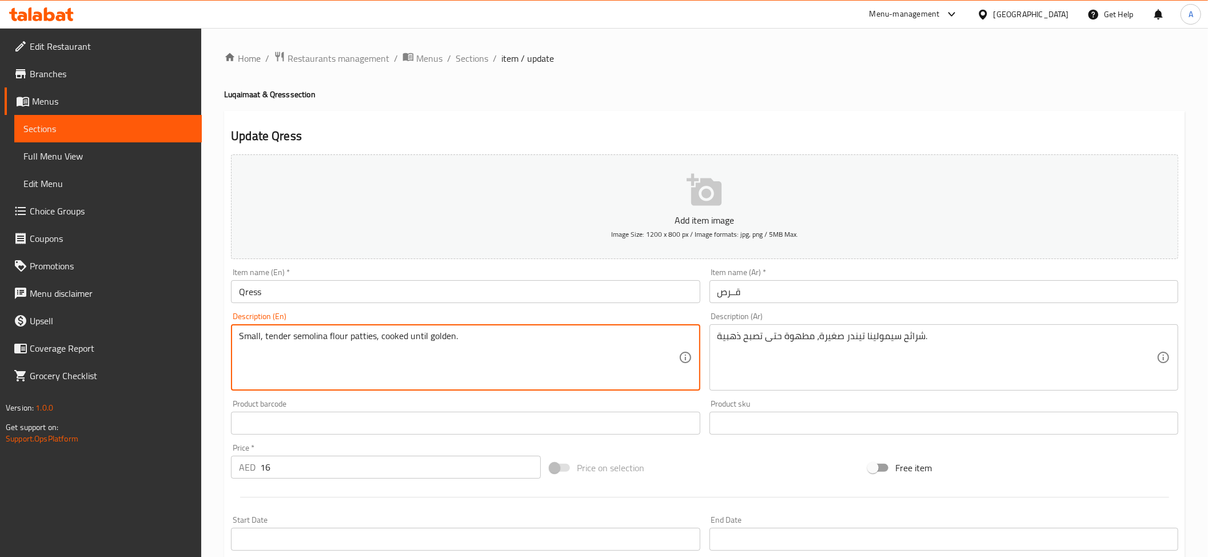
click at [545, 334] on textarea "Small, tender semolina flour patties, cooked until golden." at bounding box center [458, 357] width 439 height 54
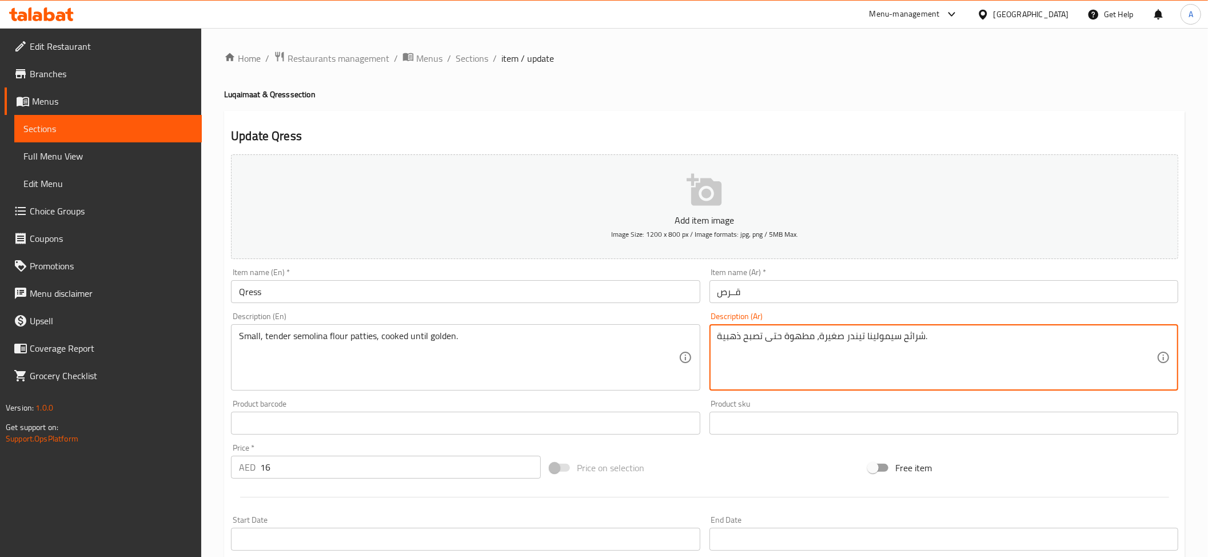
paste textarea "قيق"
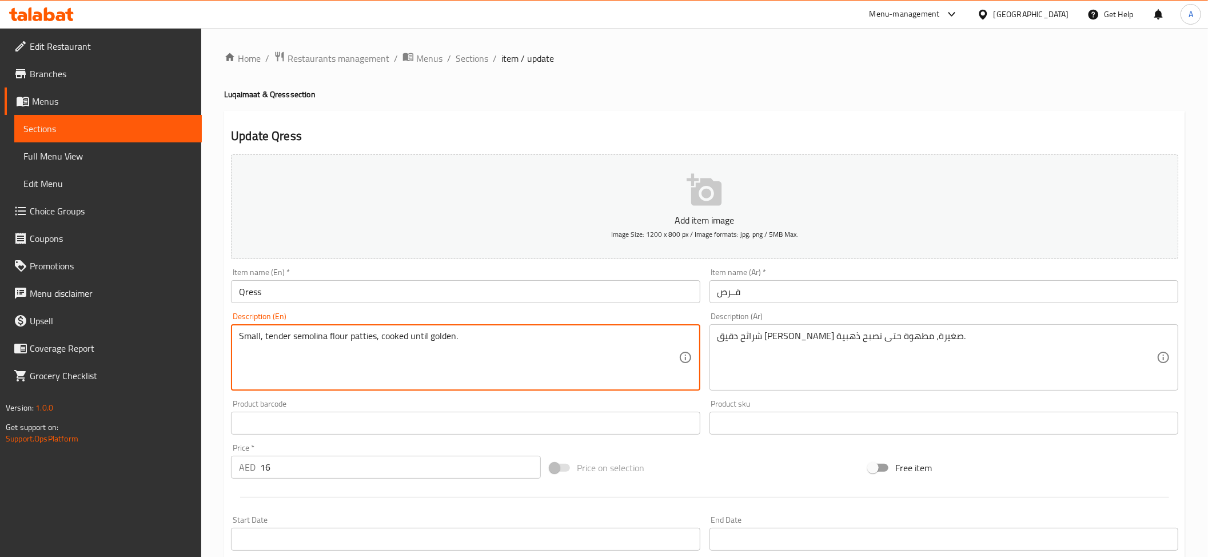
click at [298, 336] on textarea "Small, tender semolina flour patties, cooked until golden." at bounding box center [458, 357] width 439 height 54
click at [878, 345] on textarea "شراثح دقيق سيمولينا تيندر صغيرة، مطهوة حتى تصبح ذهبية." at bounding box center [936, 357] width 439 height 54
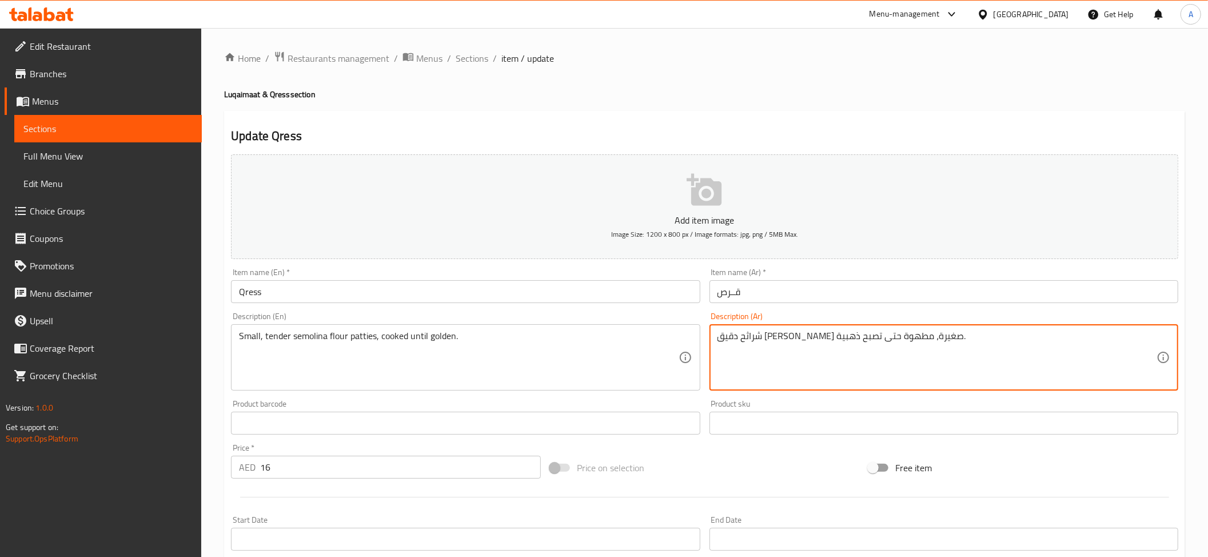
paste textarea "يد"
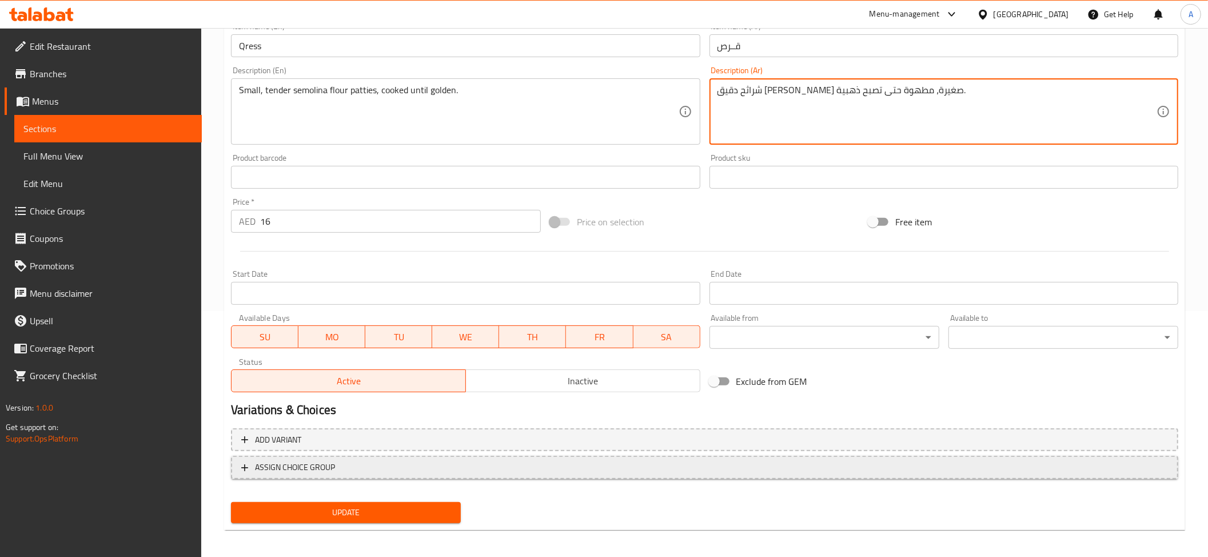
scroll to position [247, 0]
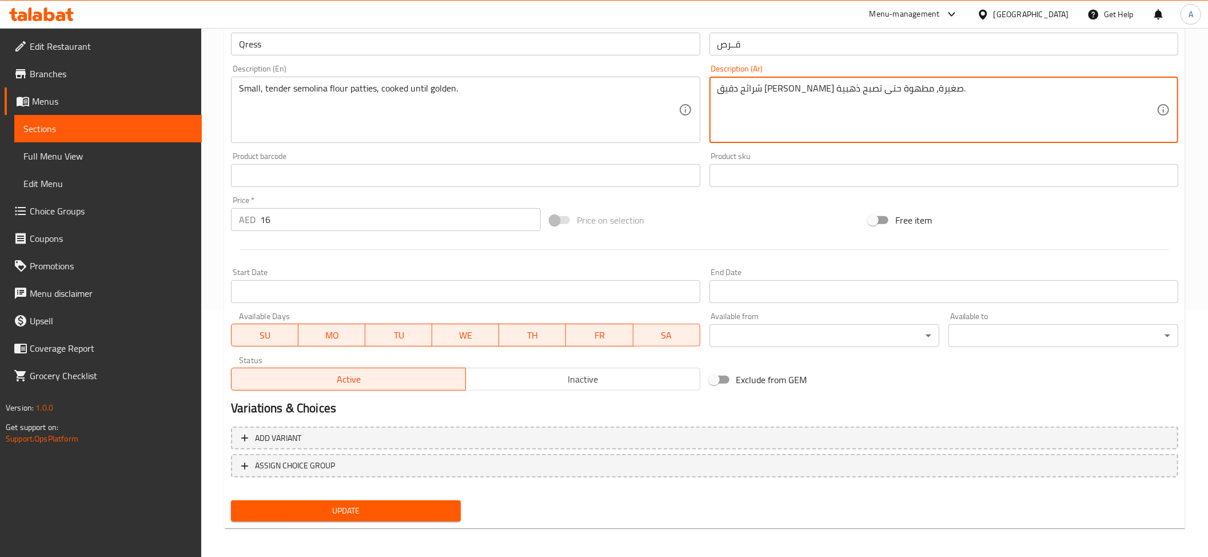
type textarea "شراثح دقيق سميد تيندر صغيرة، مطهوة حتى تصبح ذهبية."
click at [357, 524] on div "Update" at bounding box center [345, 511] width 239 height 30
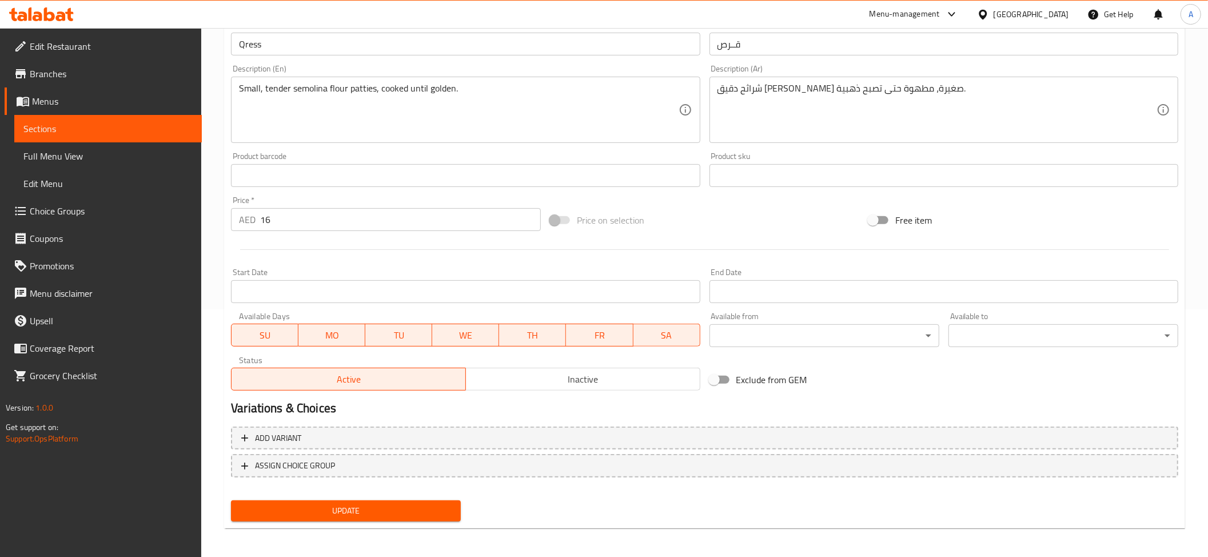
click at [358, 522] on div "Update" at bounding box center [345, 511] width 239 height 30
click at [382, 513] on span "Update" at bounding box center [345, 511] width 211 height 14
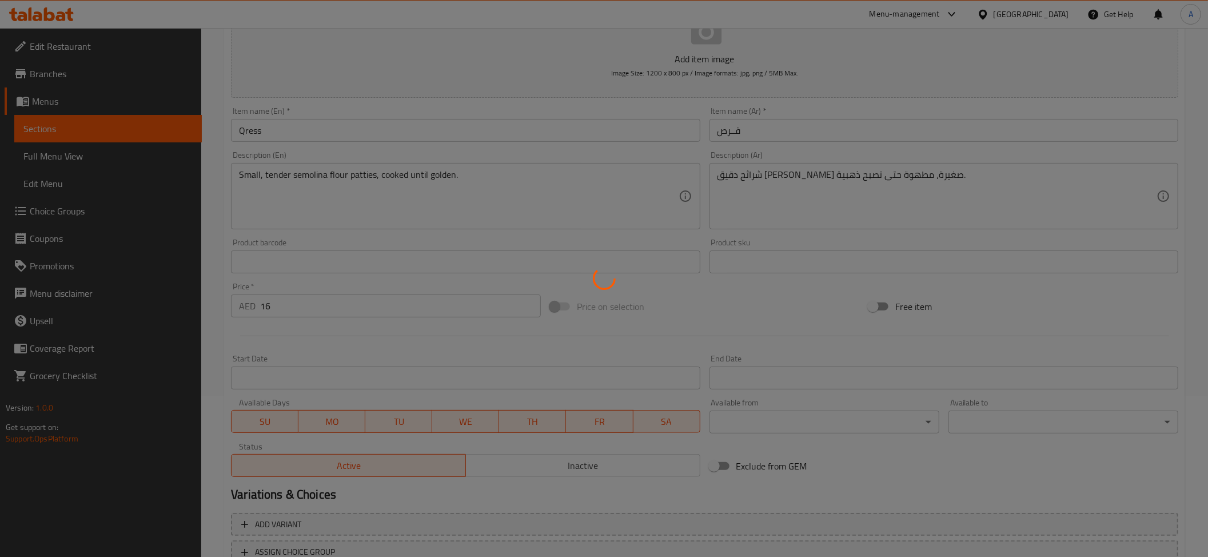
scroll to position [142, 0]
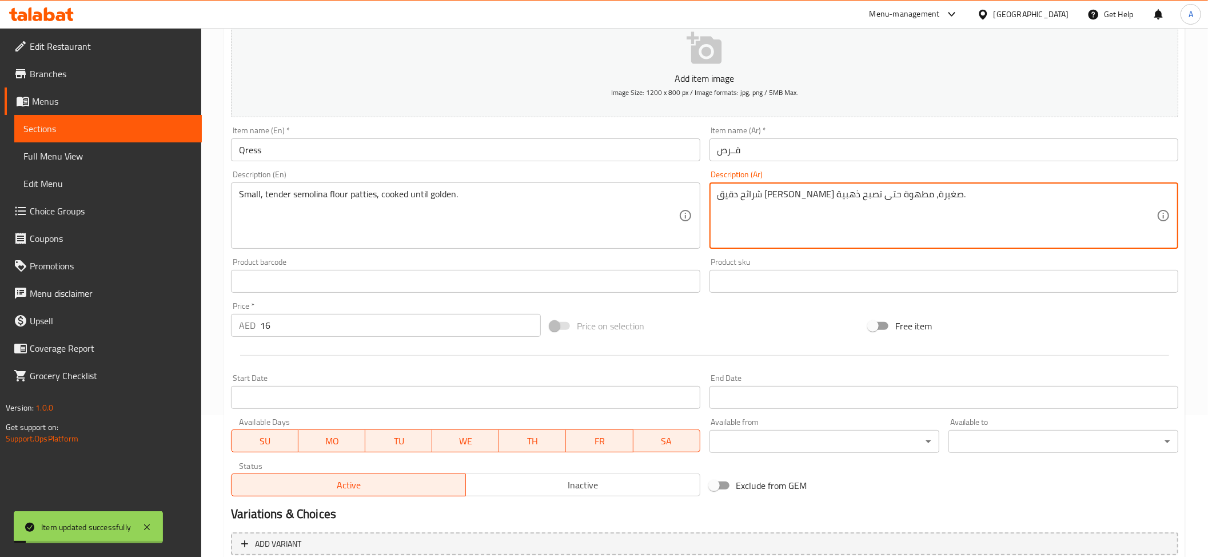
drag, startPoint x: 947, startPoint y: 191, endPoint x: 879, endPoint y: 199, distance: 68.5
click at [848, 208] on textarea "شراثح دقيق سميد تيندر صغيرة، مطهوة حتى تصبح ذهبية." at bounding box center [936, 216] width 439 height 54
click at [869, 195] on textarea "شراثح دقيق سميد تيندر صغيرة، مطهوة حتى تصبح ذهبية." at bounding box center [936, 216] width 439 height 54
drag, startPoint x: 864, startPoint y: 193, endPoint x: 934, endPoint y: 202, distance: 70.3
click at [934, 202] on textarea "شراثح دقيق سميد تيندر صغيرة، مطهوة حتى تصبح ذهبية." at bounding box center [936, 216] width 439 height 54
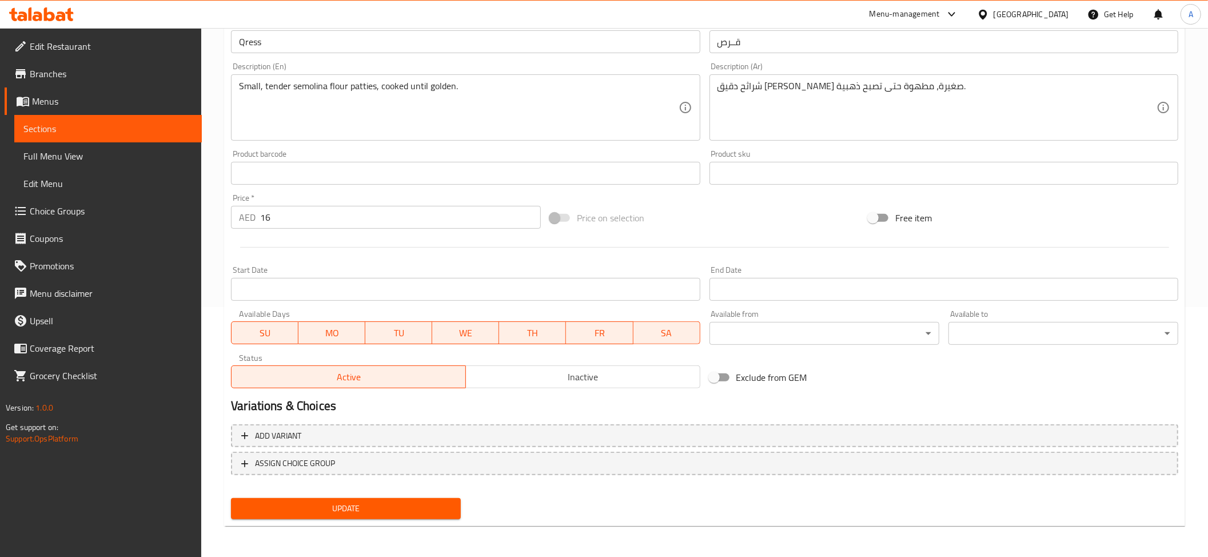
scroll to position [194, 0]
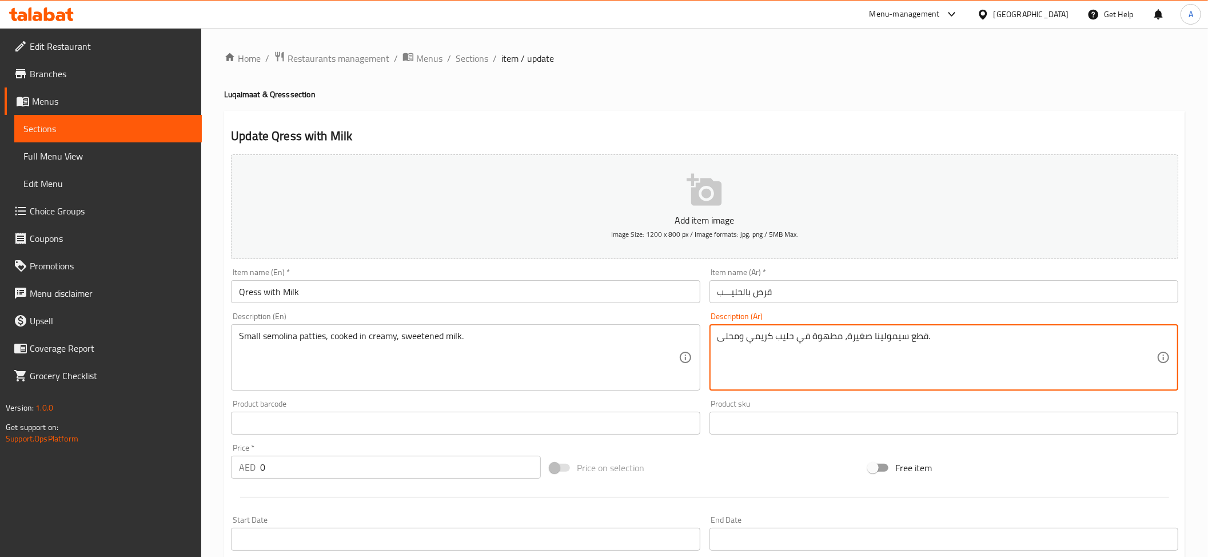
drag, startPoint x: 878, startPoint y: 334, endPoint x: 895, endPoint y: 334, distance: 16.6
click at [874, 339] on textarea "قطع سيمولينا صغيرة، مطهوة في حليب كريمي ومحلى." at bounding box center [936, 357] width 439 height 54
drag, startPoint x: 876, startPoint y: 337, endPoint x: 927, endPoint y: 328, distance: 52.1
click at [927, 328] on div "قطع سيمولينا صغيرة، مطهوة في حليب كريمي ومحلى. Description (Ar)" at bounding box center [943, 357] width 469 height 66
paste textarea "دقيق"
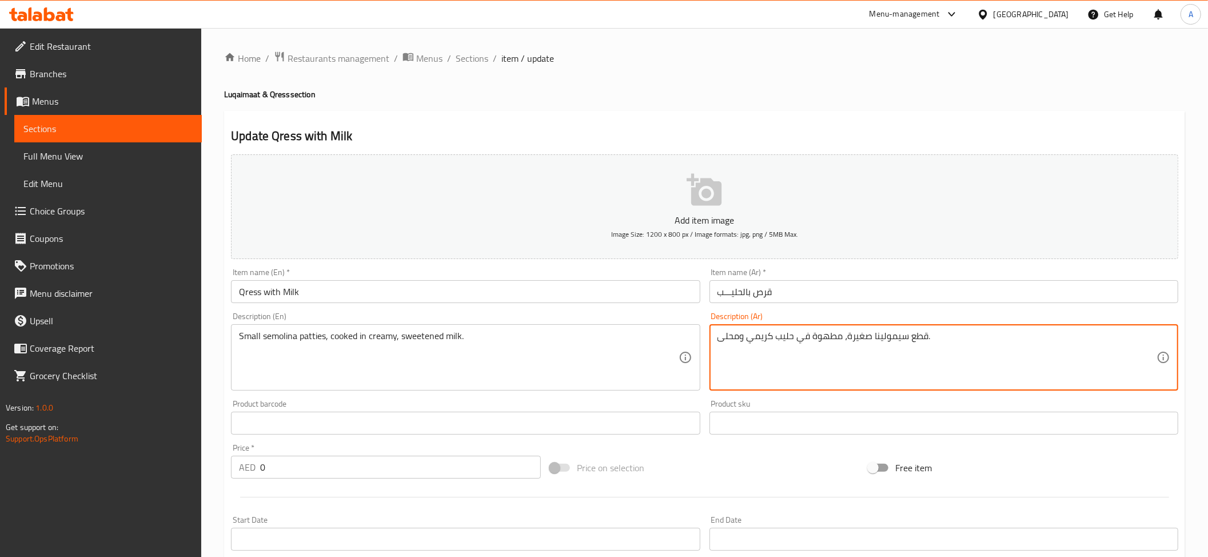
paste textarea "شراثح سميد"
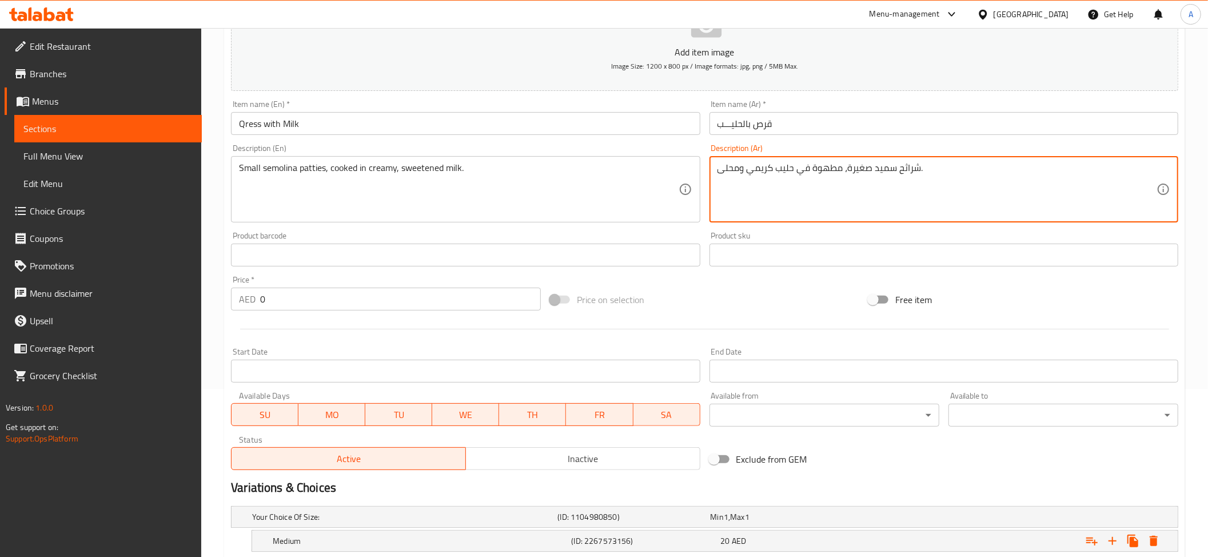
scroll to position [278, 0]
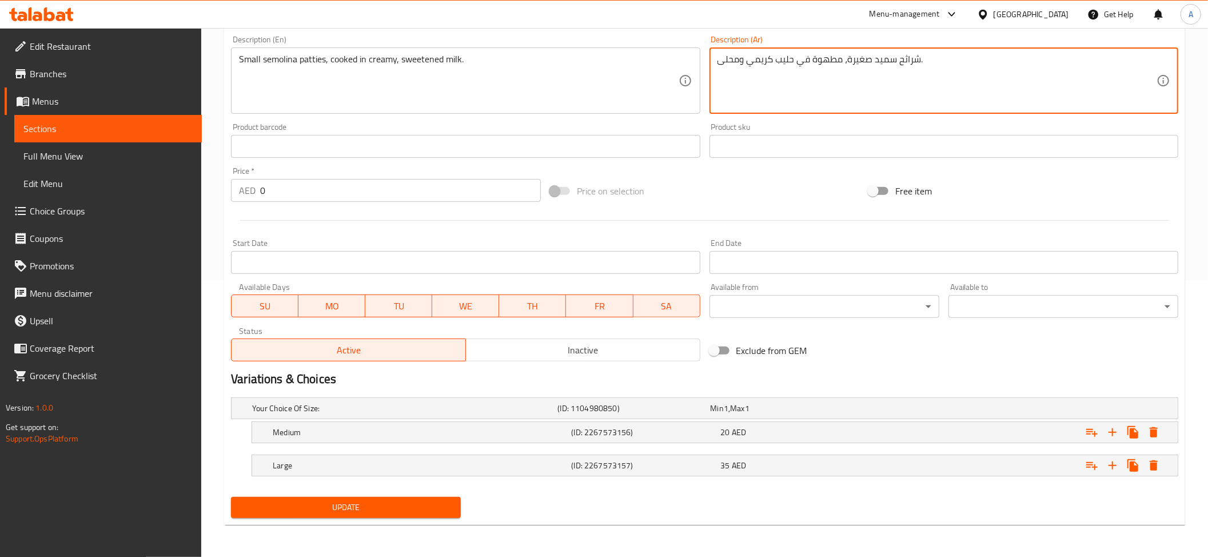
type textarea "شراثح سميد صغيرة، مطهوة في حليب كريمي ومحلى."
click at [330, 504] on span "Update" at bounding box center [345, 507] width 211 height 14
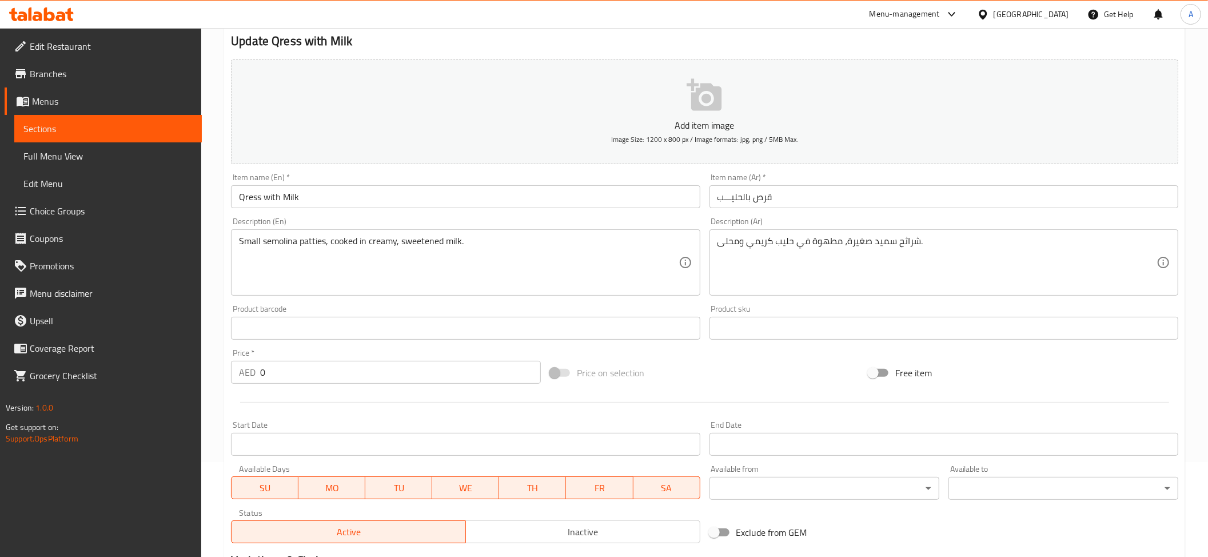
scroll to position [0, 0]
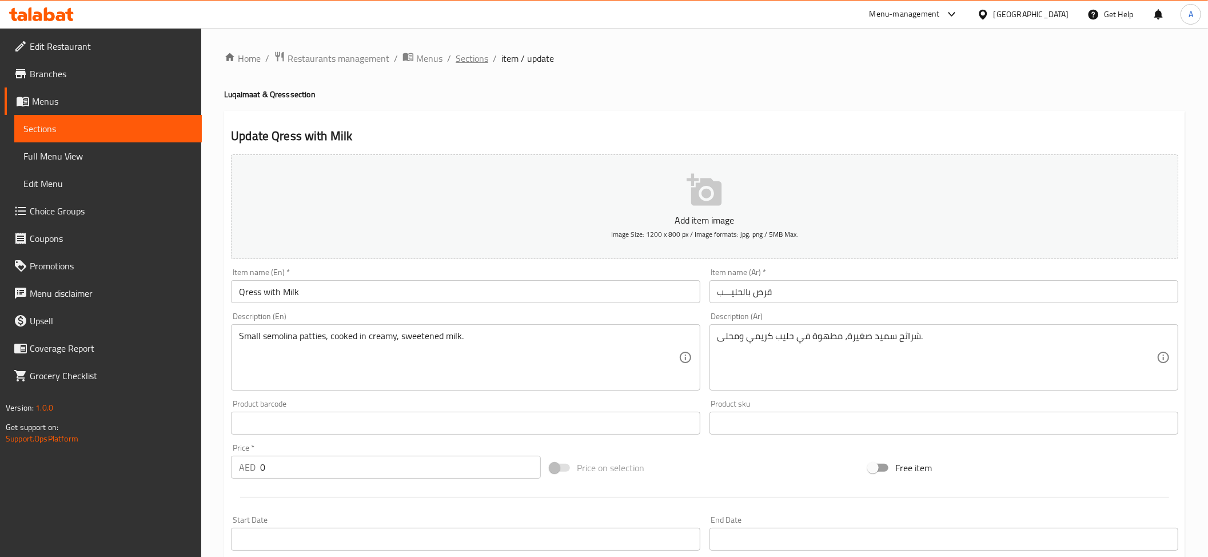
click at [484, 60] on span "Sections" at bounding box center [472, 58] width 33 height 14
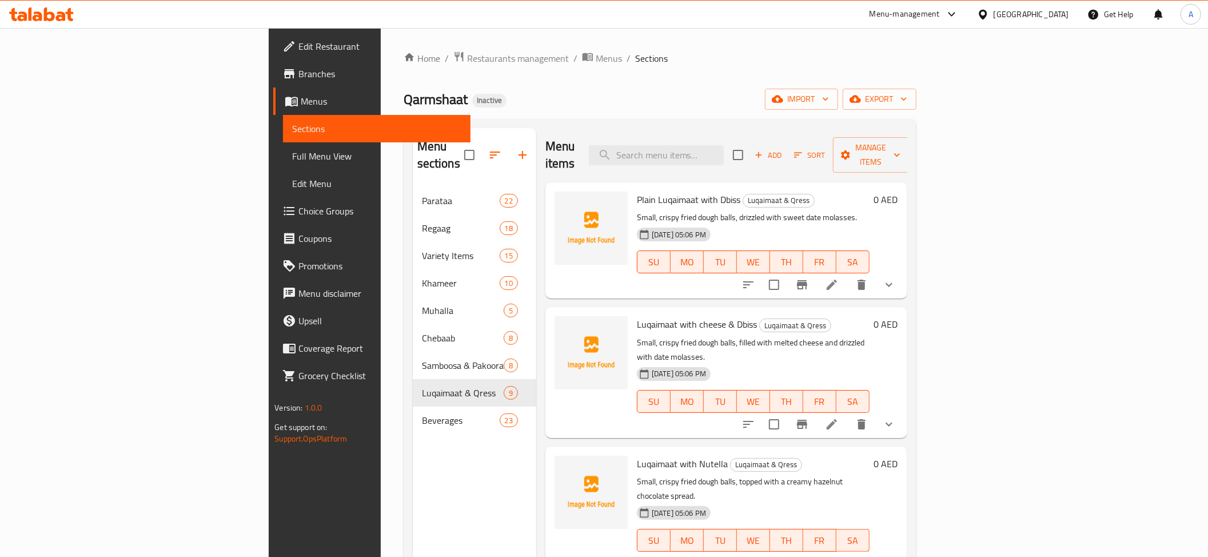
drag, startPoint x: 694, startPoint y: 54, endPoint x: 672, endPoint y: 94, distance: 46.0
click at [695, 55] on ol "Home / Restaurants management / Menus / Sections" at bounding box center [659, 58] width 513 height 15
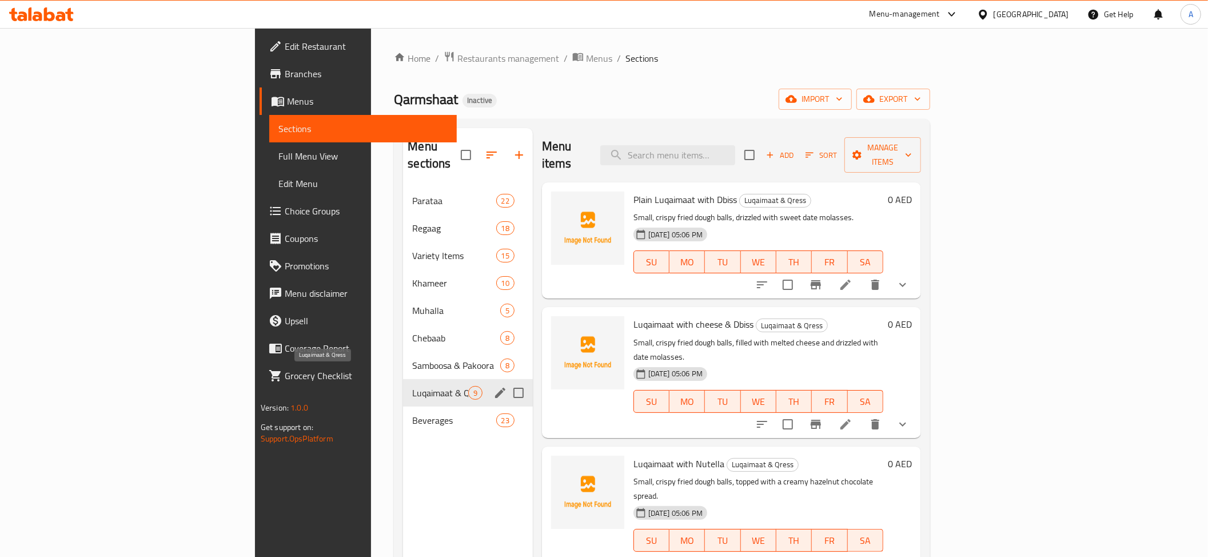
click at [412, 386] on span "Luqaimaat & Qress" at bounding box center [439, 393] width 55 height 14
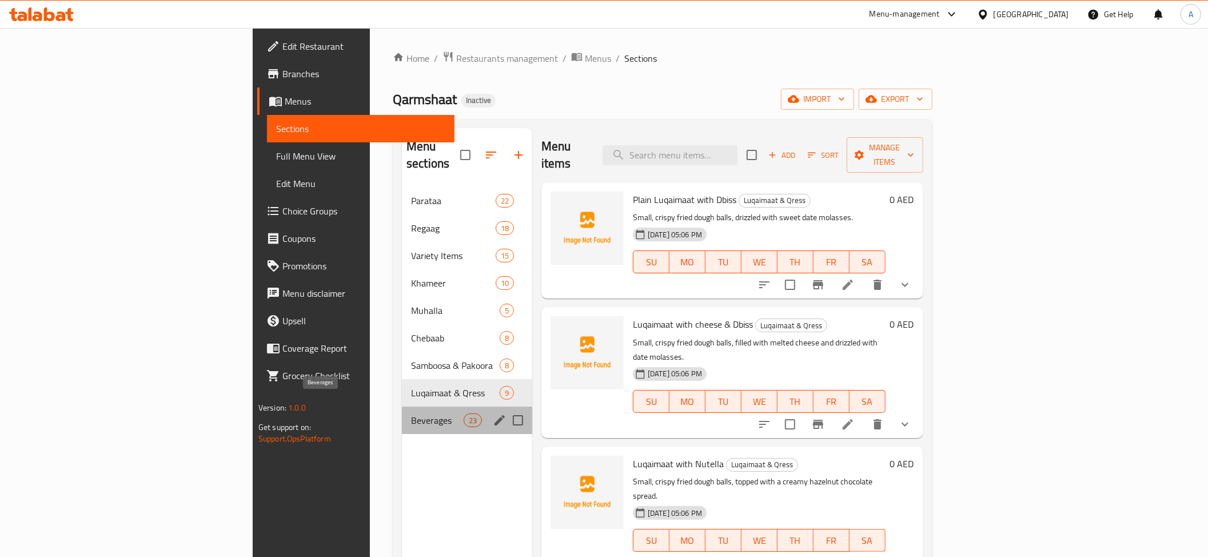
click at [411, 413] on span "Beverages" at bounding box center [437, 420] width 53 height 14
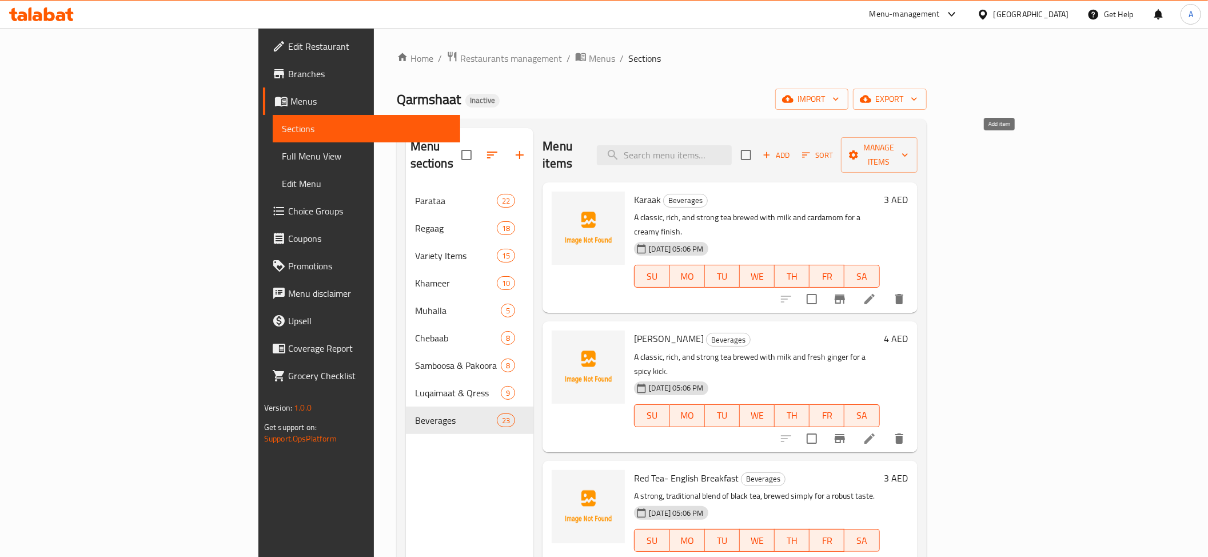
click at [792, 149] on span "Add" at bounding box center [776, 155] width 31 height 13
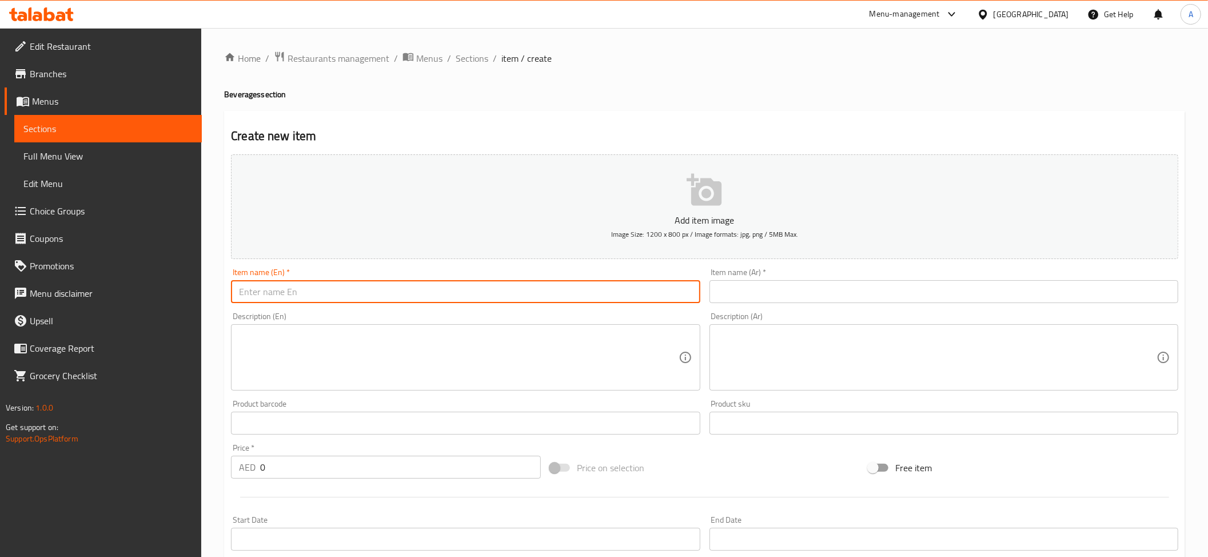
click at [460, 298] on input "text" at bounding box center [465, 291] width 469 height 23
paste input "Dalaa Qawha"
type input "Dalaa Qawha"
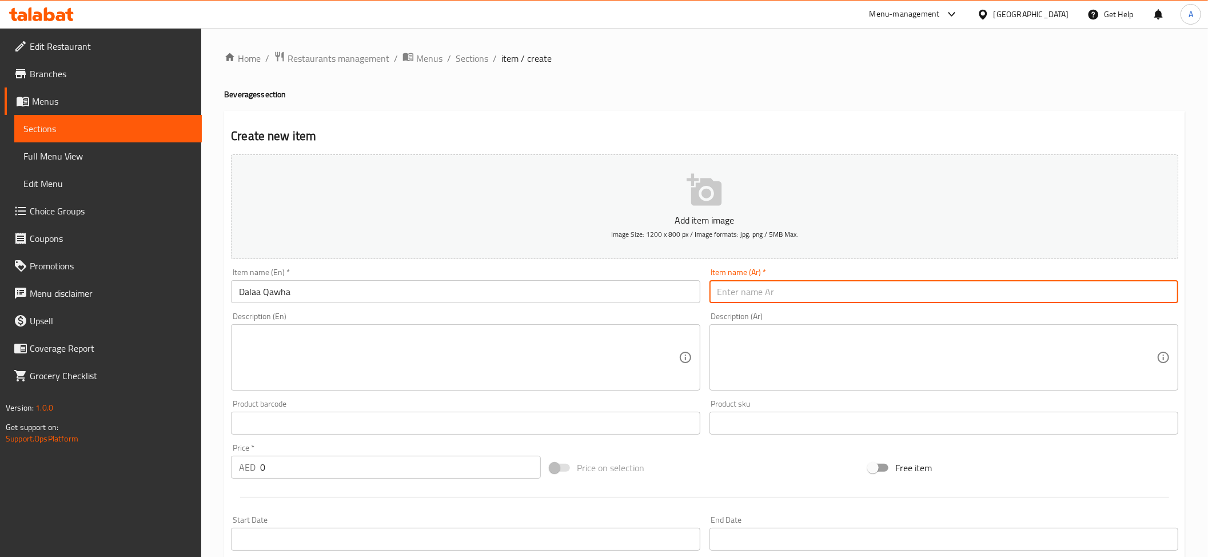
click at [718, 303] on input "text" at bounding box center [943, 291] width 469 height 23
paste input "دلة قهوة"
type input "دلة قهوة"
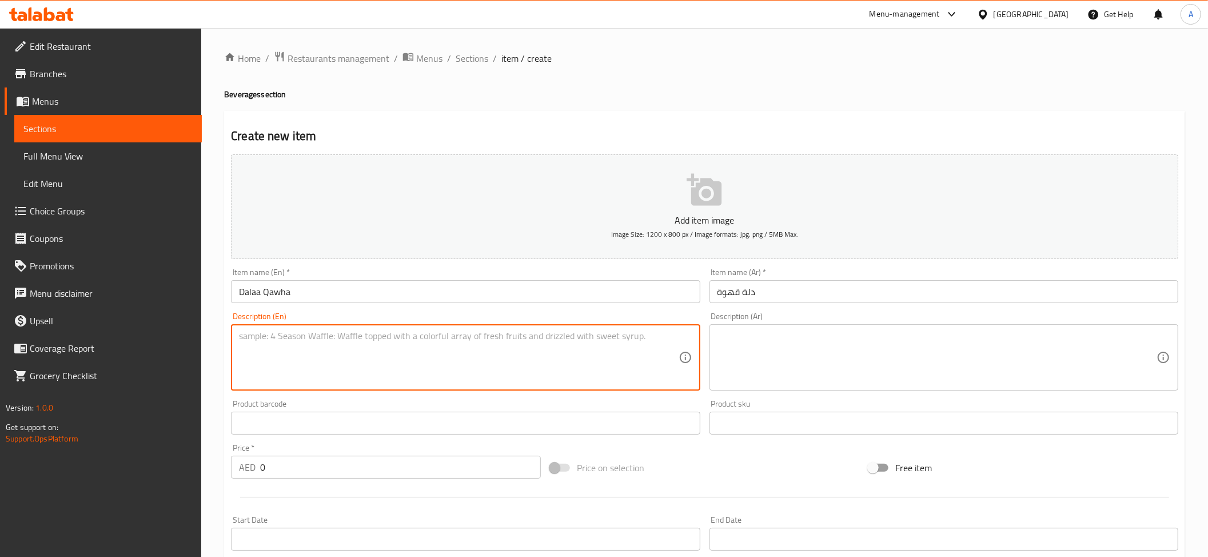
click at [381, 347] on textarea at bounding box center [458, 357] width 439 height 54
paste textarea "A warm, traditional pot of golden Emirati coffee, brewed with aromatic cardamom…"
type textarea "A warm, traditional pot of golden Emirati coffee, brewed with aromatic cardamom…"
click at [754, 375] on textarea at bounding box center [936, 357] width 439 height 54
paste textarea "وعاء تقليدي دافئ من القهوة الإماراتية الذهبية، ممزوج بالهيل العطري والزعفران."
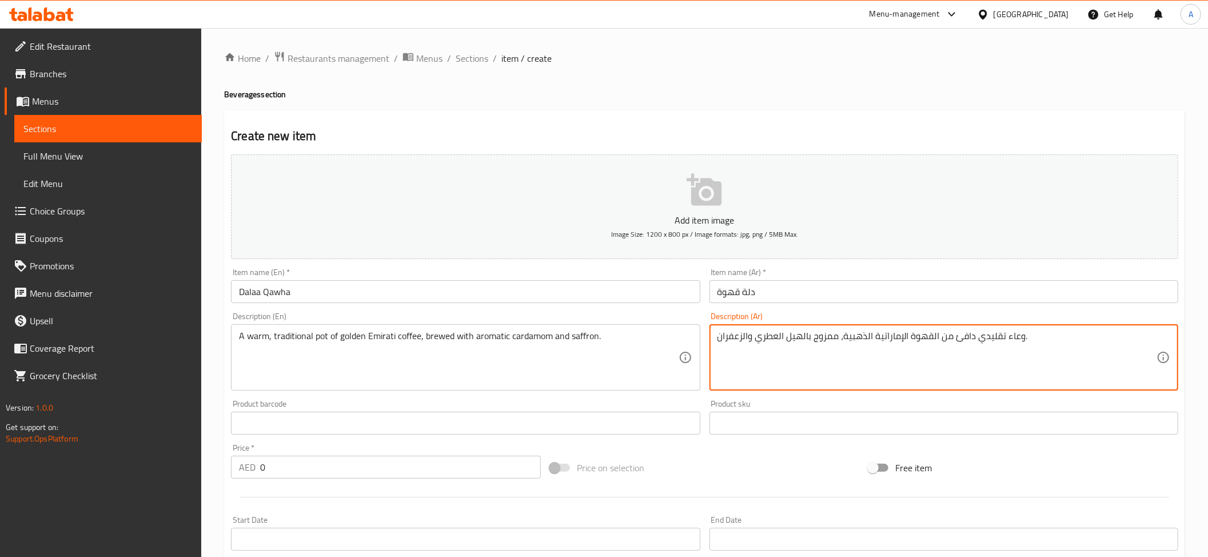
click at [1012, 338] on textarea "وعاء تقليدي دافئ من القهوة الإماراتية الذهبية، ممزوج بالهيل العطري والزعفران." at bounding box center [936, 357] width 439 height 54
paste textarea "إبريق"
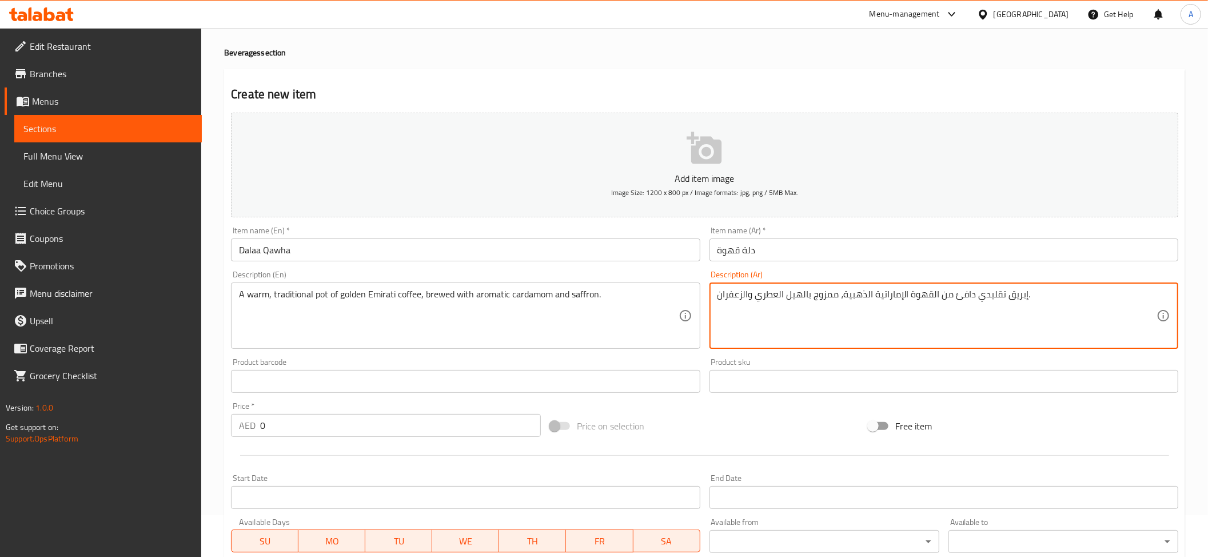
scroll to position [51, 0]
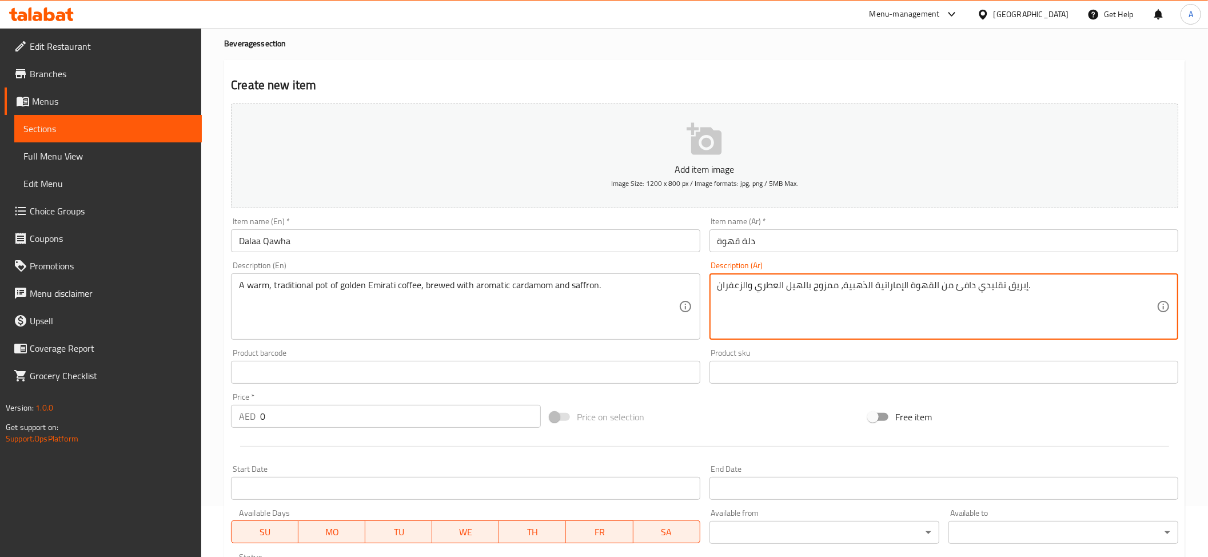
type textarea "إبريق تقليدي دافئ من القهوة الإماراتية الذهبية، ممزوج بالهيل العطري والزعفران."
click at [339, 385] on div "Product barcode Product barcode" at bounding box center [465, 366] width 478 height 44
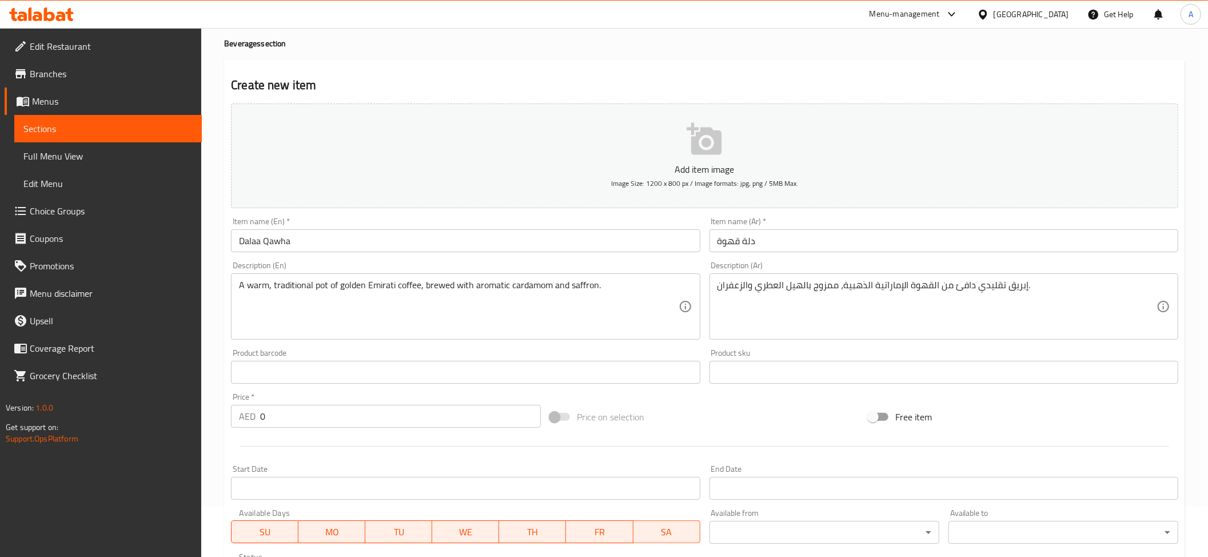
click at [336, 380] on input "text" at bounding box center [465, 372] width 469 height 23
paste input "48"
type input "48"
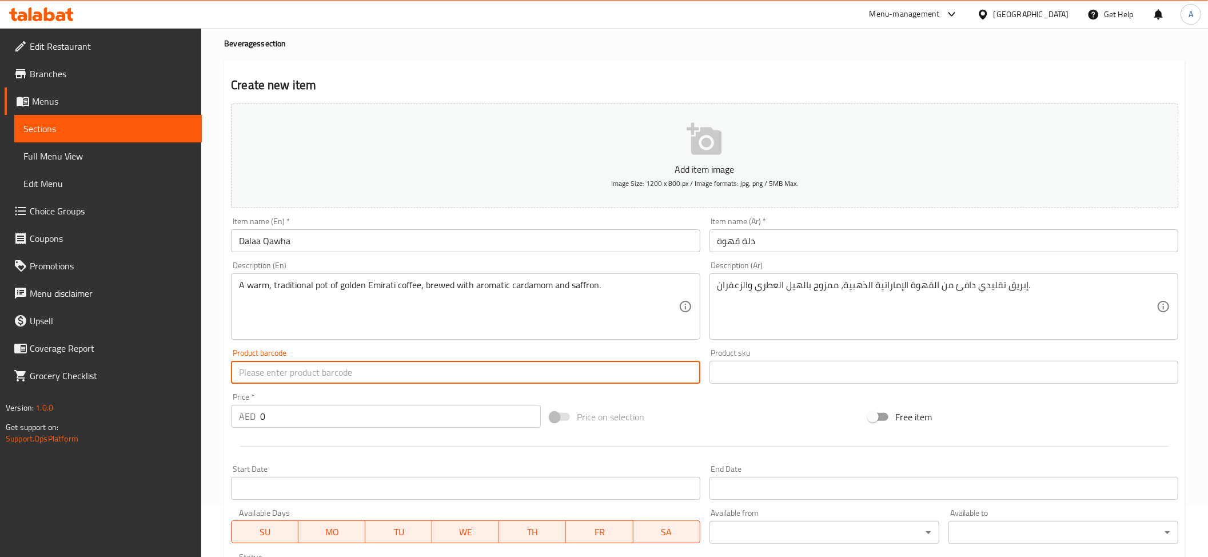
click at [270, 417] on input "0" at bounding box center [400, 416] width 281 height 23
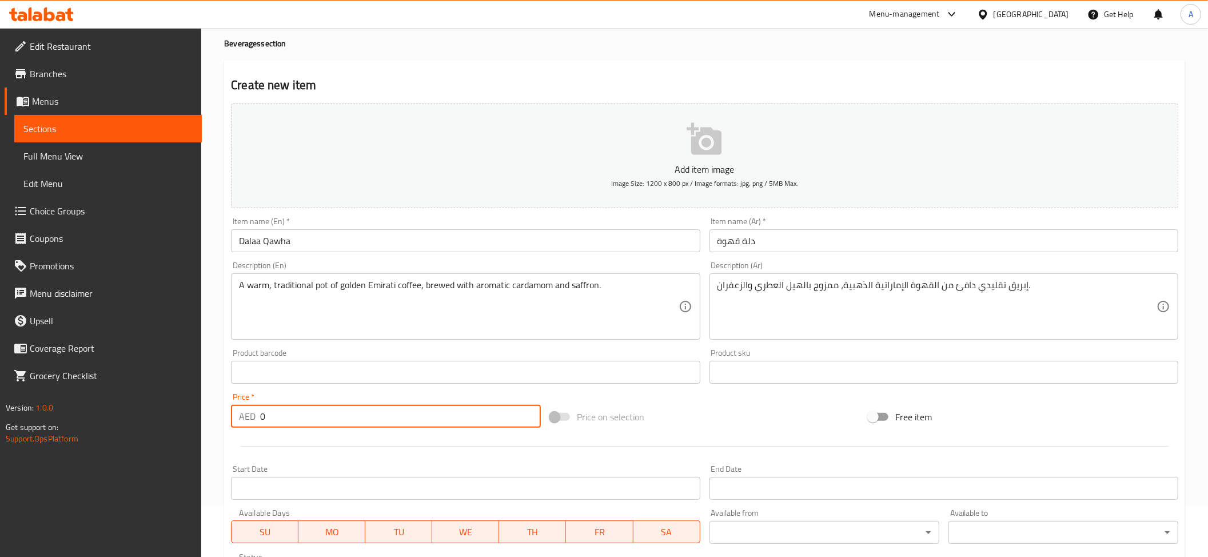
click at [270, 417] on input "0" at bounding box center [400, 416] width 281 height 23
paste input "48"
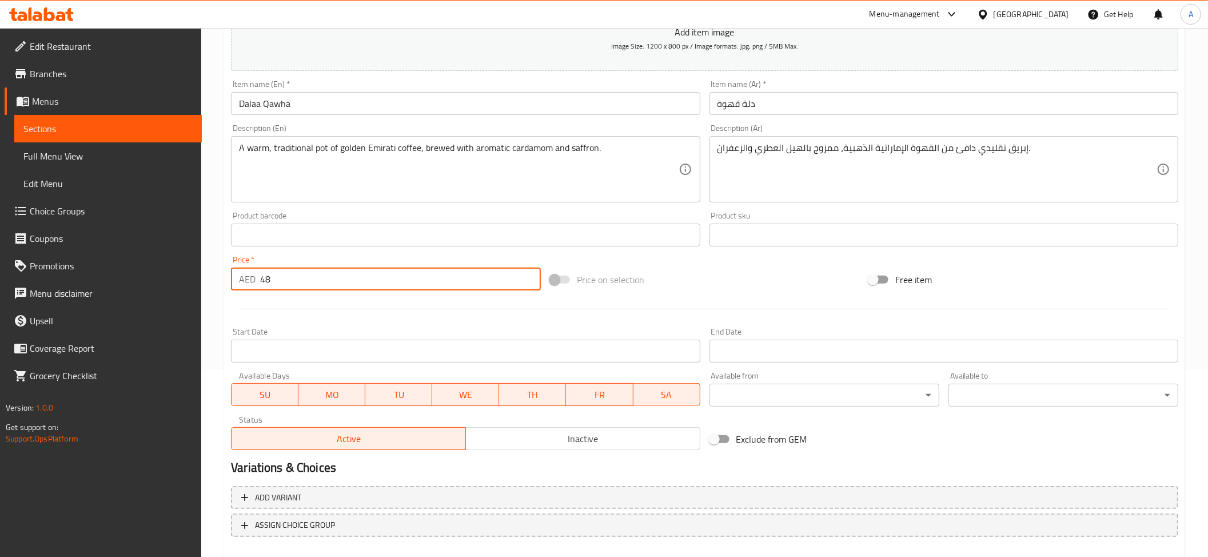
scroll to position [236, 0]
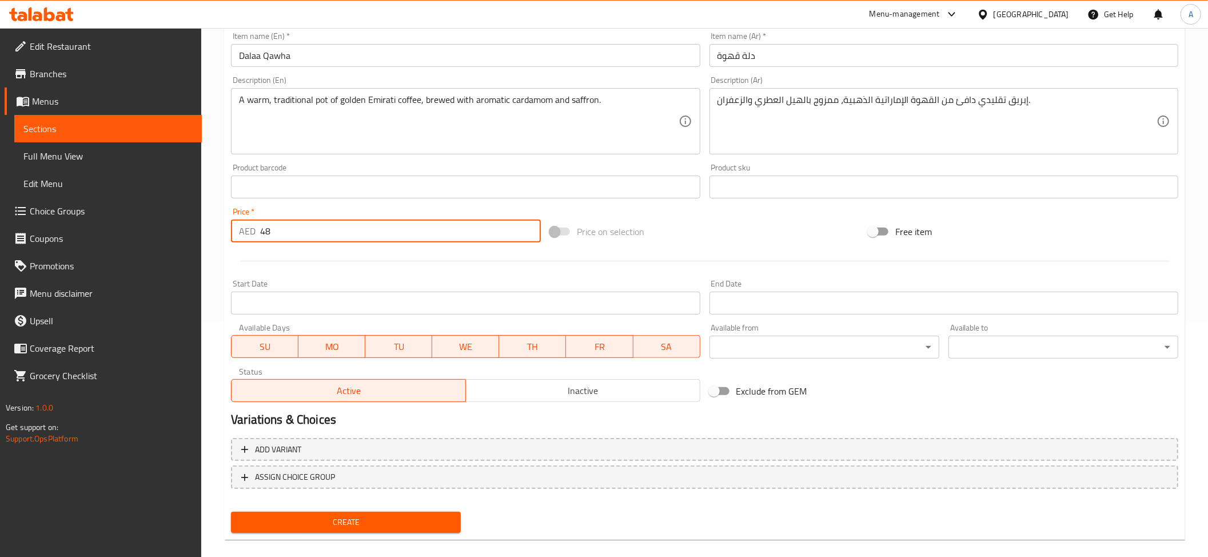
type input "48"
click at [408, 526] on span "Create" at bounding box center [345, 522] width 211 height 14
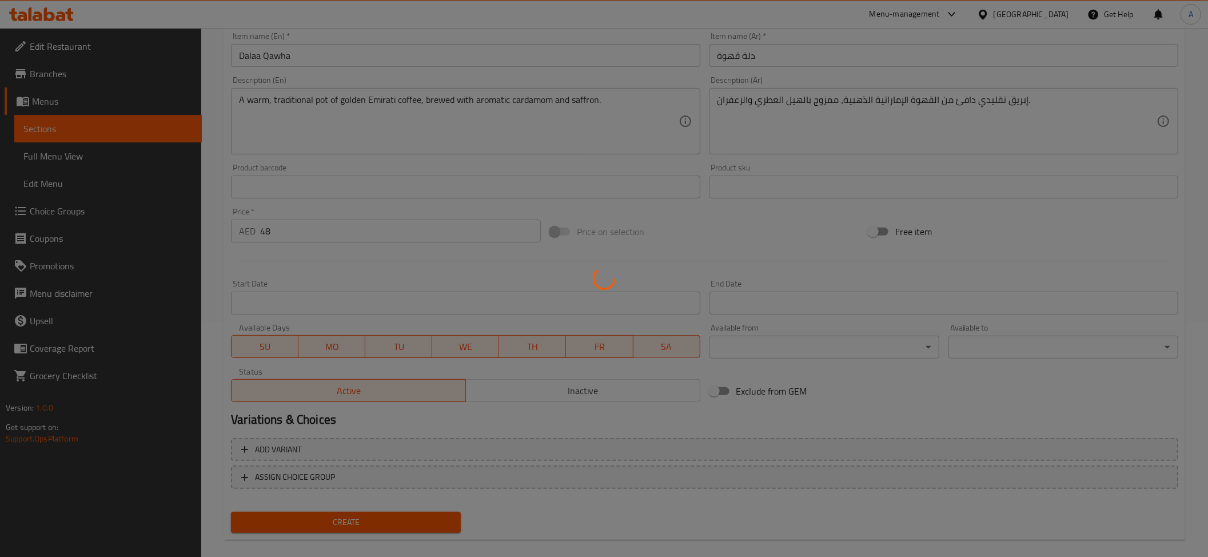
type input "0"
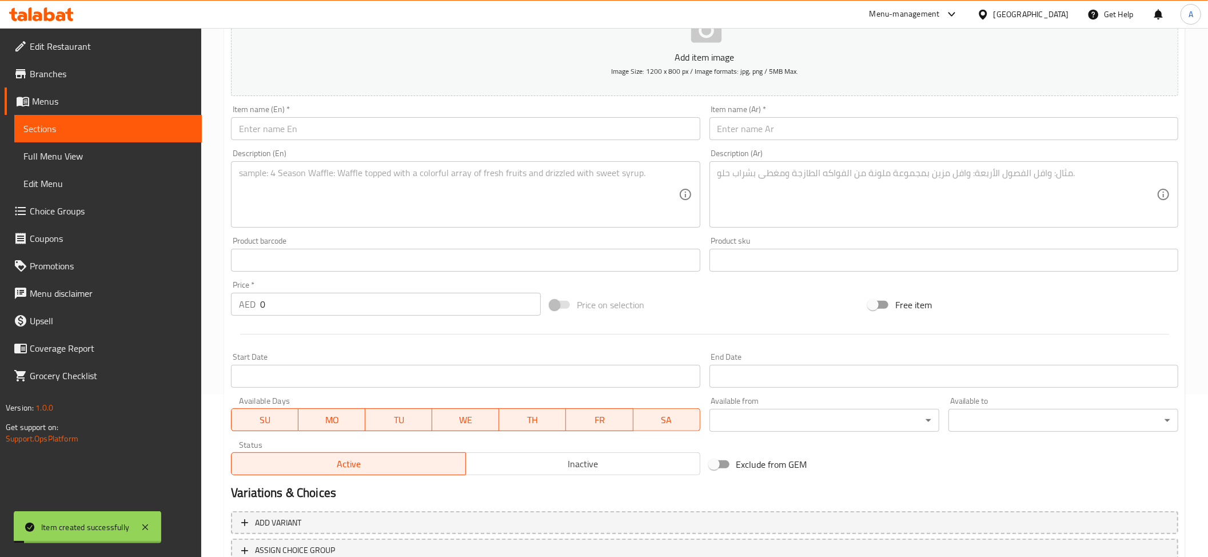
scroll to position [138, 0]
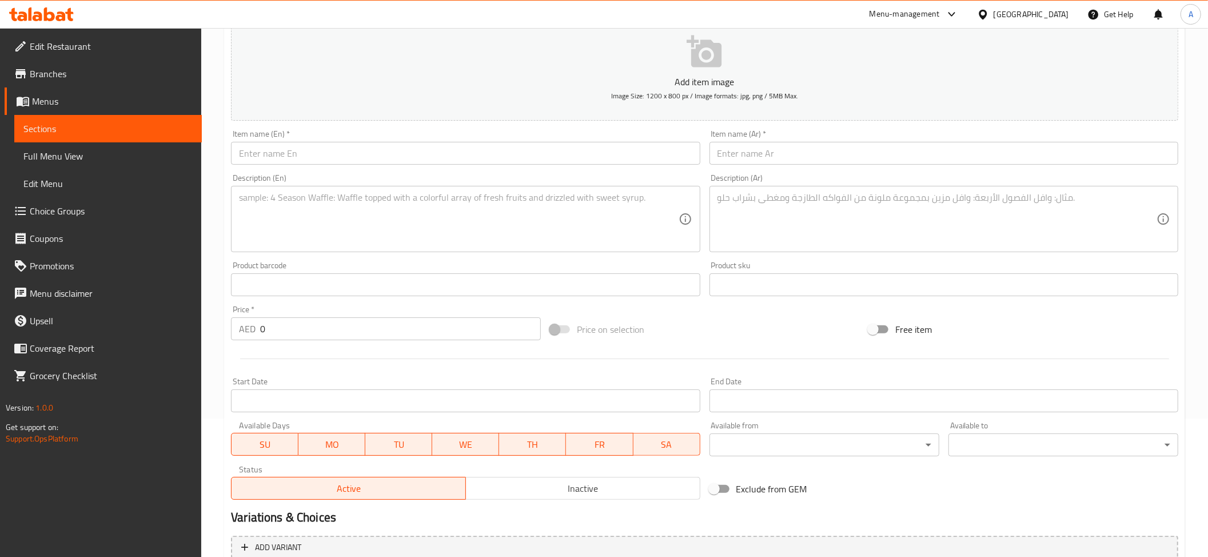
click at [71, 74] on span "Branches" at bounding box center [111, 74] width 163 height 14
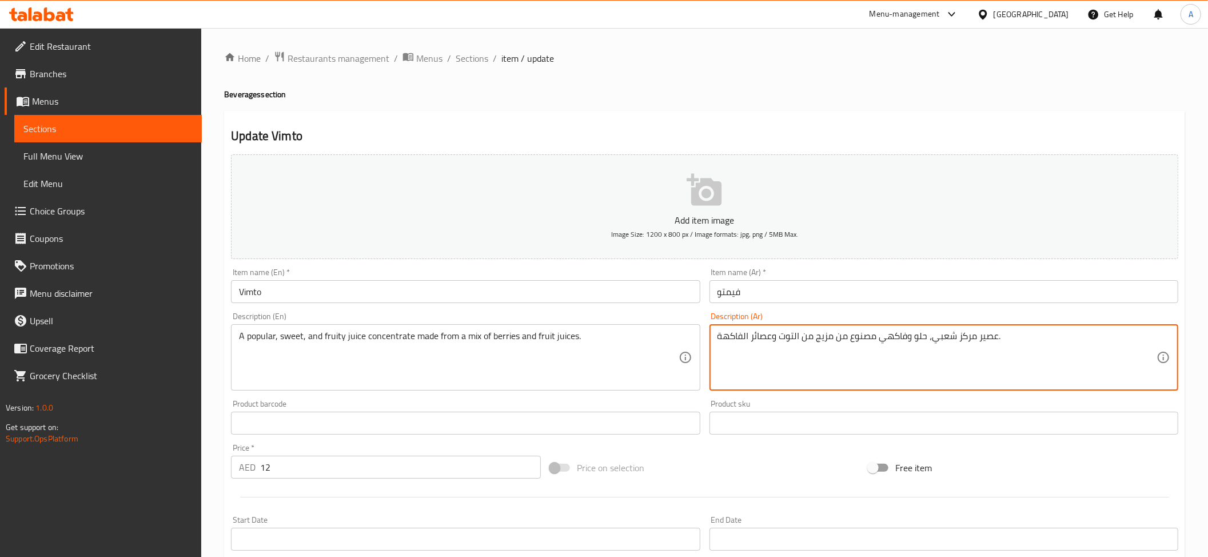
click at [942, 339] on textarea "عصير مركز شعبي، حلو وفاكهي مصنوع من مزيج من التوت وعصائر الفاكهة." at bounding box center [936, 357] width 439 height 54
paste textarea "لشهيرة"
drag, startPoint x: 956, startPoint y: 336, endPoint x: 964, endPoint y: 349, distance: 14.6
click at [964, 349] on textarea "عصير مركز الشهيرة، حلو وفاكهي مصنوع من مزيج من التوت وعصائر الفاكهة." at bounding box center [936, 357] width 439 height 54
click at [930, 343] on textarea "عصير مركز شهيرة، حلو وفاكهي مصنوع من مزيج من التوت وعصائر الفاكهة." at bounding box center [936, 357] width 439 height 54
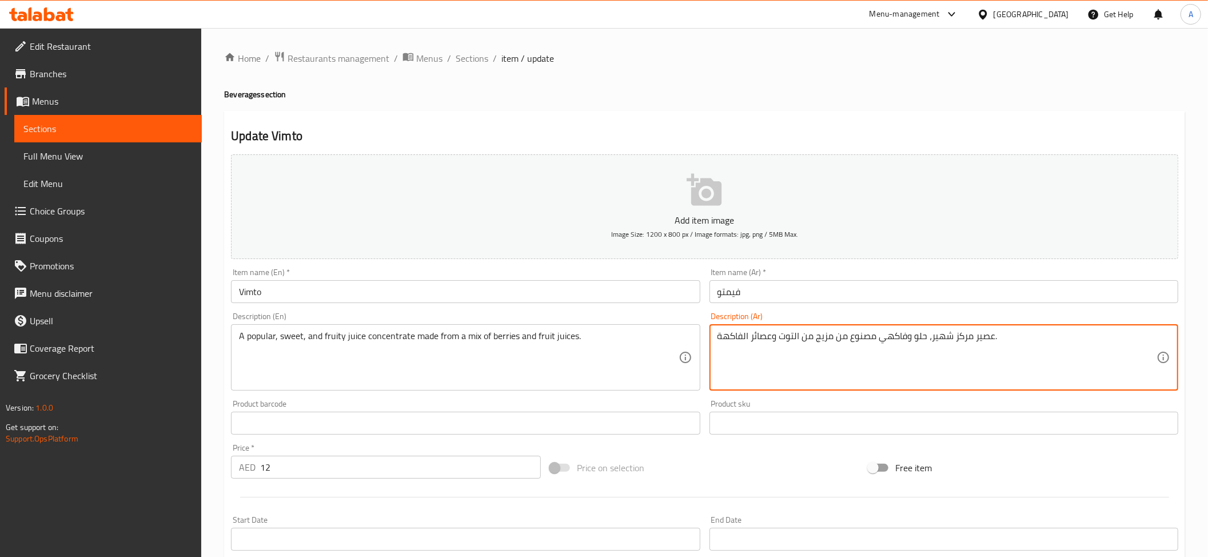
click at [943, 343] on textarea "عصير مركز شهير، حلو وفاكهي مصنوع من مزيج من التوت وعصائر الفاكهة." at bounding box center [936, 357] width 439 height 54
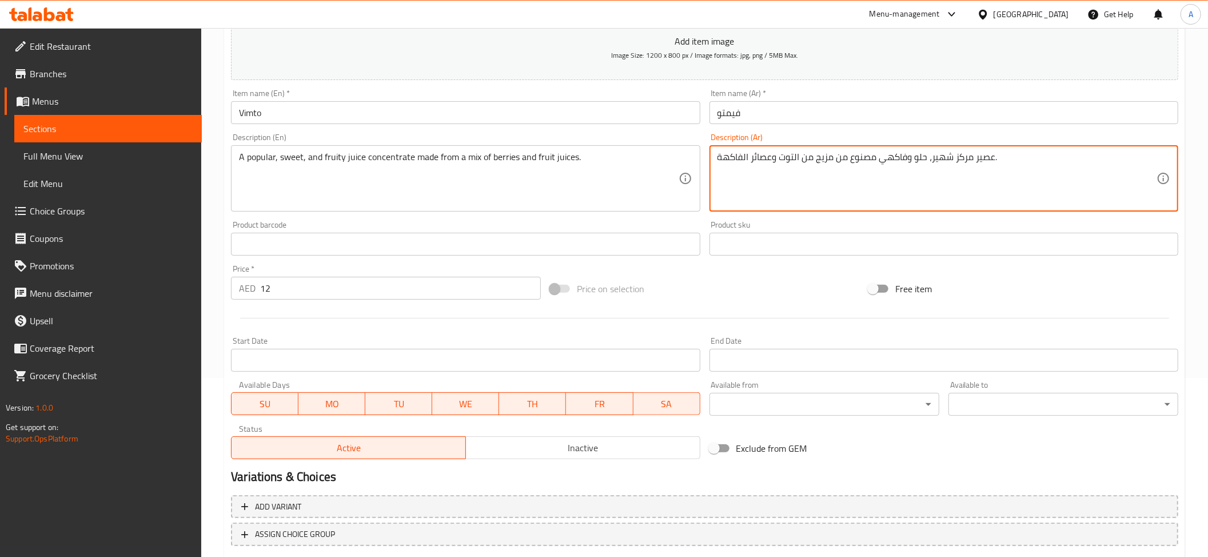
scroll to position [250, 0]
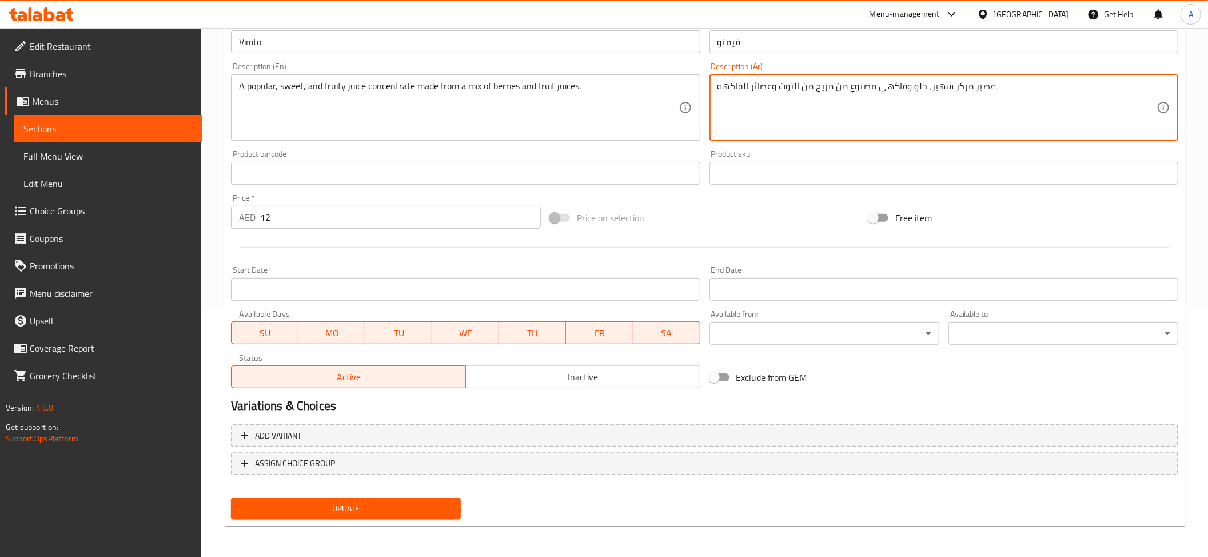
type textarea "عصير مركز شهير، حلو وفاكهي مصنوع من مزيج من التوت وعصائر الفاكهة."
click at [381, 517] on button "Update" at bounding box center [346, 508] width 230 height 21
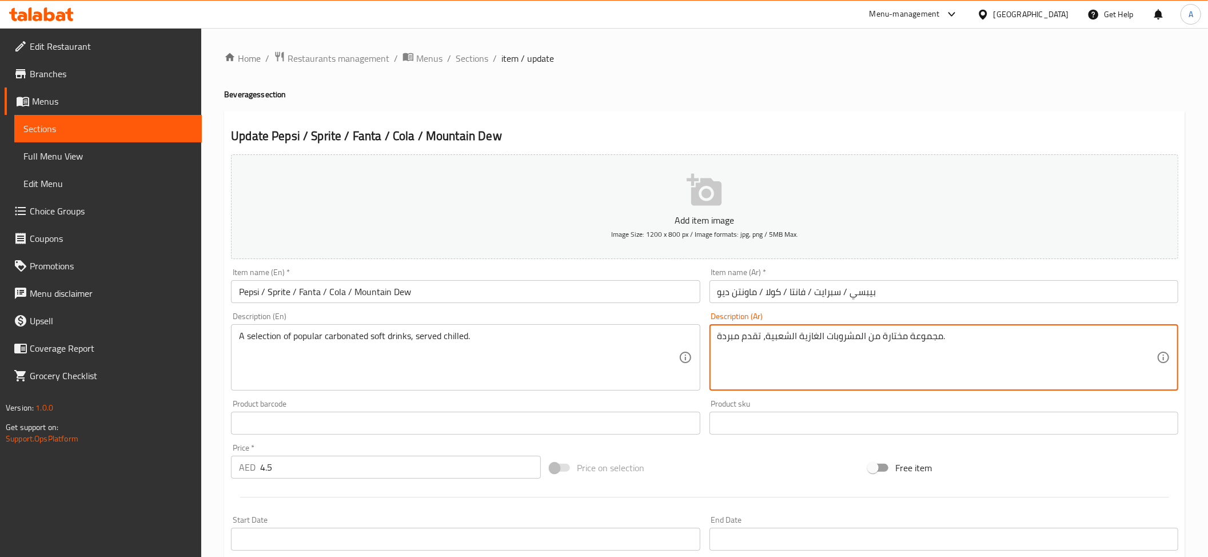
click at [794, 339] on textarea "مجموعة مختارة من المشروبات الغازية الشعبية، تقدم مبردة." at bounding box center [936, 357] width 439 height 54
paste textarea "هير"
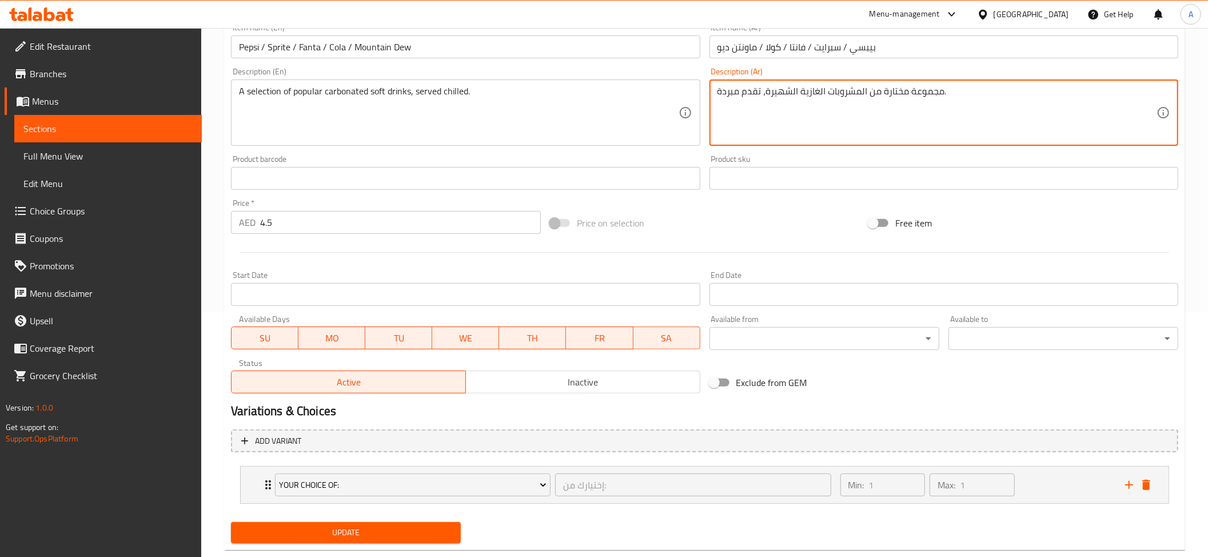
scroll to position [270, 0]
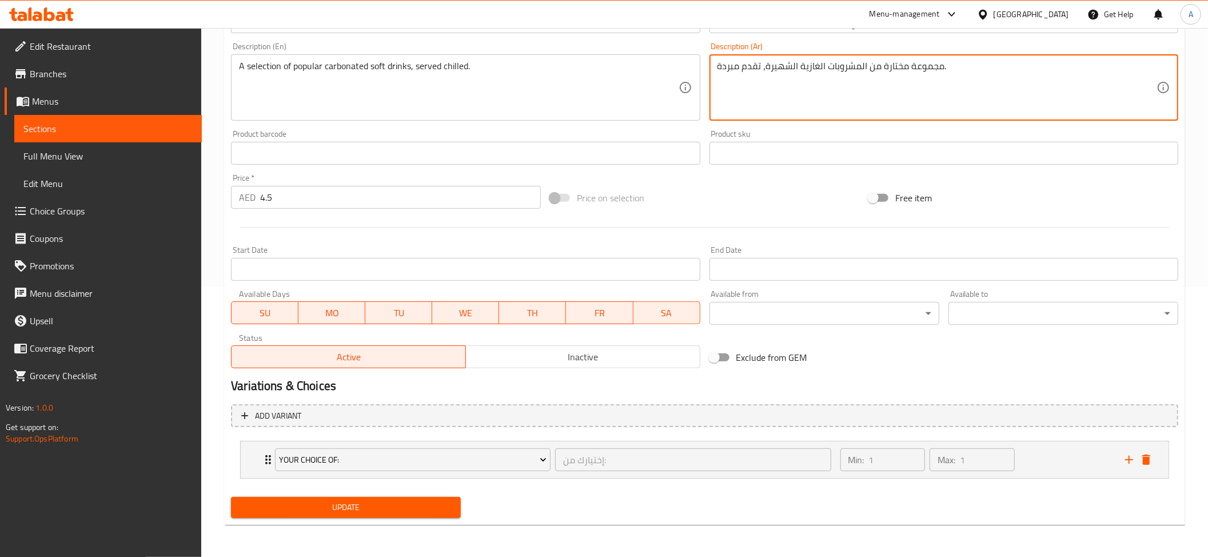
type textarea "مجموعة مختارة من المشروبات الغازية الشهيرة، تقدم مبردة."
click at [378, 508] on span "Update" at bounding box center [345, 507] width 211 height 14
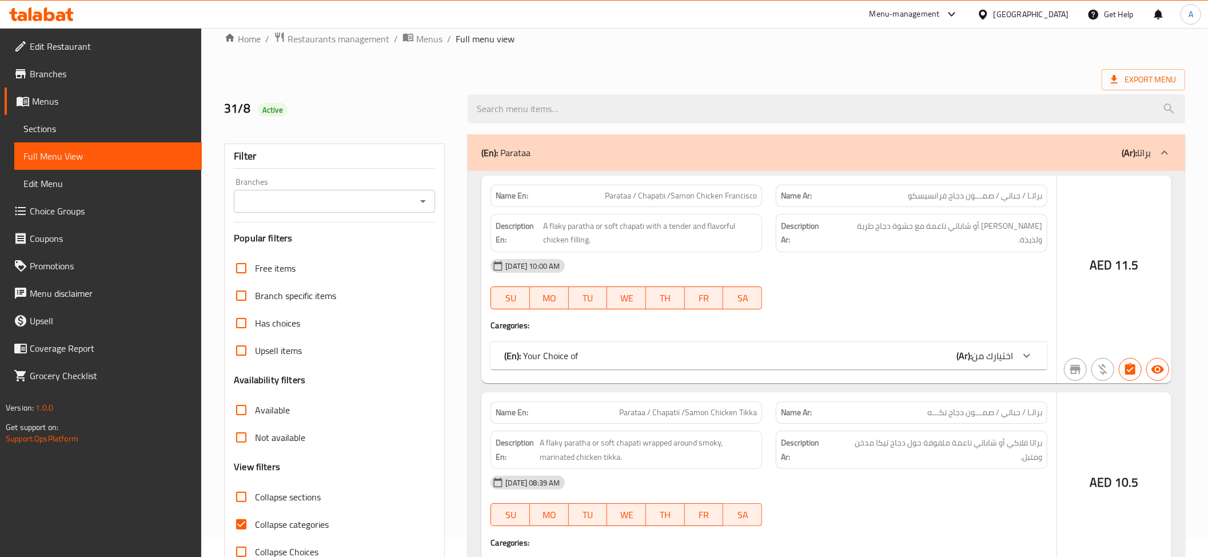
scroll to position [53, 0]
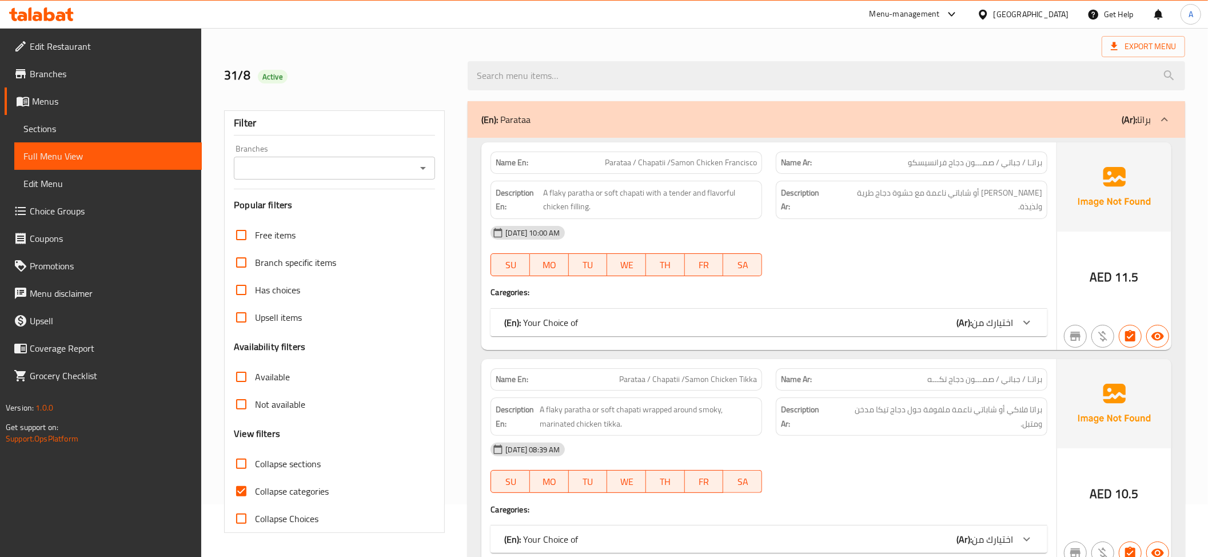
click at [273, 503] on label "Collapse categories" at bounding box center [277, 490] width 101 height 27
click at [255, 503] on input "Collapse categories" at bounding box center [240, 490] width 27 height 27
checkbox input "false"
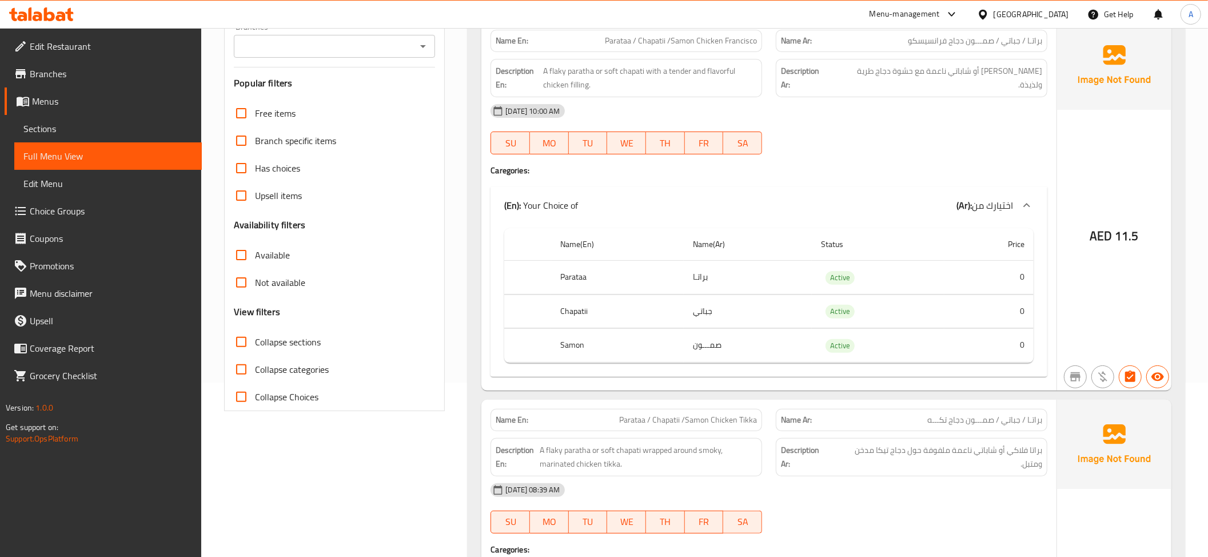
scroll to position [135, 0]
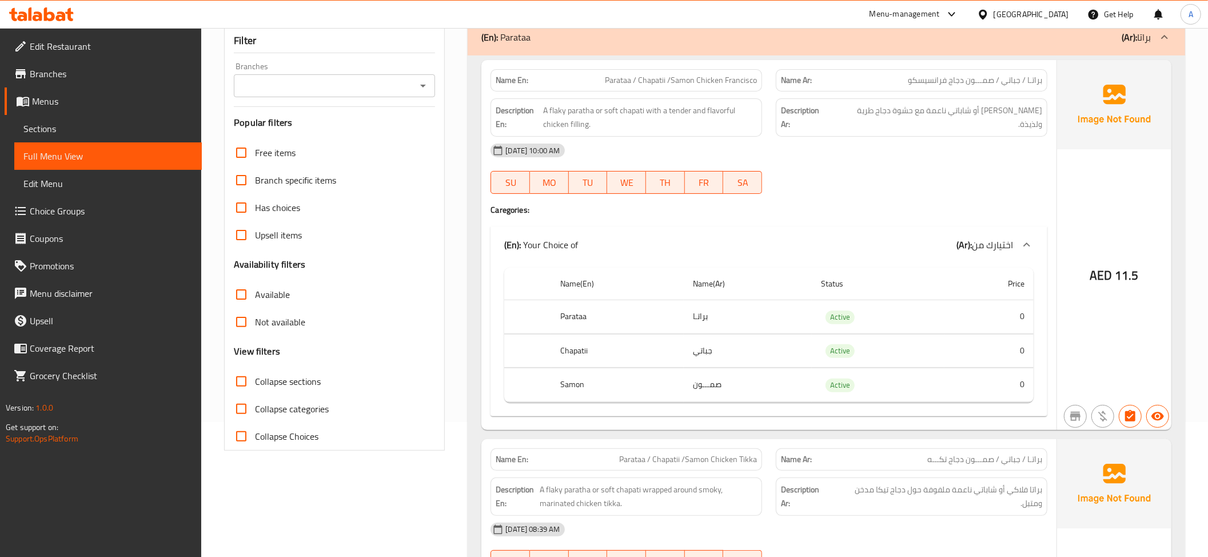
click at [293, 391] on label "Collapse sections" at bounding box center [273, 380] width 93 height 27
click at [255, 391] on input "Collapse sections" at bounding box center [240, 380] width 27 height 27
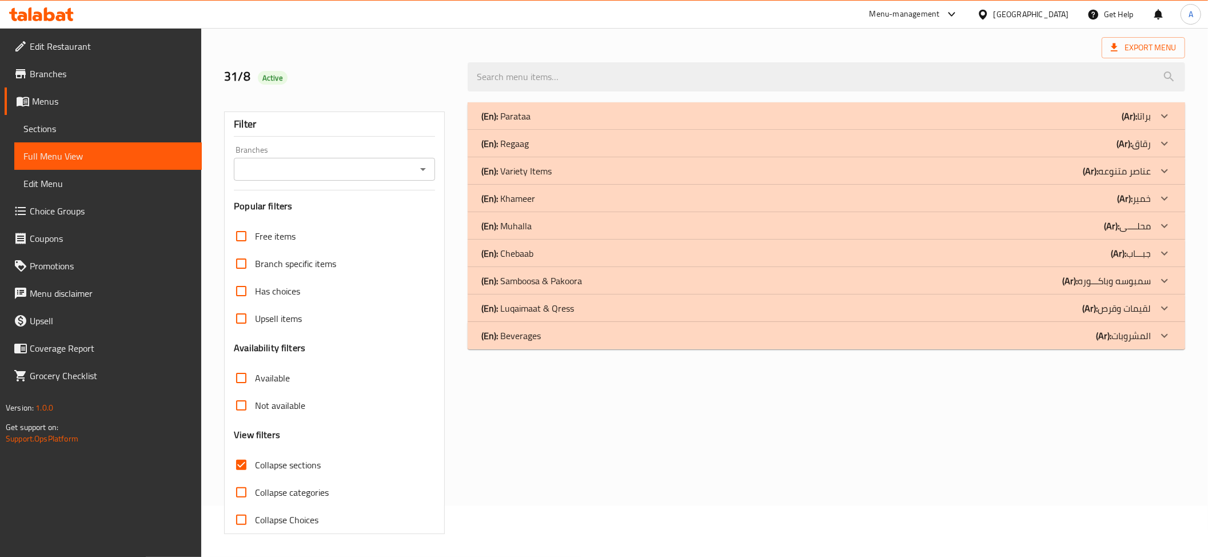
scroll to position [53, 0]
click at [293, 464] on span "Collapse sections" at bounding box center [288, 465] width 66 height 14
click at [255, 464] on input "Collapse sections" at bounding box center [240, 464] width 27 height 27
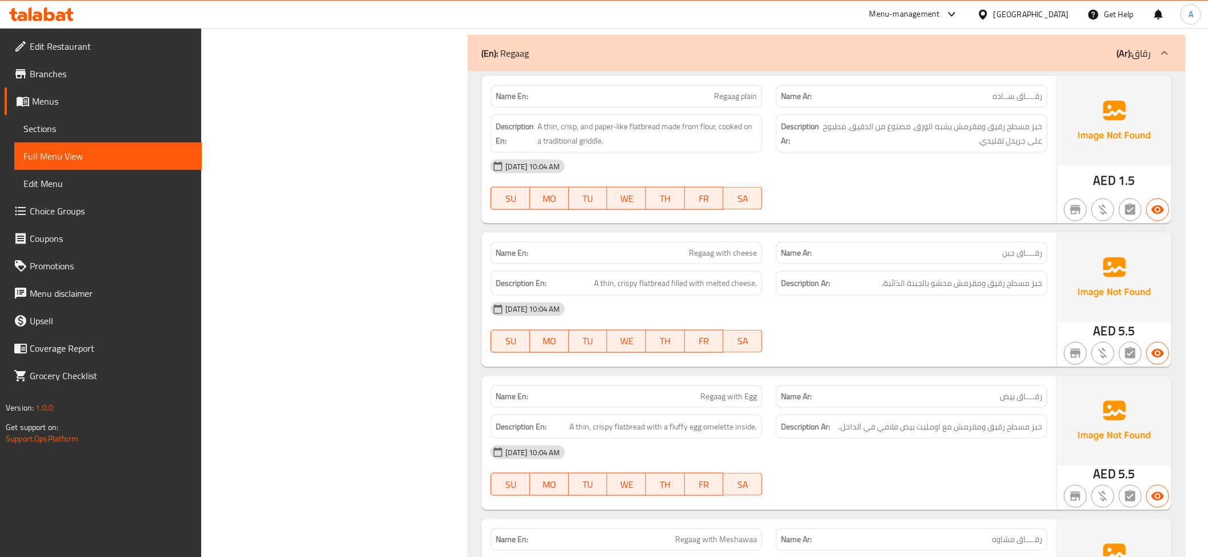
scroll to position [17254, 0]
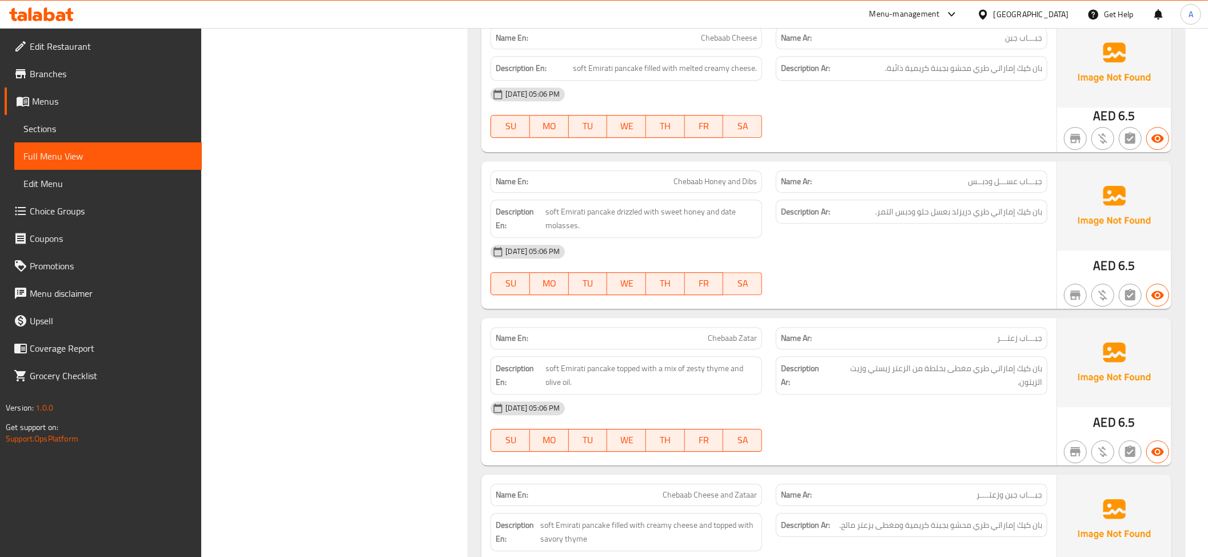
click at [943, 219] on span "بان كيك إماراتي طري دريزلد بعسل حلو ودبس التمر." at bounding box center [958, 212] width 167 height 14
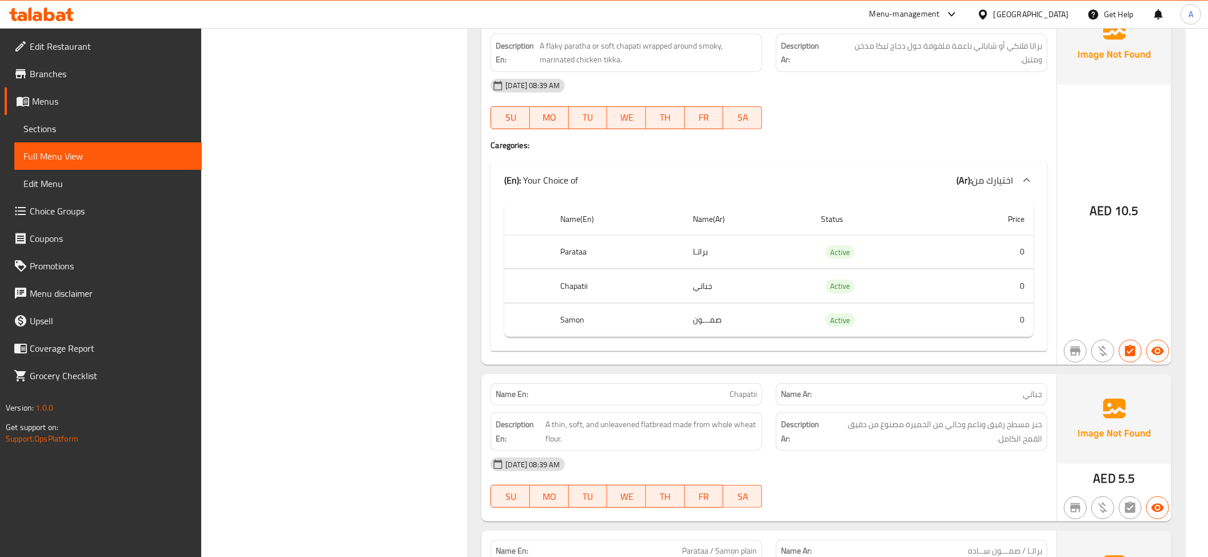
scroll to position [0, 0]
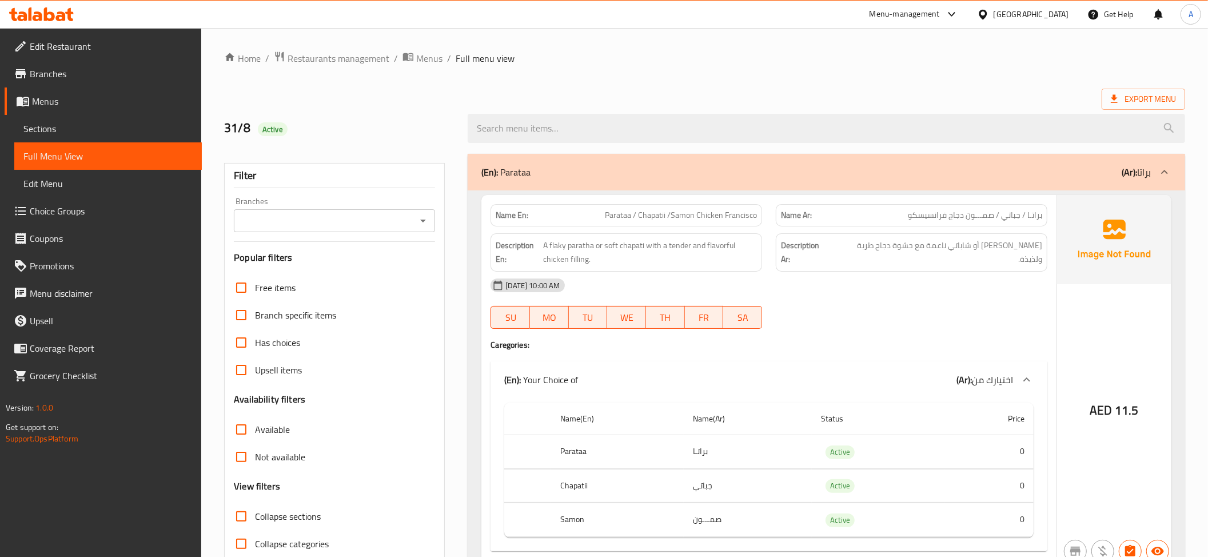
click at [305, 513] on span "Collapse sections" at bounding box center [288, 516] width 66 height 14
click at [255, 513] on input "Collapse sections" at bounding box center [240, 515] width 27 height 27
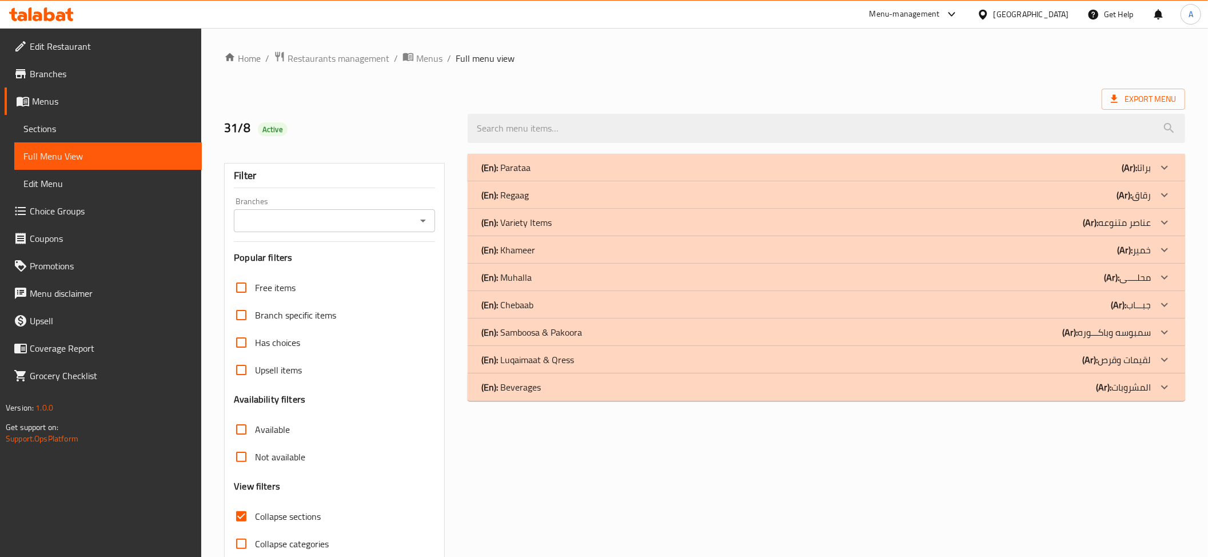
click at [543, 275] on div "(En): Muhalla (Ar): محلــــى" at bounding box center [815, 277] width 669 height 14
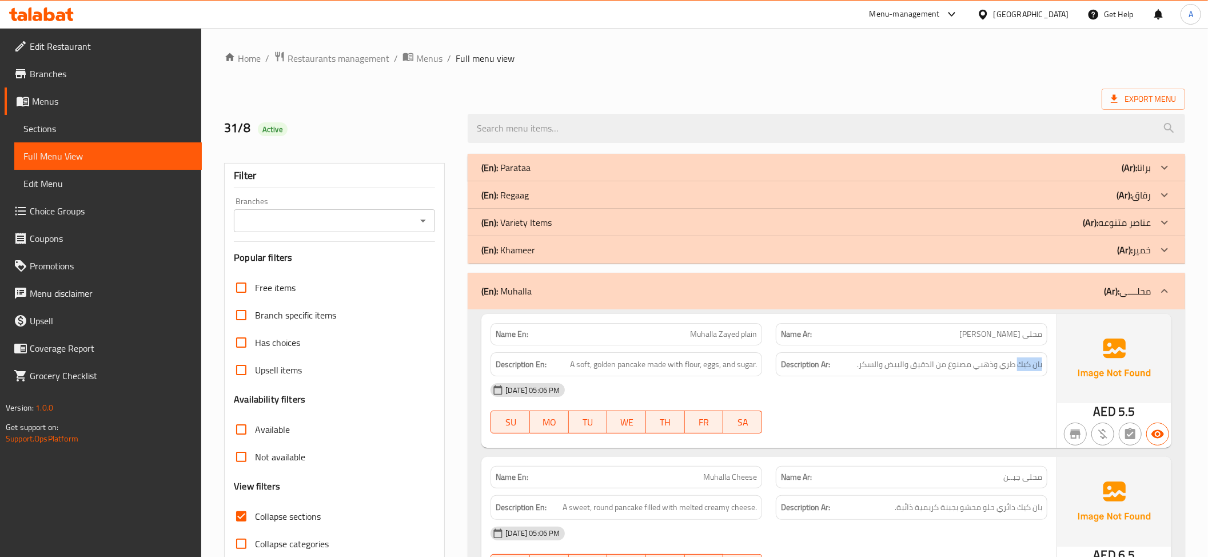
drag, startPoint x: 1017, startPoint y: 365, endPoint x: 1050, endPoint y: 349, distance: 36.8
click at [1054, 366] on div "Name En: Muhalla Zayed plain Name Ar: محلى زايد سادة Description En: A soft, go…" at bounding box center [768, 381] width 575 height 134
copy span "بان كيك"
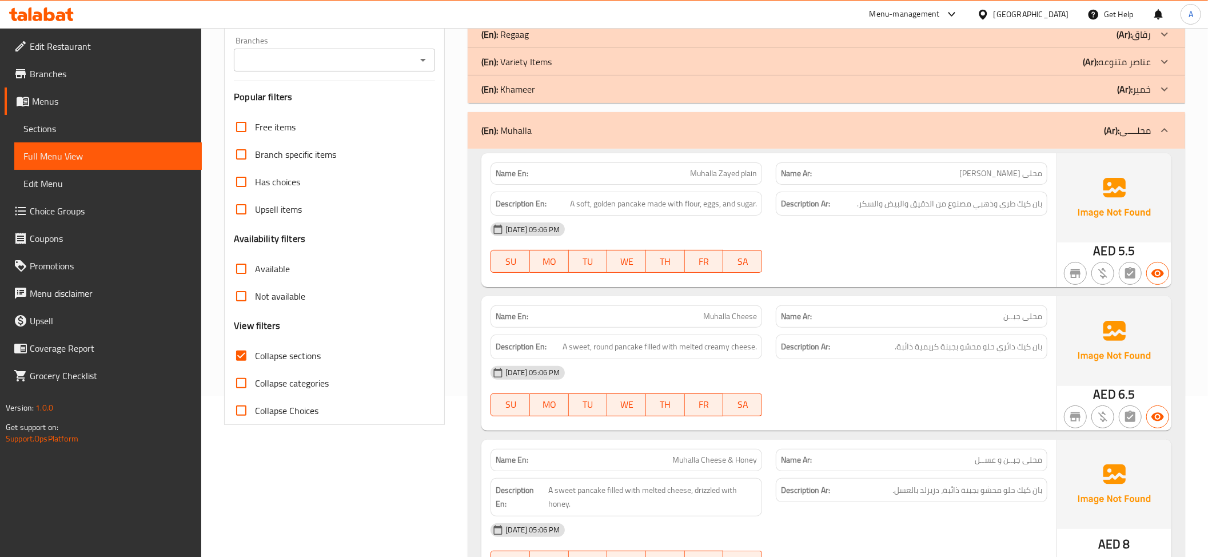
scroll to position [182, 0]
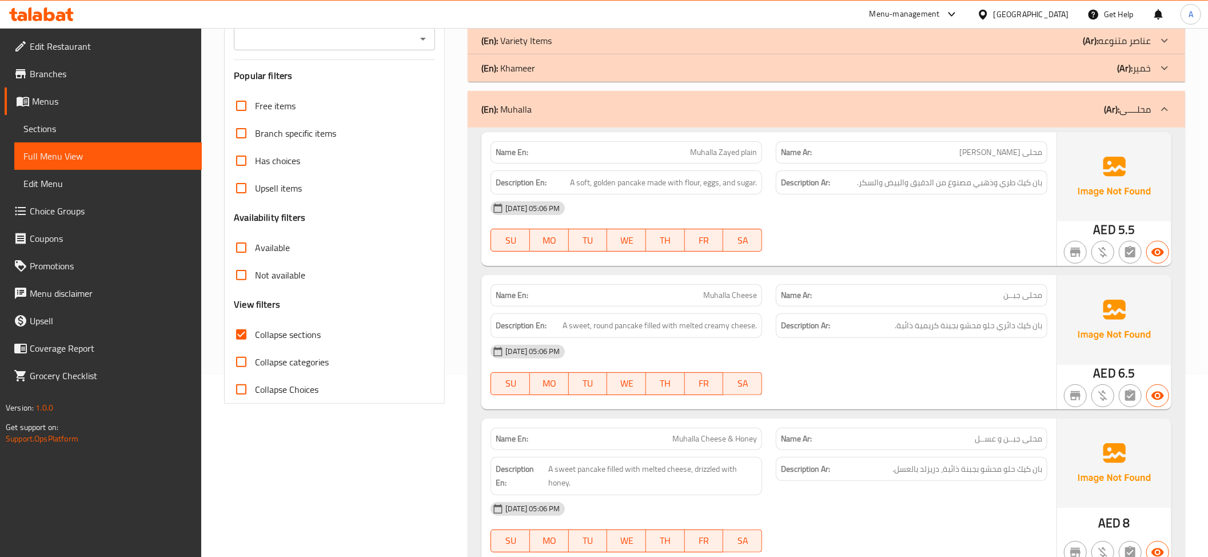
click at [336, 335] on div "Collapse sections" at bounding box center [334, 334] width 201 height 27
click at [320, 335] on span "Collapse sections" at bounding box center [288, 334] width 66 height 14
click at [255, 335] on input "Collapse sections" at bounding box center [240, 334] width 27 height 27
checkbox input "false"
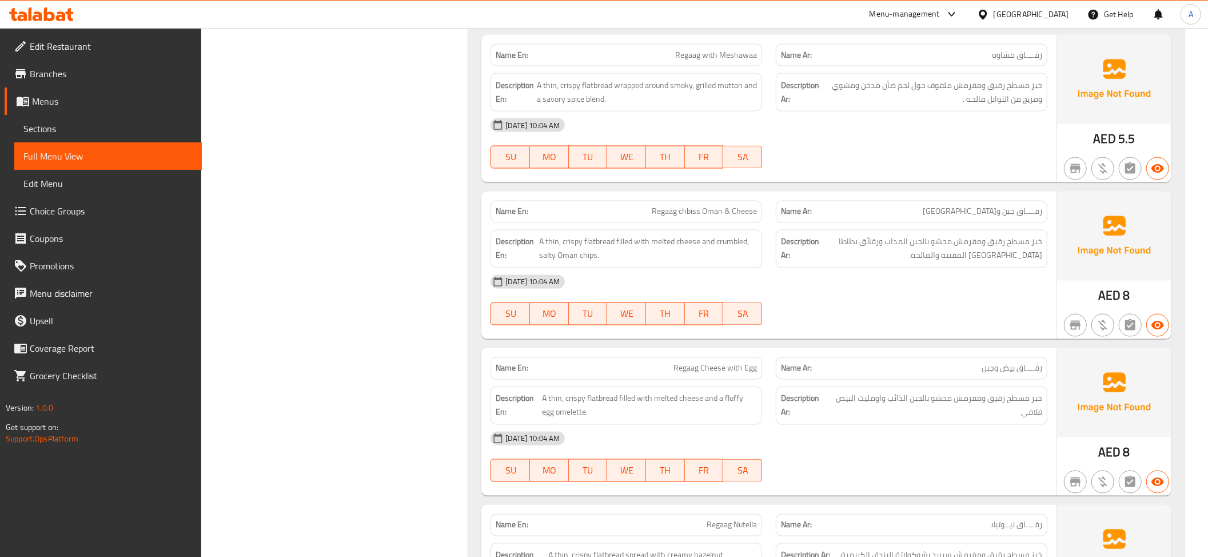
scroll to position [17254, 0]
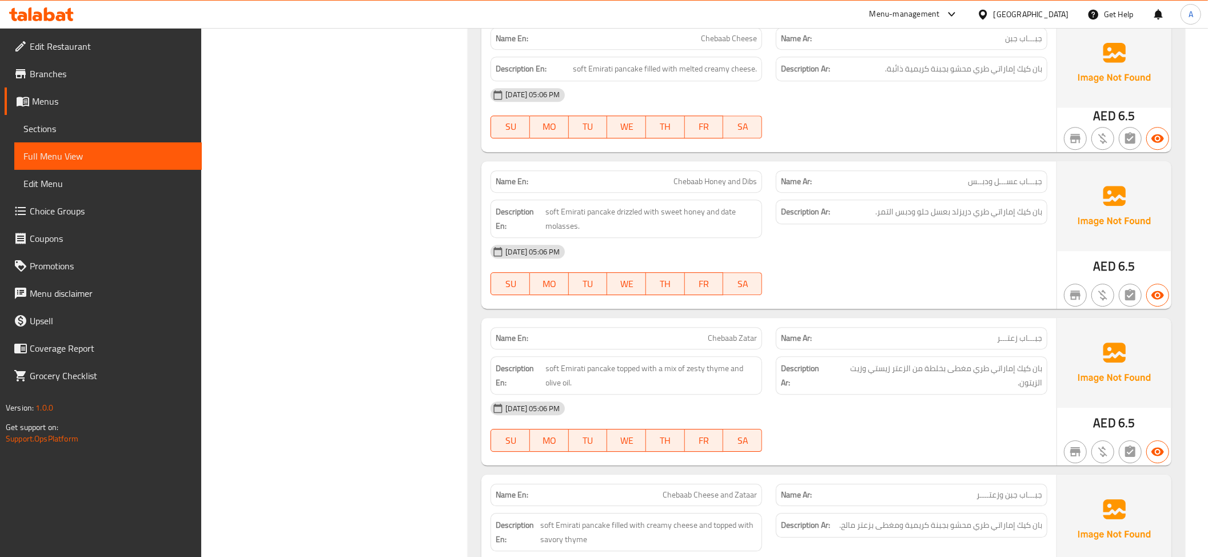
click at [735, 187] on span "Chebaab Honey and Dibs" at bounding box center [714, 181] width 83 height 12
copy span "Chebaab Honey and Dibs"
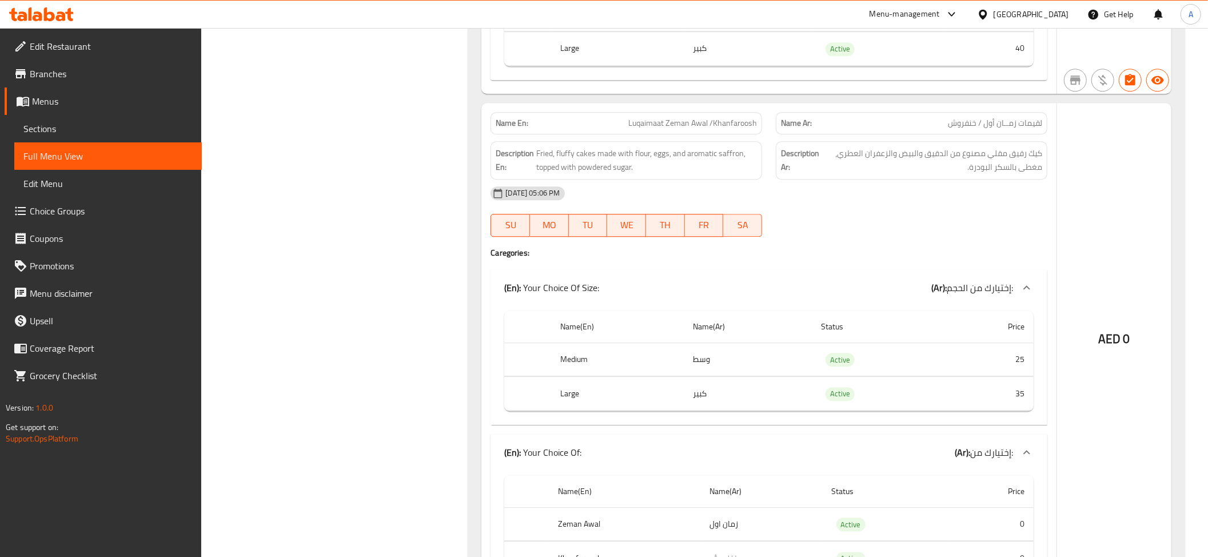
scroll to position [20781, 0]
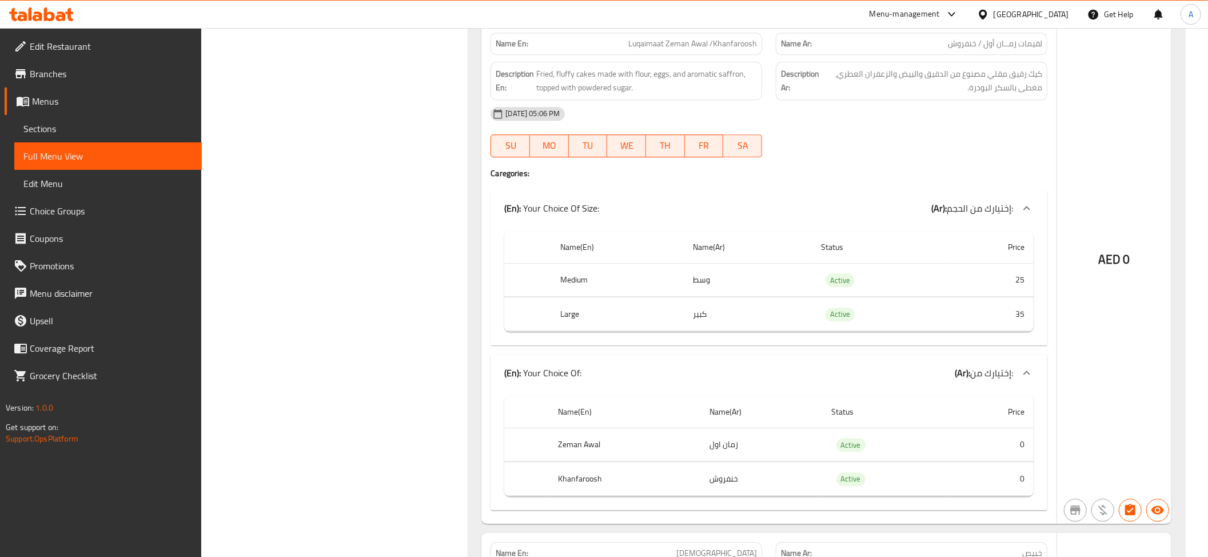
click at [610, 461] on th "Zeman Awal" at bounding box center [624, 444] width 151 height 34
copy th "Zeman Awal"
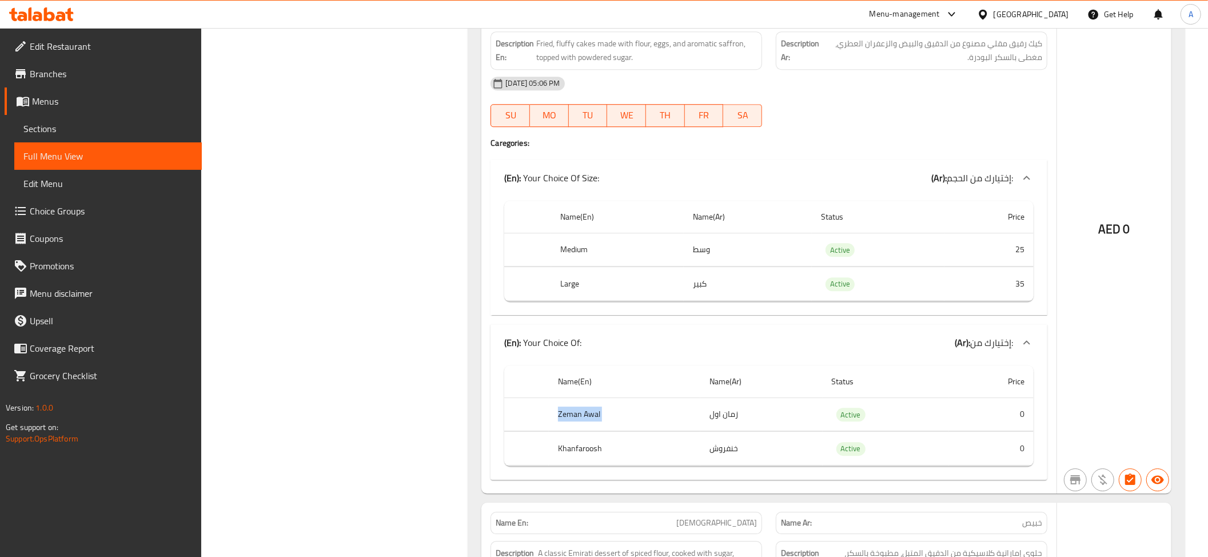
scroll to position [20954, 0]
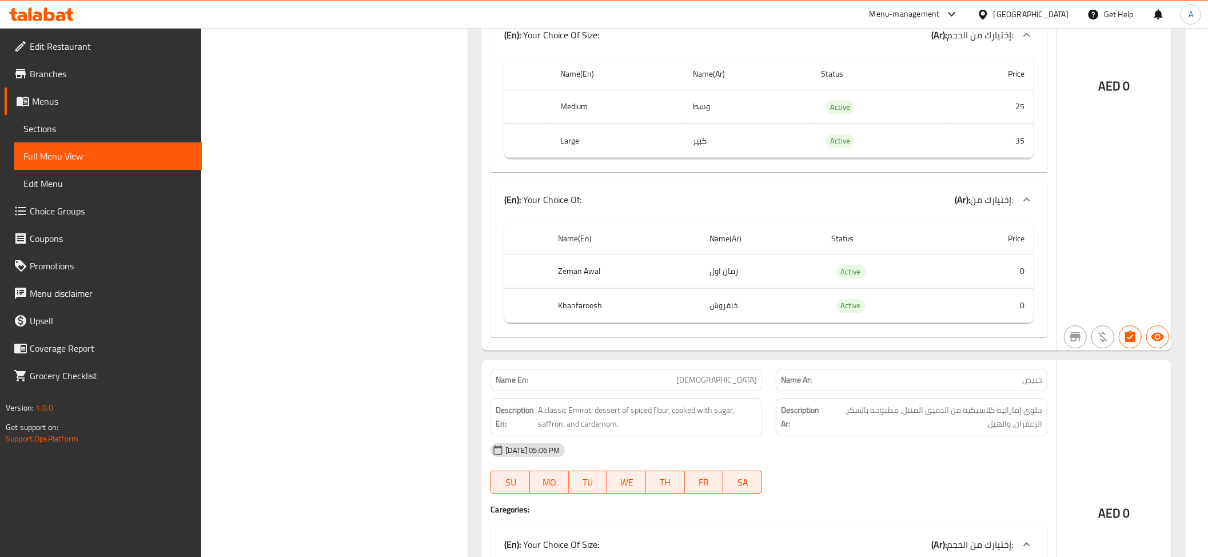
click at [623, 322] on th "Khanfaroosh" at bounding box center [624, 306] width 151 height 34
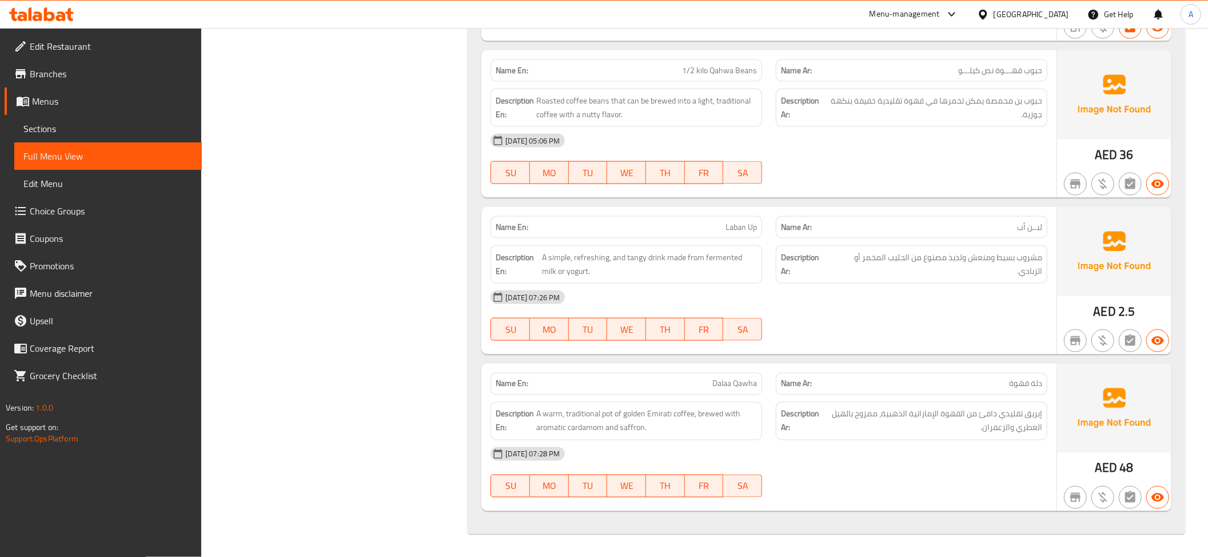
click at [976, 278] on div "Description Ar: مشروب بسيط ومنعش ولذيذ مصنوع من الحليب المخمر أو الزبادي." at bounding box center [911, 264] width 271 height 38
click at [984, 423] on span "إبريق تقليدي دافئ من القهوة الإماراتية الذهبية، ممزوج بالهيل العطري والزعفران." at bounding box center [931, 421] width 219 height 28
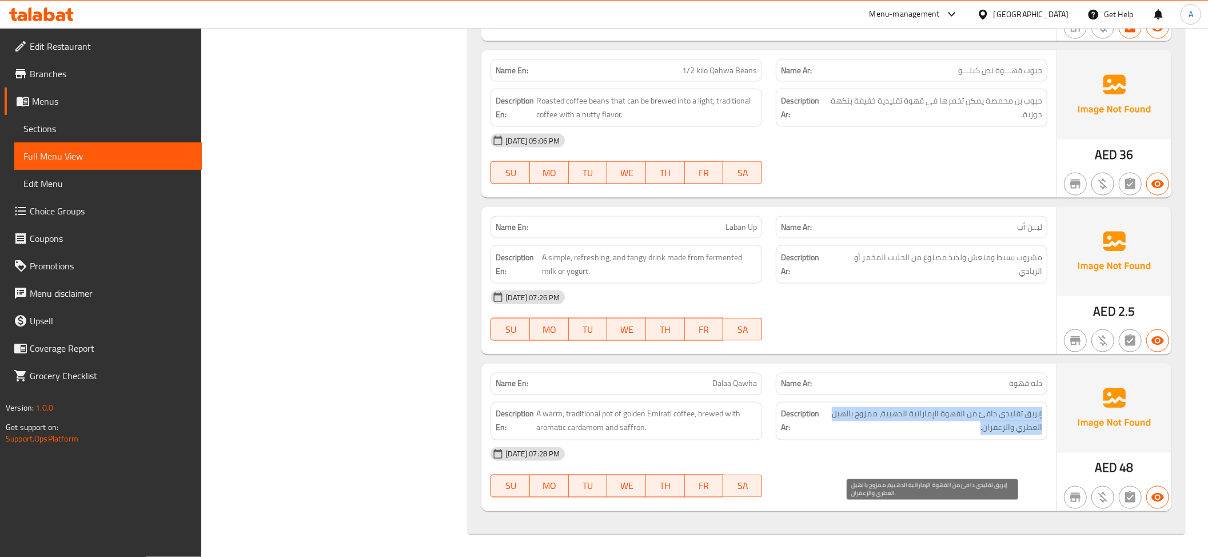
click at [984, 423] on span "إبريق تقليدي دافئ من القهوة الإماراتية الذهبية، ممزوج بالهيل العطري والزعفران." at bounding box center [931, 421] width 219 height 28
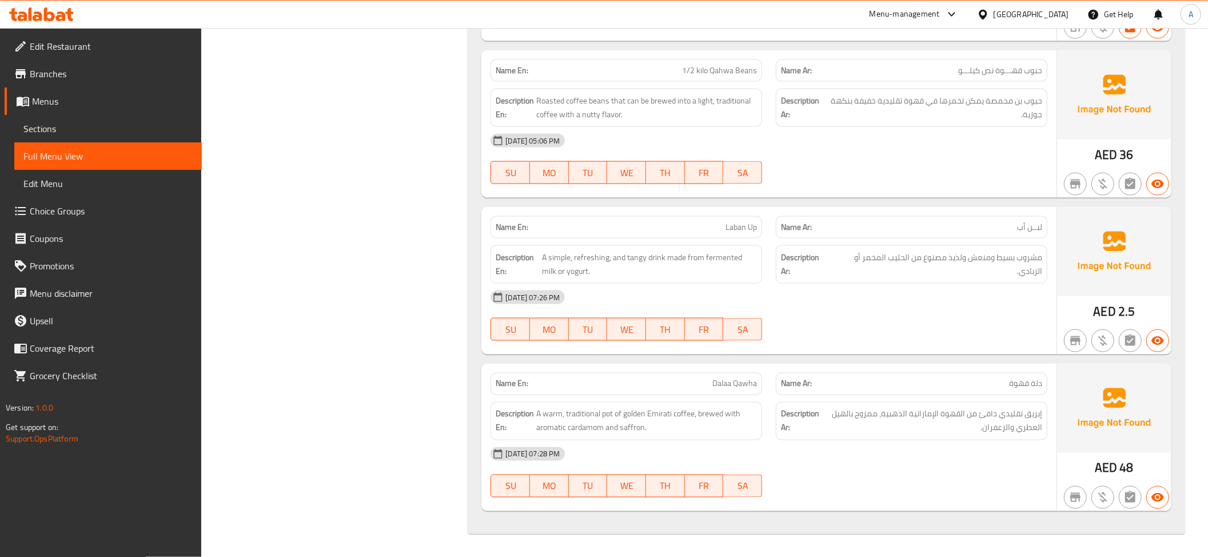
scroll to position [26345, 0]
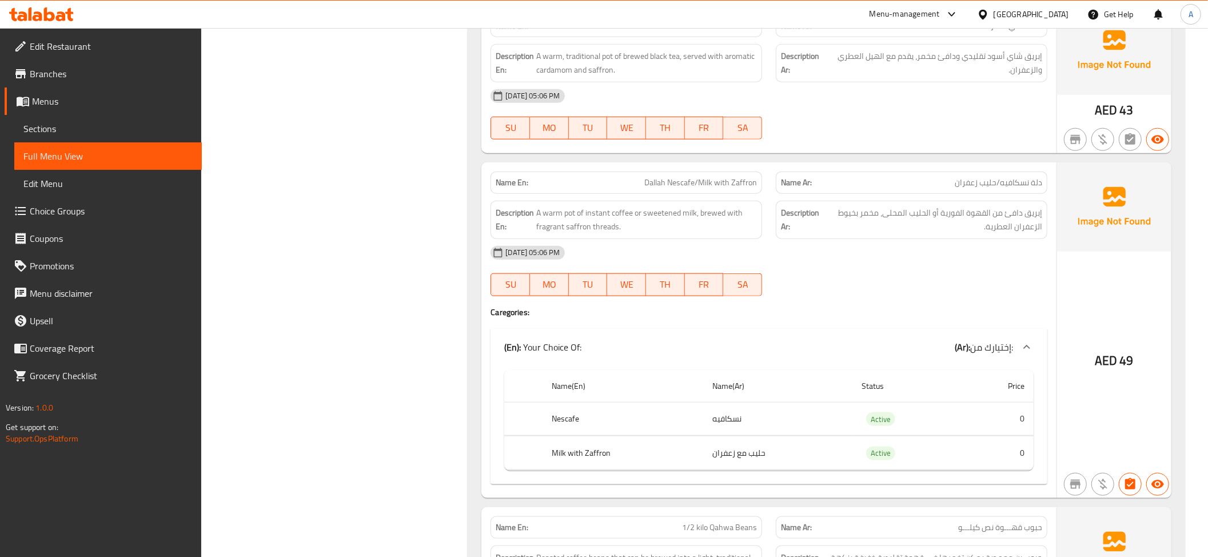
click at [593, 435] on th "Nescafe" at bounding box center [622, 419] width 161 height 34
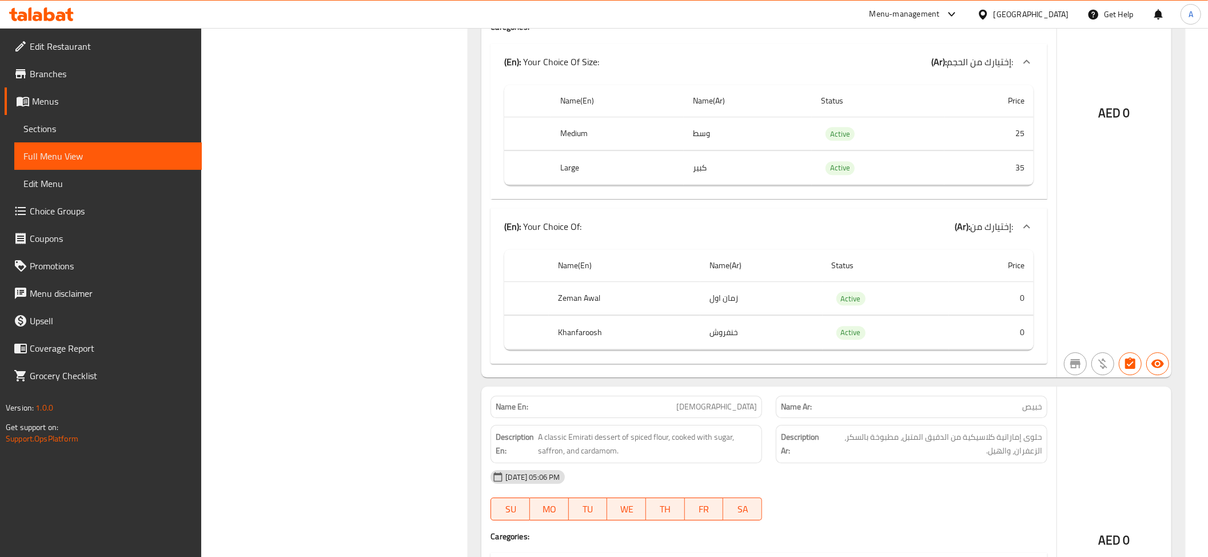
scroll to position [17216, 0]
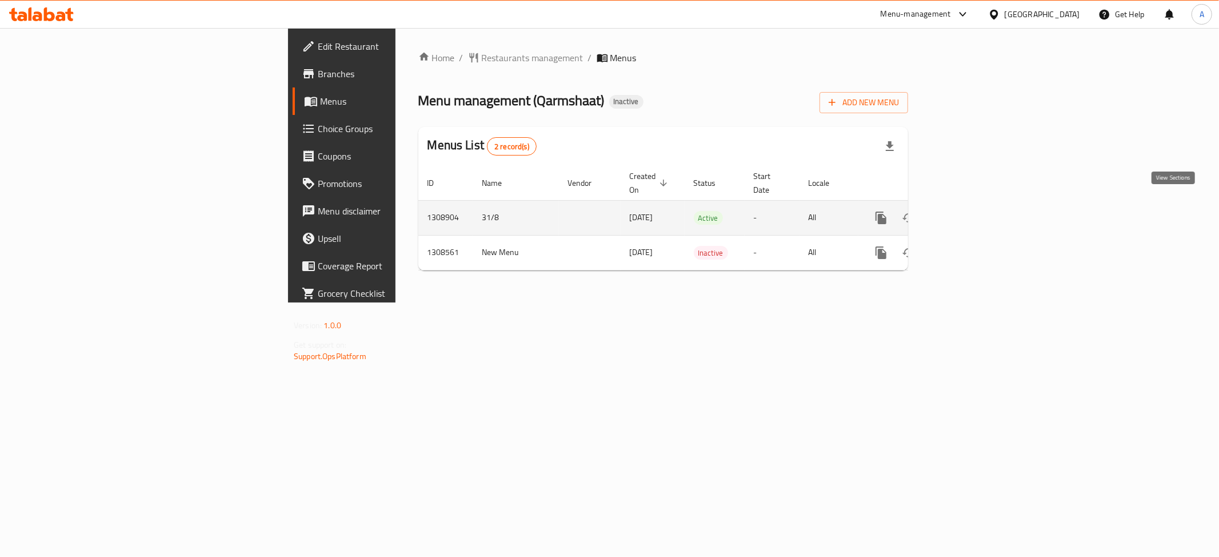
click at [970, 211] on icon "enhanced table" at bounding box center [964, 218] width 14 height 14
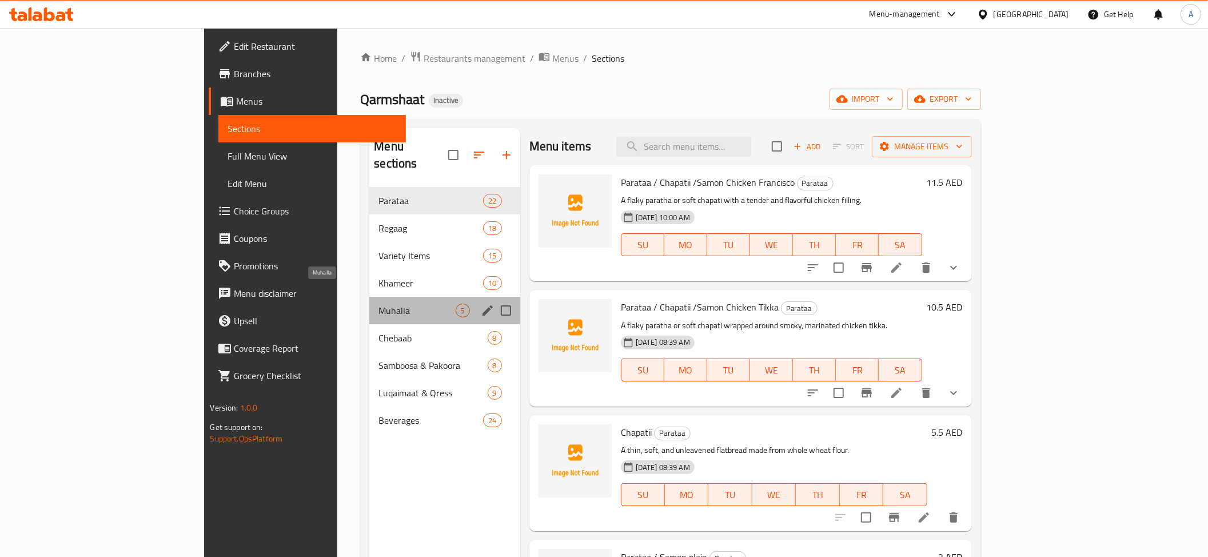
click at [378, 303] on span "Muhalla" at bounding box center [416, 310] width 77 height 14
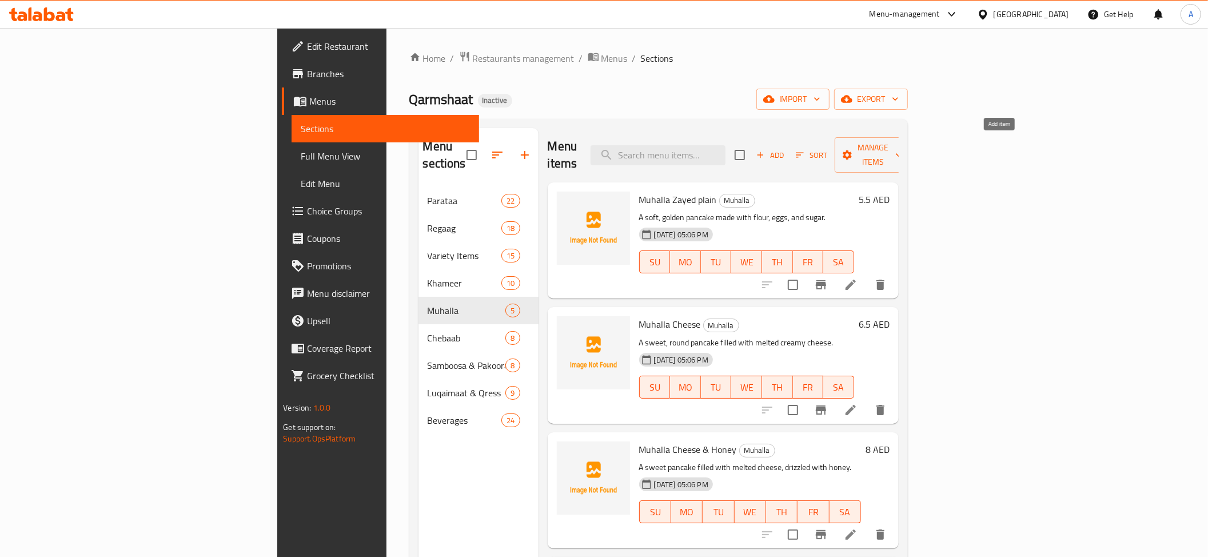
click at [785, 149] on span "Add" at bounding box center [769, 155] width 31 height 13
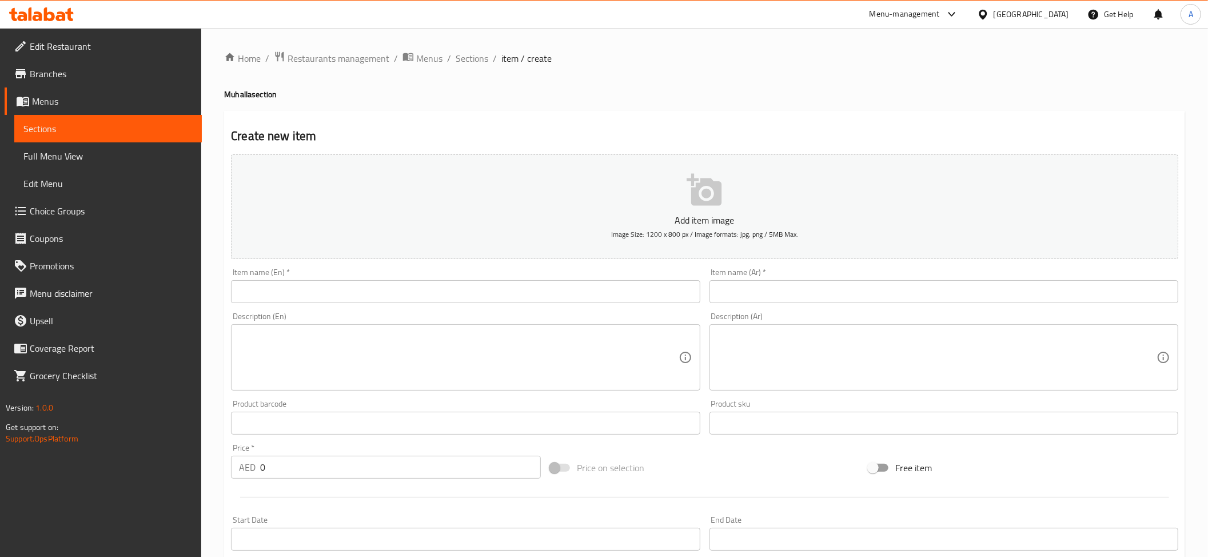
click at [362, 291] on input "text" at bounding box center [465, 291] width 469 height 23
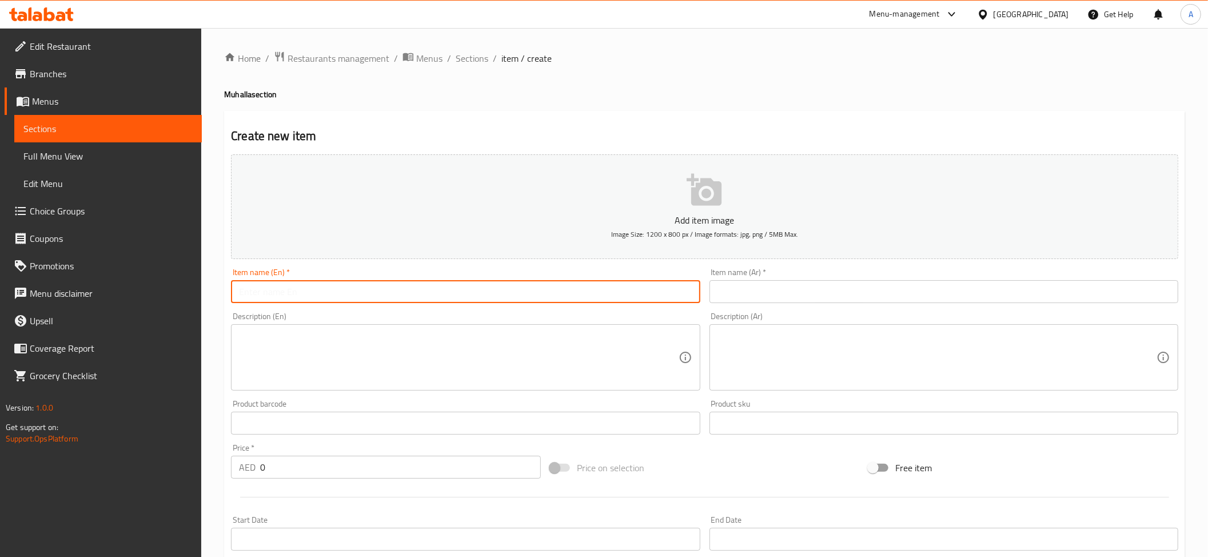
paste input "Muhalla Suger & Saman"
type input "Muhalla Suger & Saman"
click at [788, 319] on div "Description (Ar) Description (Ar)" at bounding box center [943, 351] width 469 height 78
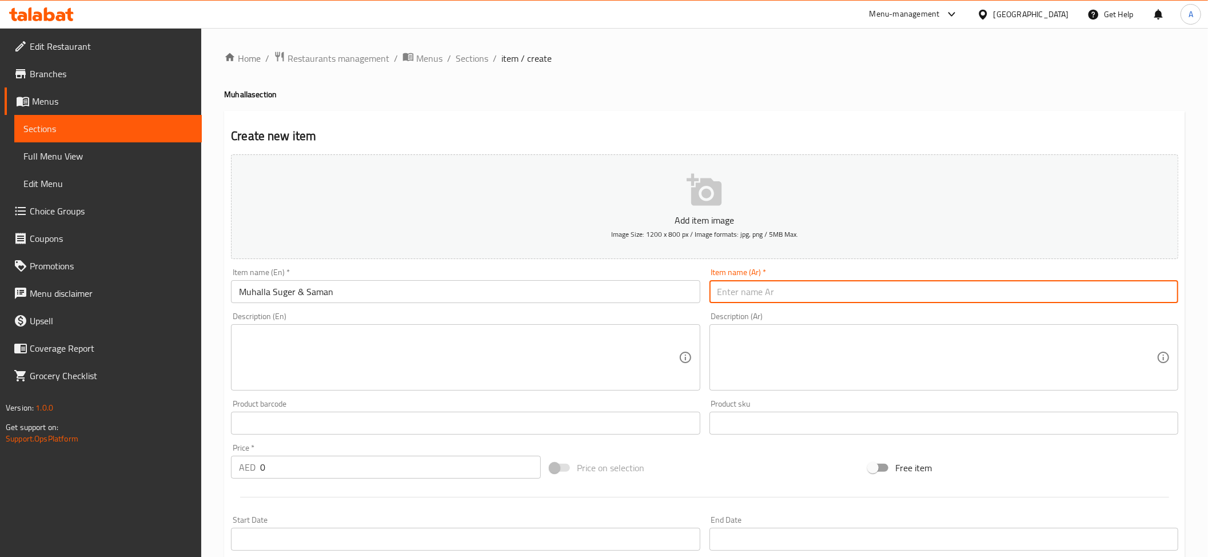
click at [785, 298] on input "text" at bounding box center [943, 291] width 469 height 23
paste input "محلــــى سمـــن وسكـــر"
type input "محلــــى سمـــن وسكـــر"
click at [271, 478] on input "0" at bounding box center [400, 467] width 281 height 23
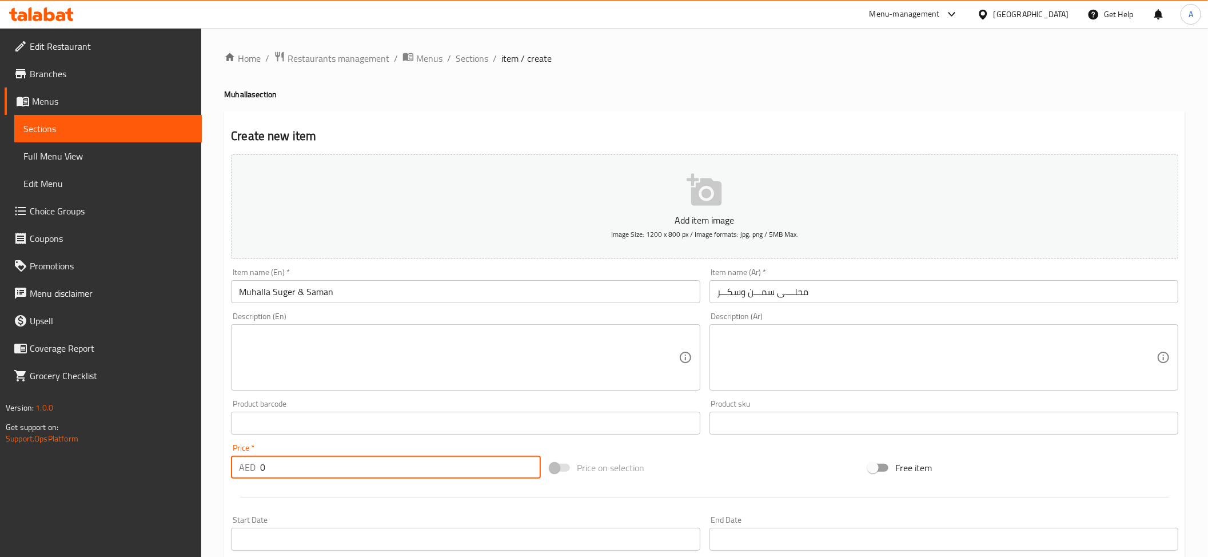
click at [271, 478] on input "0" at bounding box center [400, 467] width 281 height 23
paste input "8.0"
type input "8.00"
click at [339, 416] on input "text" at bounding box center [465, 422] width 469 height 23
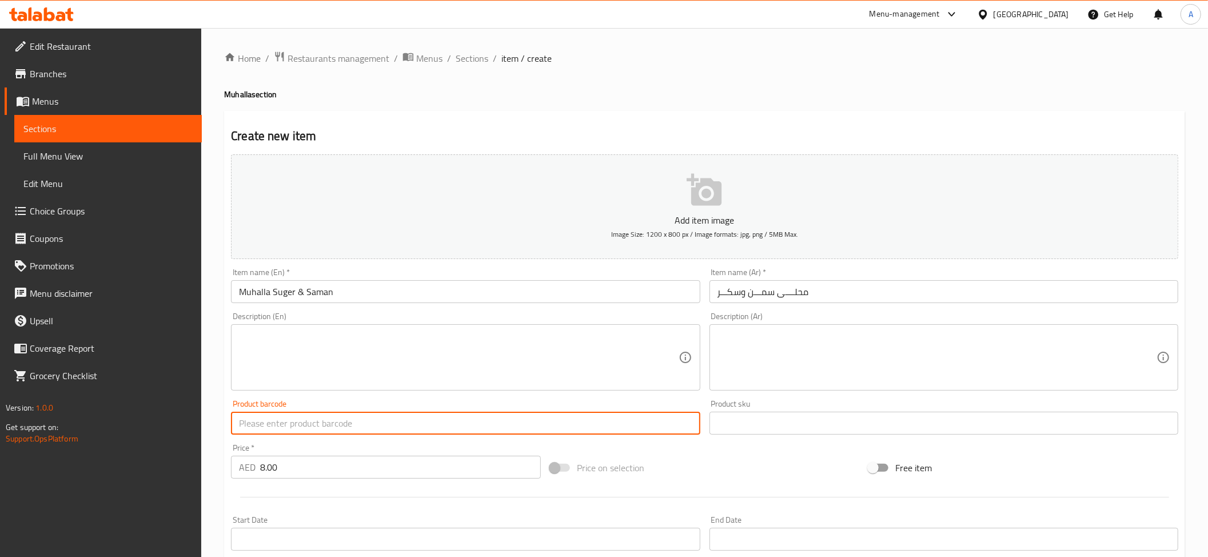
click at [334, 359] on textarea at bounding box center [458, 357] width 439 height 54
paste textarea "sweet pancake made from flour, topped with a generous amount of sugar and clari…"
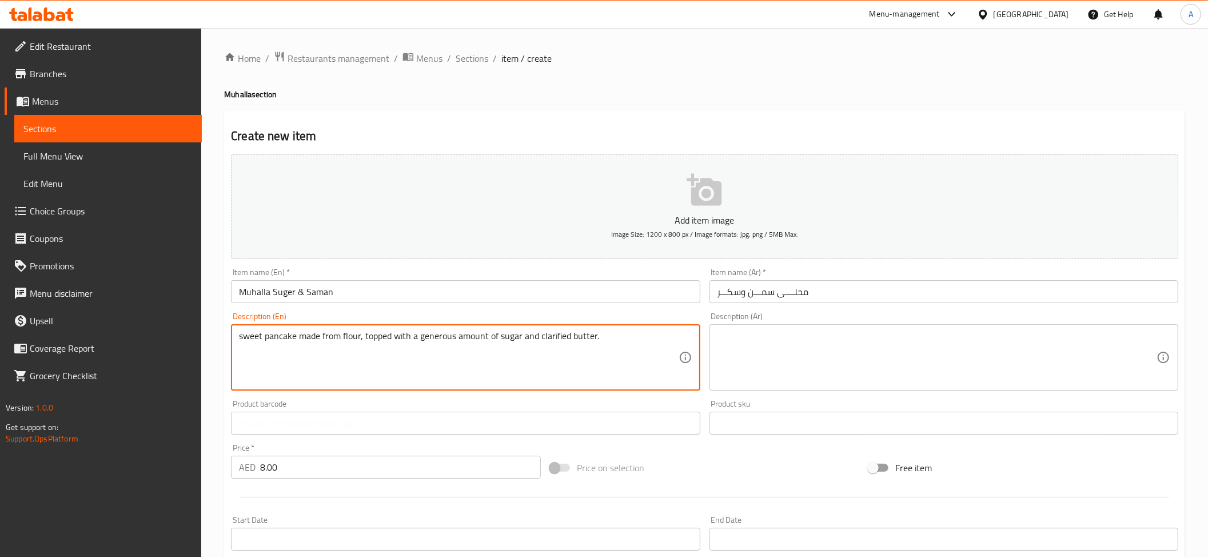
type textarea "sweet pancake made from flour, topped with a generous amount of sugar and clari…"
click at [849, 363] on textarea at bounding box center [936, 357] width 439 height 54
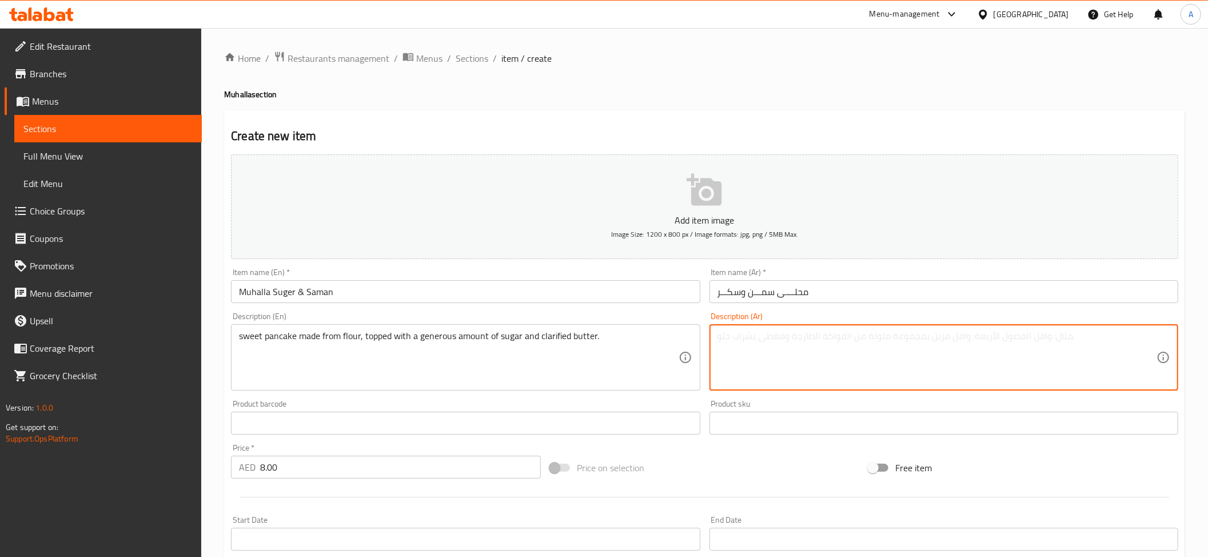
paste textarea "فطيرة حلوة مصنوعة من الدقيق، مغطاة بكمية سخية من السكر والزبدة المصفاة."
click at [1014, 343] on textarea "فطيرة حلوة مصنوعة من الدقيق، مغطاة بكمية سخية من السكر والزبدة المصفاة." at bounding box center [936, 357] width 439 height 54
paste textarea "بان كيك"
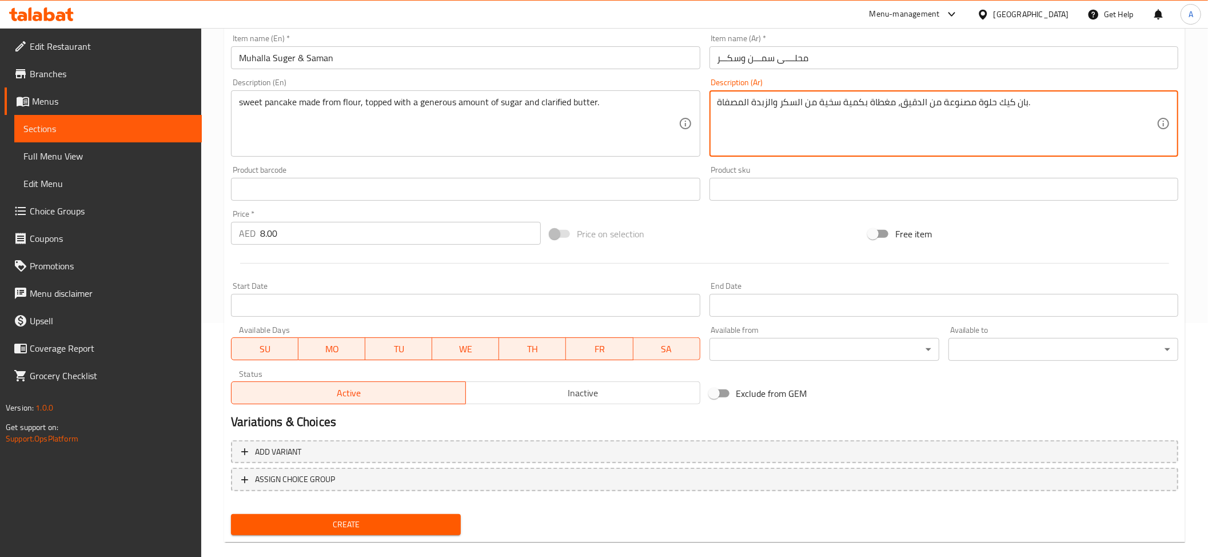
scroll to position [250, 0]
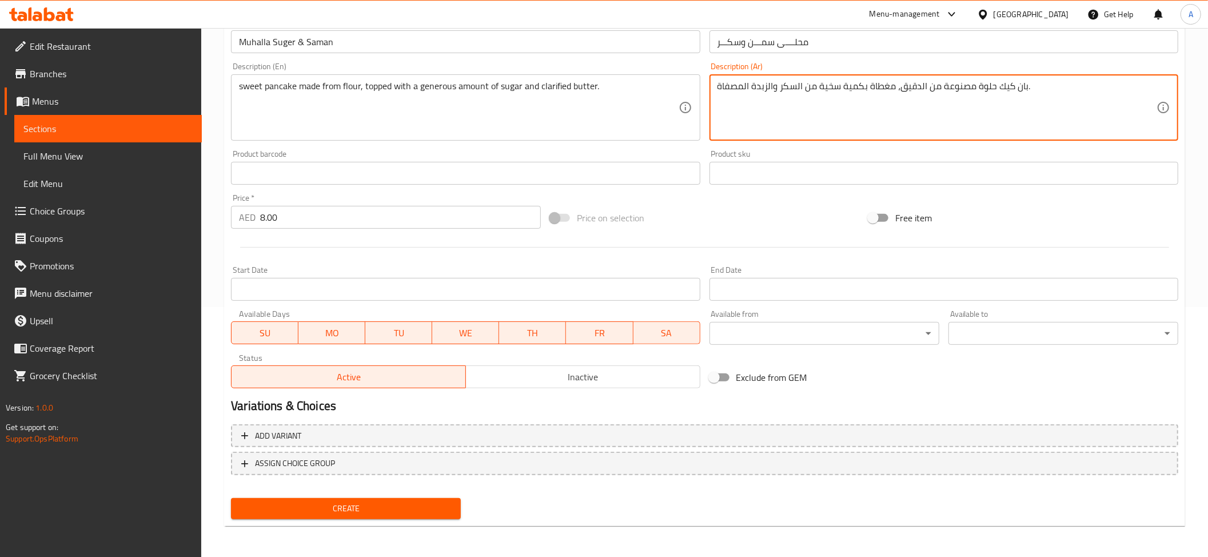
type textarea "بان كيك حلوة مصنوعة من الدقيق، مغطاة بكمية سخية من السكر والزبدة المصفاة."
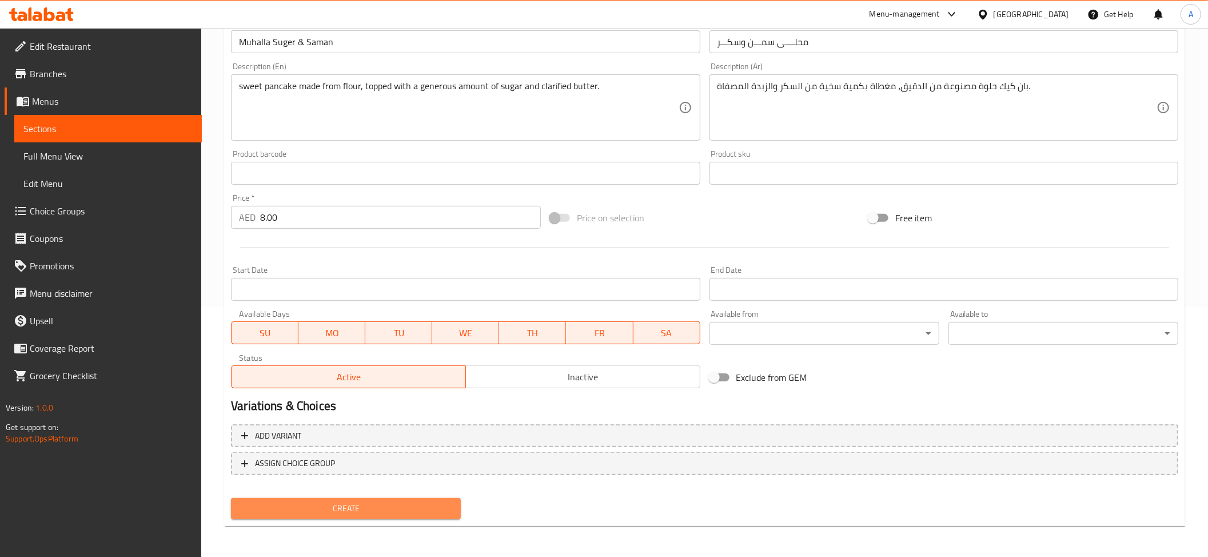
drag, startPoint x: 447, startPoint y: 506, endPoint x: 457, endPoint y: 489, distance: 19.5
click at [446, 506] on span "Create" at bounding box center [345, 508] width 211 height 14
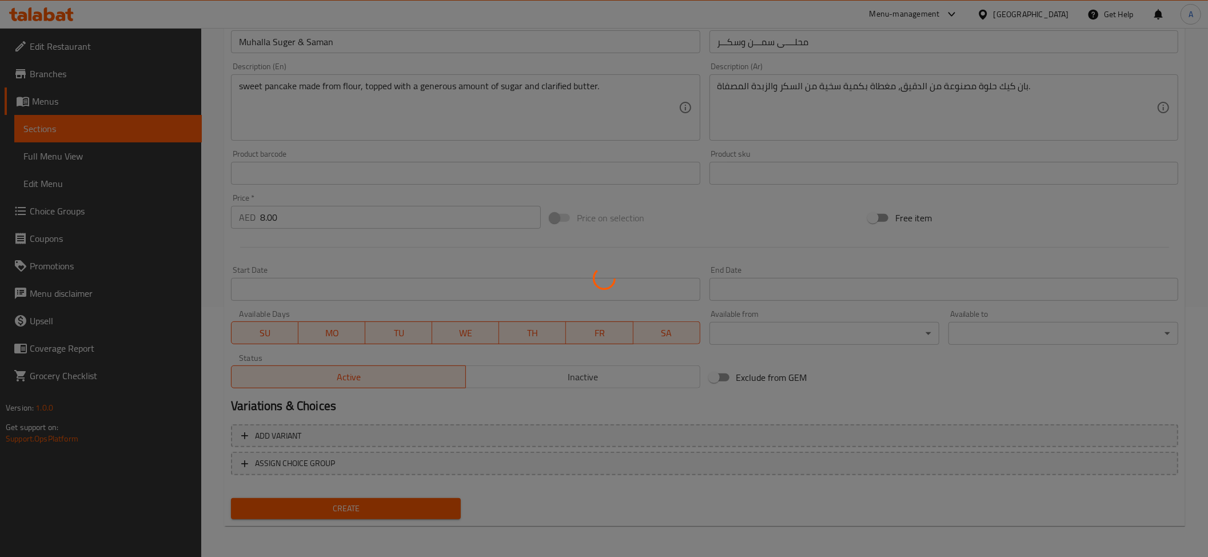
type input "0"
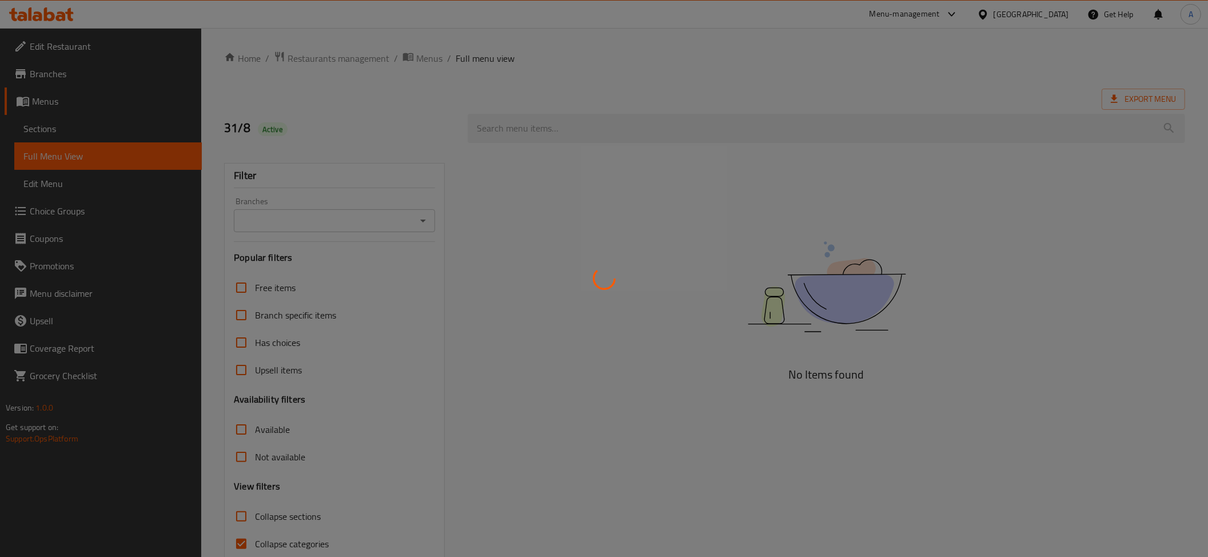
click at [840, 49] on div at bounding box center [604, 278] width 1208 height 557
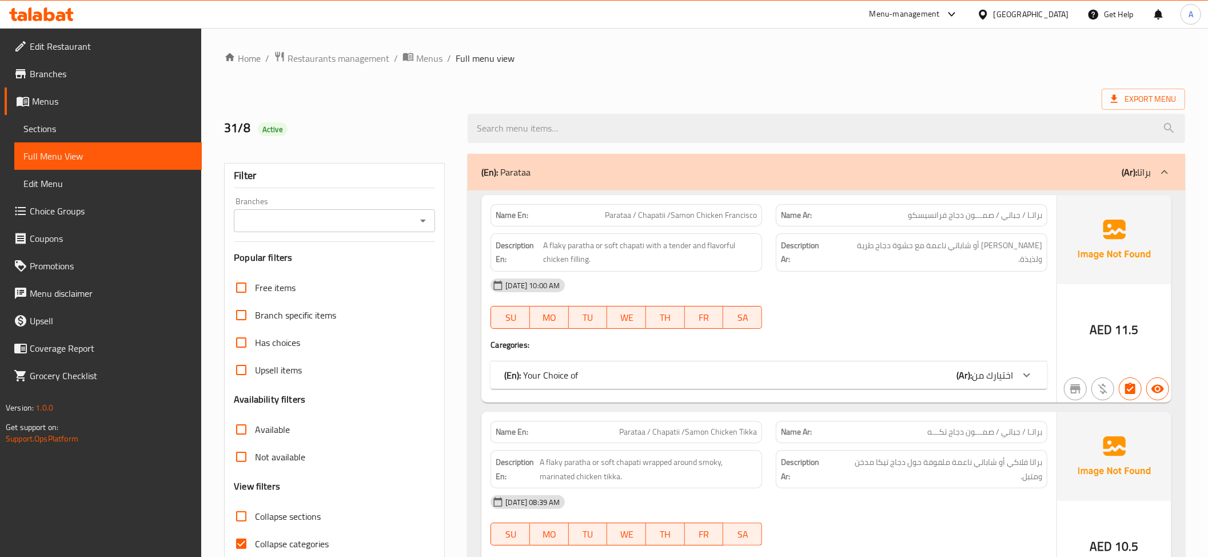
scroll to position [12659, 0]
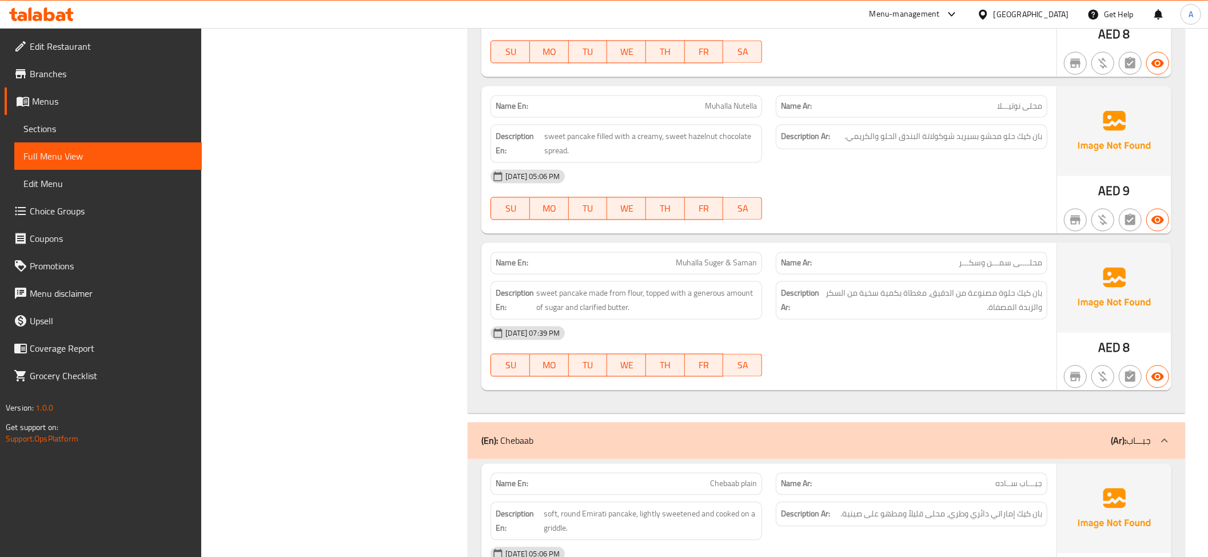
click at [1054, 290] on div "Description Ar: بان كيك حلوة مصنوعة من الدقيق، مغطاة بكمية سخية من السكر والزبد…" at bounding box center [911, 300] width 285 height 52
click at [1027, 269] on span "محلــــى سمـــن وسكـــر" at bounding box center [999, 263] width 83 height 12
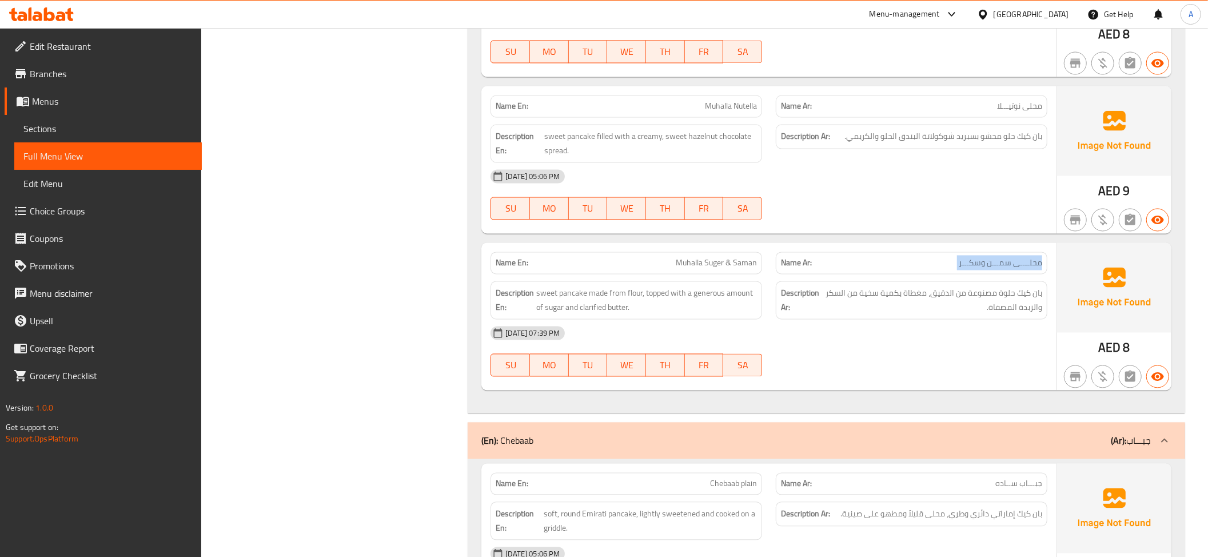
click at [1027, 269] on span "محلــــى سمـــن وسكـــر" at bounding box center [999, 263] width 83 height 12
drag, startPoint x: 940, startPoint y: 387, endPoint x: 930, endPoint y: 362, distance: 26.4
click at [937, 383] on div "[DATE] 07:39 PM SU MO TU WE TH FR SA" at bounding box center [769, 351] width 570 height 64
click at [916, 314] on span "بان كيك حلوة مصنوعة من الدقيق، مغطاة بكمية سخية من السكر والزبدة المصفاة." at bounding box center [931, 300] width 219 height 28
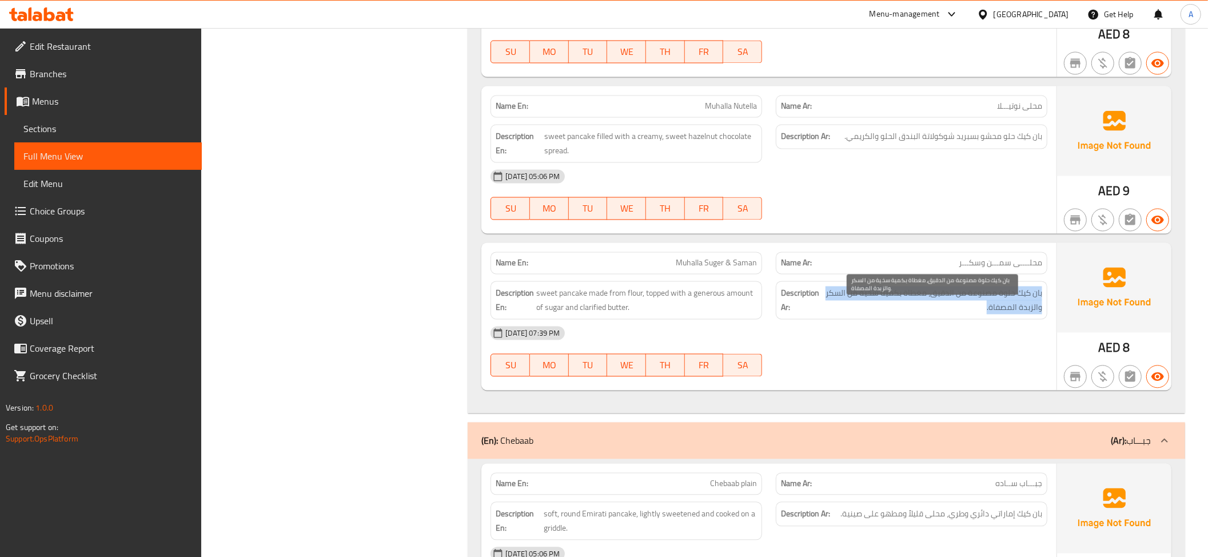
click at [916, 314] on span "بان كيك حلوة مصنوعة من الدقيق، مغطاة بكمية سخية من السكر والزبدة المصفاة." at bounding box center [931, 300] width 219 height 28
